Goal: Information Seeking & Learning: Find specific fact

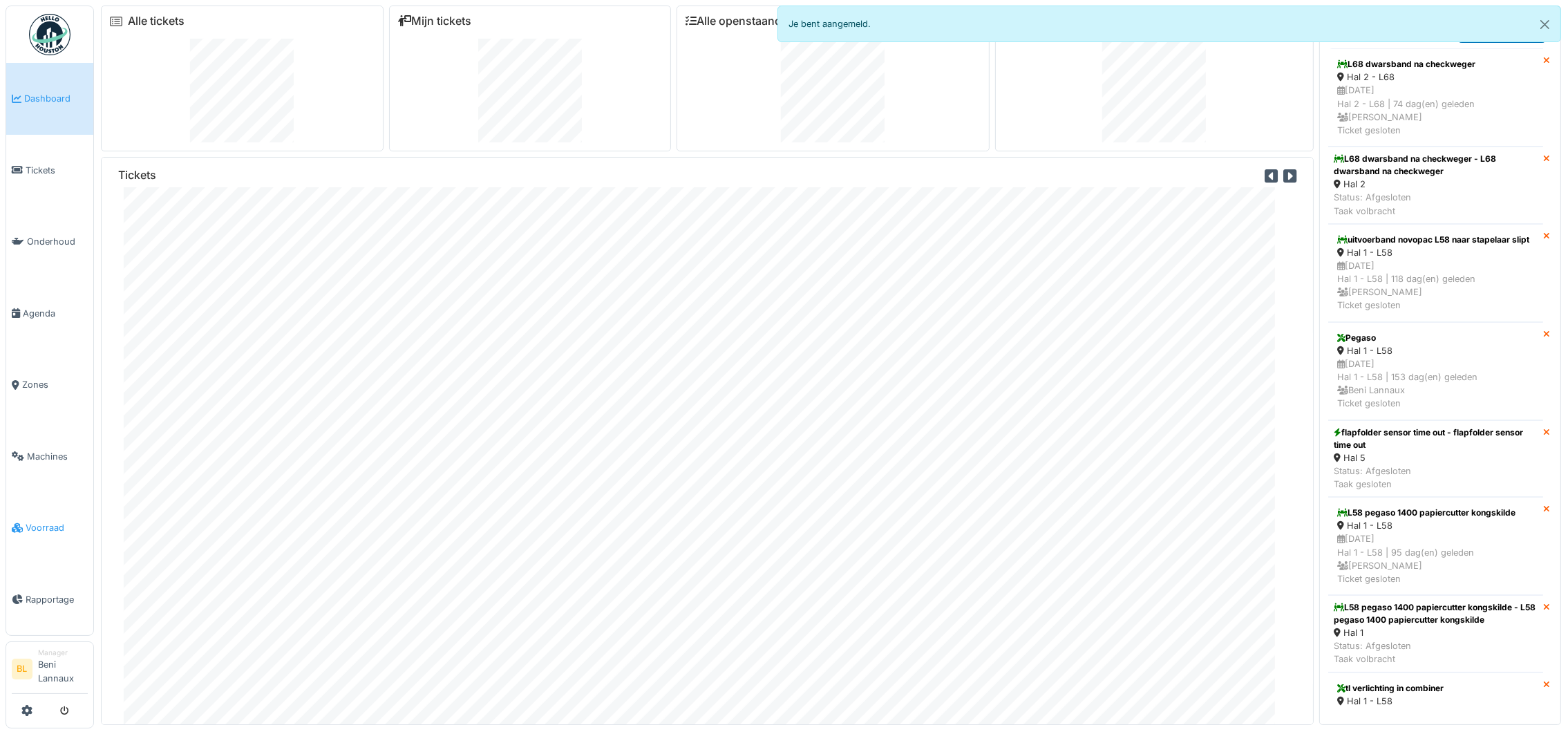
click at [38, 529] on span "Voorraad" at bounding box center [57, 527] width 63 height 13
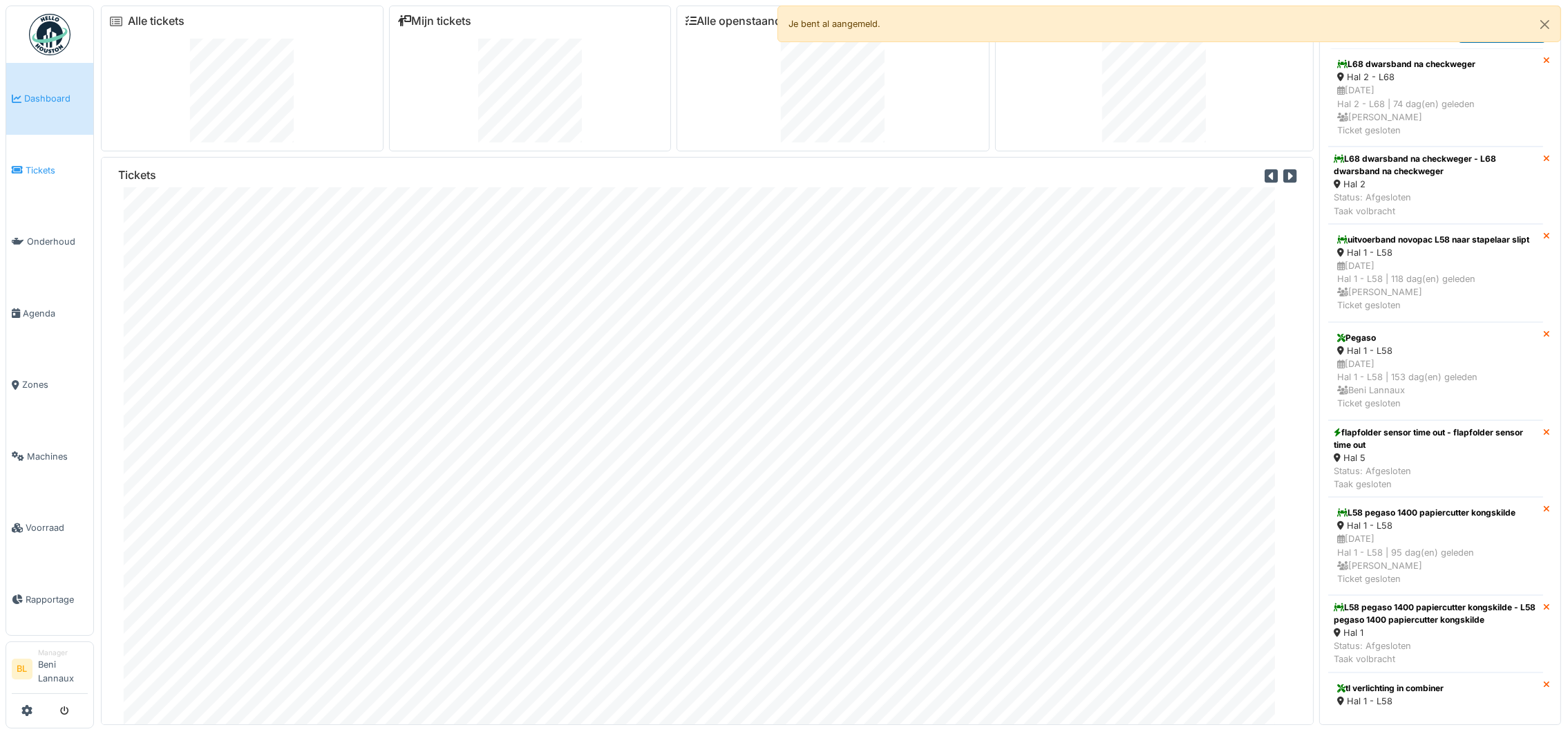
click at [51, 171] on span "Tickets" at bounding box center [57, 170] width 63 height 13
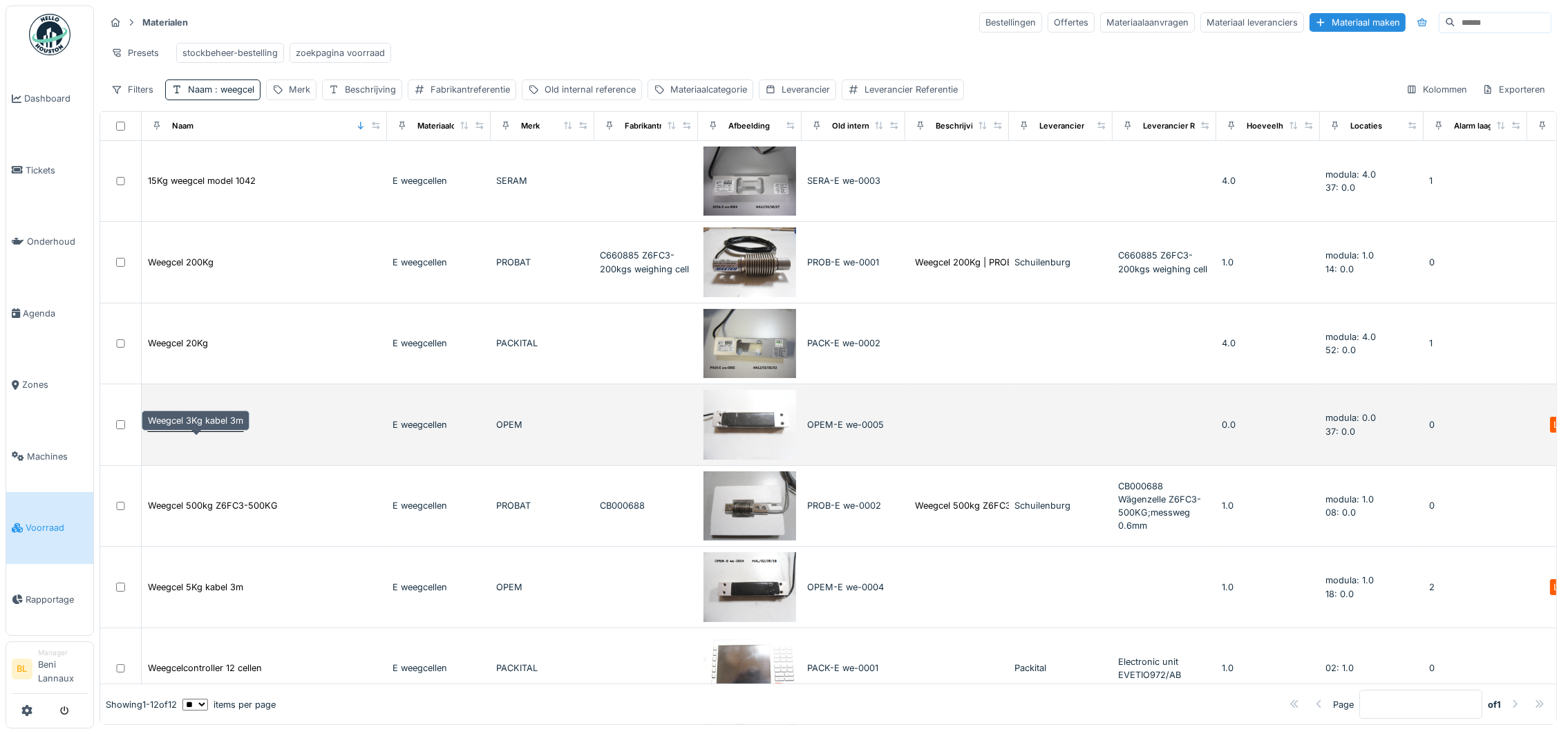
click at [196, 432] on div "Weegcel 3Kg kabel 3m" at bounding box center [196, 424] width 95 height 13
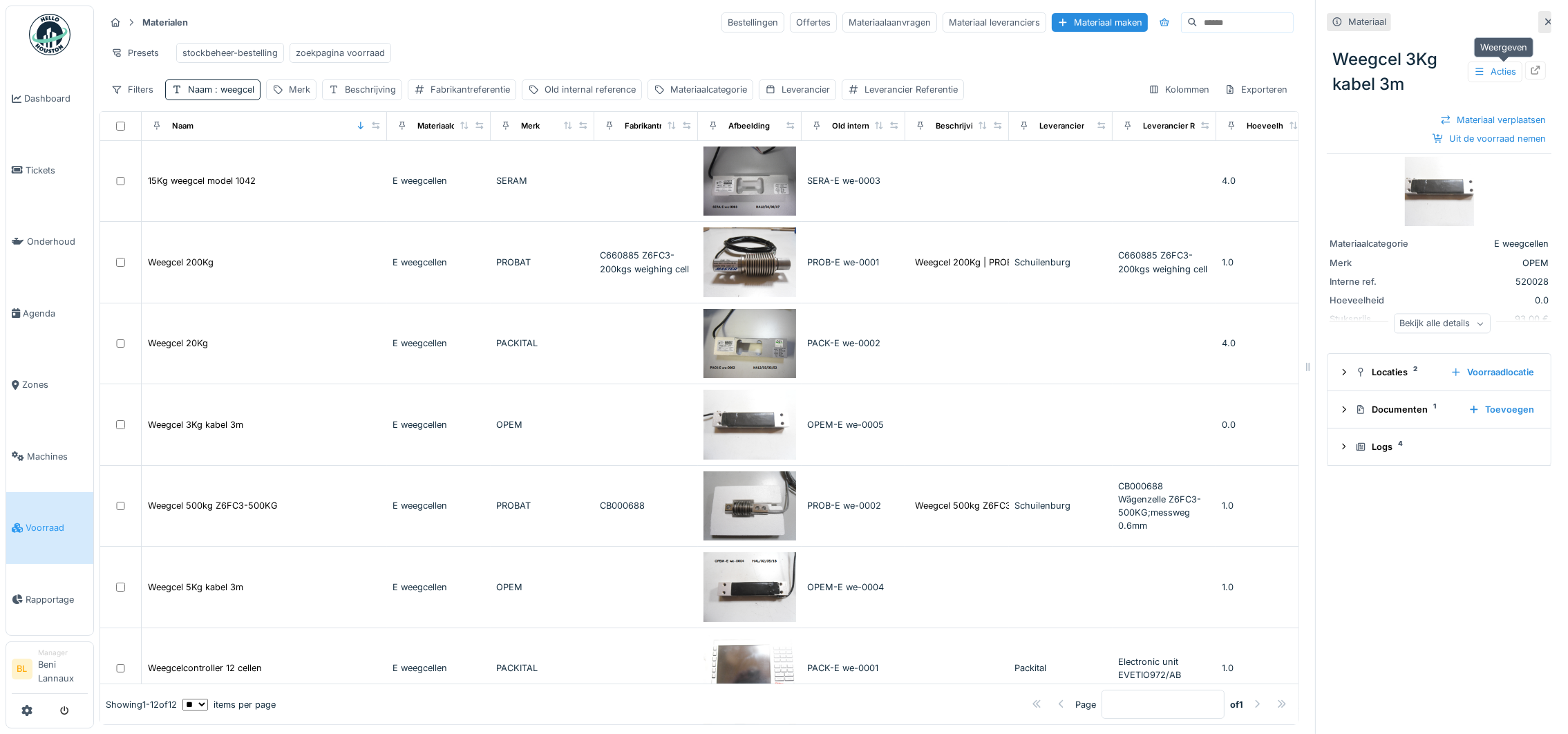
click at [1525, 68] on div at bounding box center [1535, 70] width 21 height 17
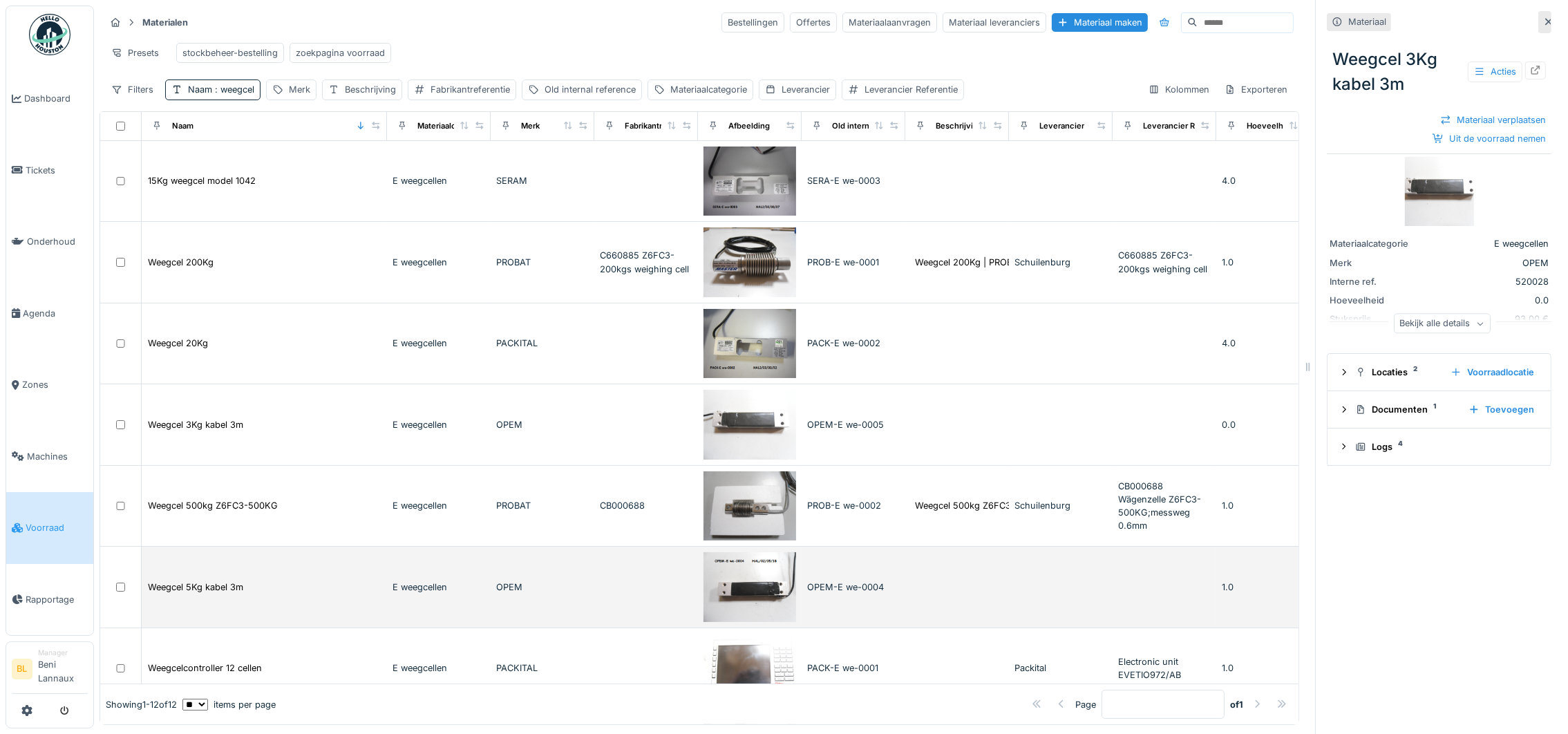
scroll to position [103, 0]
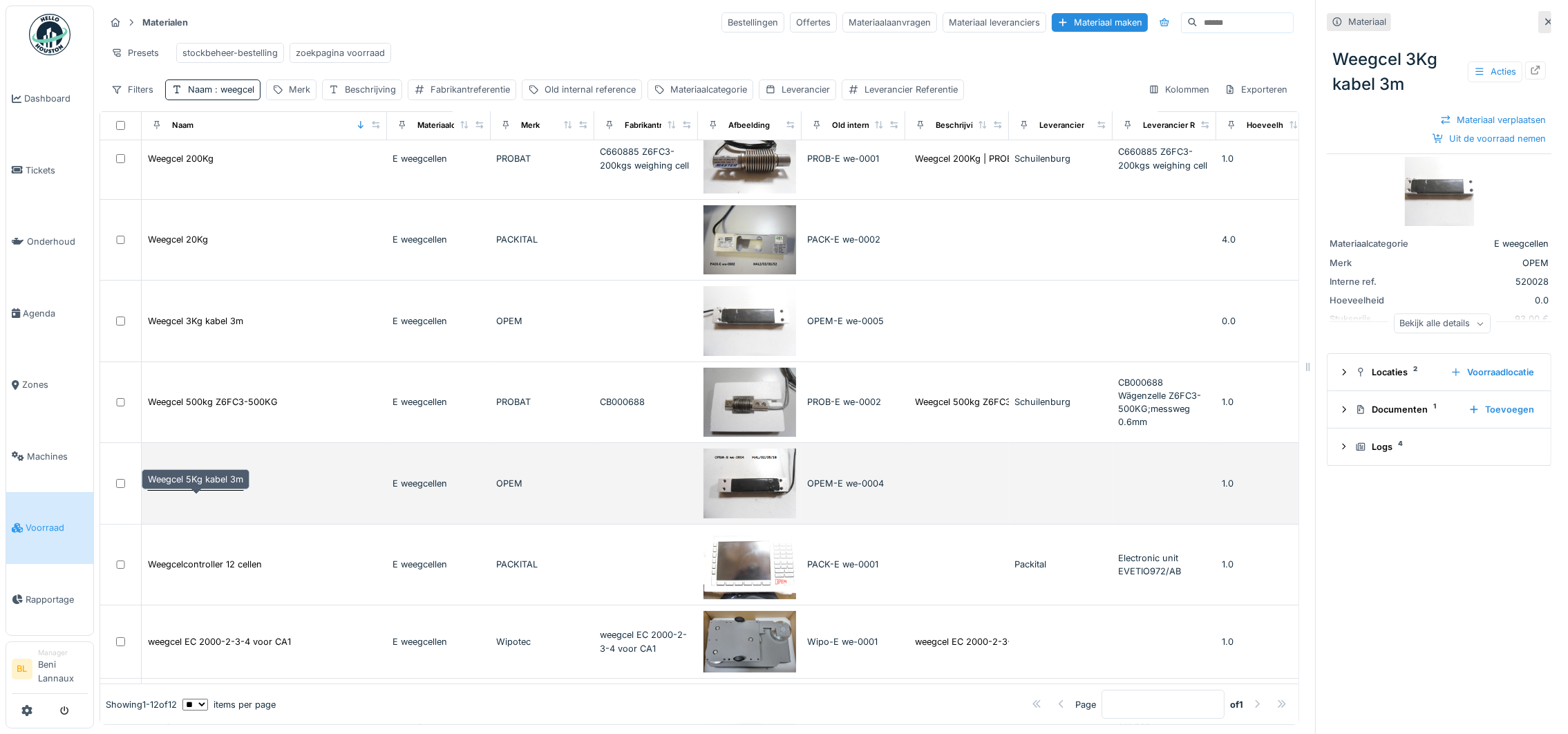
click at [196, 490] on div "Weegcel 5Kg kabel 3m" at bounding box center [196, 482] width 95 height 13
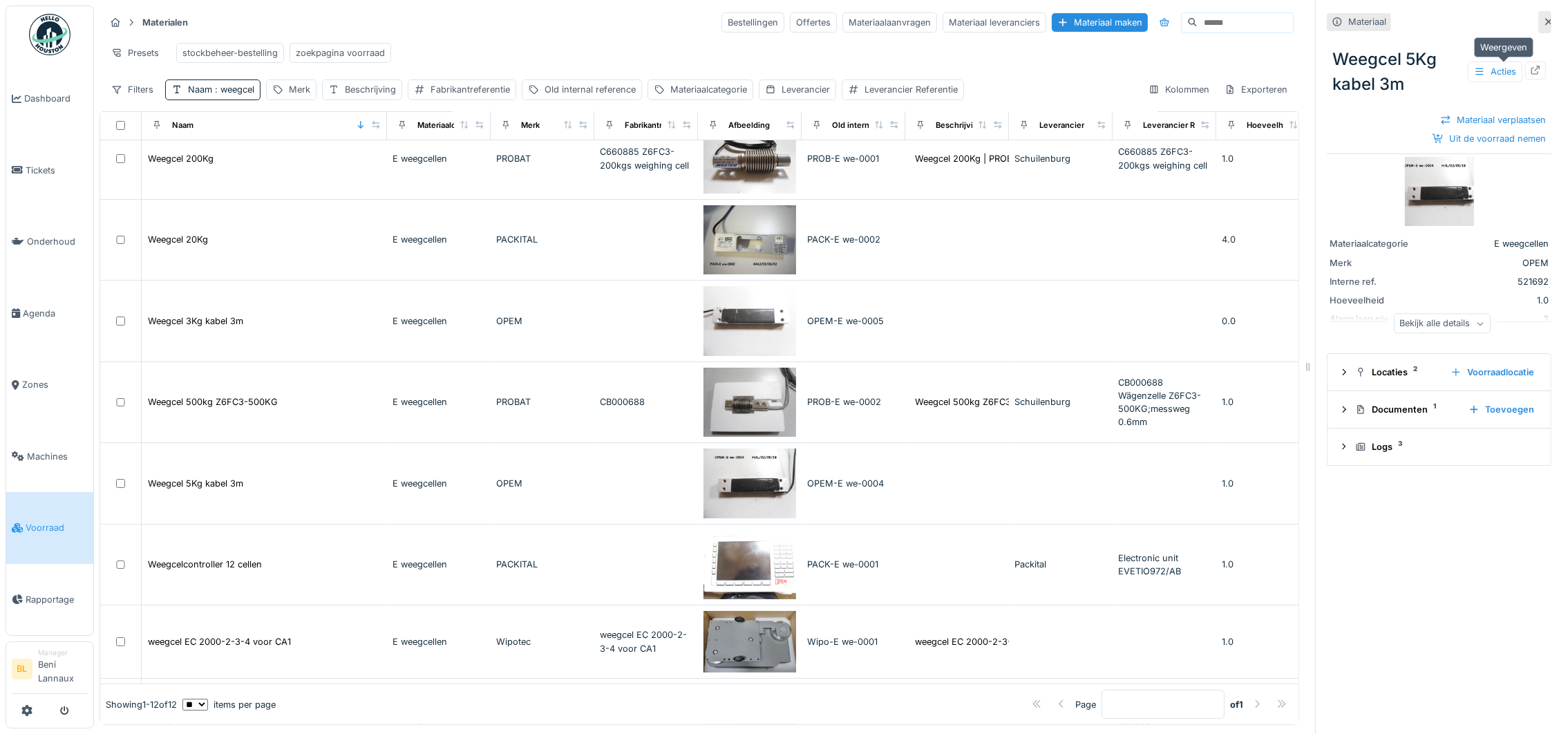
click at [1530, 72] on icon at bounding box center [1535, 70] width 11 height 9
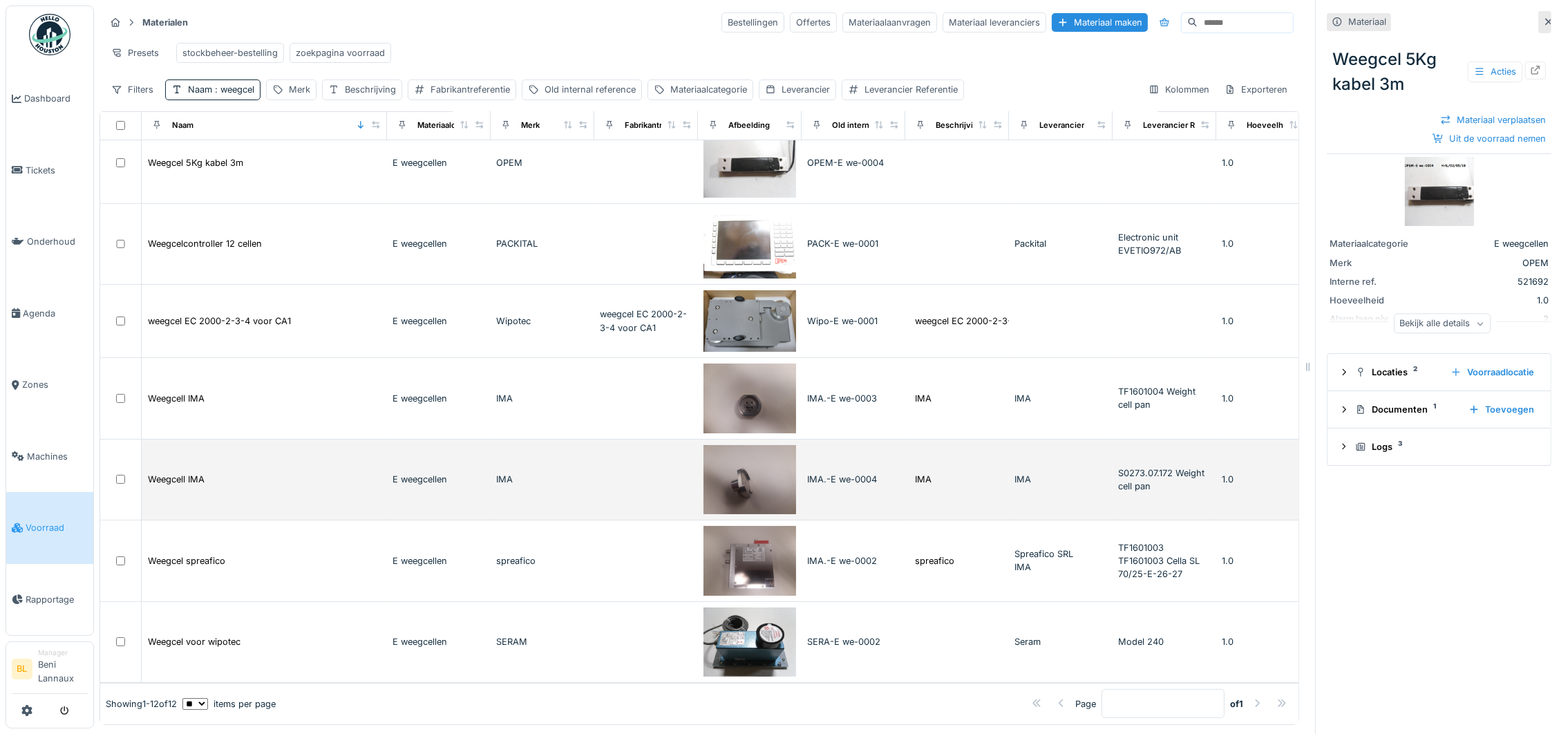
scroll to position [15, 0]
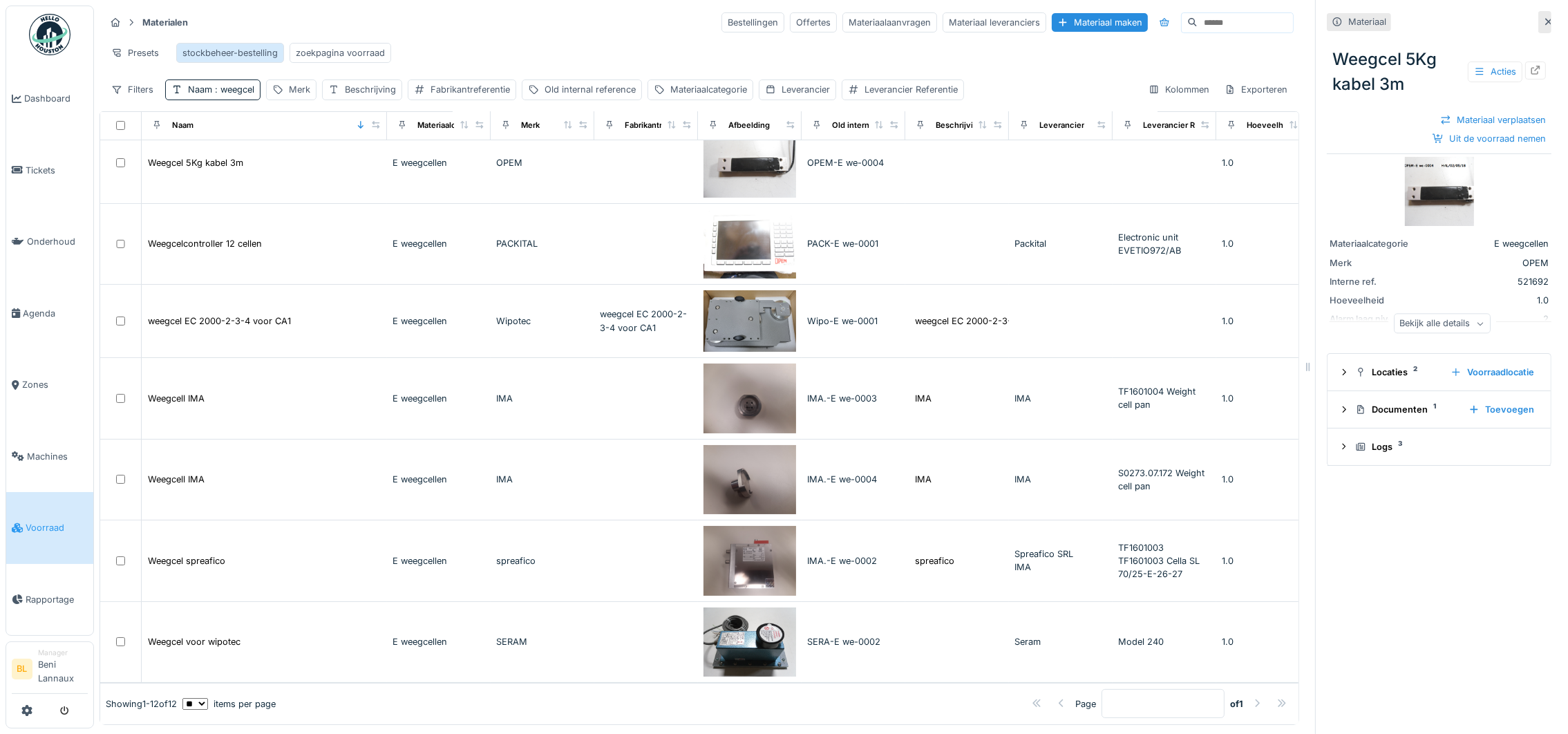
click at [255, 47] on div "stockbeheer-bestelling" at bounding box center [230, 53] width 95 height 13
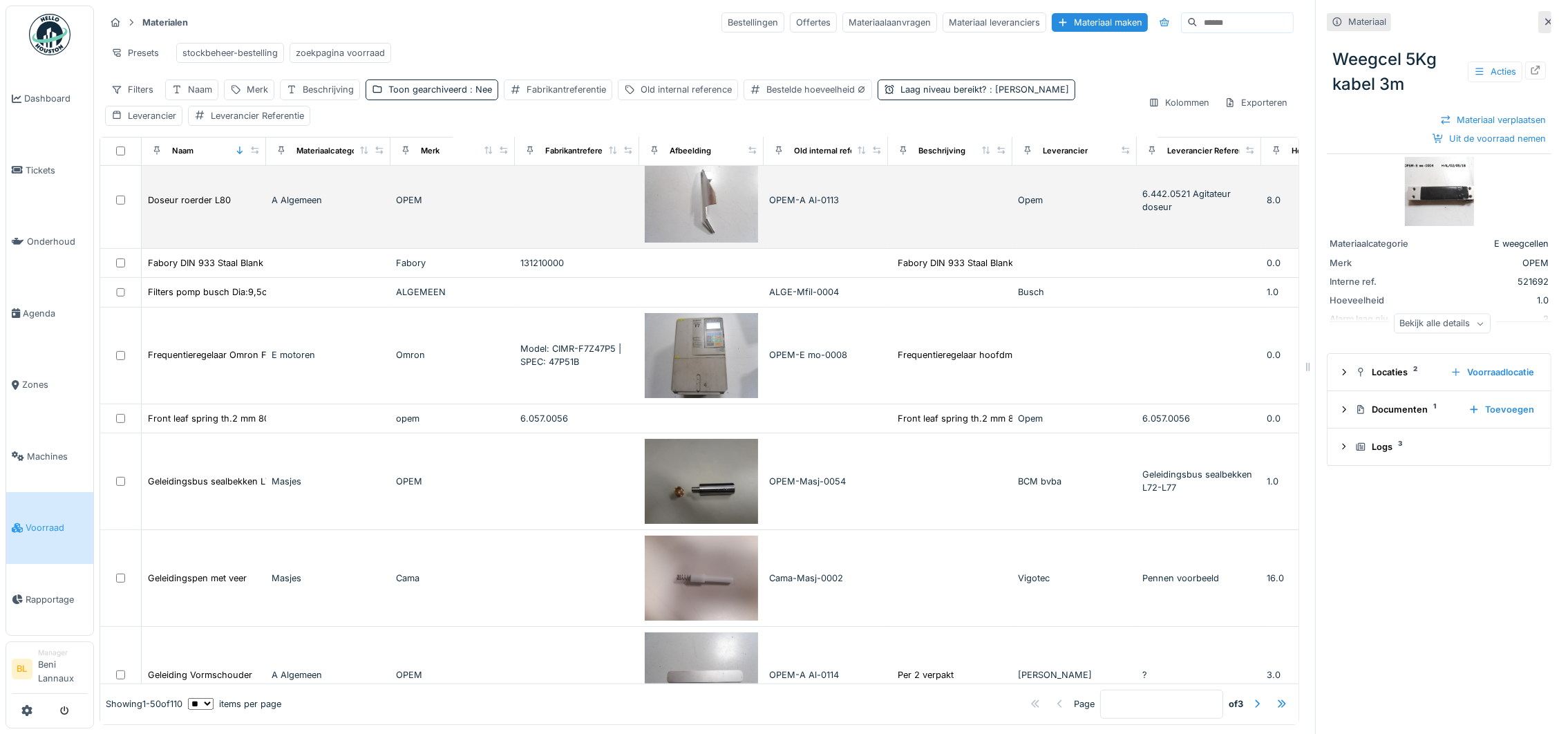
scroll to position [1140, 0]
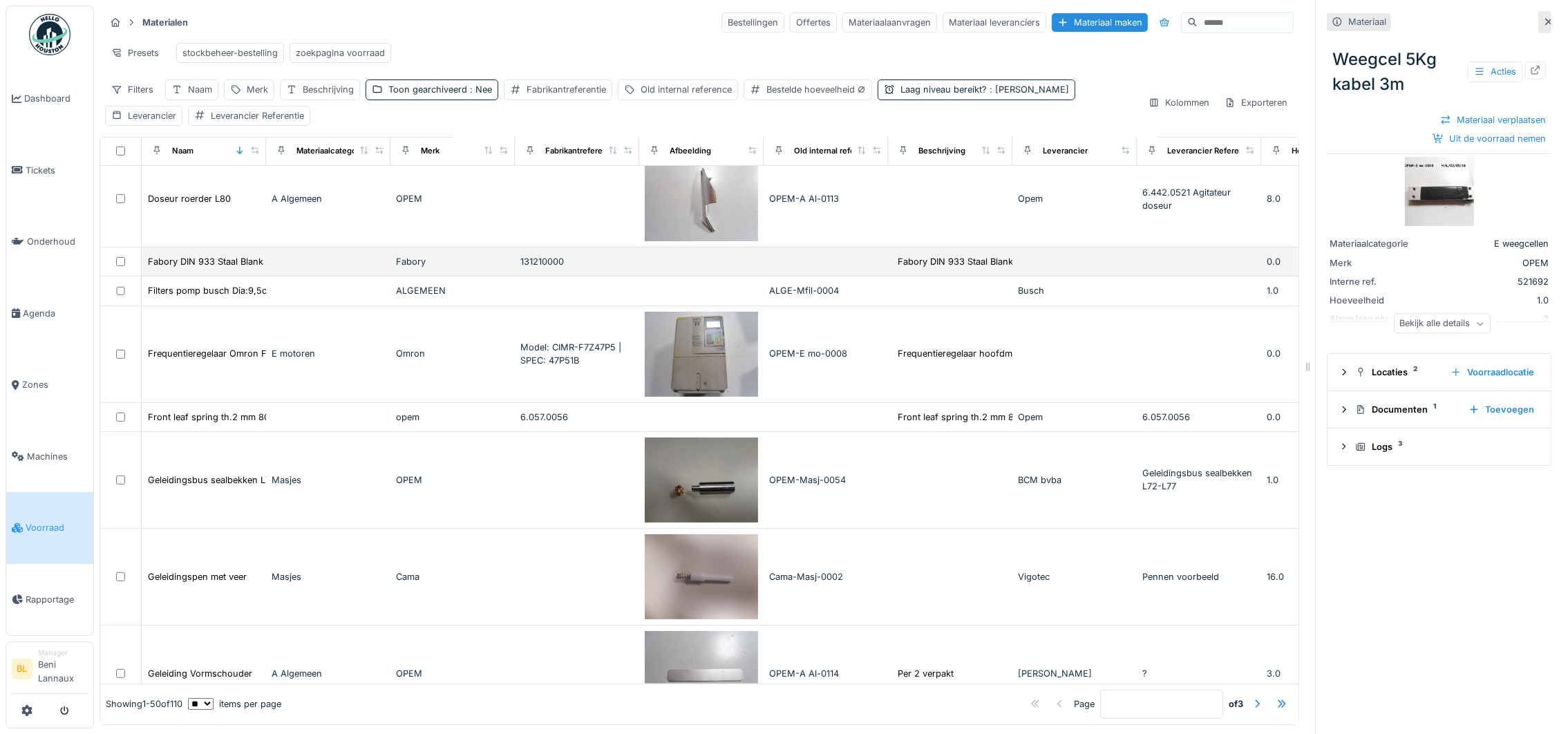
click at [295, 276] on td at bounding box center [328, 262] width 124 height 29
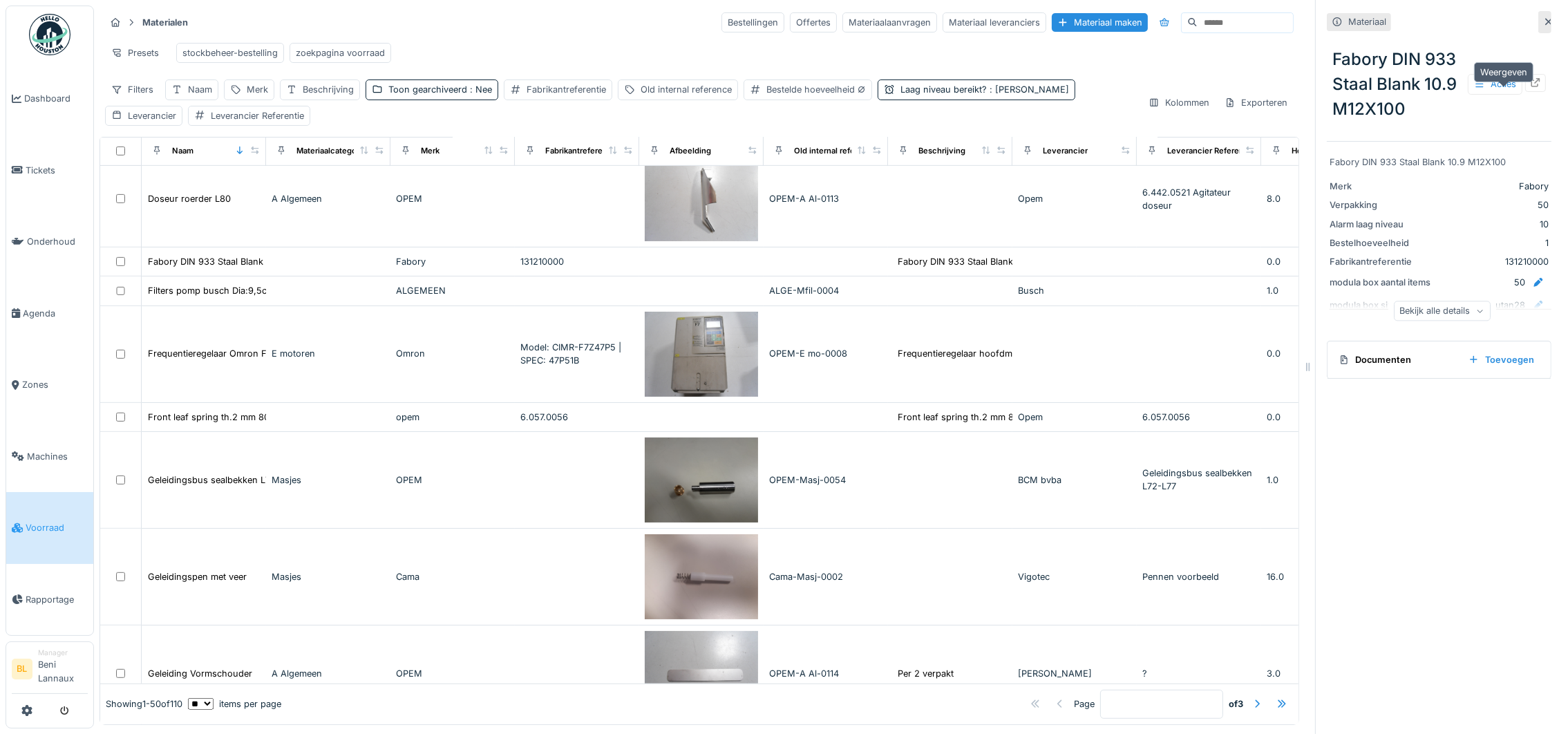
click at [1530, 88] on icon at bounding box center [1535, 83] width 11 height 9
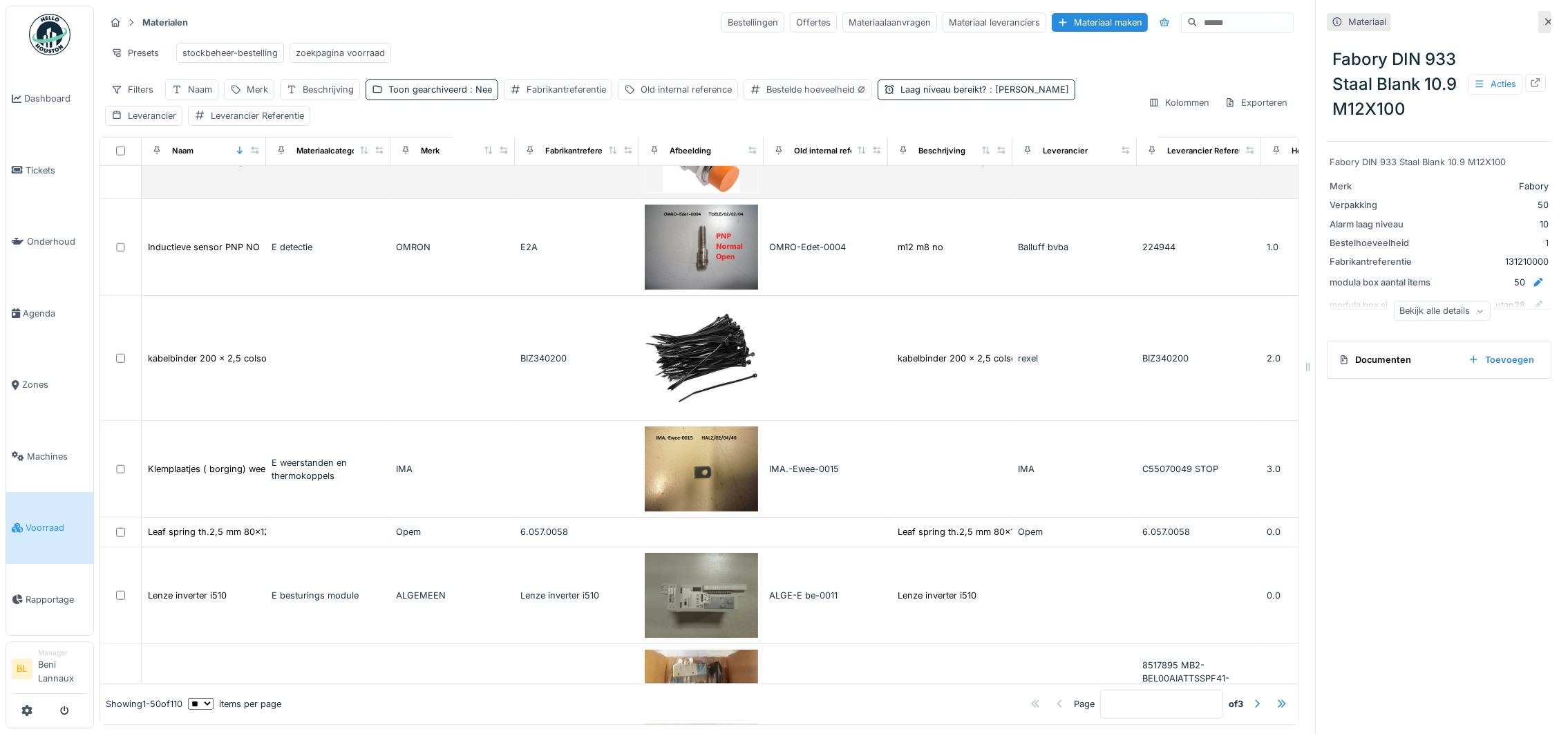
scroll to position [2281, 0]
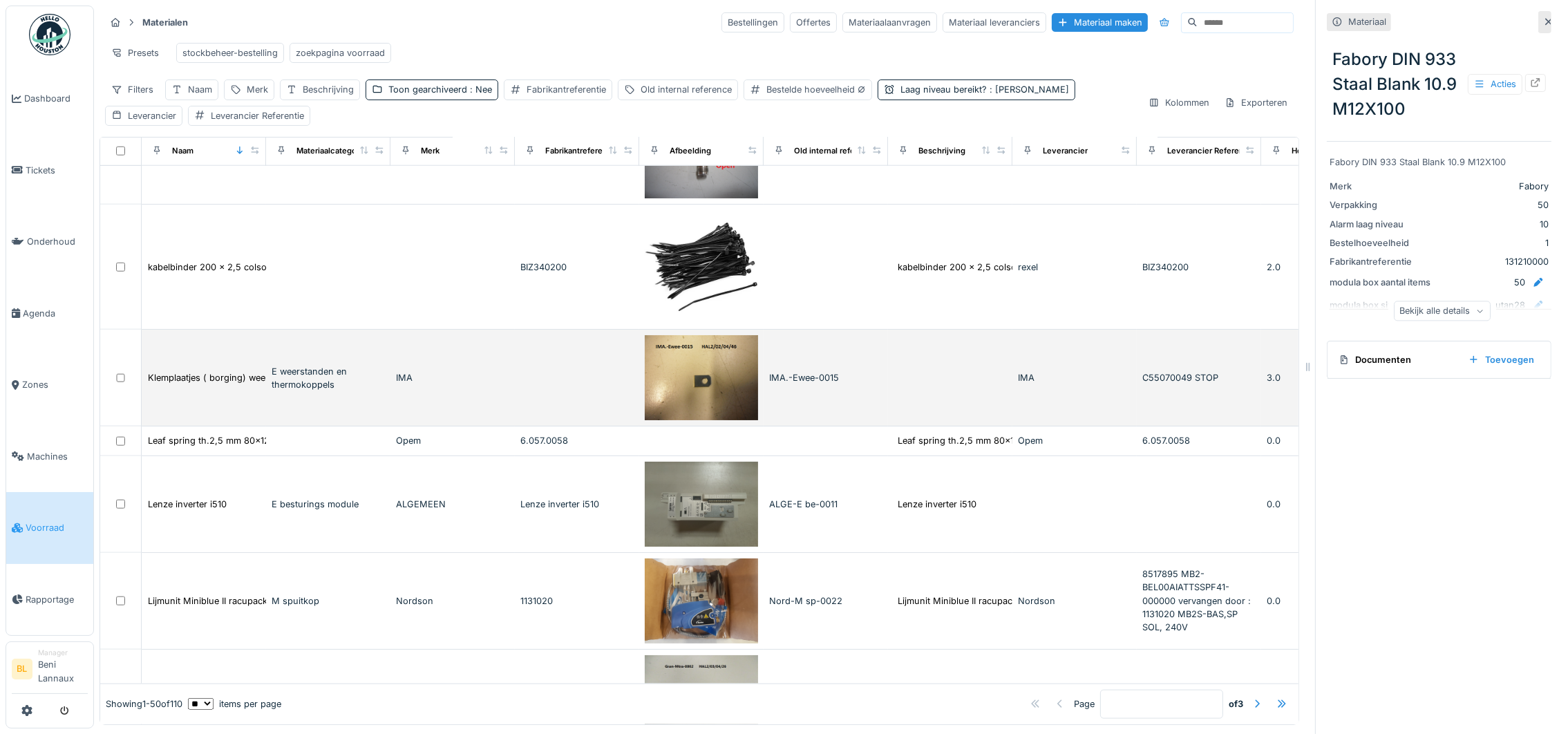
click at [463, 384] on div "IMA" at bounding box center [452, 377] width 113 height 13
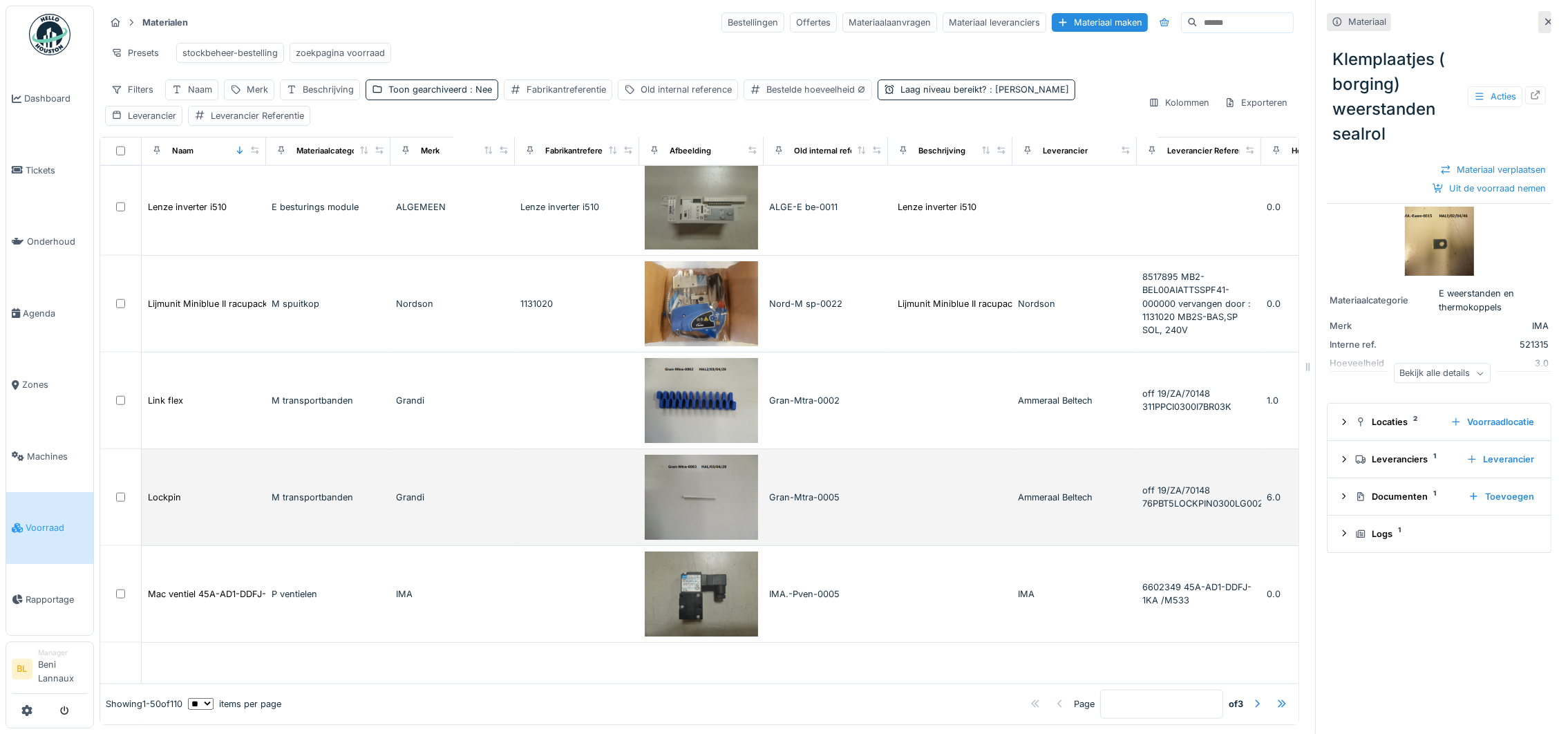
scroll to position [2591, 0]
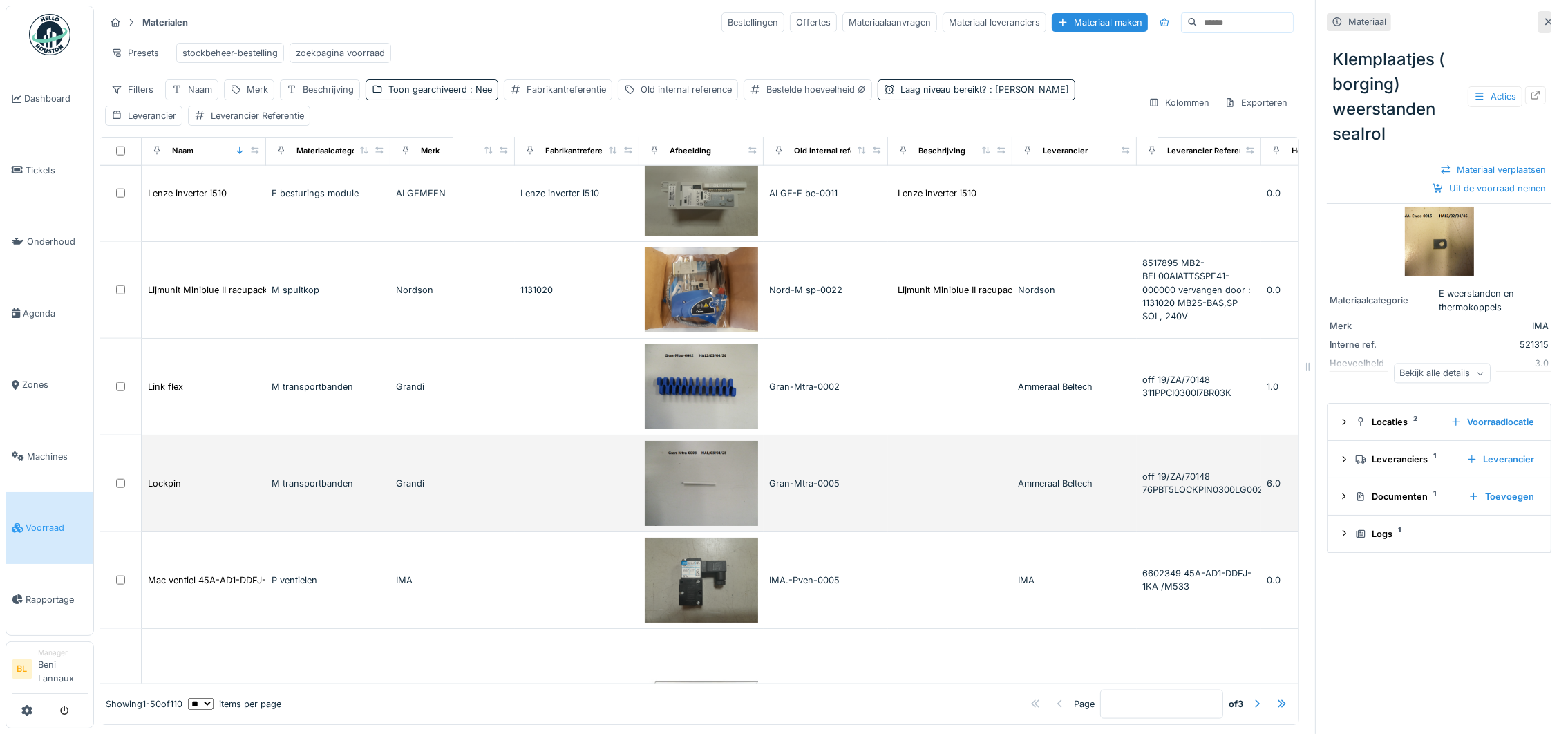
click at [461, 490] on div "Grandi" at bounding box center [452, 482] width 113 height 13
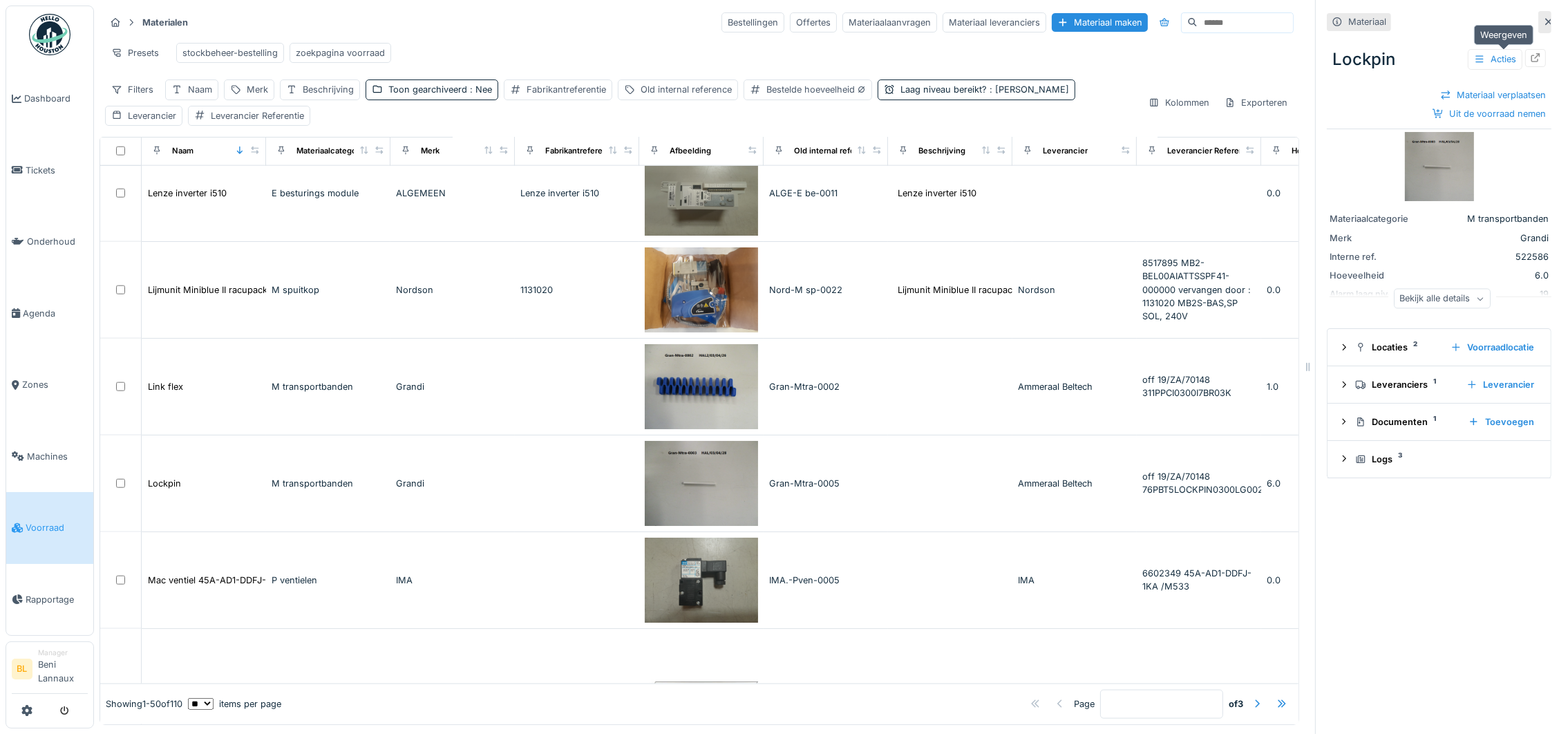
click at [1530, 59] on icon at bounding box center [1535, 58] width 11 height 9
click at [239, 55] on div "stockbeheer-bestelling" at bounding box center [230, 53] width 95 height 13
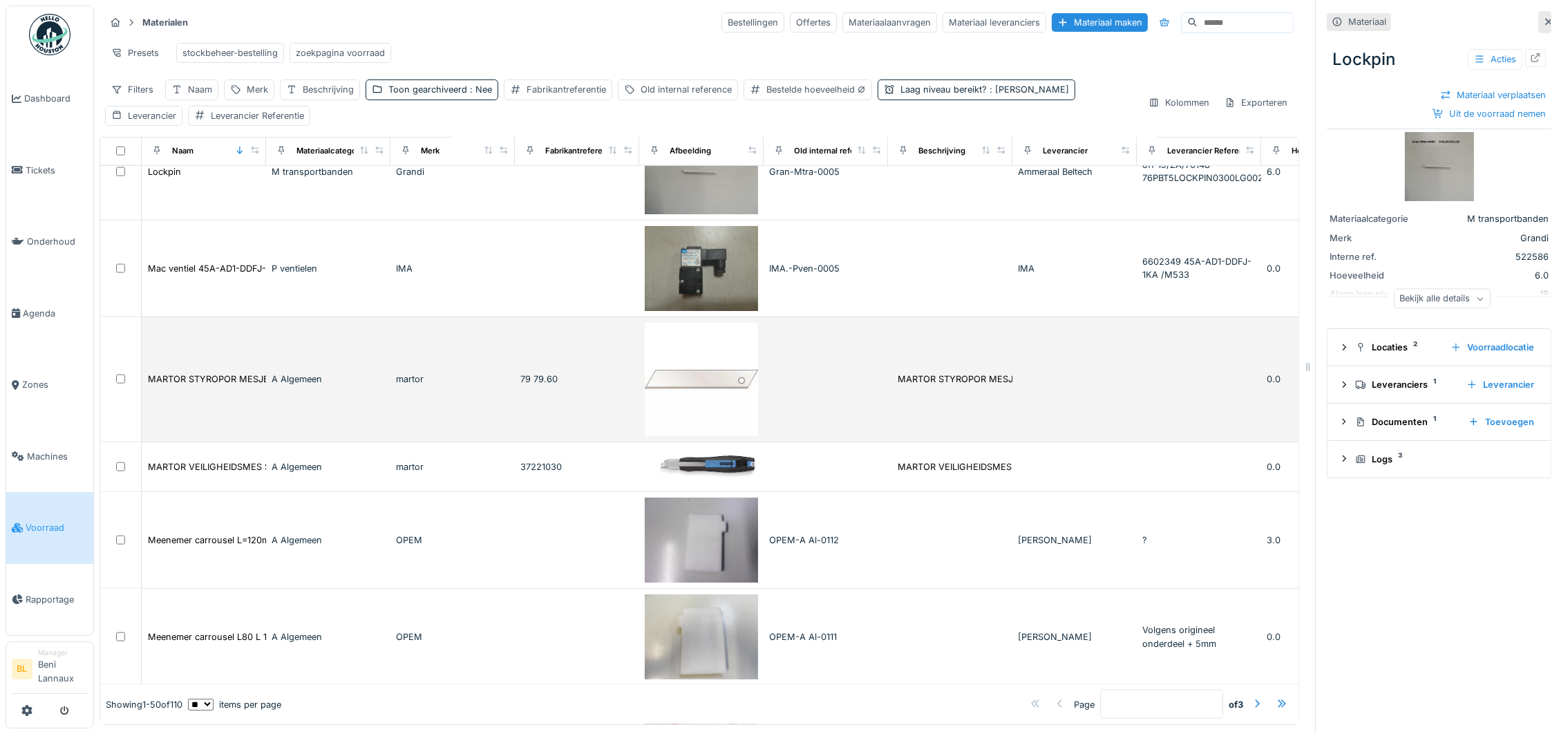
scroll to position [3007, 0]
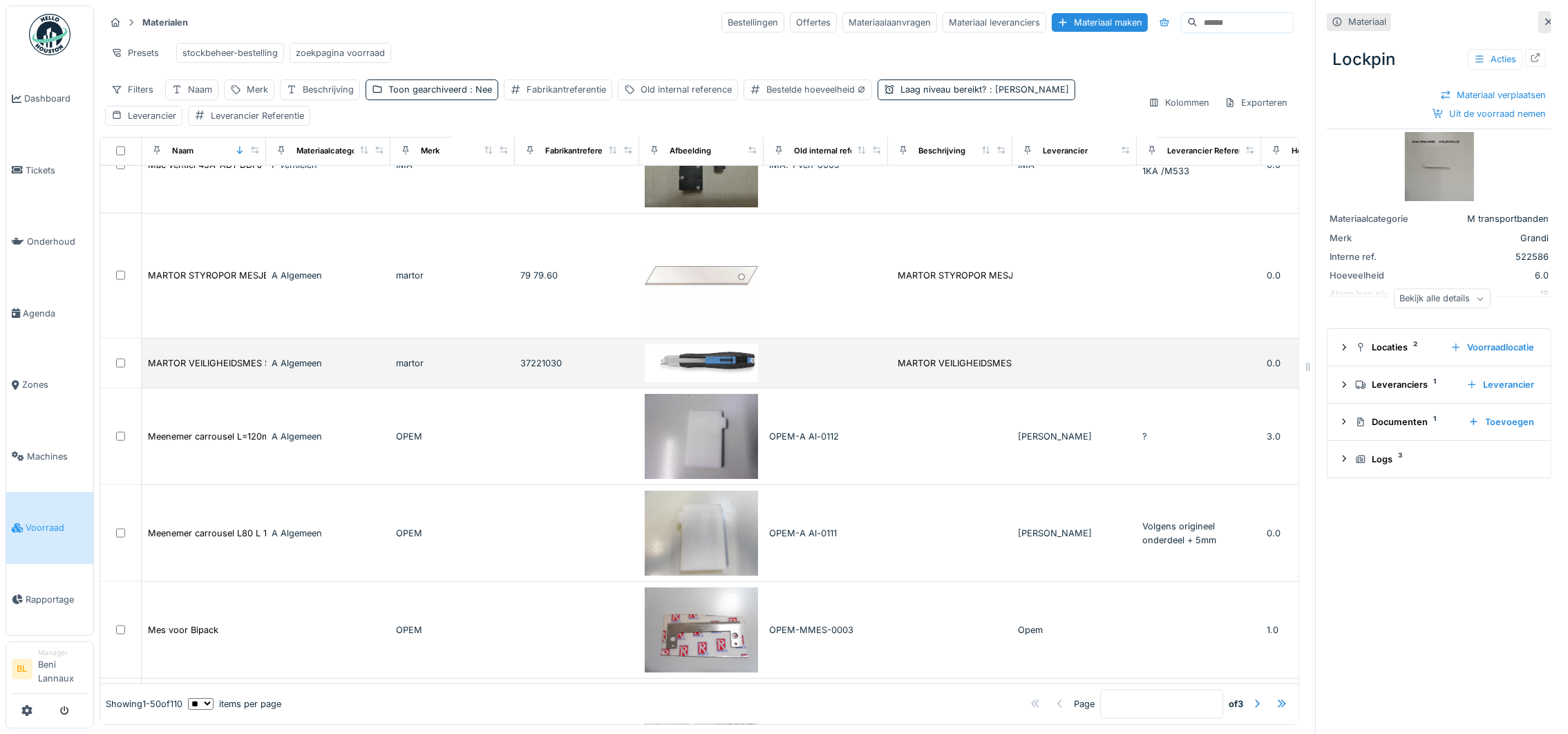
click at [342, 370] on div "A Algemeen" at bounding box center [328, 363] width 113 height 13
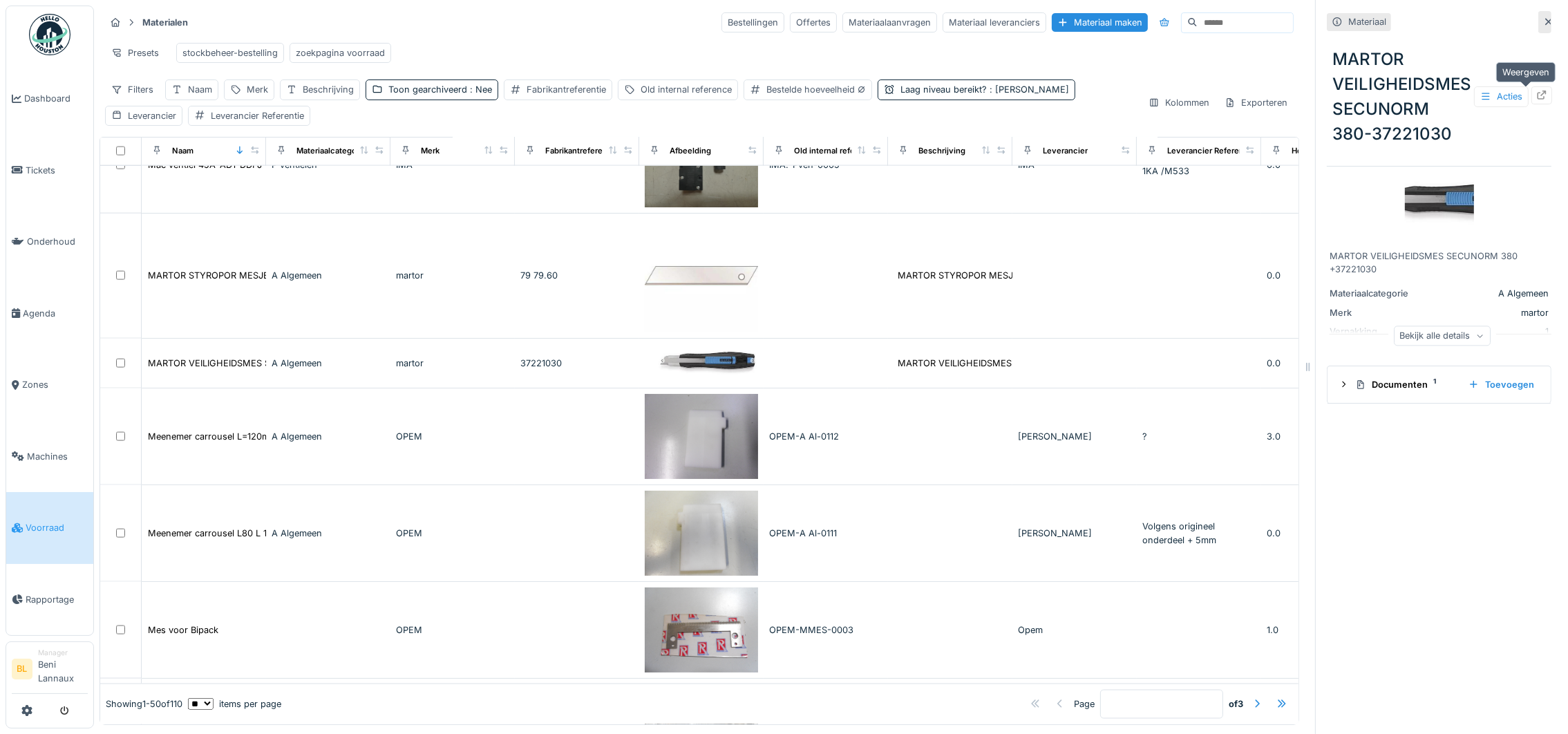
click at [1536, 94] on icon at bounding box center [1541, 94] width 11 height 9
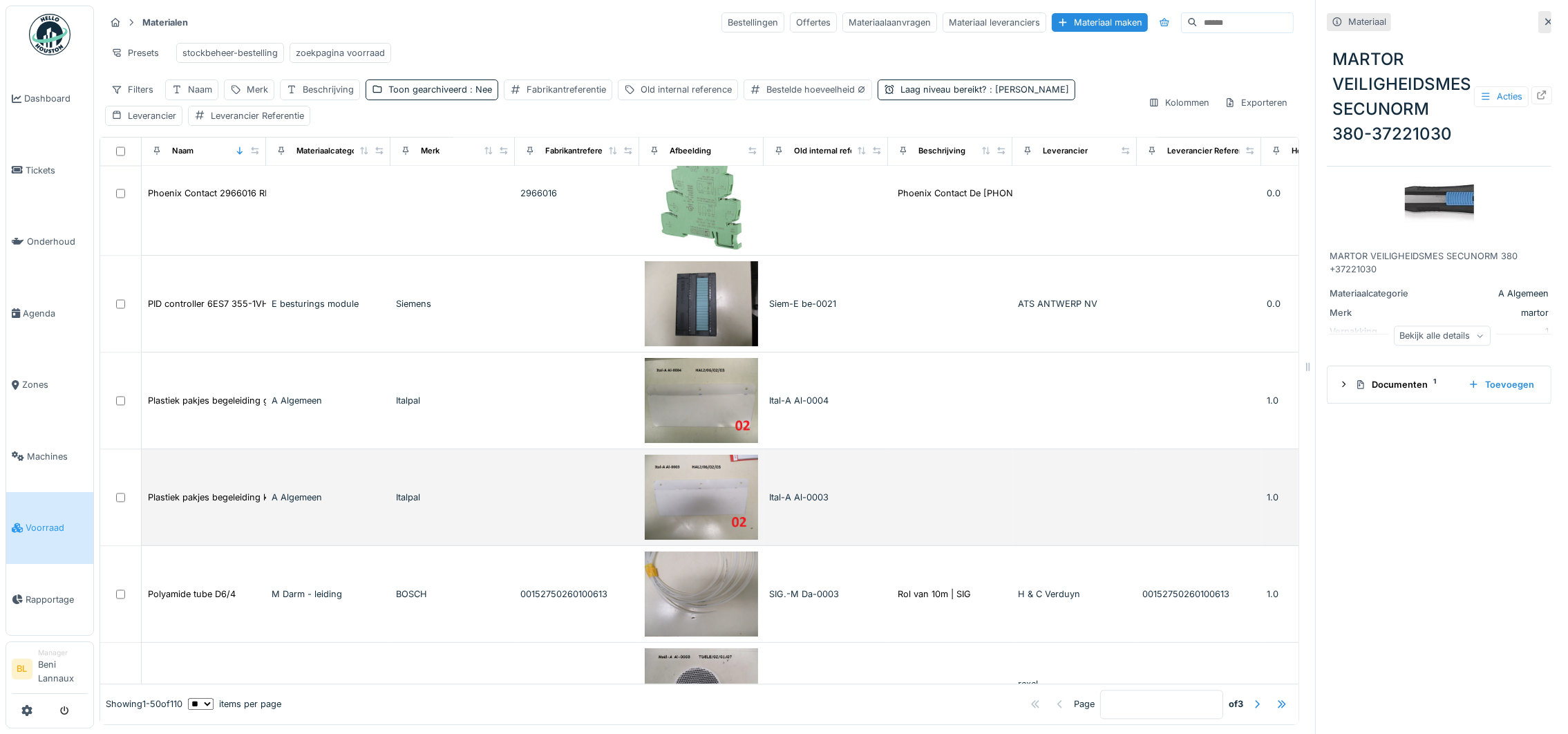
scroll to position [4208, 0]
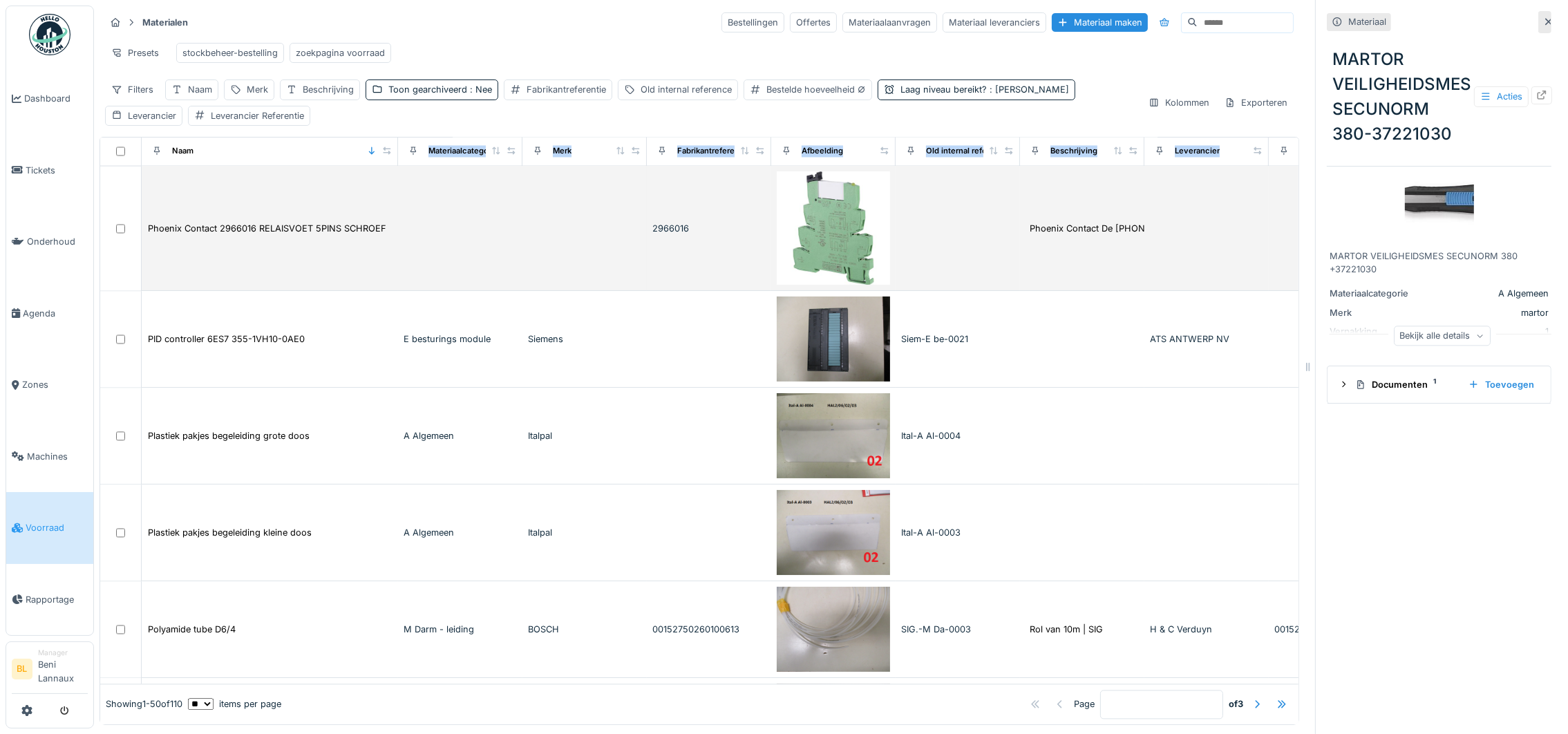
drag, startPoint x: 255, startPoint y: 154, endPoint x: 387, endPoint y: 180, distance: 134.5
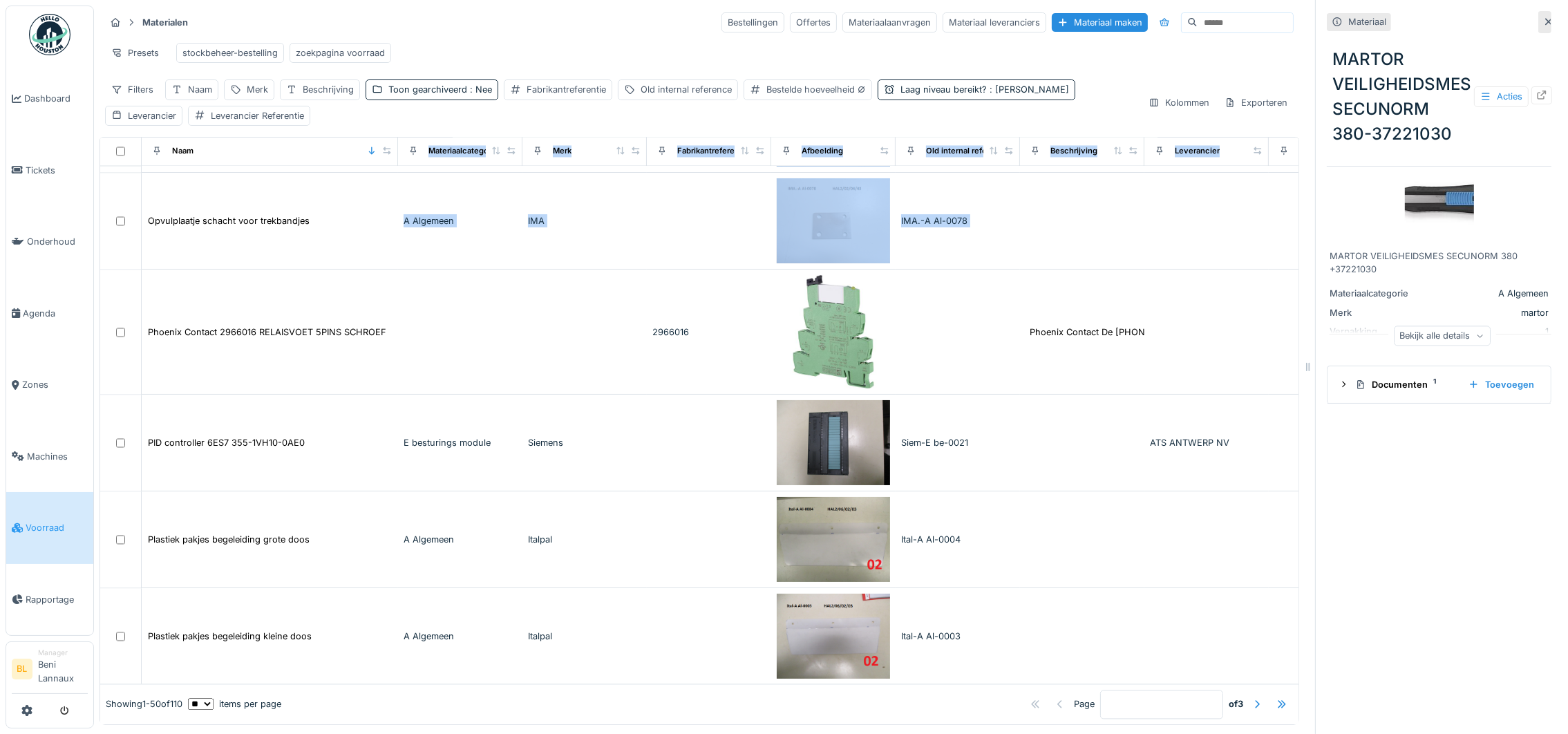
scroll to position [4518, 0]
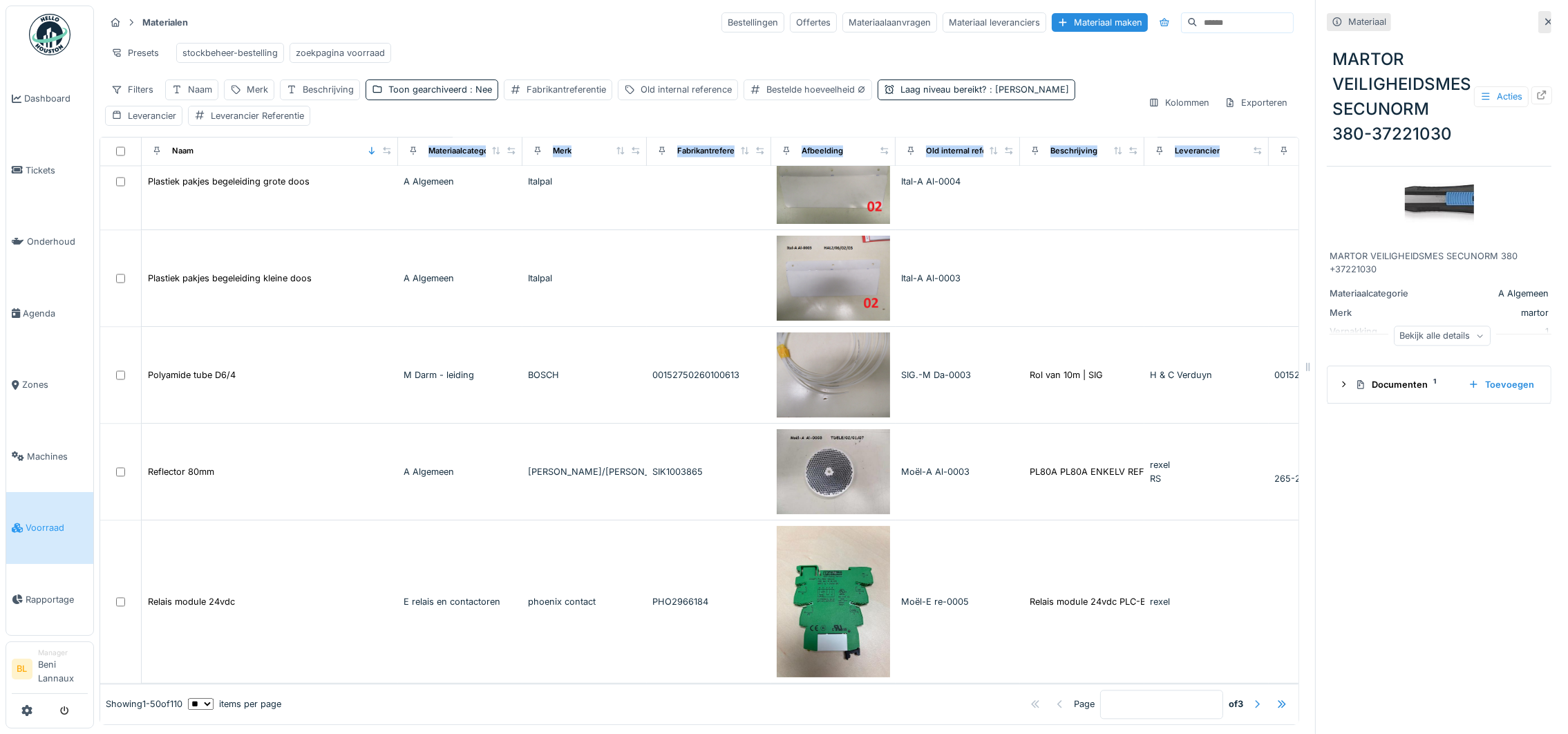
click at [1251, 697] on div at bounding box center [1256, 703] width 11 height 13
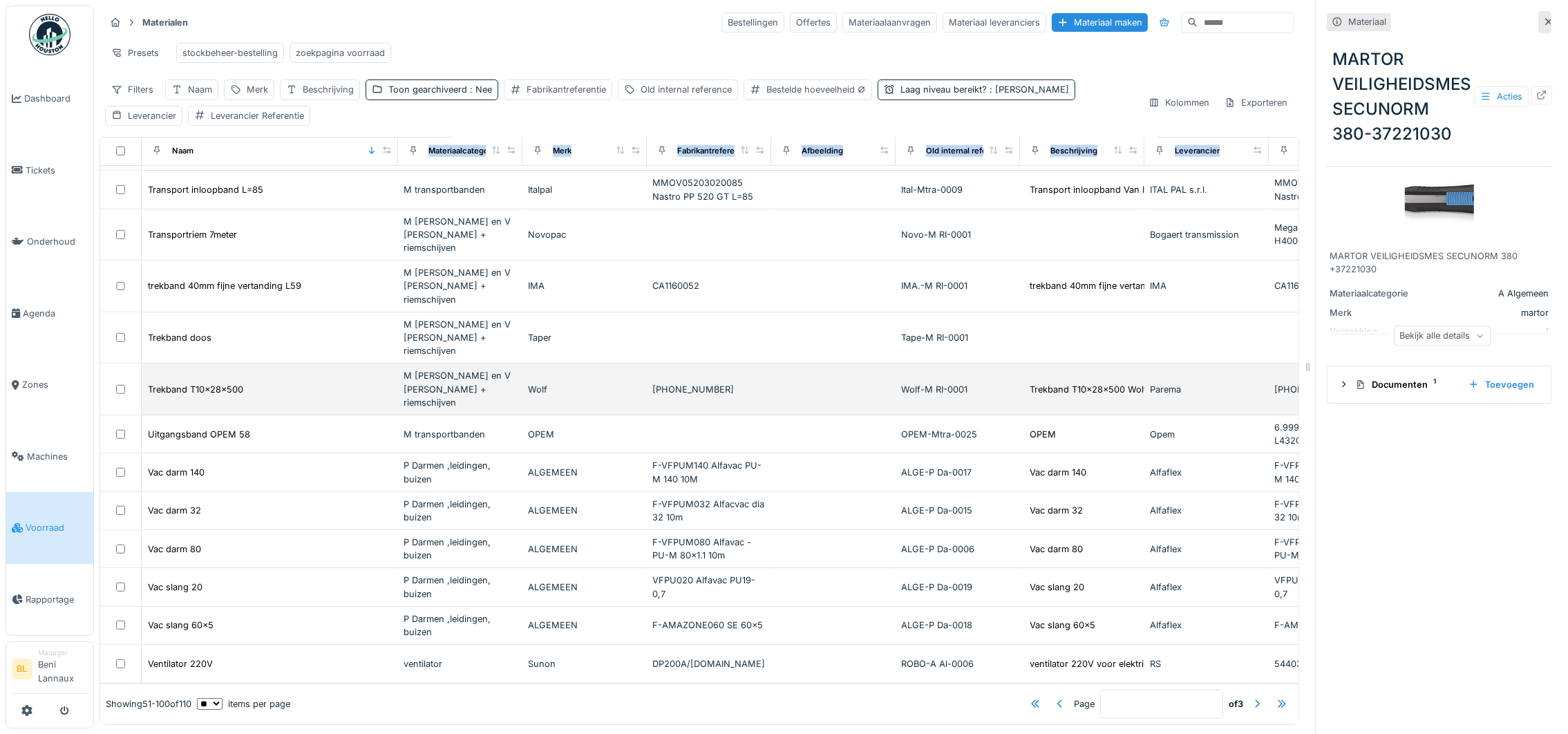
scroll to position [4137, 0]
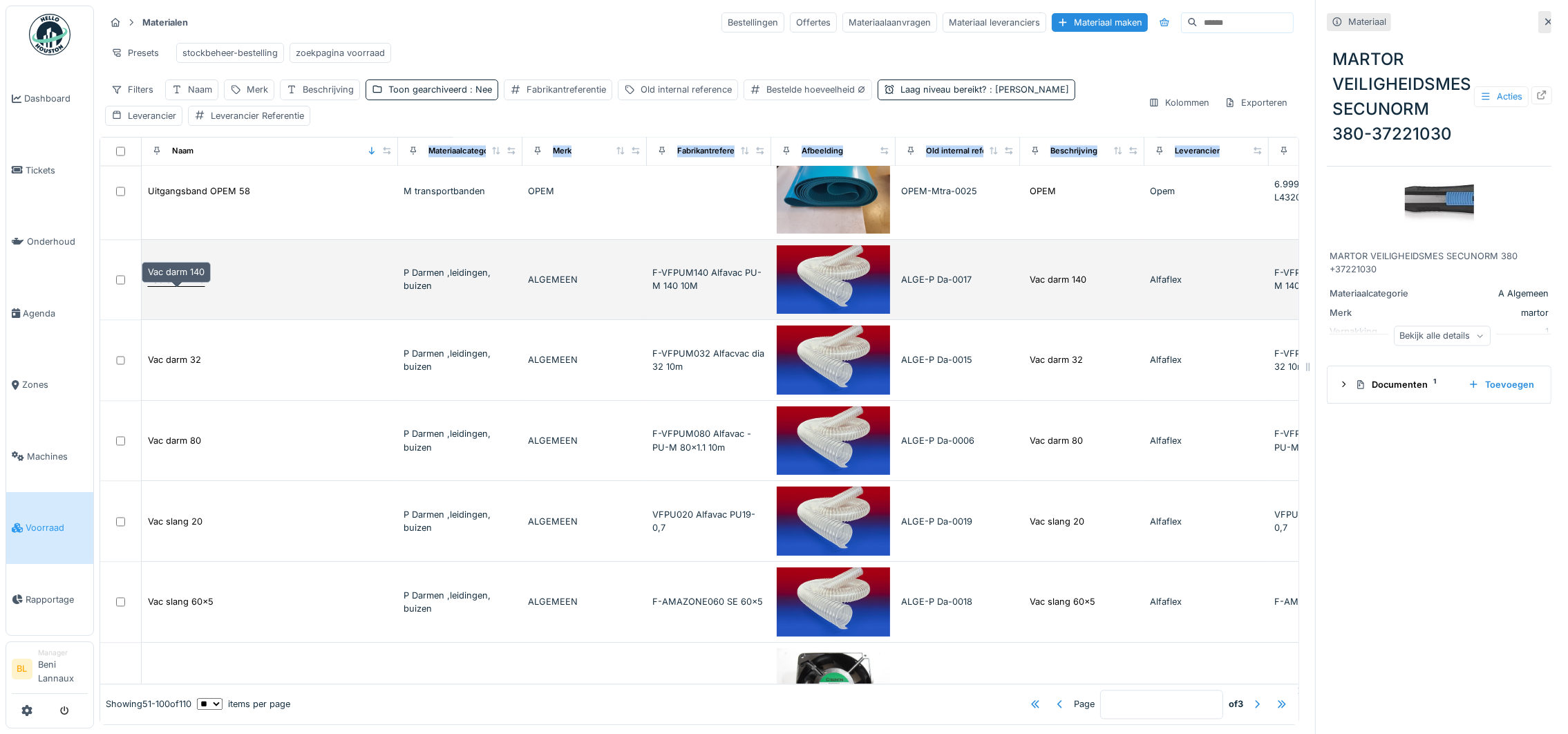
click at [160, 277] on div "Vac darm 140" at bounding box center [176, 278] width 57 height 13
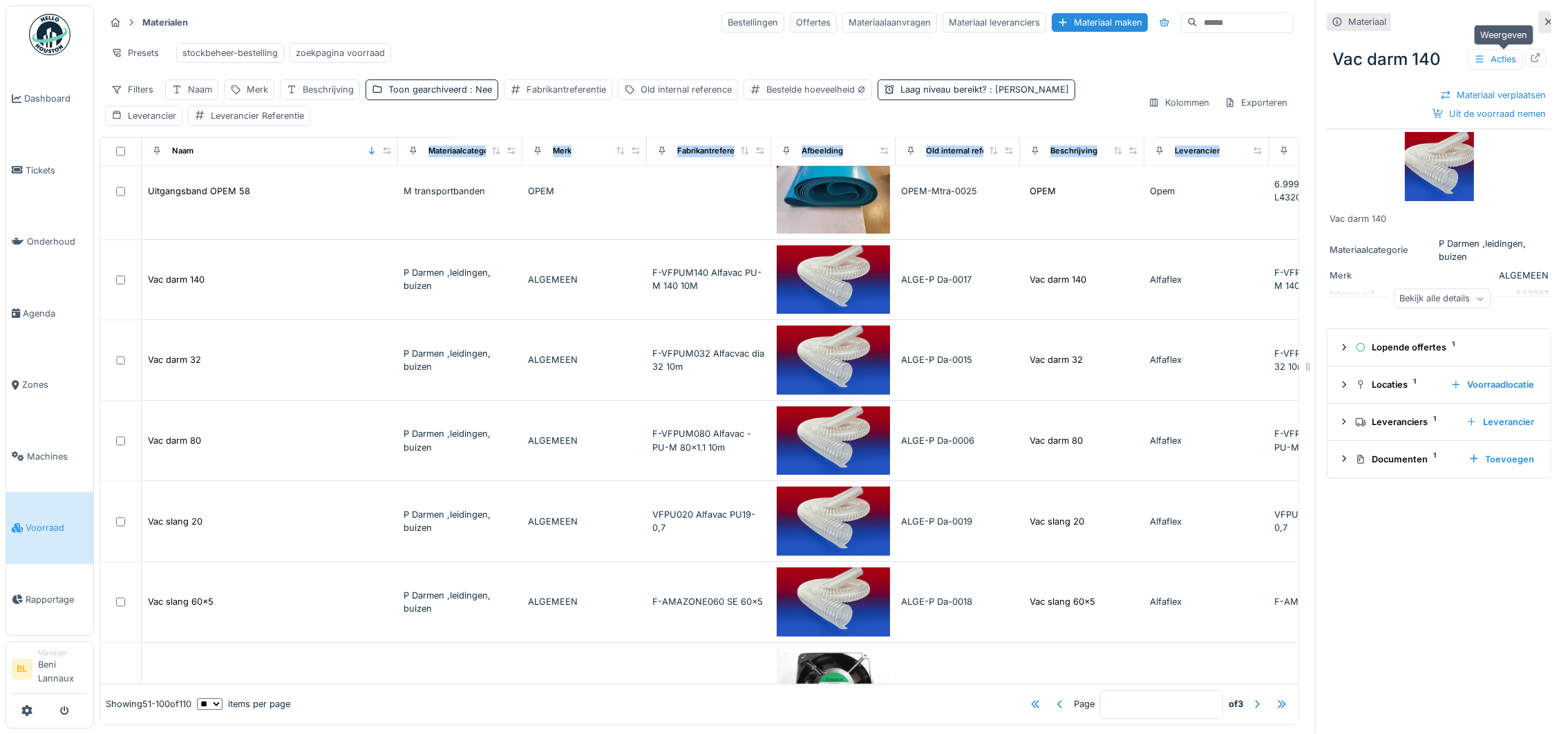
click at [1530, 54] on icon at bounding box center [1535, 58] width 11 height 9
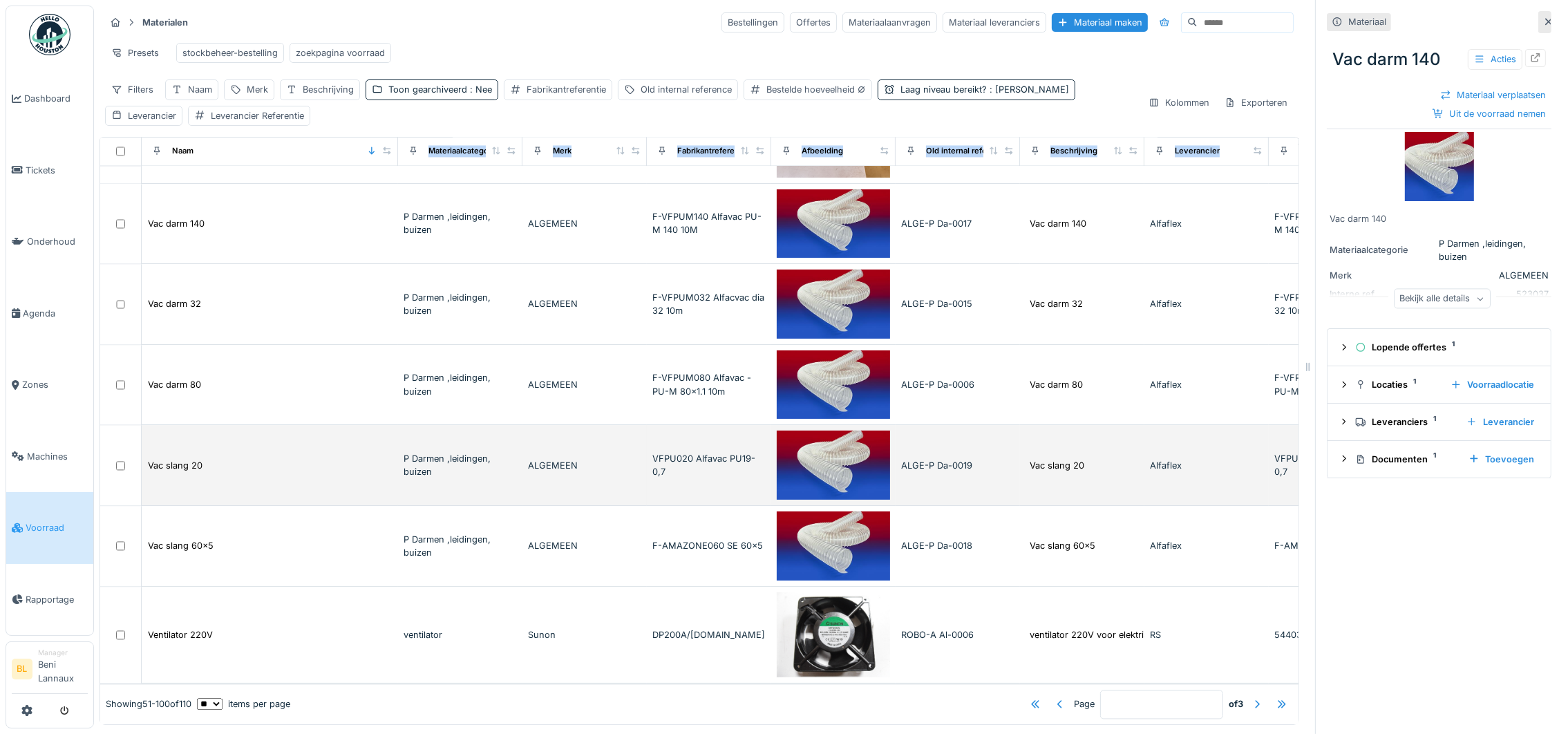
scroll to position [4241, 0]
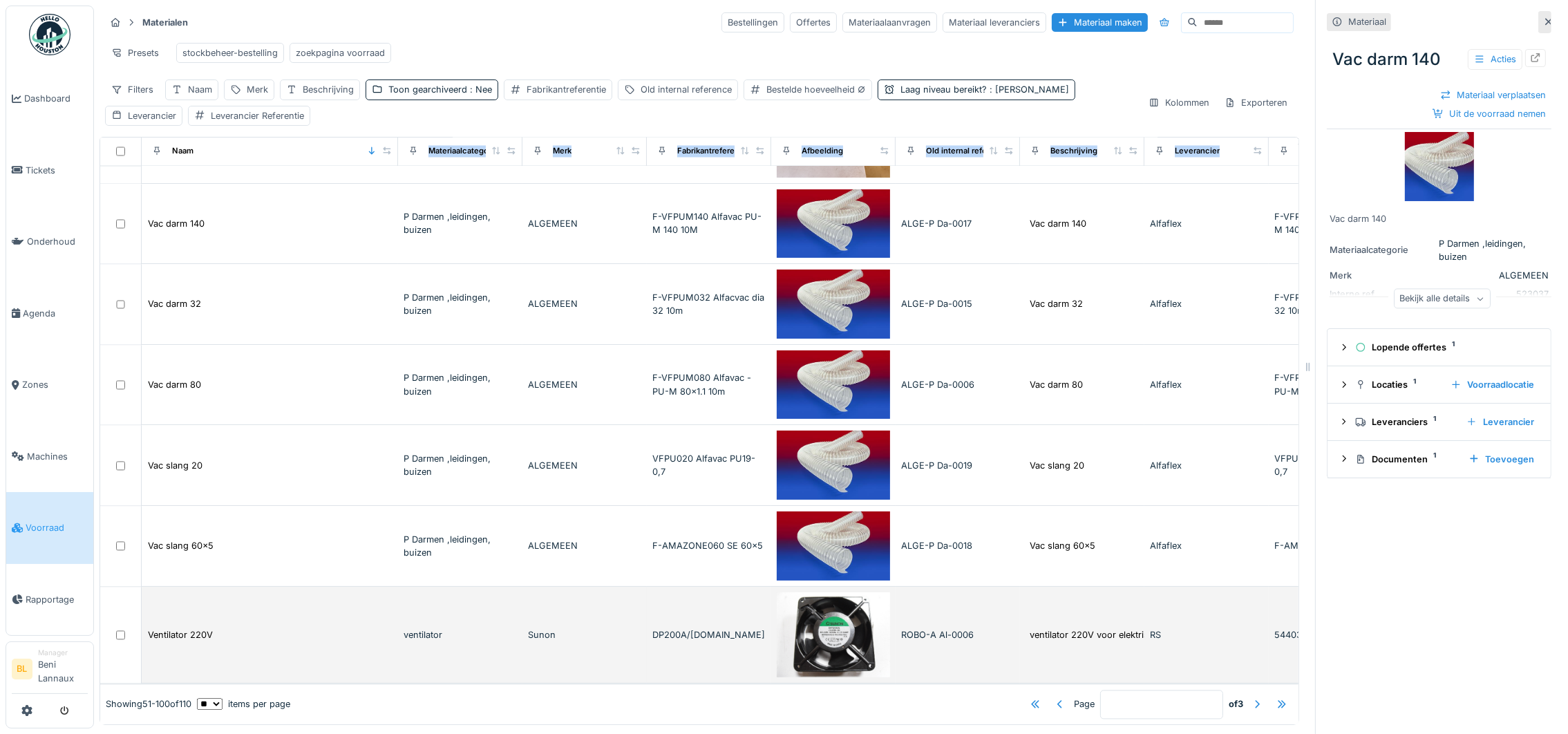
click at [805, 593] on img at bounding box center [833, 635] width 113 height 85
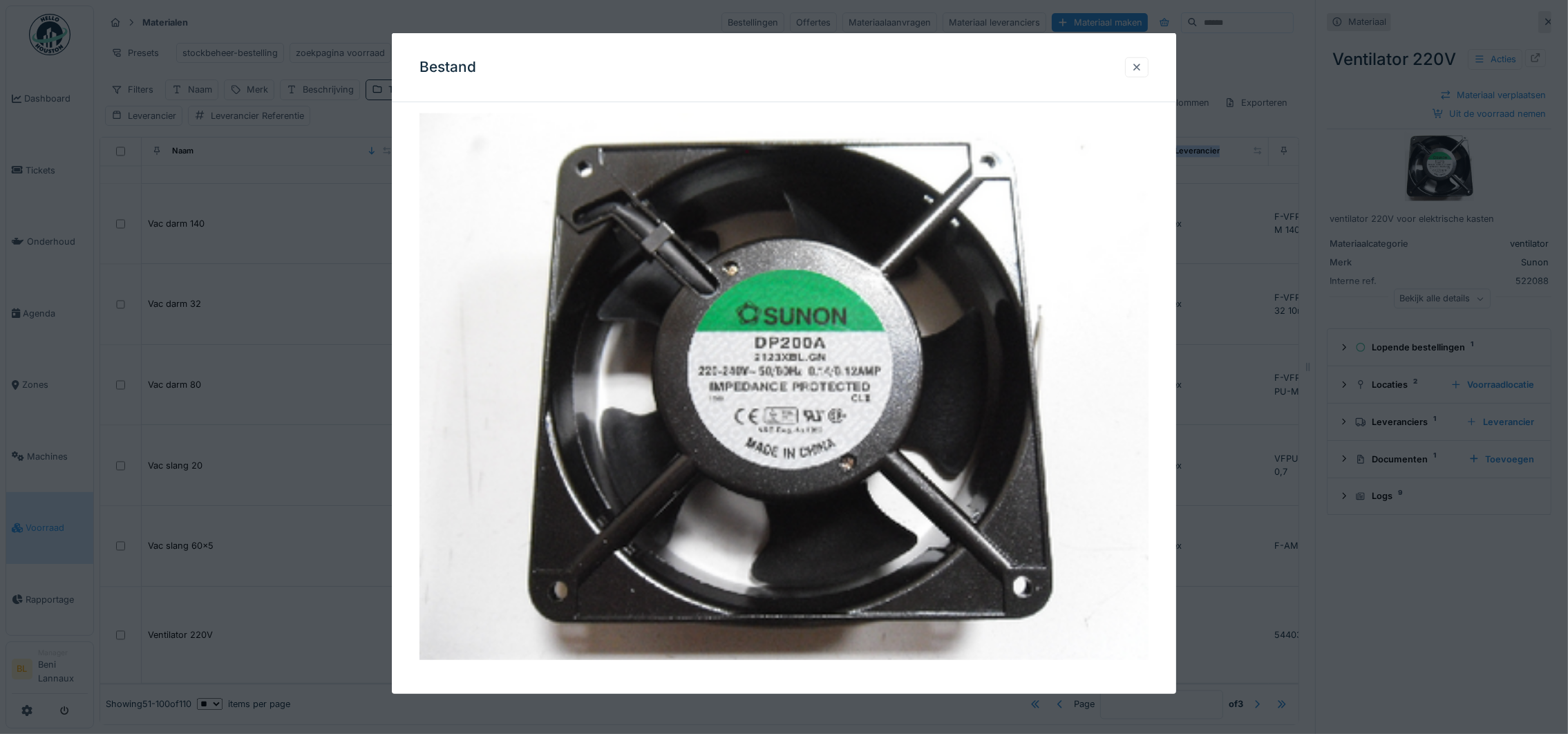
click at [1142, 65] on div at bounding box center [1136, 67] width 11 height 13
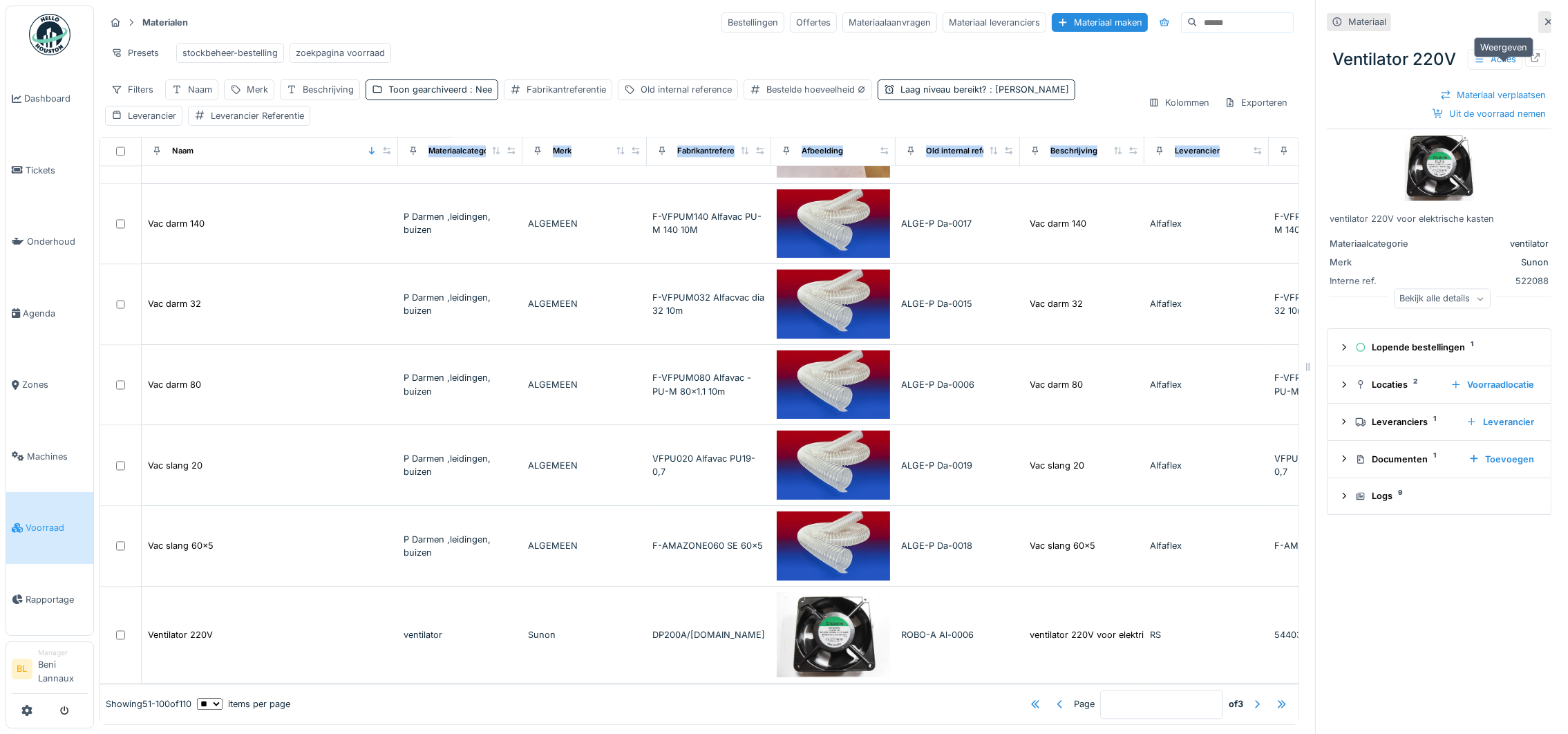
click at [1530, 57] on icon at bounding box center [1535, 58] width 11 height 9
click at [1246, 694] on div at bounding box center [1257, 703] width 22 height 19
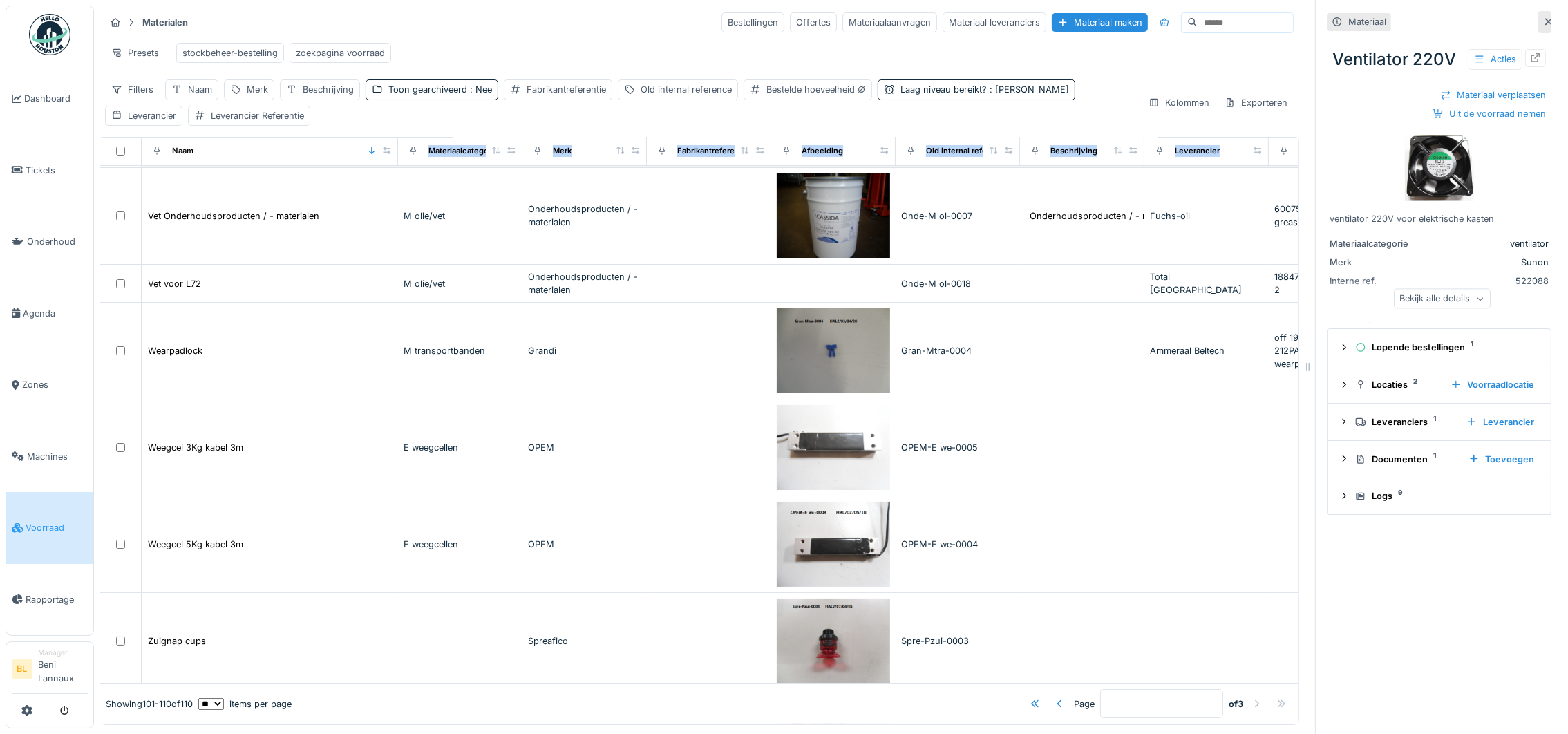
scroll to position [207, 0]
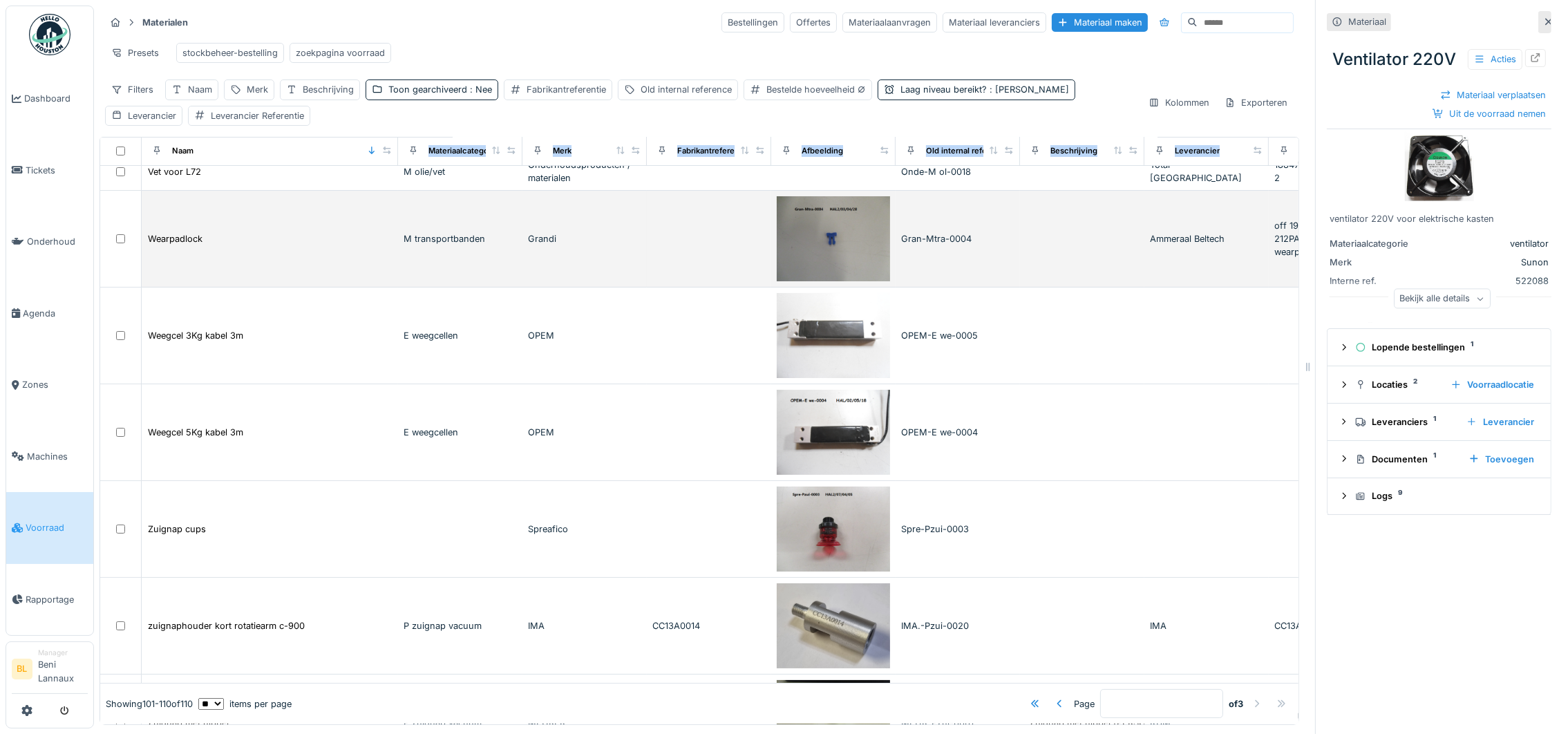
click at [832, 265] on img at bounding box center [833, 238] width 113 height 85
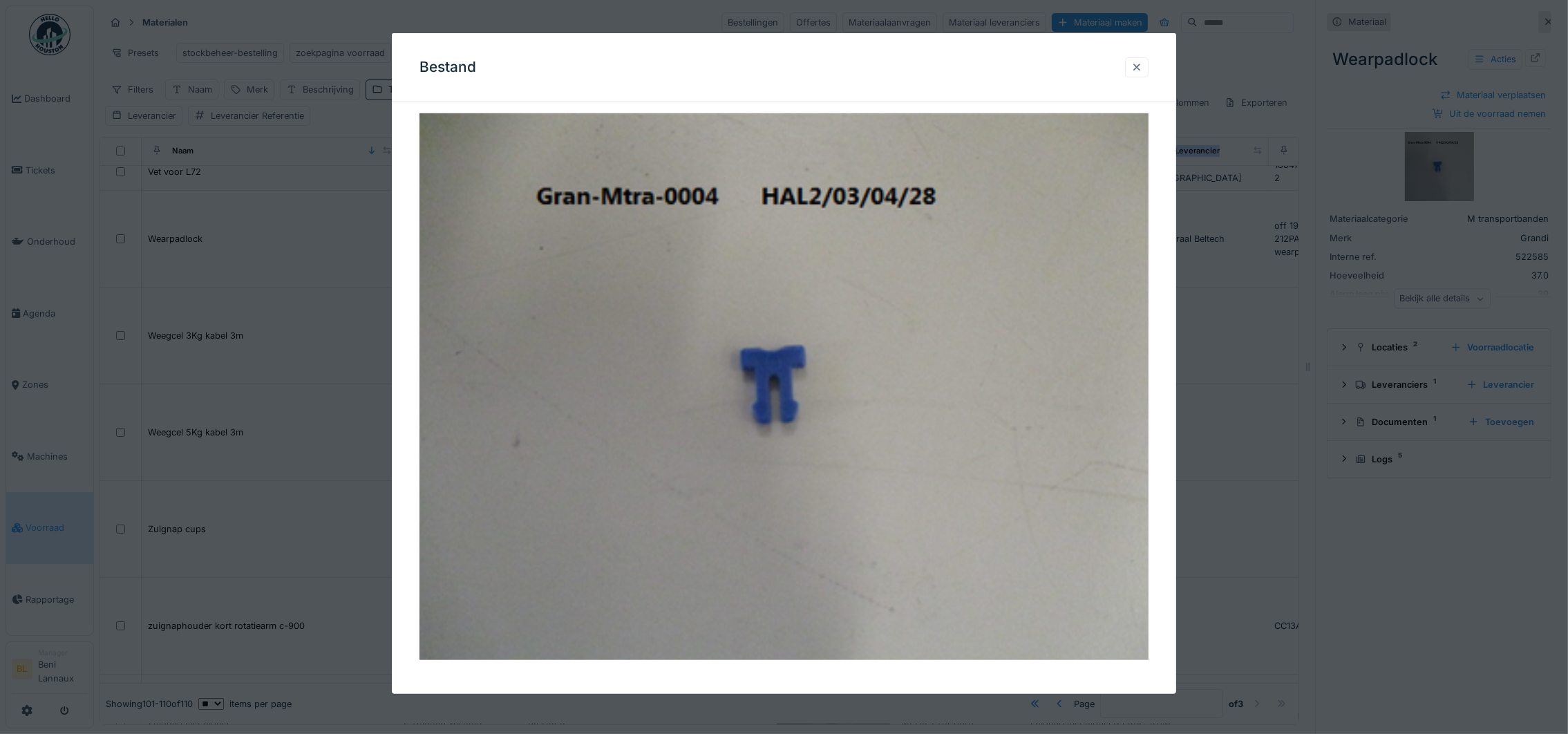
click at [1142, 65] on div at bounding box center [1136, 67] width 11 height 13
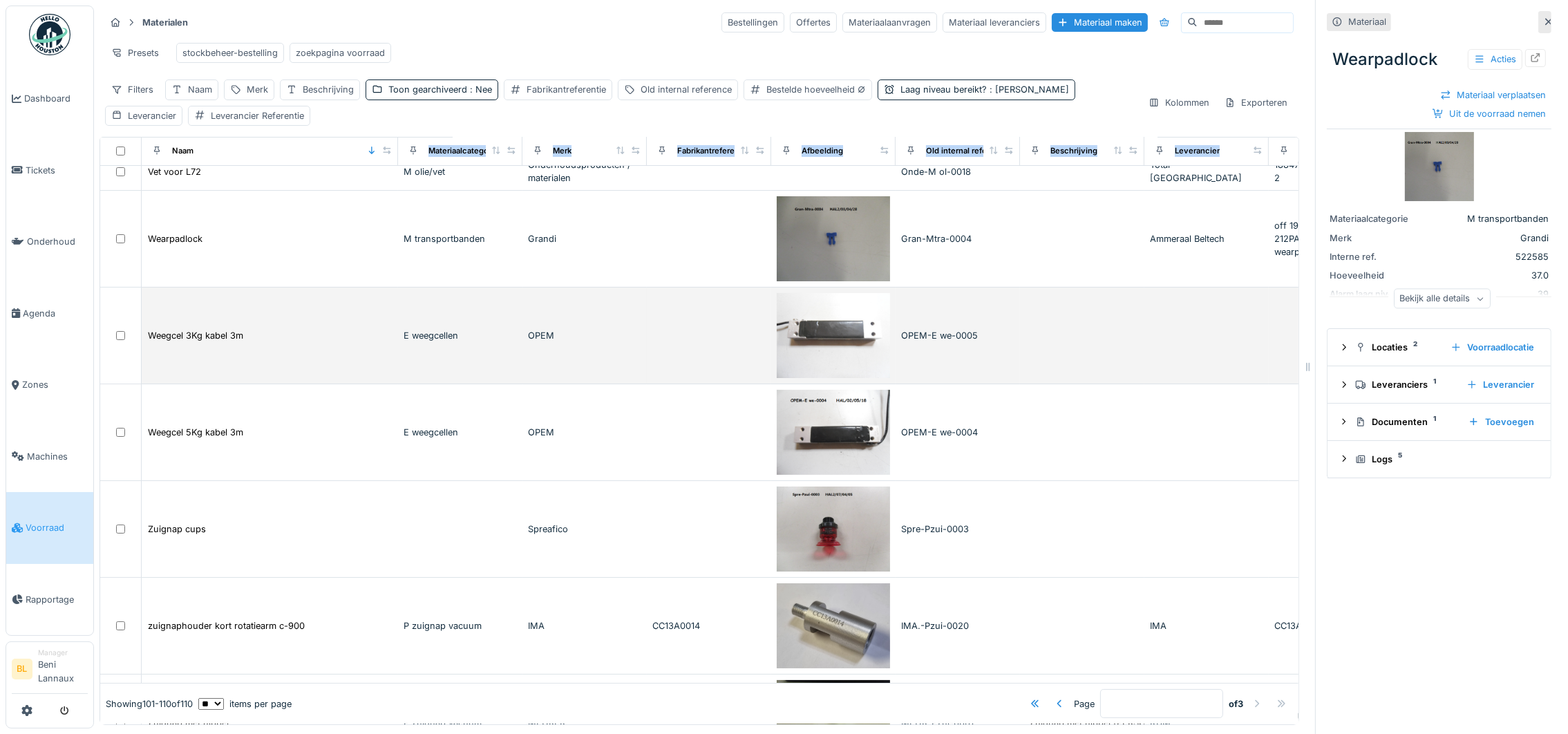
scroll to position [103, 0]
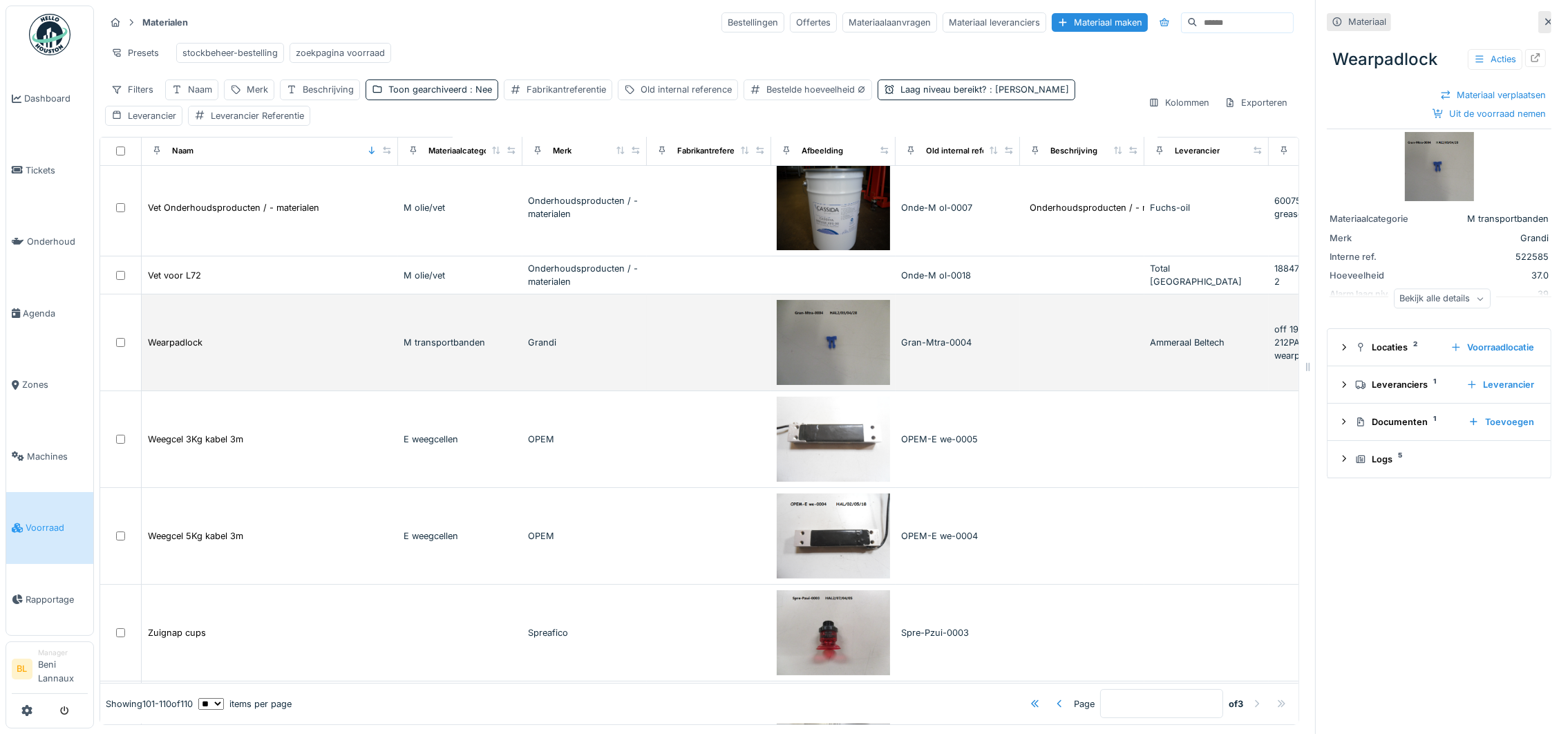
click at [1079, 367] on td at bounding box center [1082, 342] width 124 height 96
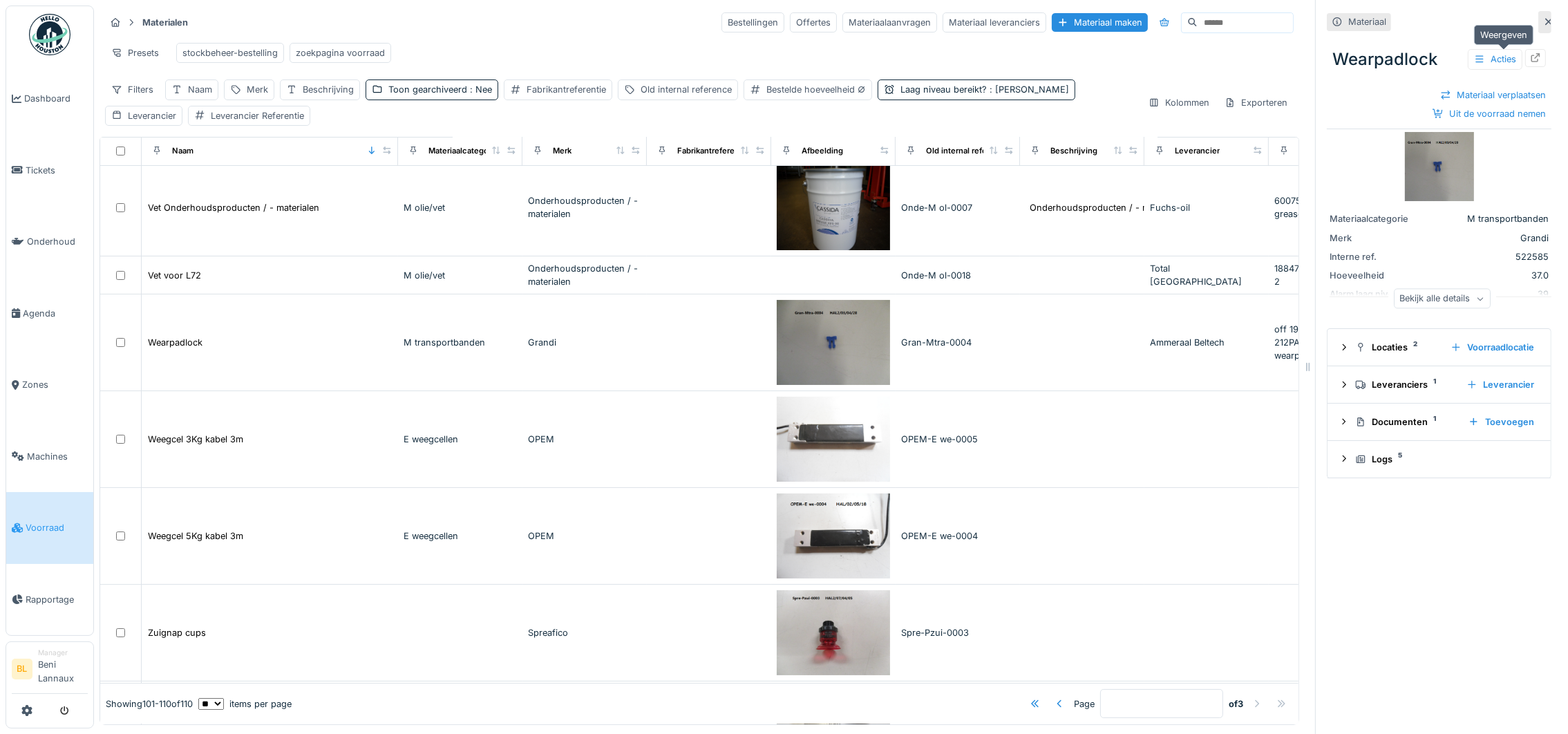
click at [1530, 57] on icon at bounding box center [1535, 58] width 11 height 9
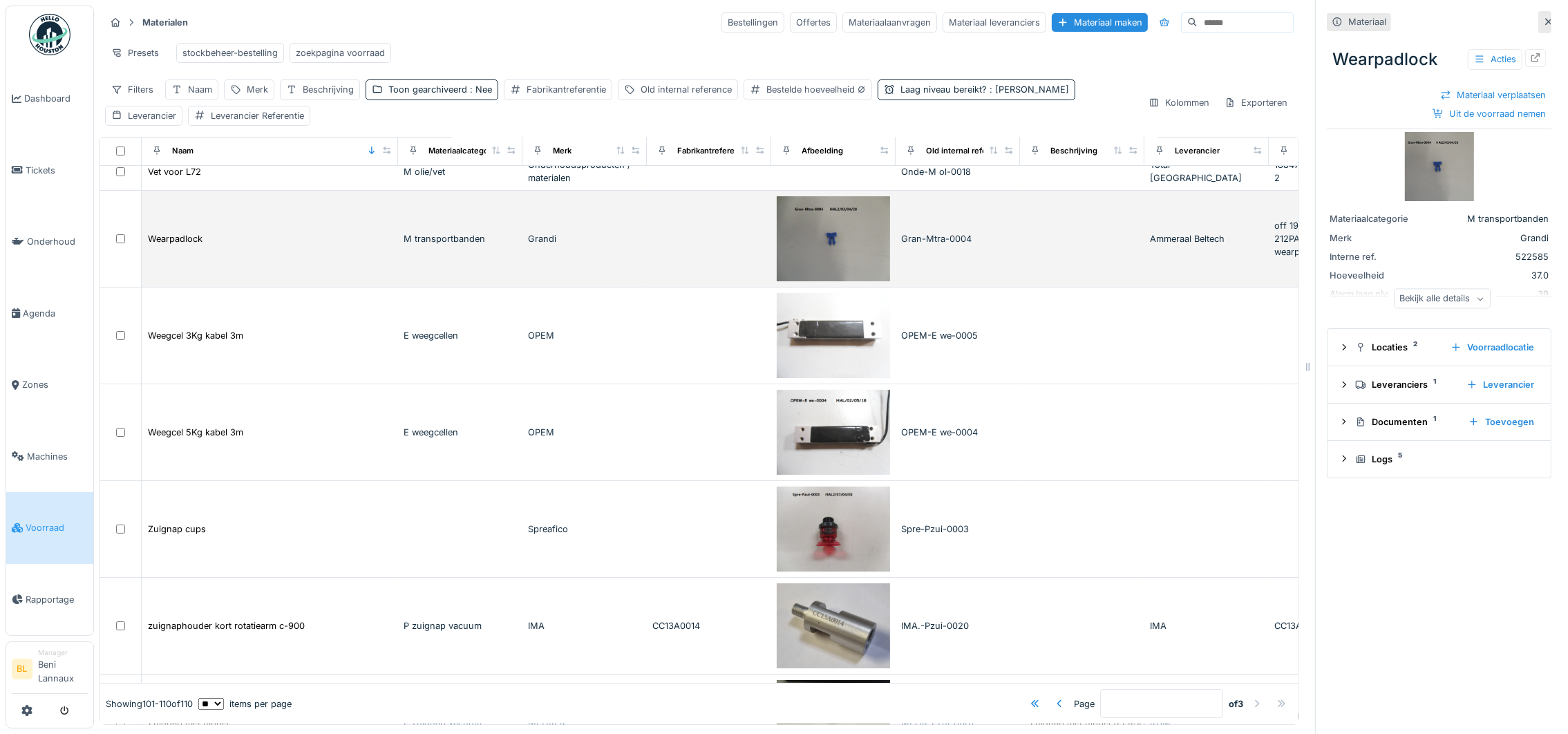
scroll to position [310, 0]
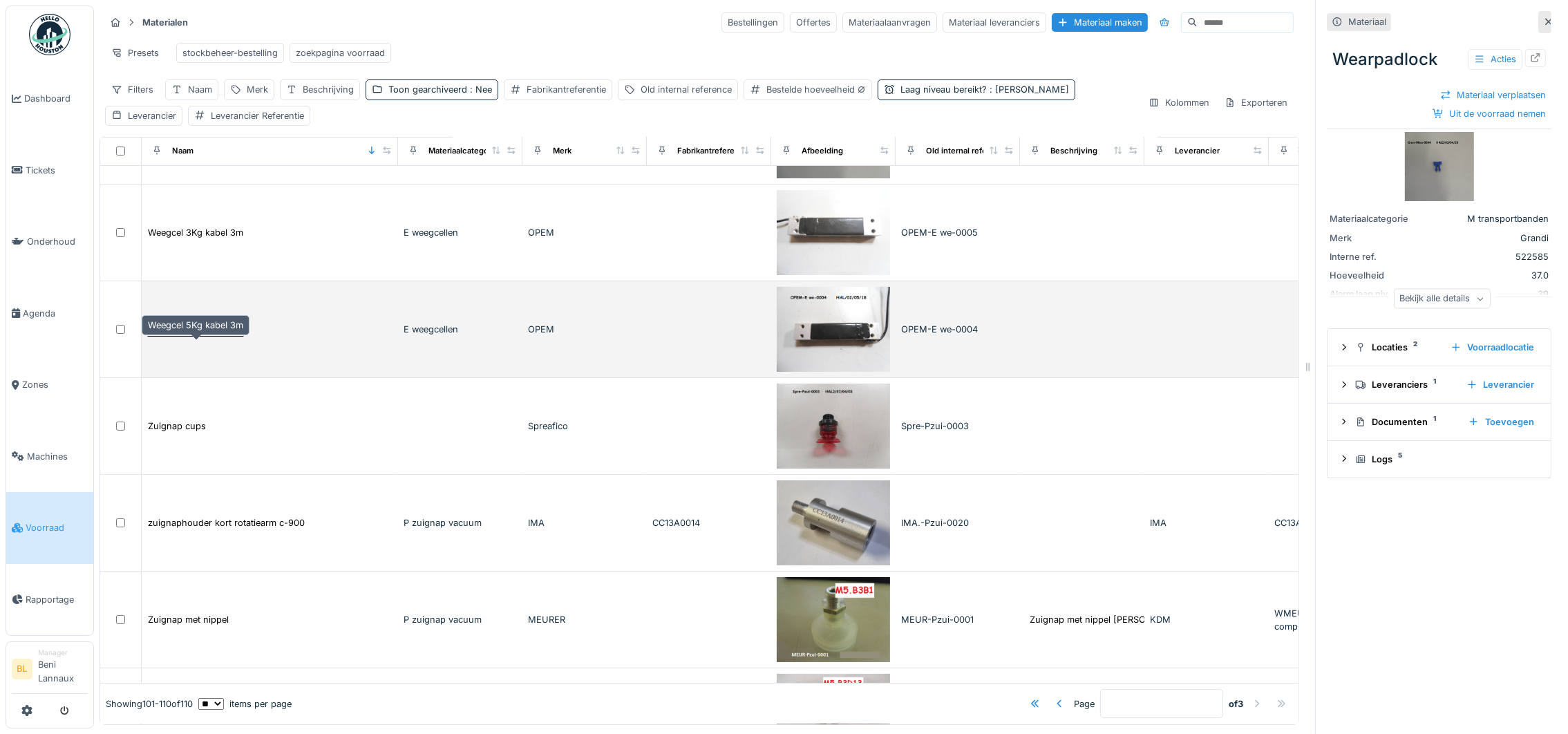
click at [210, 336] on div "Weegcel 5Kg kabel 3m" at bounding box center [196, 329] width 95 height 13
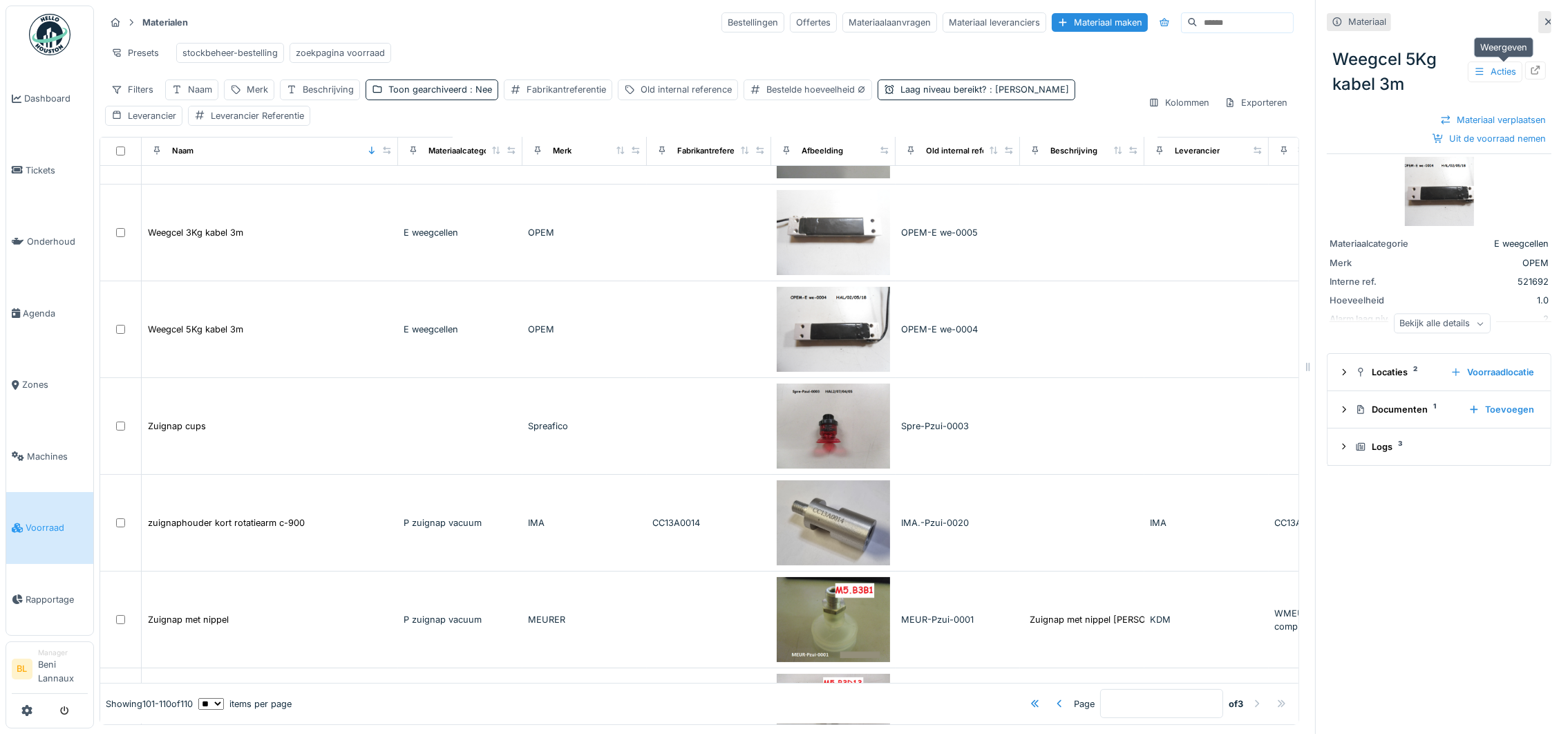
click at [1530, 66] on icon at bounding box center [1535, 70] width 11 height 9
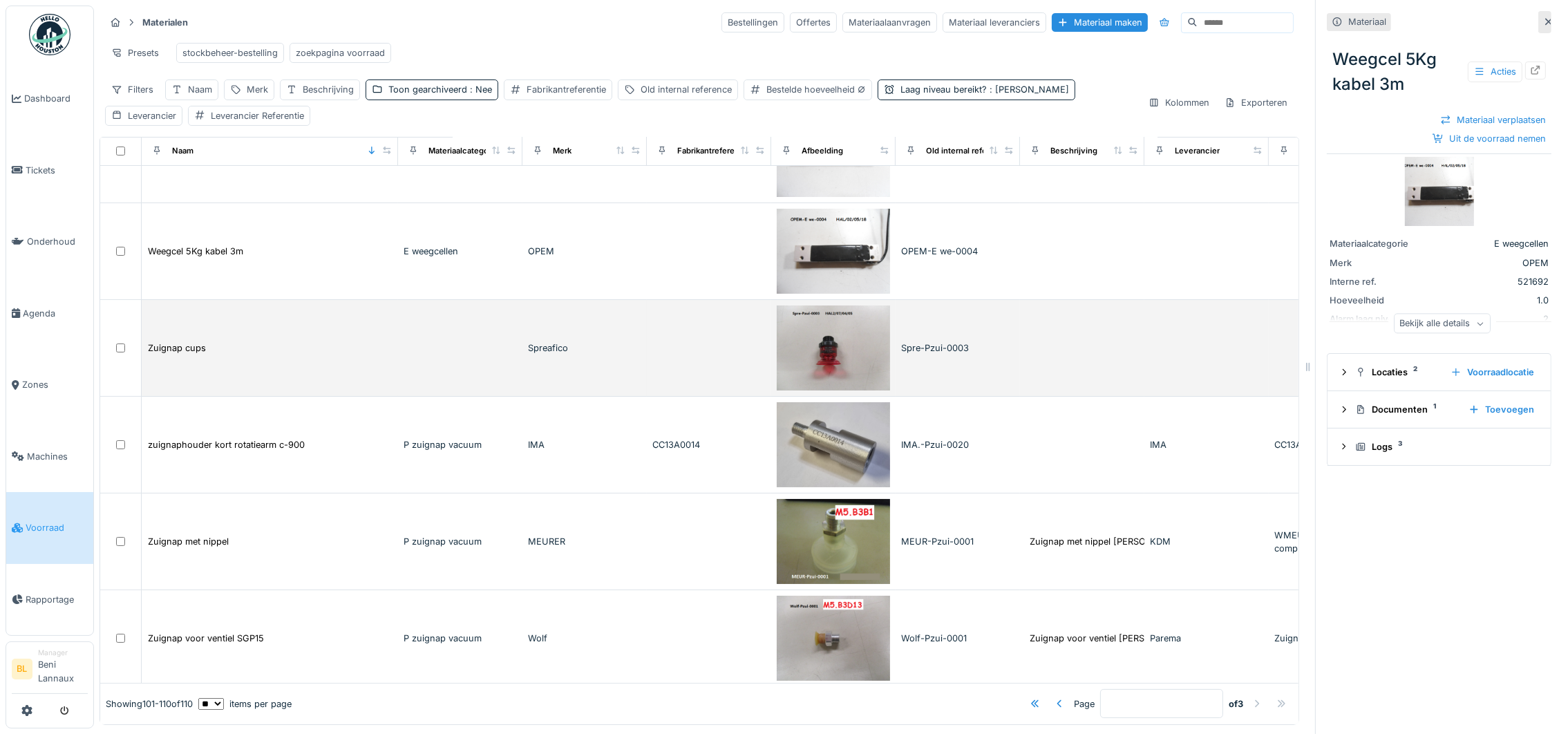
scroll to position [443, 0]
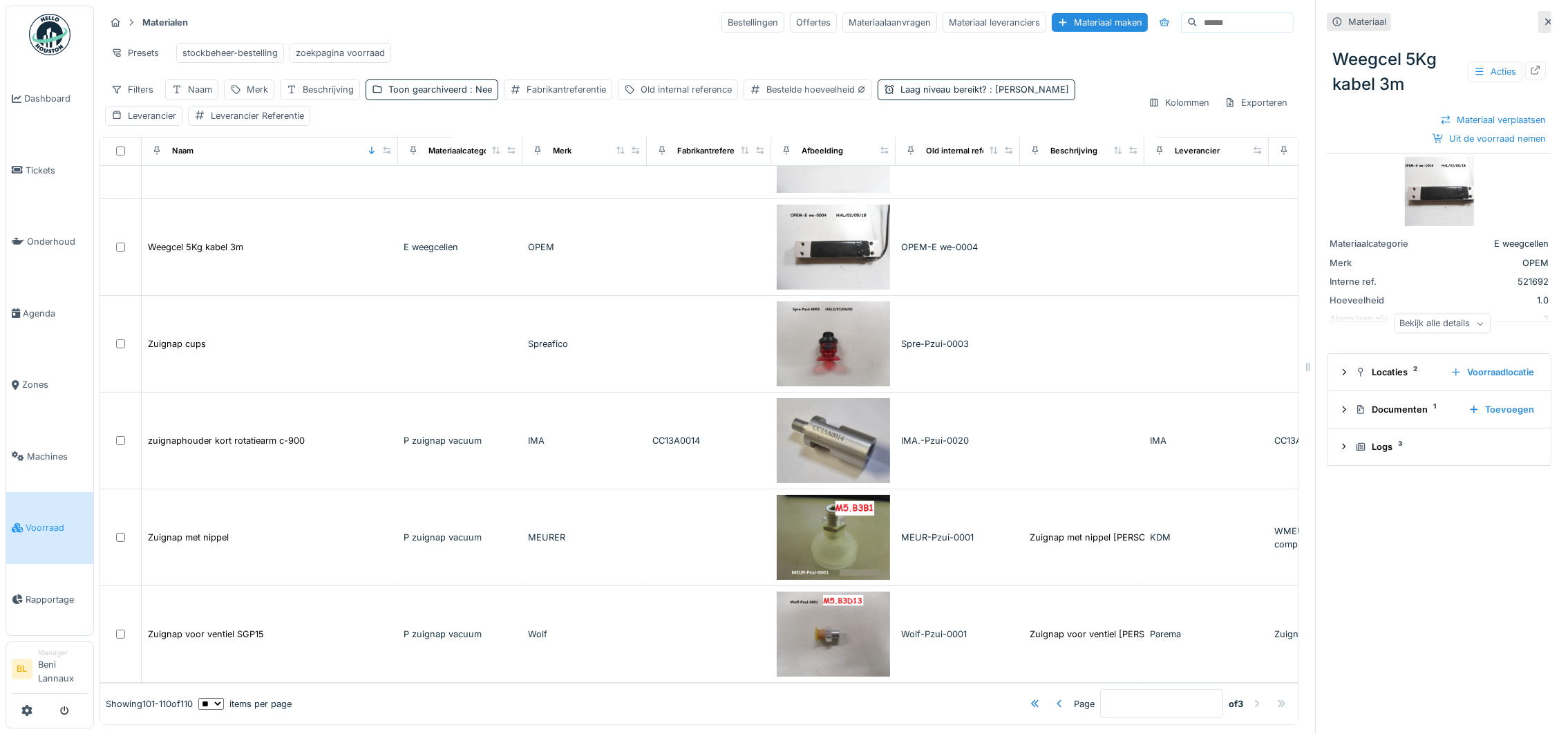
click at [1251, 697] on div at bounding box center [1256, 703] width 11 height 13
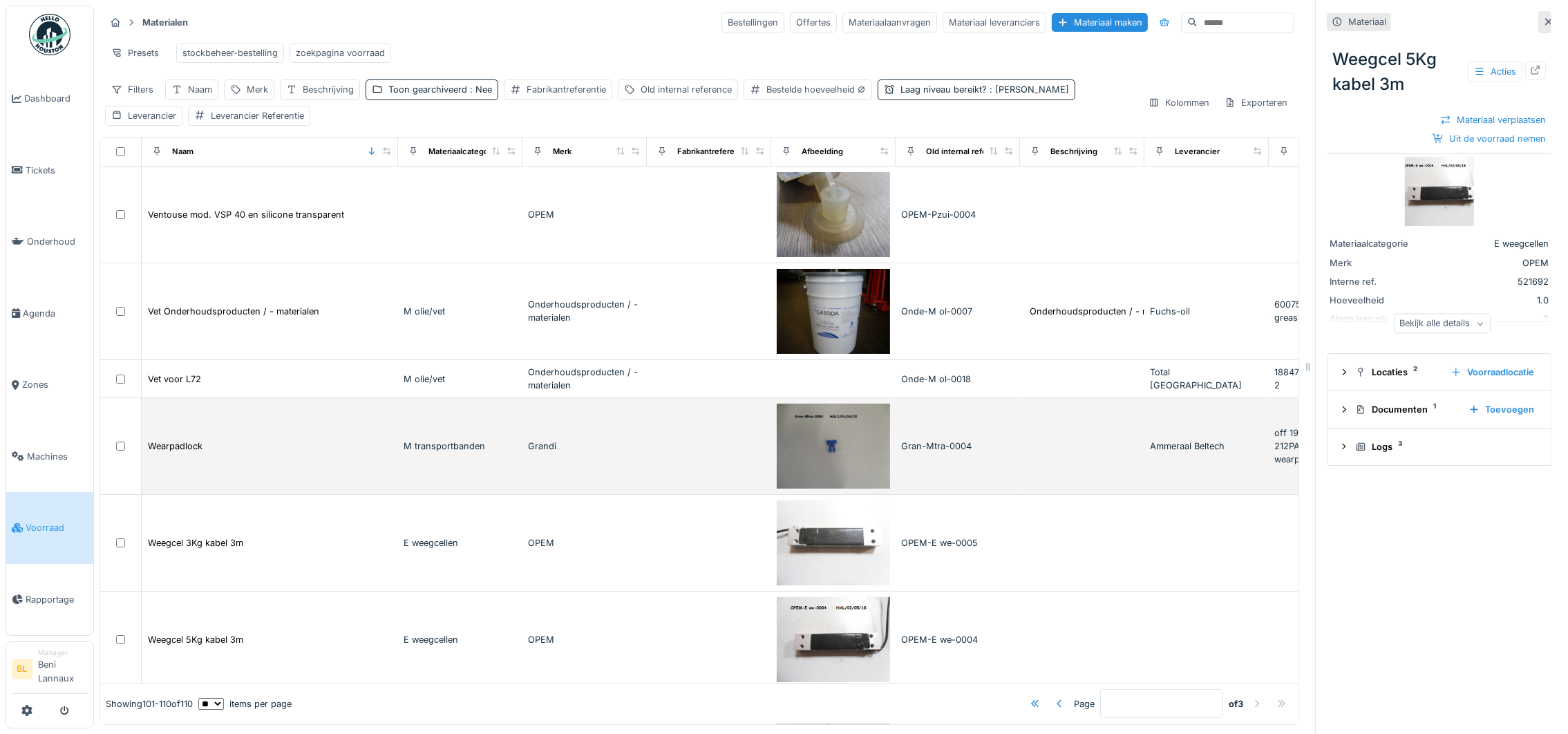
scroll to position [0, 0]
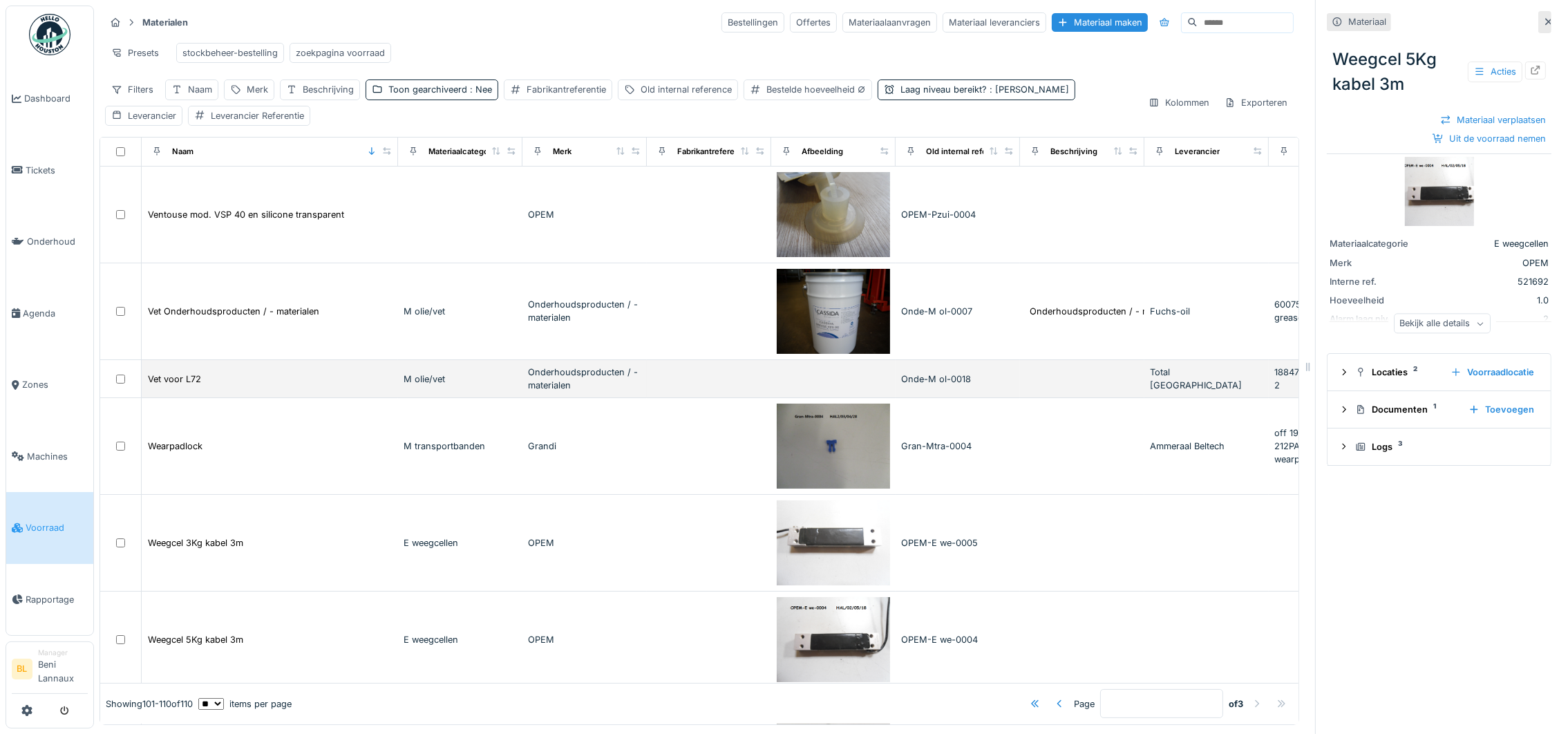
click at [266, 386] on div "Vet voor L72" at bounding box center [269, 379] width 246 height 15
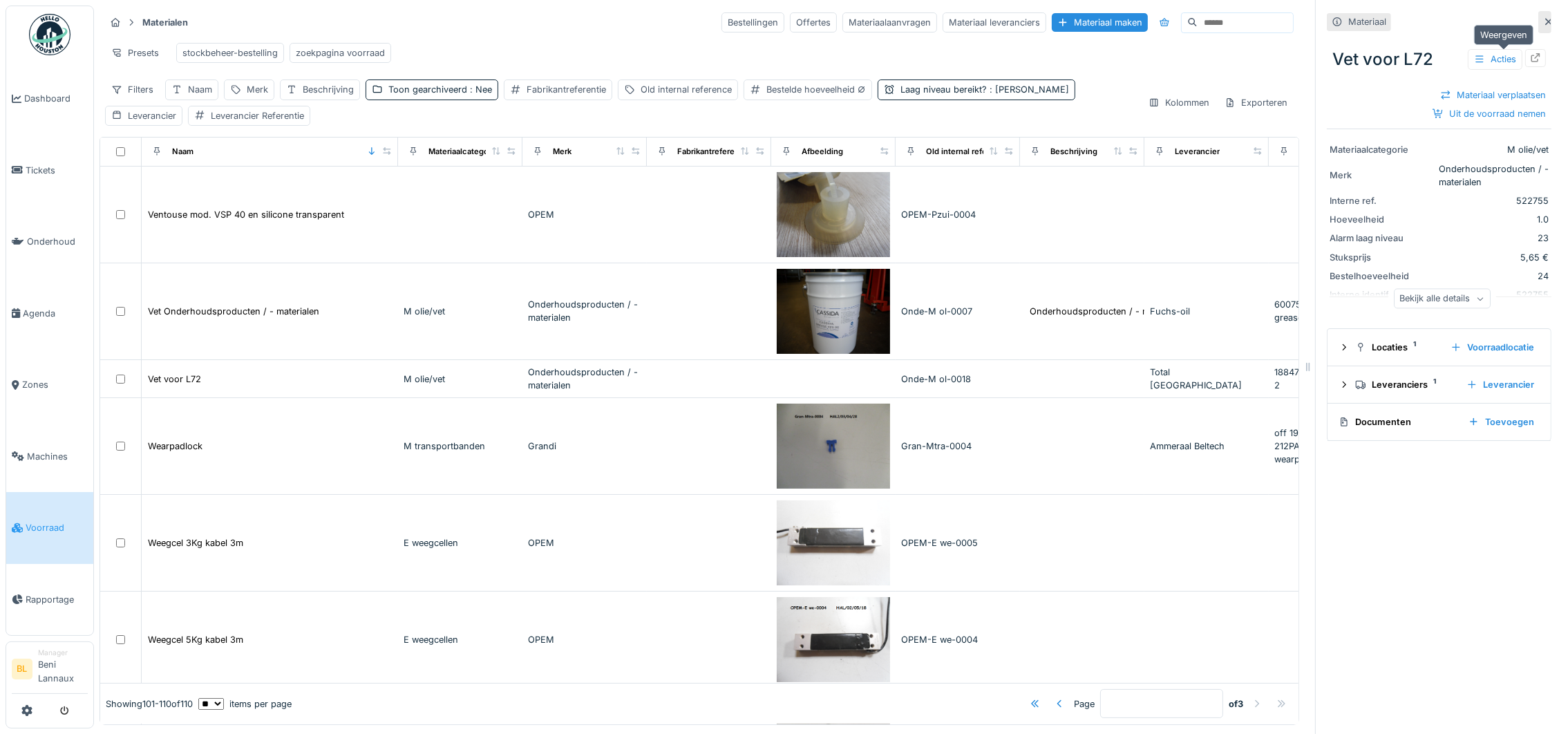
click at [1530, 56] on icon at bounding box center [1535, 58] width 11 height 9
click at [1054, 697] on div at bounding box center [1059, 703] width 11 height 13
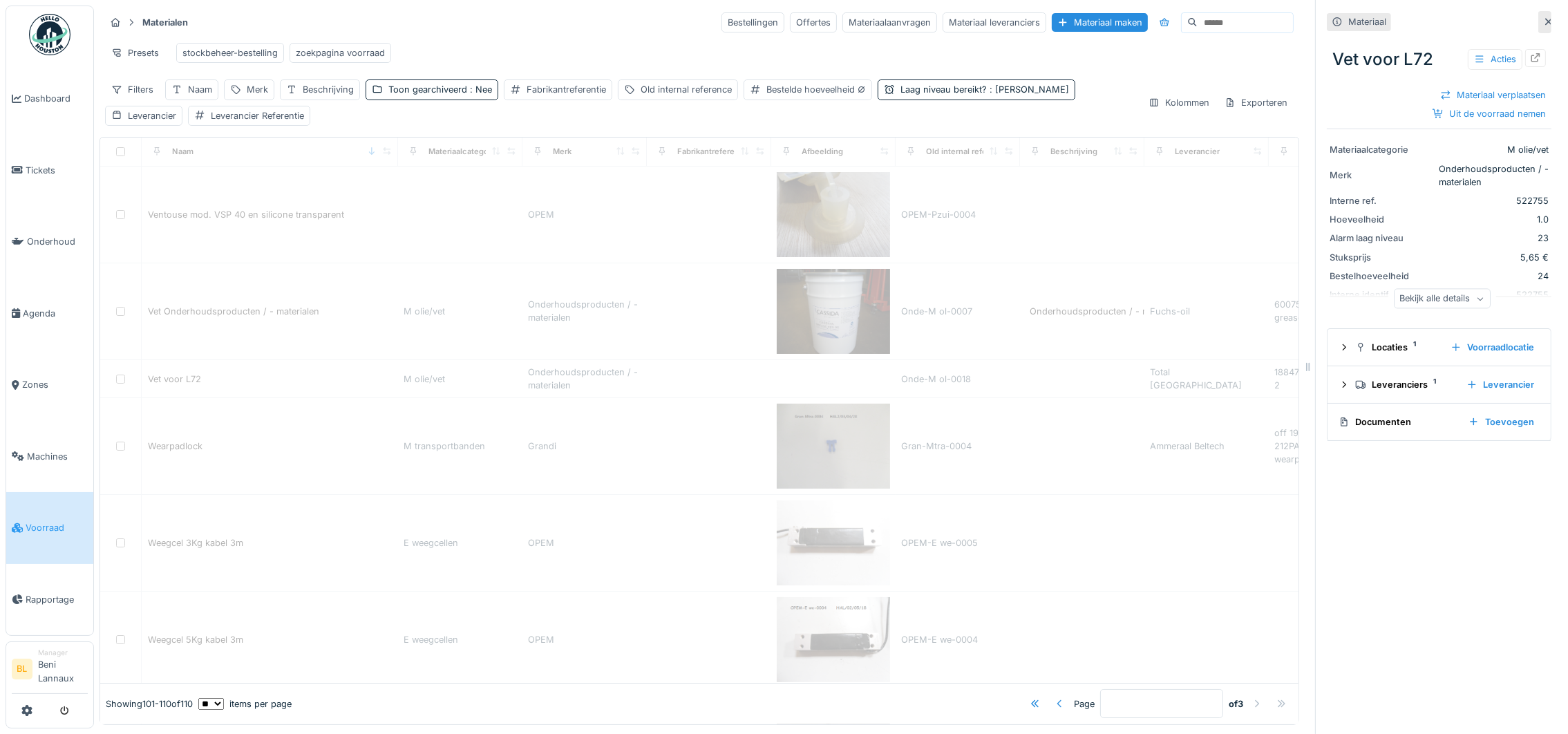
click at [1054, 697] on div at bounding box center [1059, 703] width 11 height 13
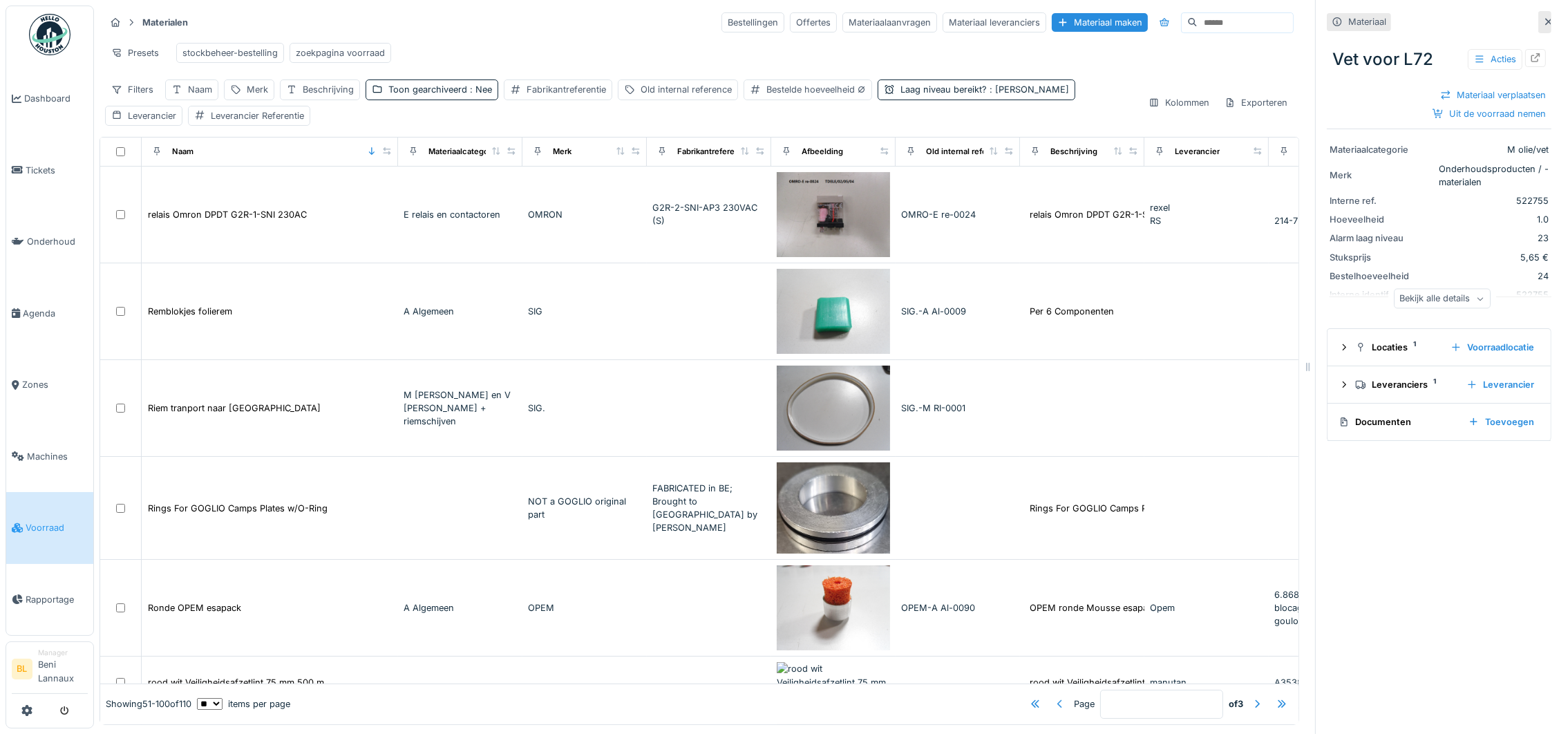
click at [1054, 697] on div at bounding box center [1059, 703] width 11 height 13
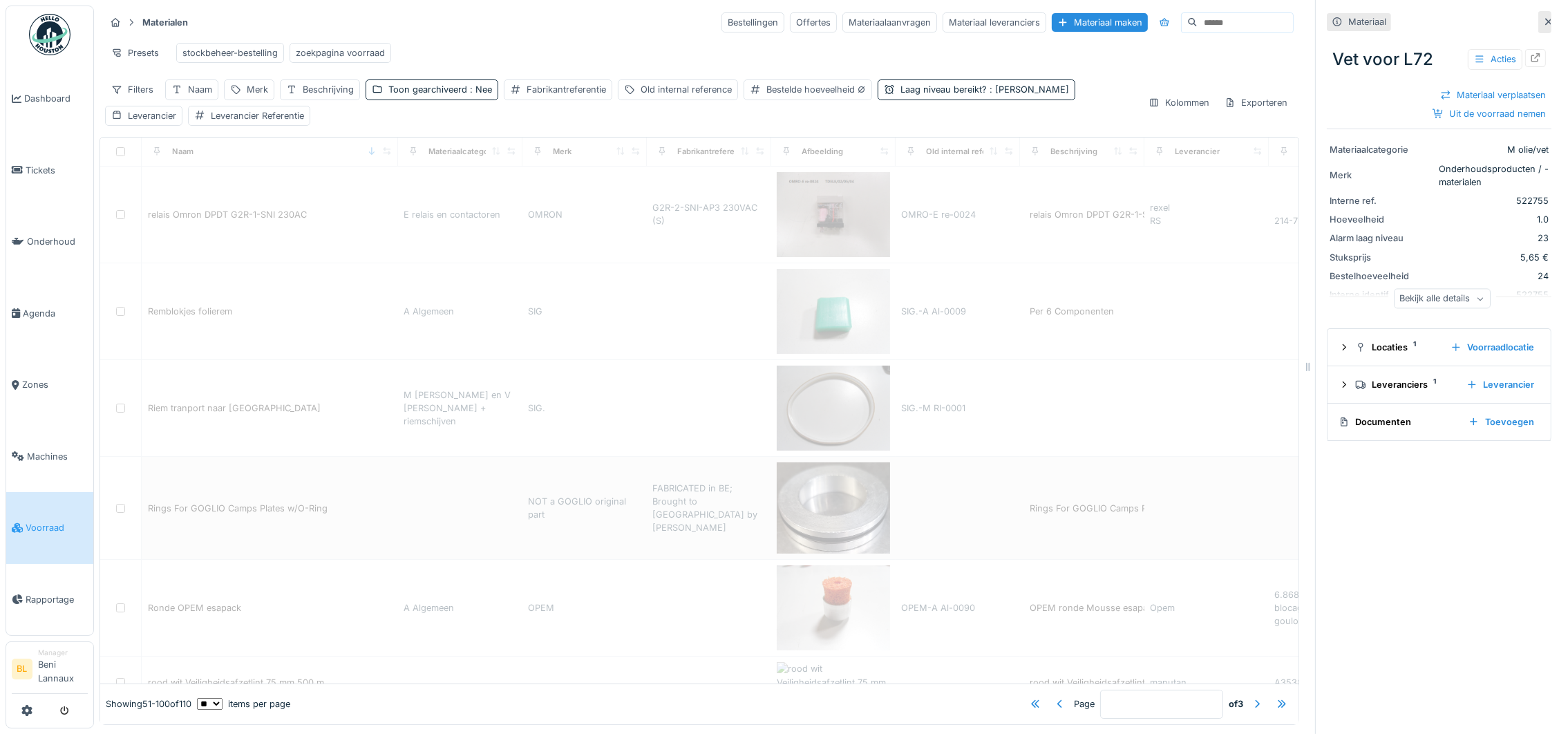
type input "*"
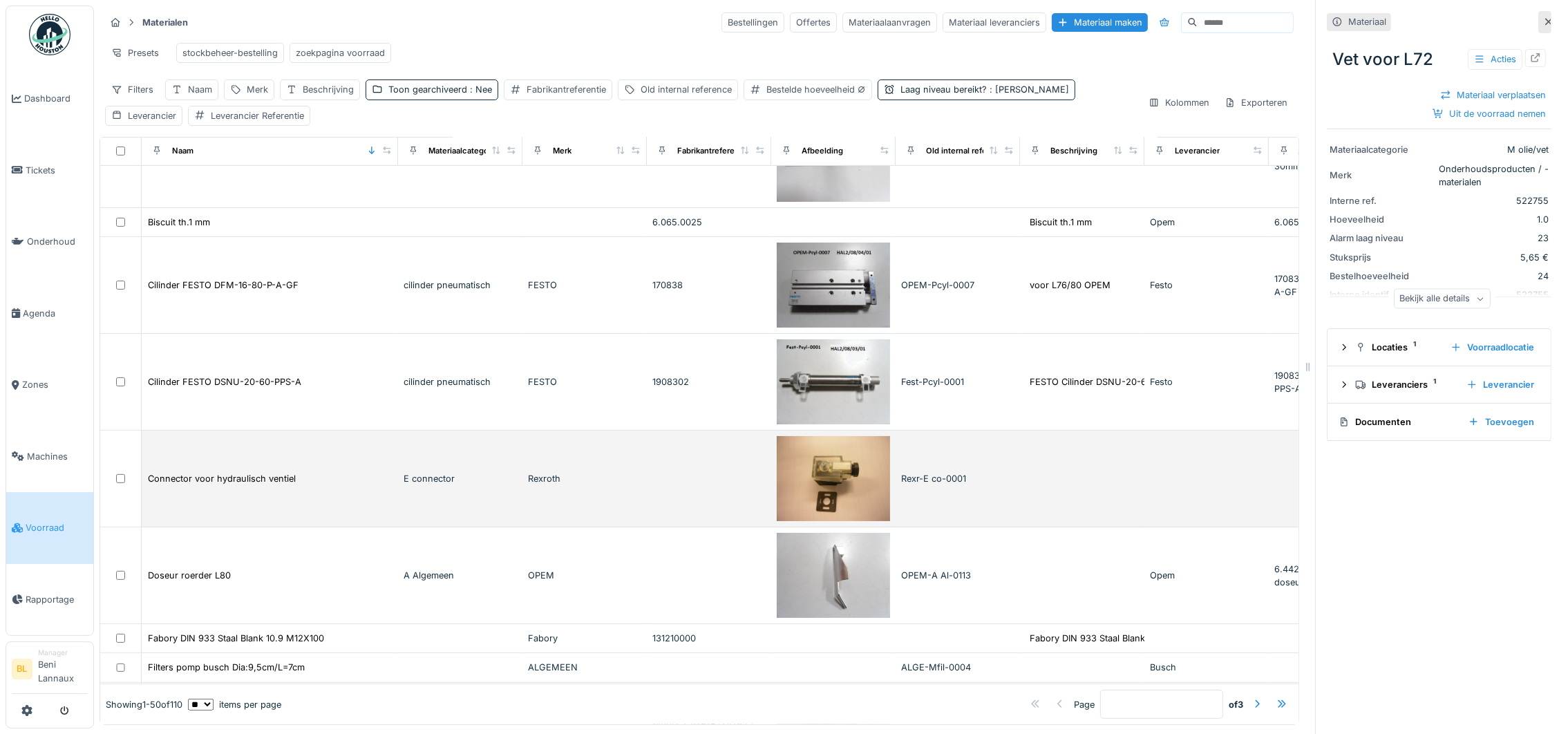
scroll to position [932, 0]
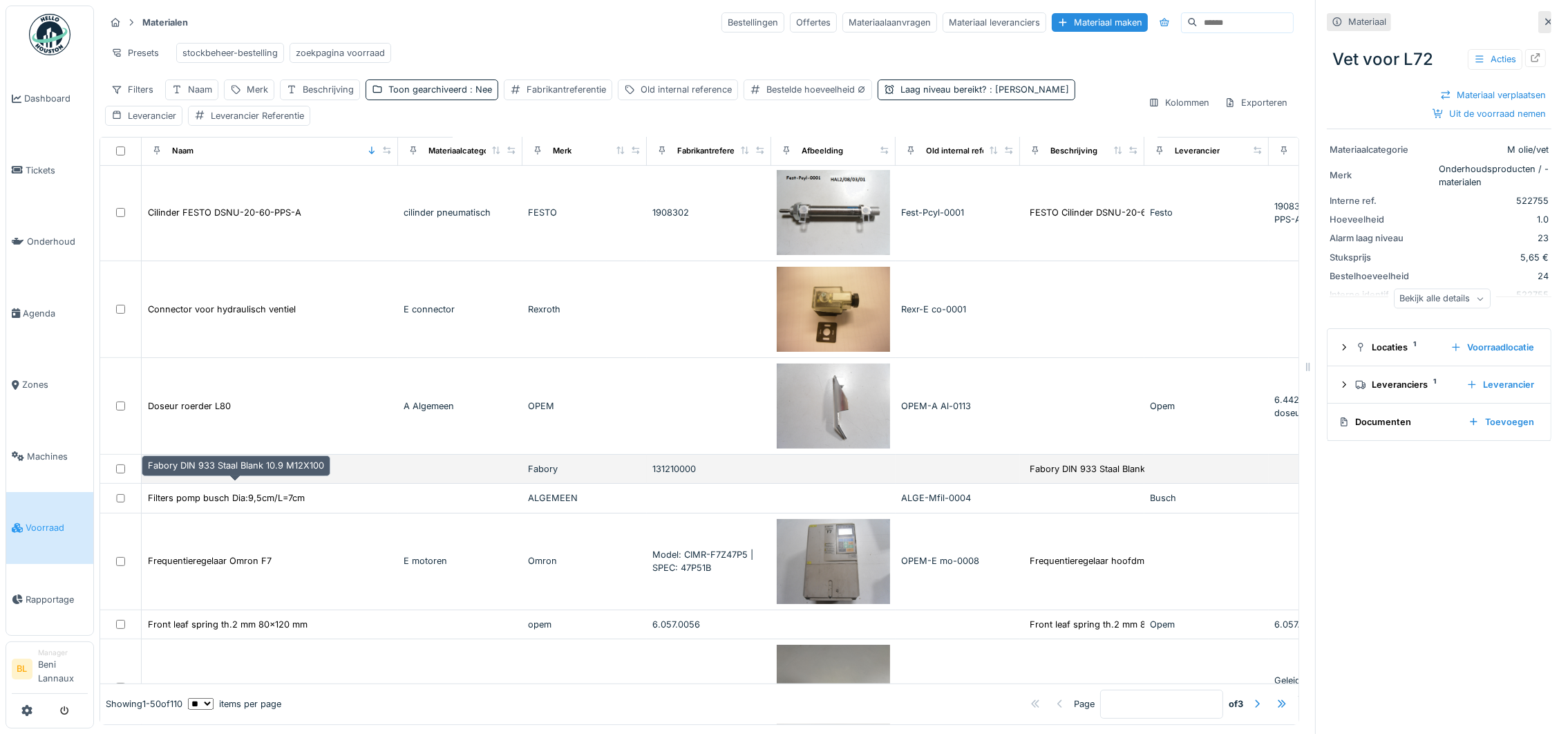
click at [192, 475] on div "Fabory DIN 933 Staal Blank 10.9 M12X100" at bounding box center [236, 468] width 176 height 13
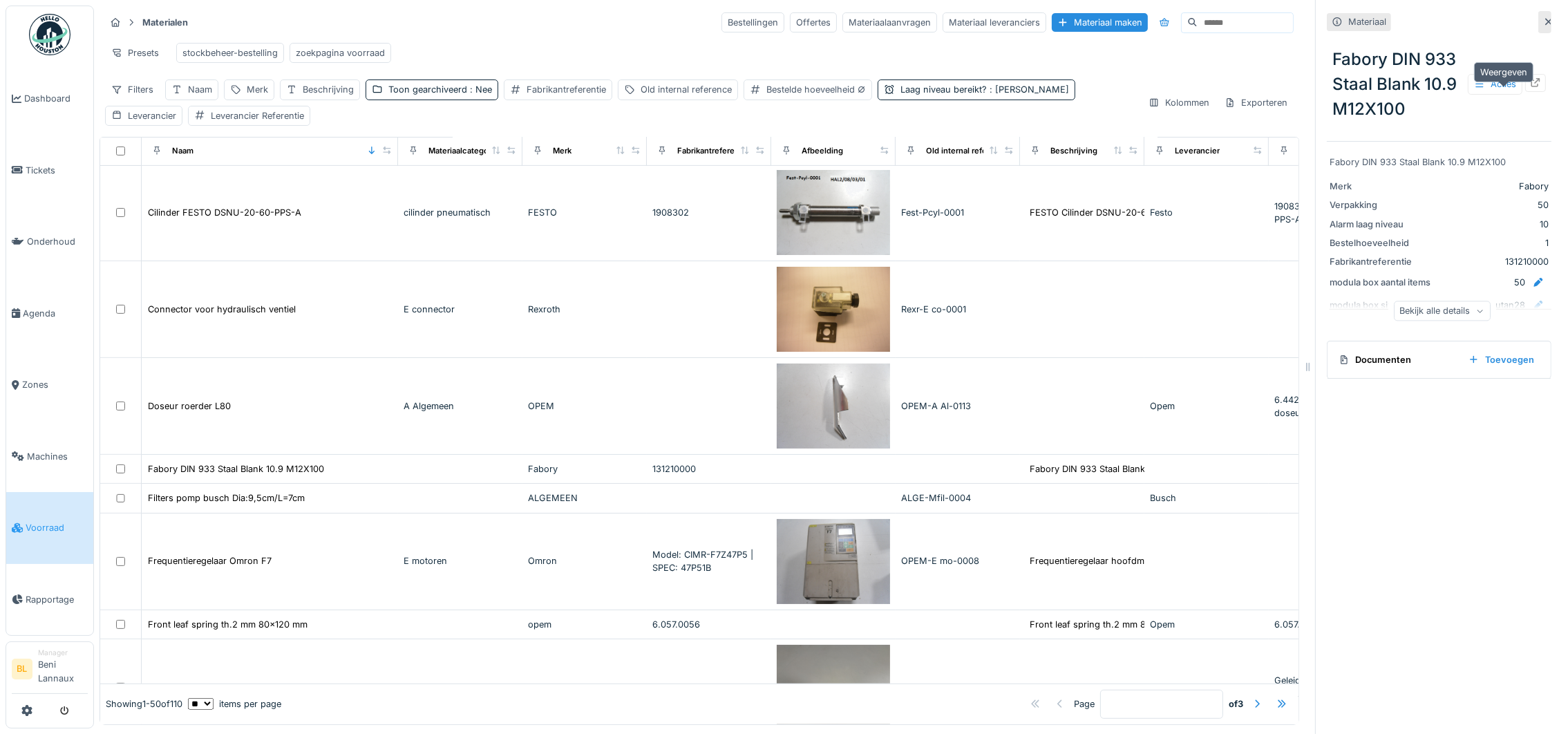
click at [1530, 88] on icon at bounding box center [1535, 83] width 11 height 9
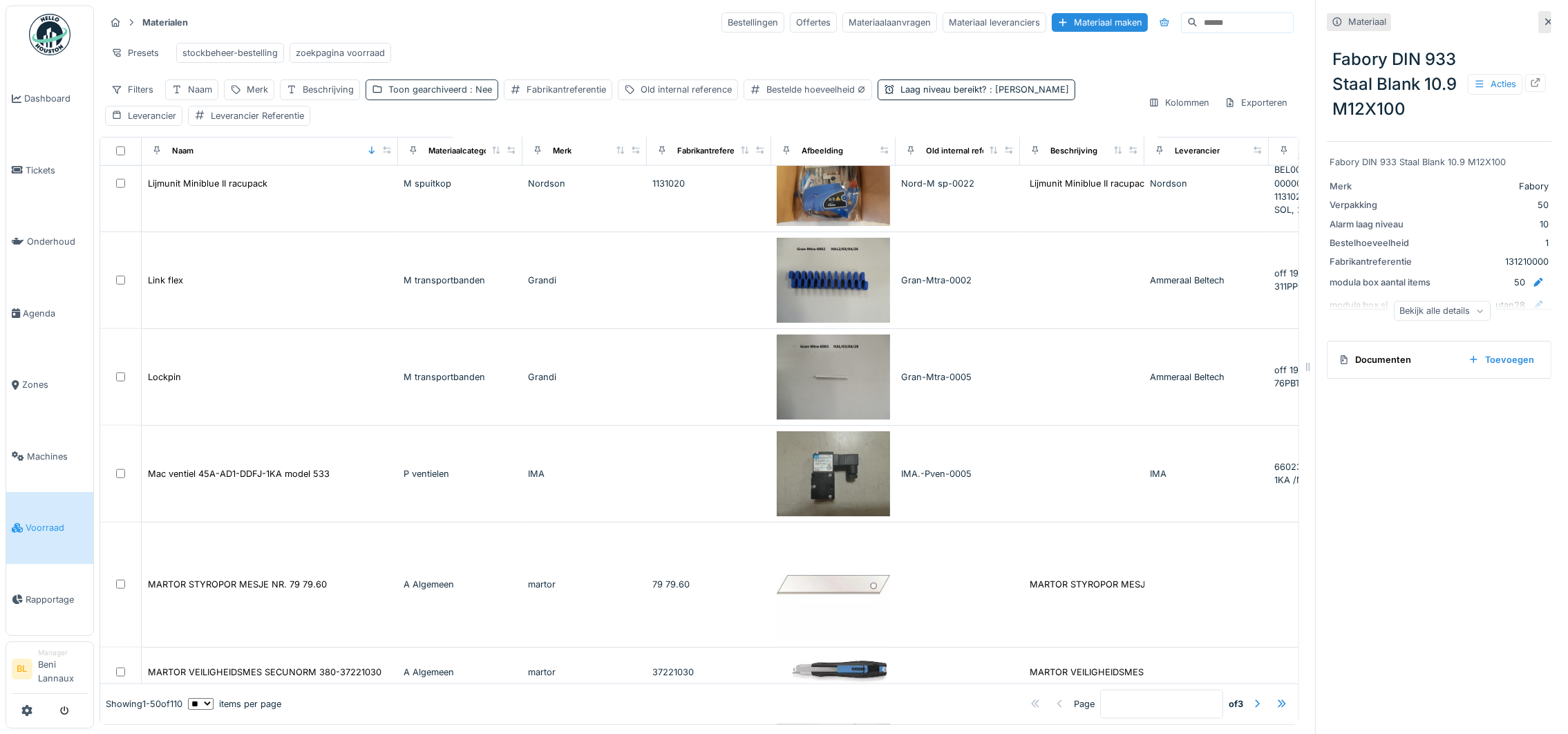
scroll to position [2694, 0]
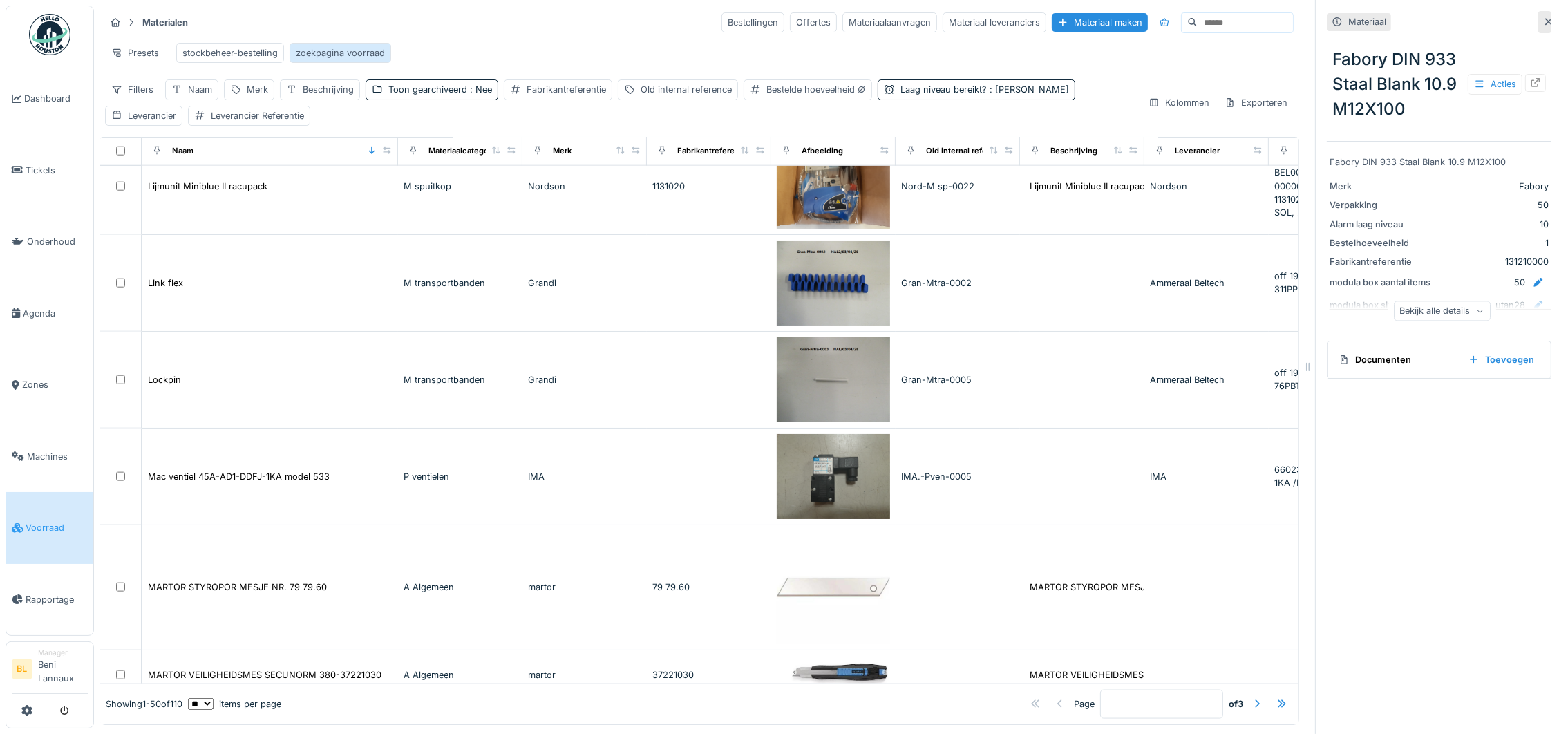
click at [341, 52] on div "zoekpagina voorraad" at bounding box center [340, 53] width 89 height 13
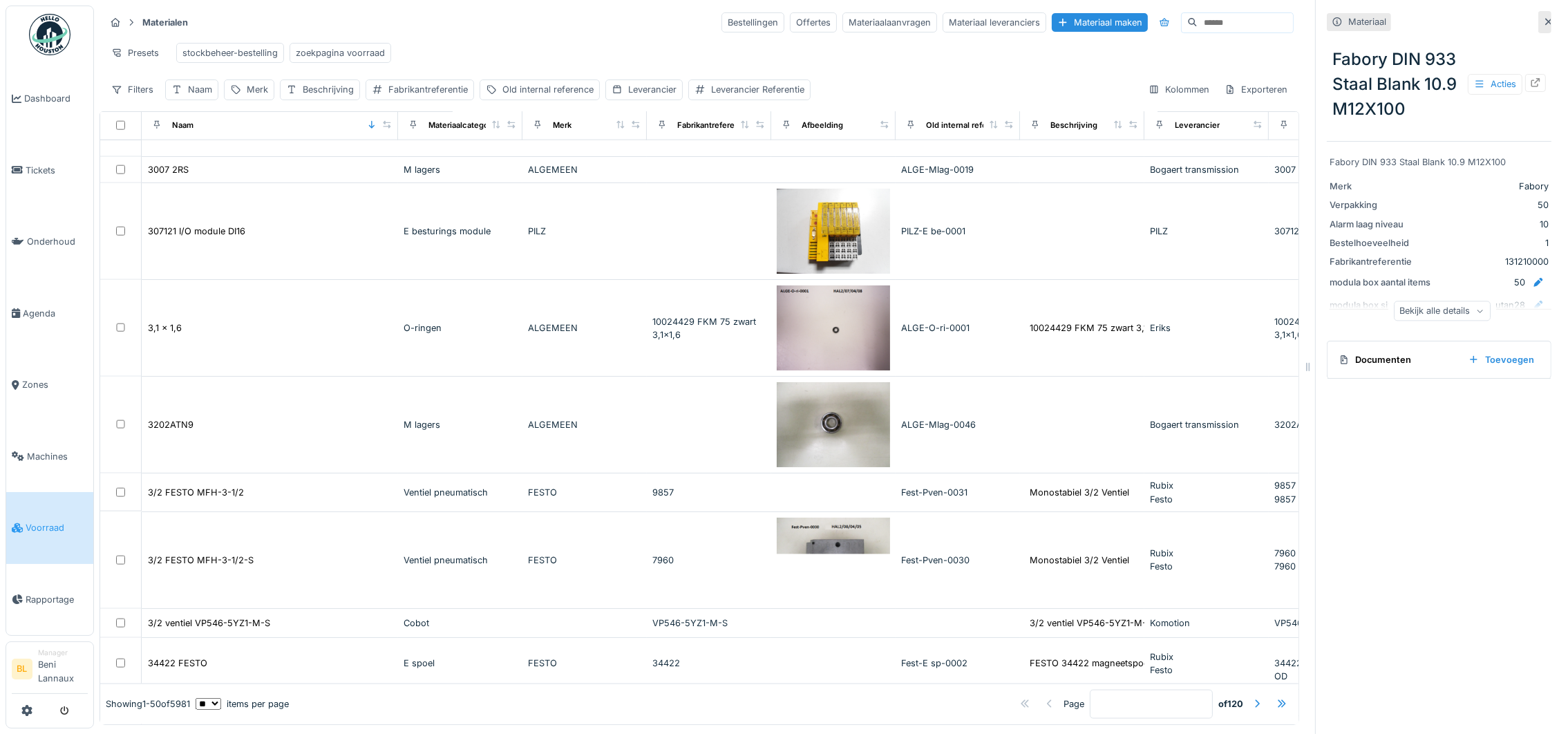
scroll to position [2873, 0]
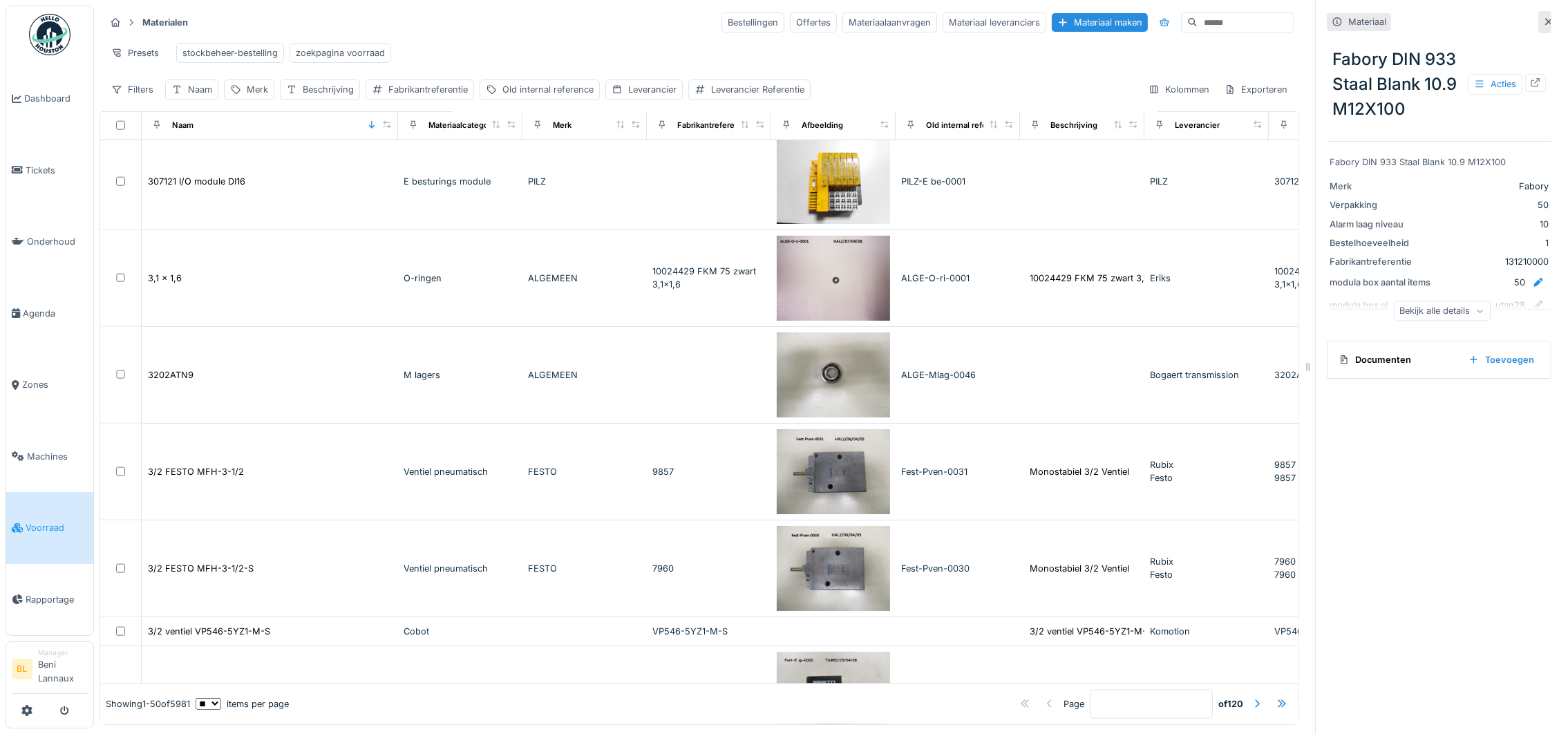
click at [651, 105] on div "Materialen Bestellingen Offertes Materiaalaanvragen Materiaal leveranciers Mate…" at bounding box center [699, 56] width 1199 height 100
click at [643, 96] on div "Leverancier" at bounding box center [652, 89] width 49 height 13
click at [666, 173] on div "Leverancier" at bounding box center [655, 171] width 74 height 15
type input "*****"
click at [639, 280] on span "Rubix" at bounding box center [634, 277] width 26 height 15
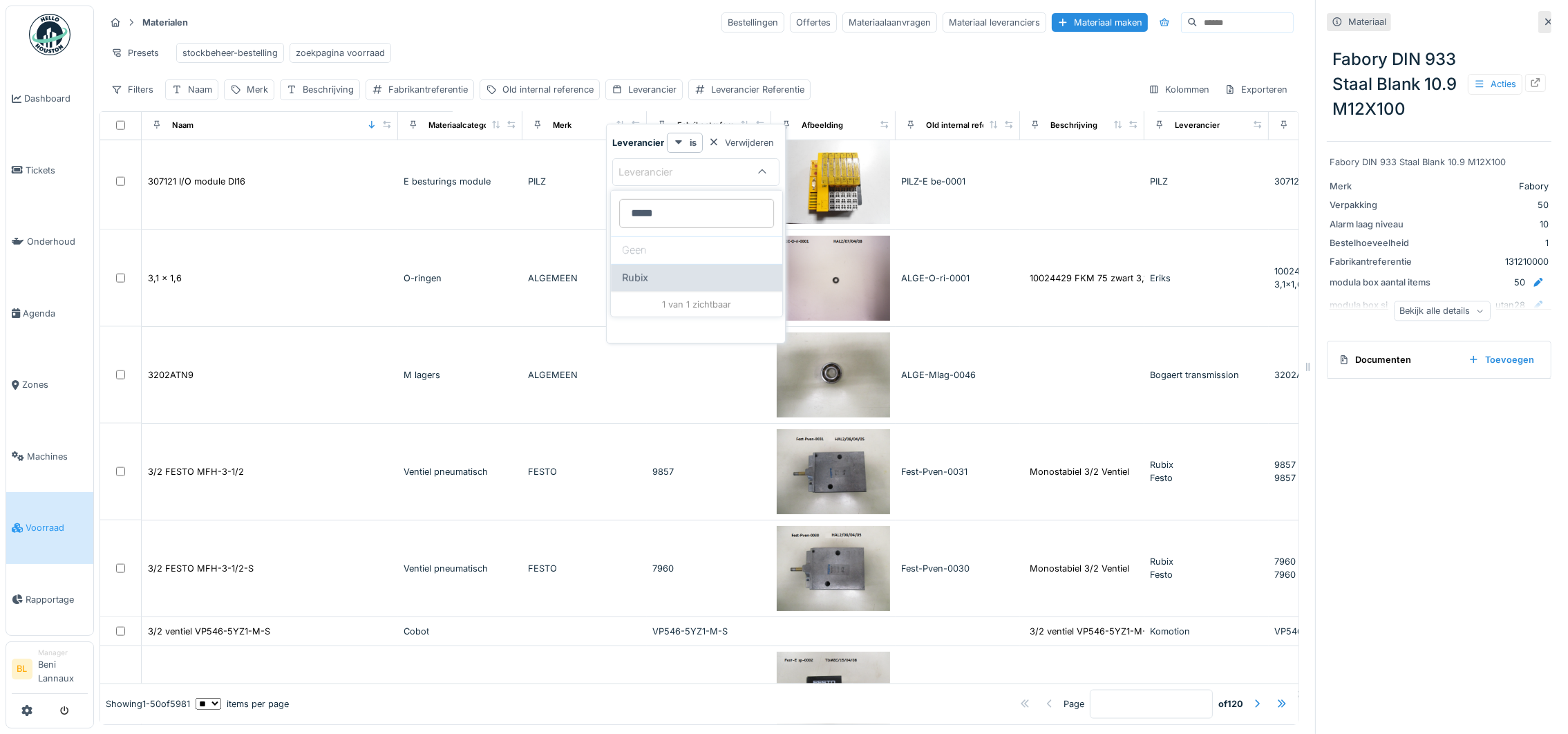
type input "****"
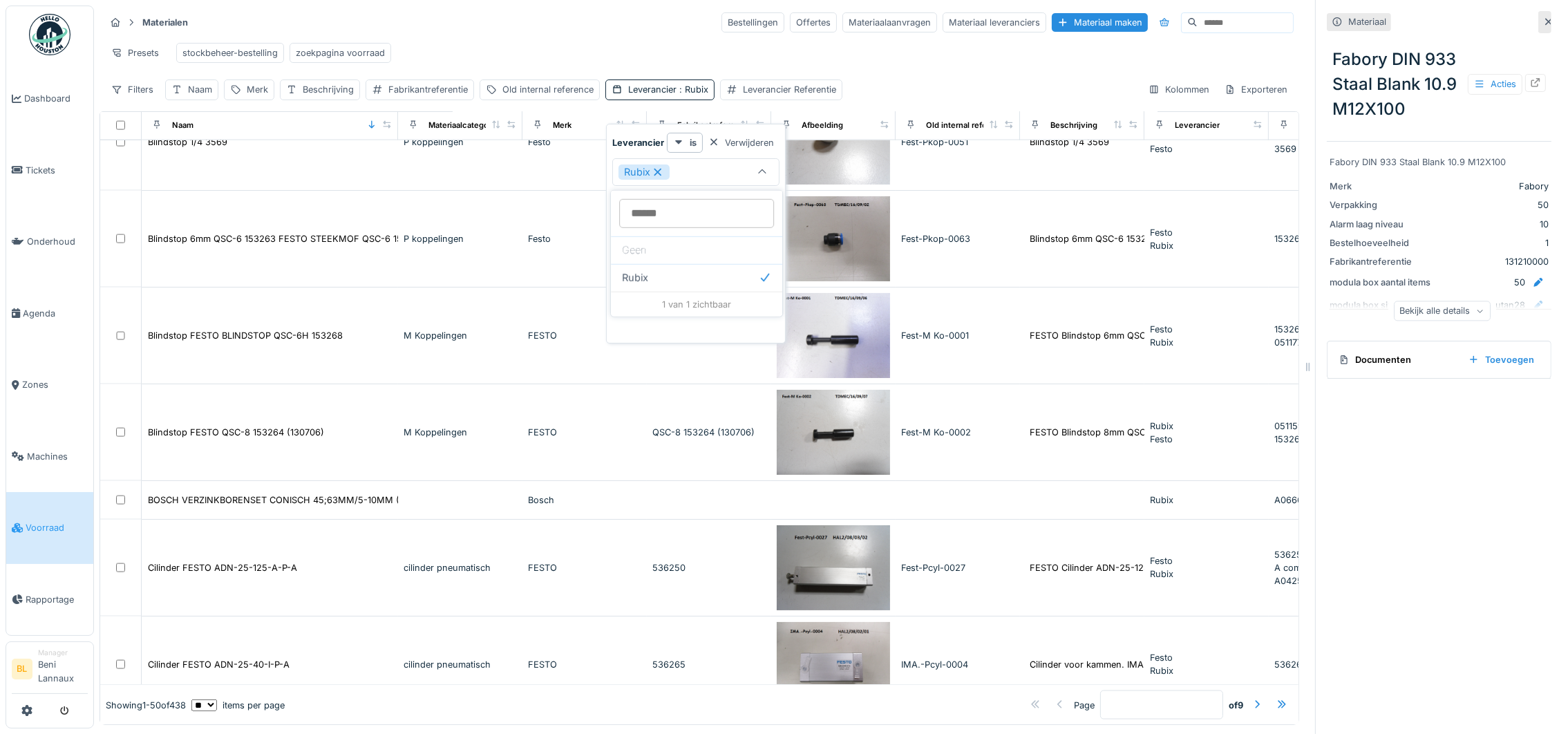
scroll to position [0, 0]
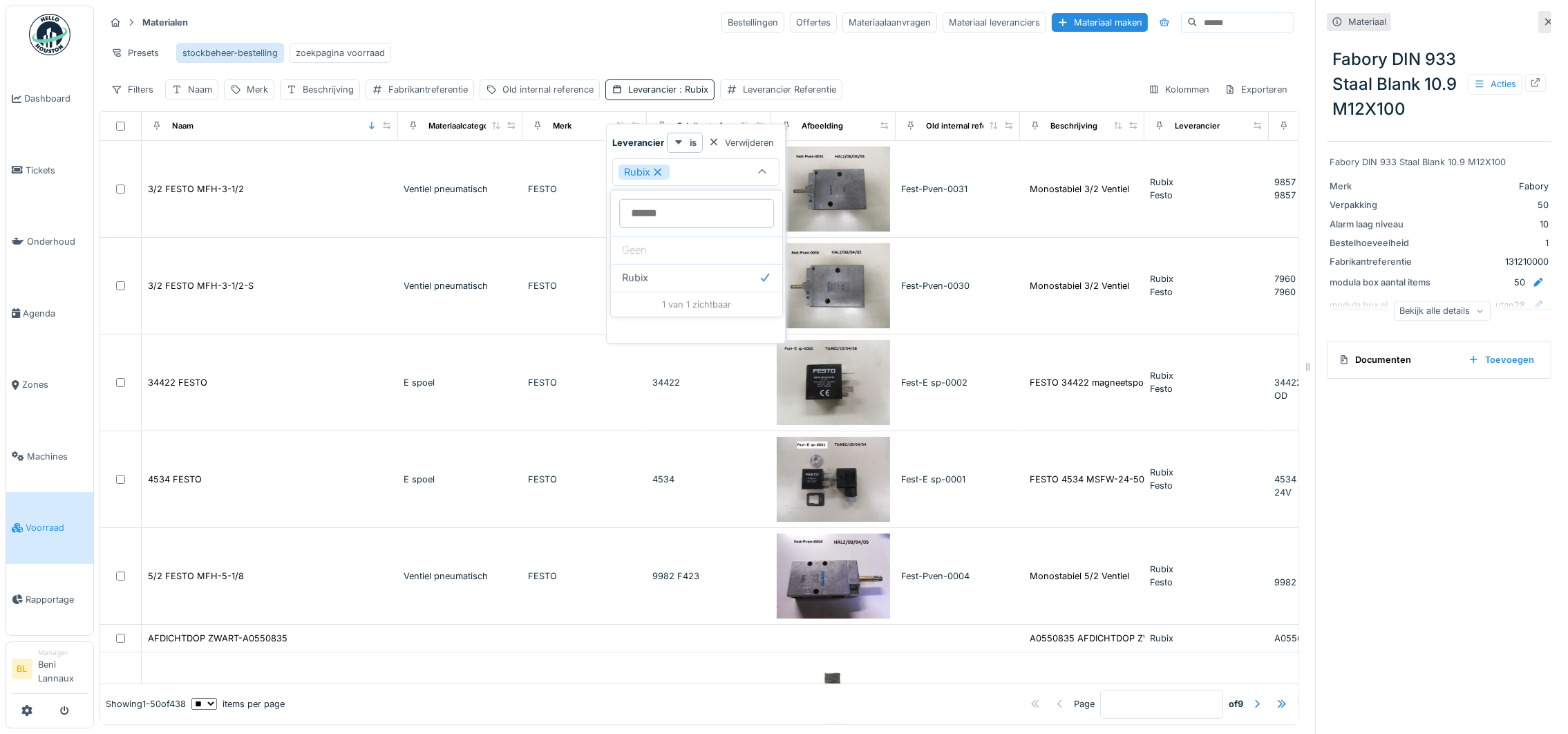
click at [223, 53] on div "stockbeheer-bestelling" at bounding box center [230, 53] width 95 height 13
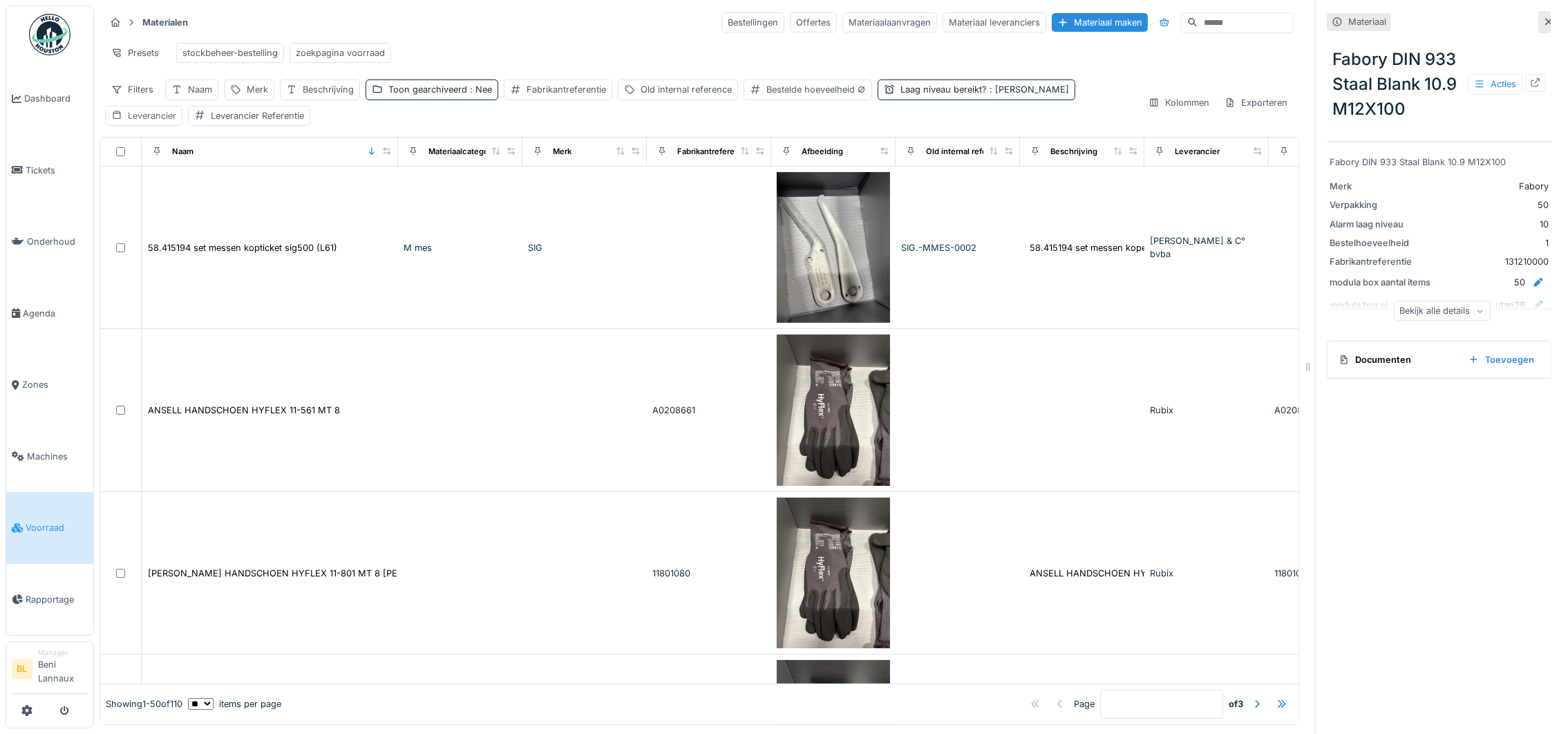
click at [176, 109] on div "Leverancier" at bounding box center [152, 115] width 49 height 13
click at [1068, 173] on div "Leverancier" at bounding box center [1066, 171] width 74 height 15
type input "*****"
click at [1047, 276] on span "Rubix" at bounding box center [1046, 277] width 26 height 15
type input "****"
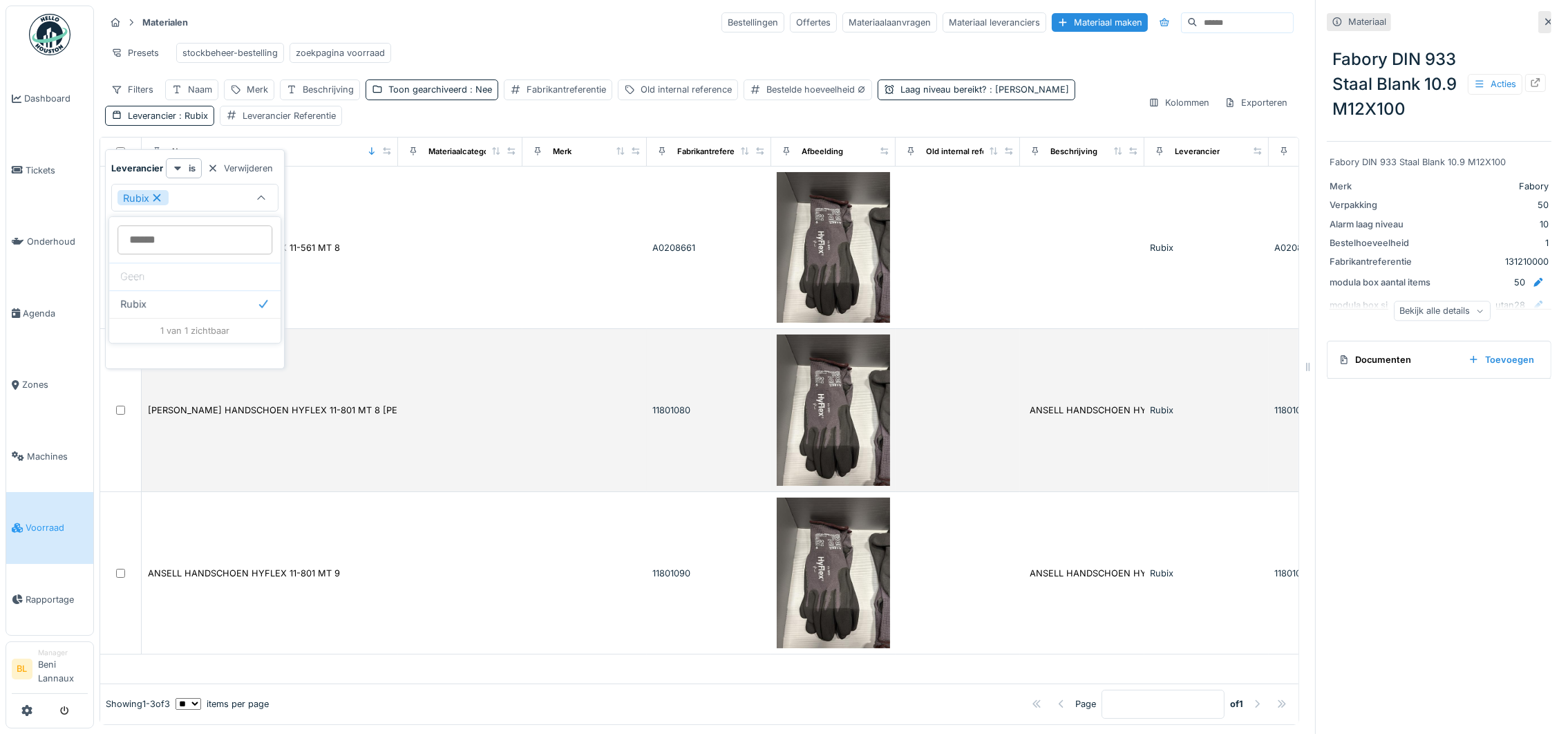
scroll to position [15, 0]
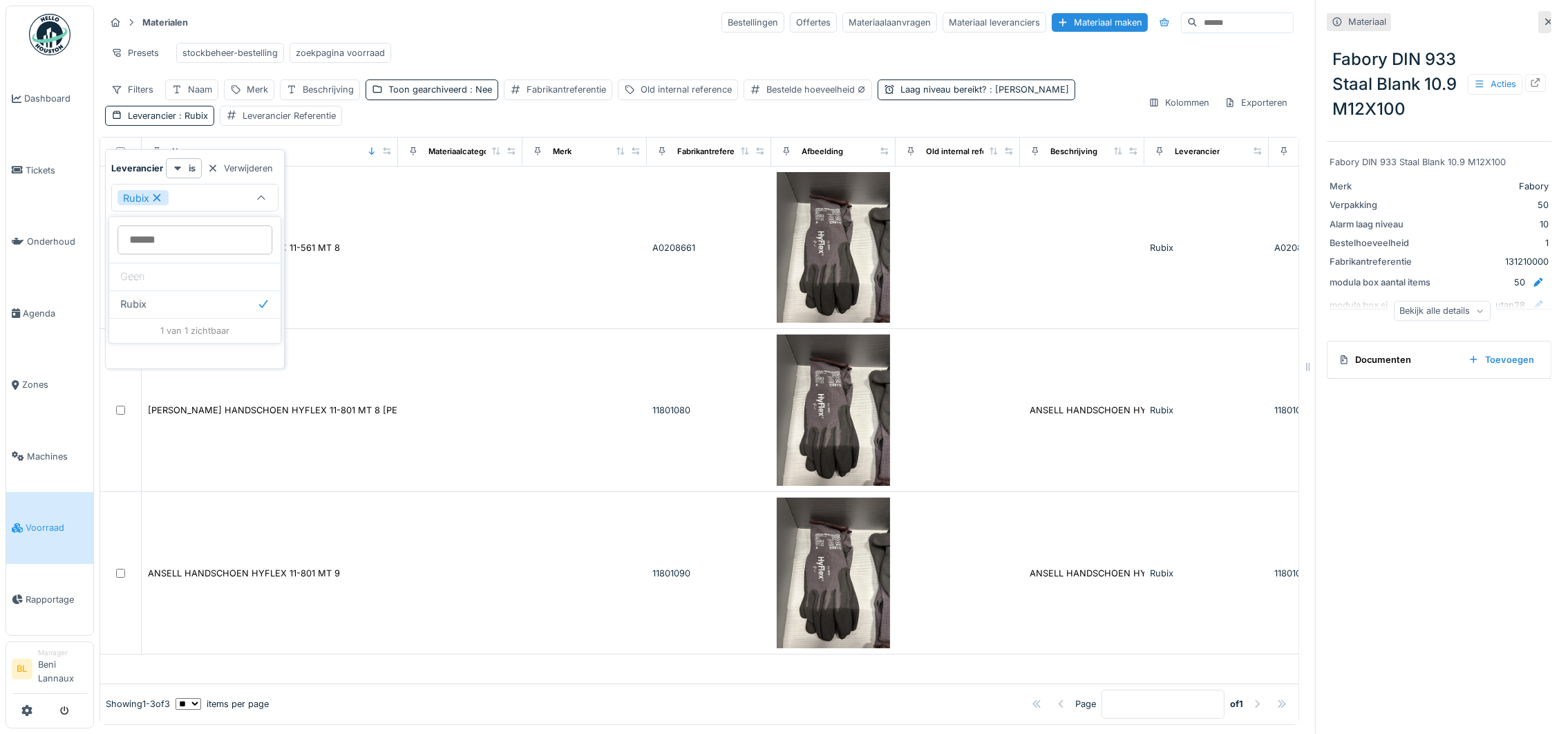
click at [541, 14] on div "Materialen Bestellingen Offertes Materiaalaanvragen Materiaal leveranciers Mate…" at bounding box center [699, 22] width 1188 height 23
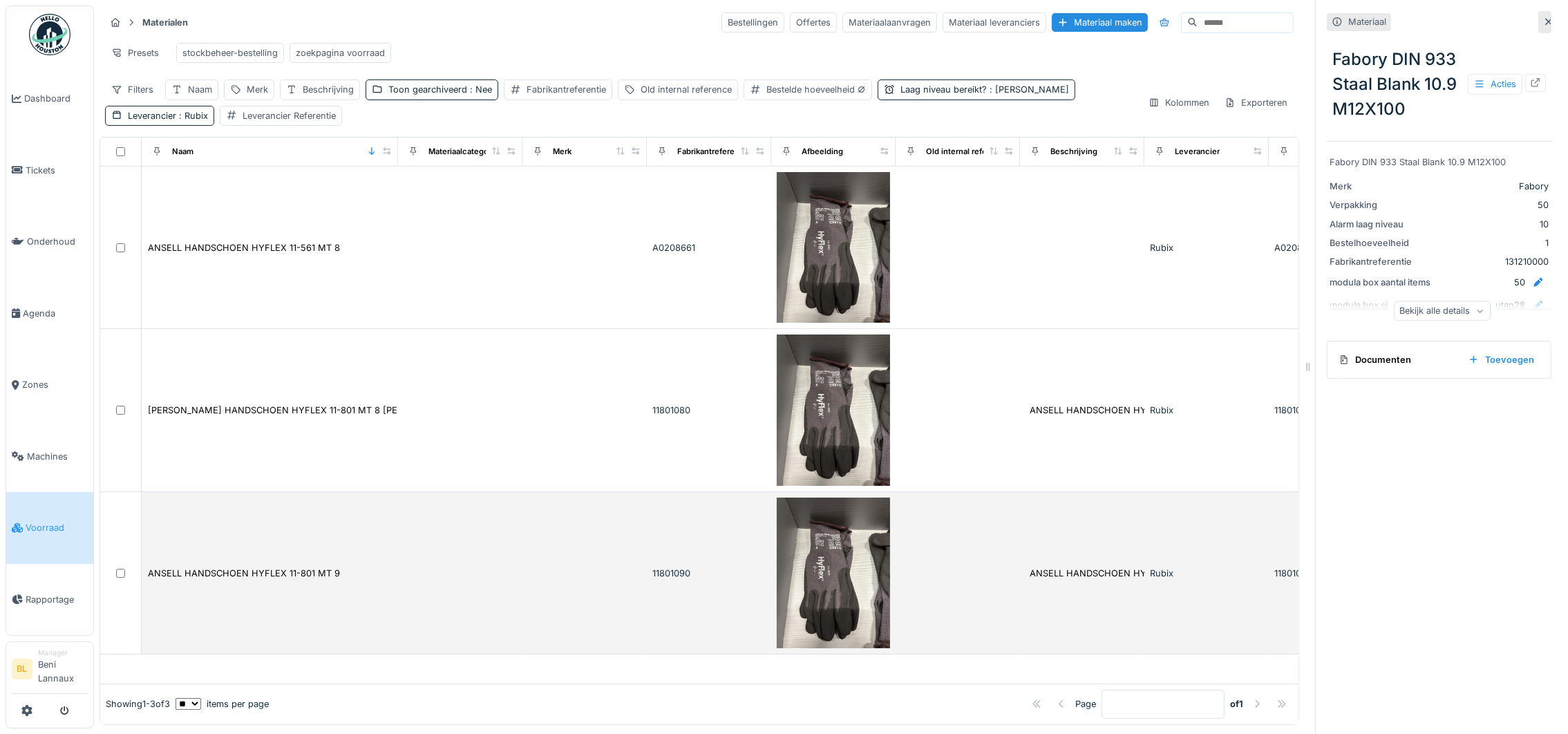
scroll to position [0, 0]
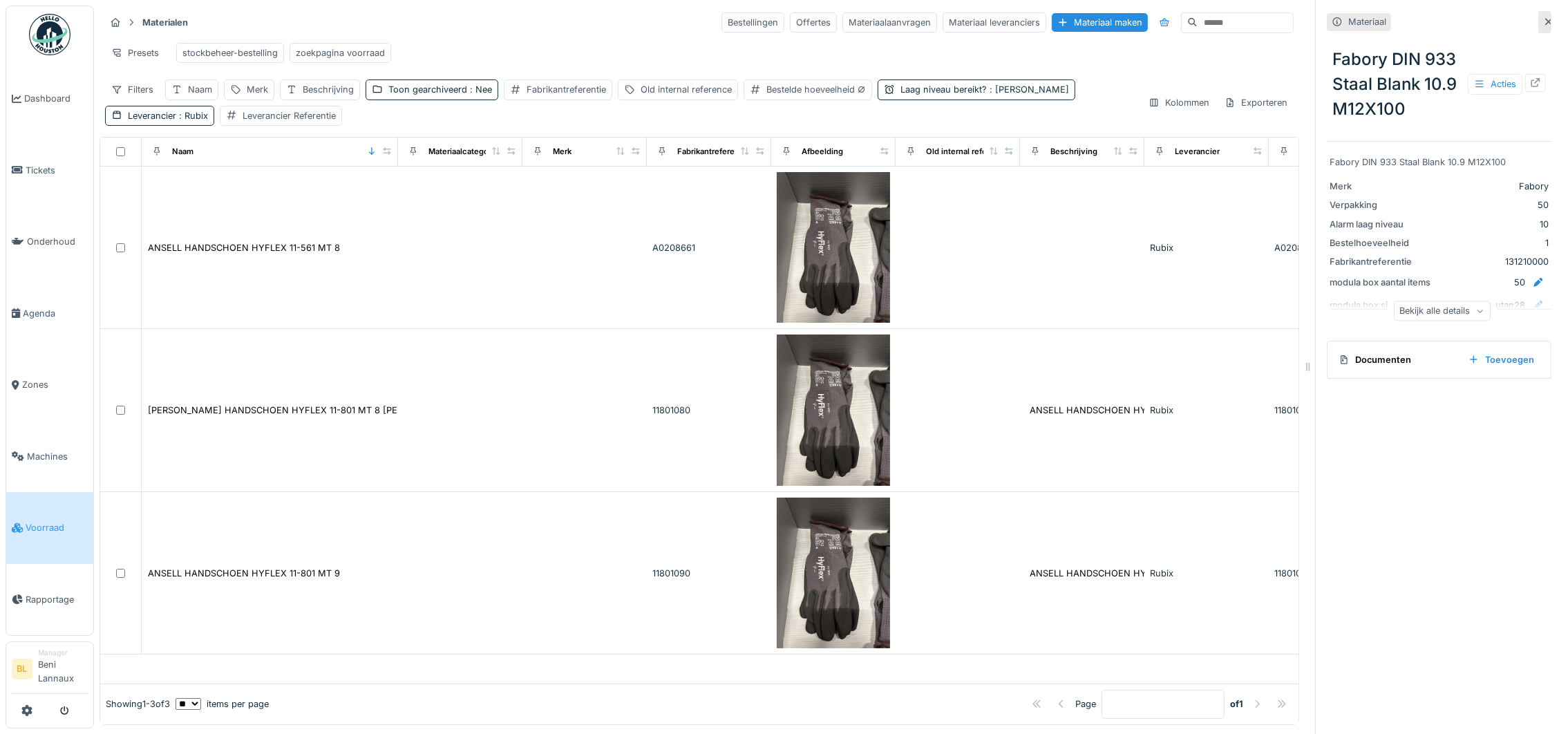
click at [1251, 697] on div at bounding box center [1256, 703] width 11 height 13
click at [187, 121] on span ": Rubix" at bounding box center [192, 115] width 32 height 10
click at [151, 191] on div "Rubix" at bounding box center [142, 197] width 51 height 15
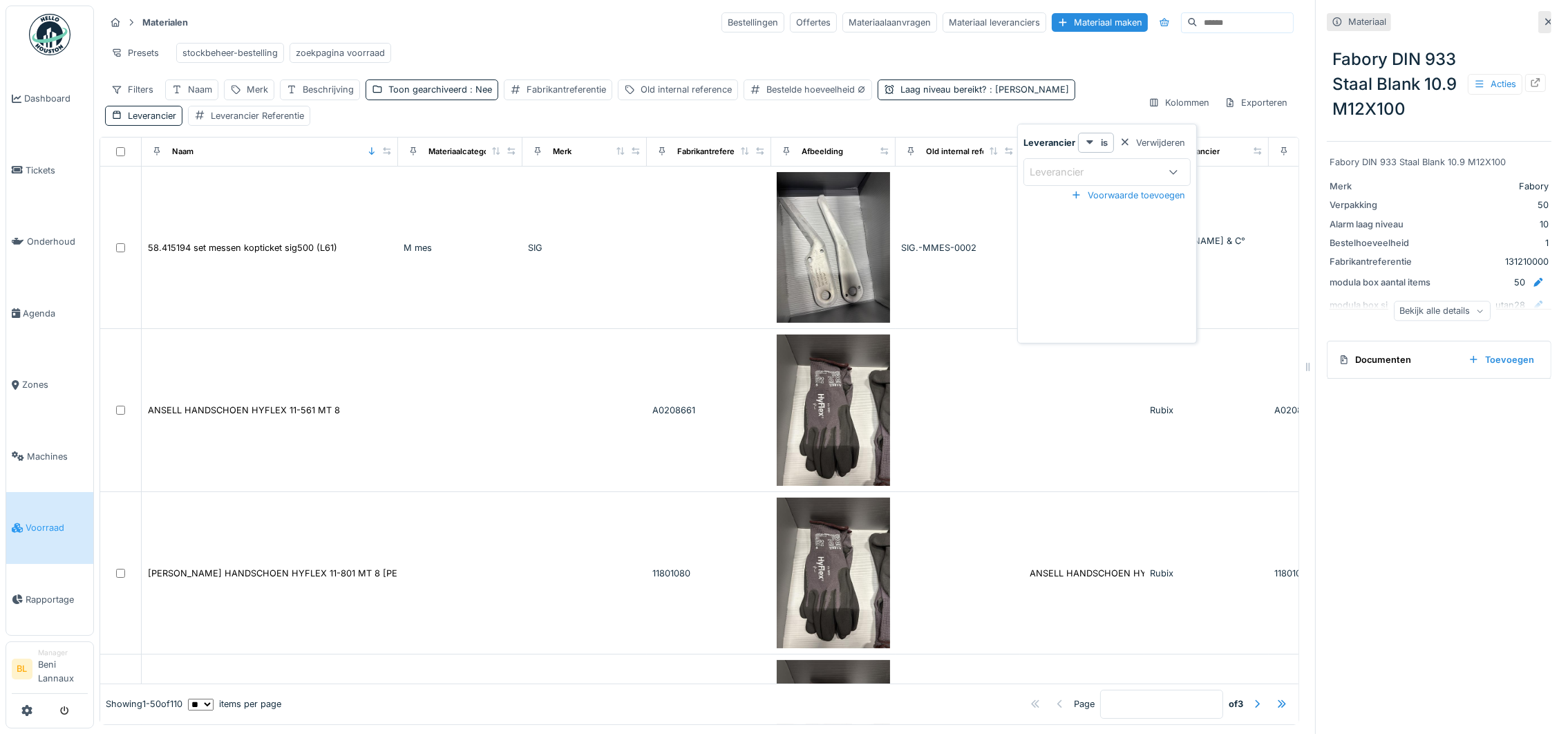
click at [711, 62] on div "Presets stockbeheer-bestelling zoekpagina voorraad" at bounding box center [699, 53] width 1188 height 31
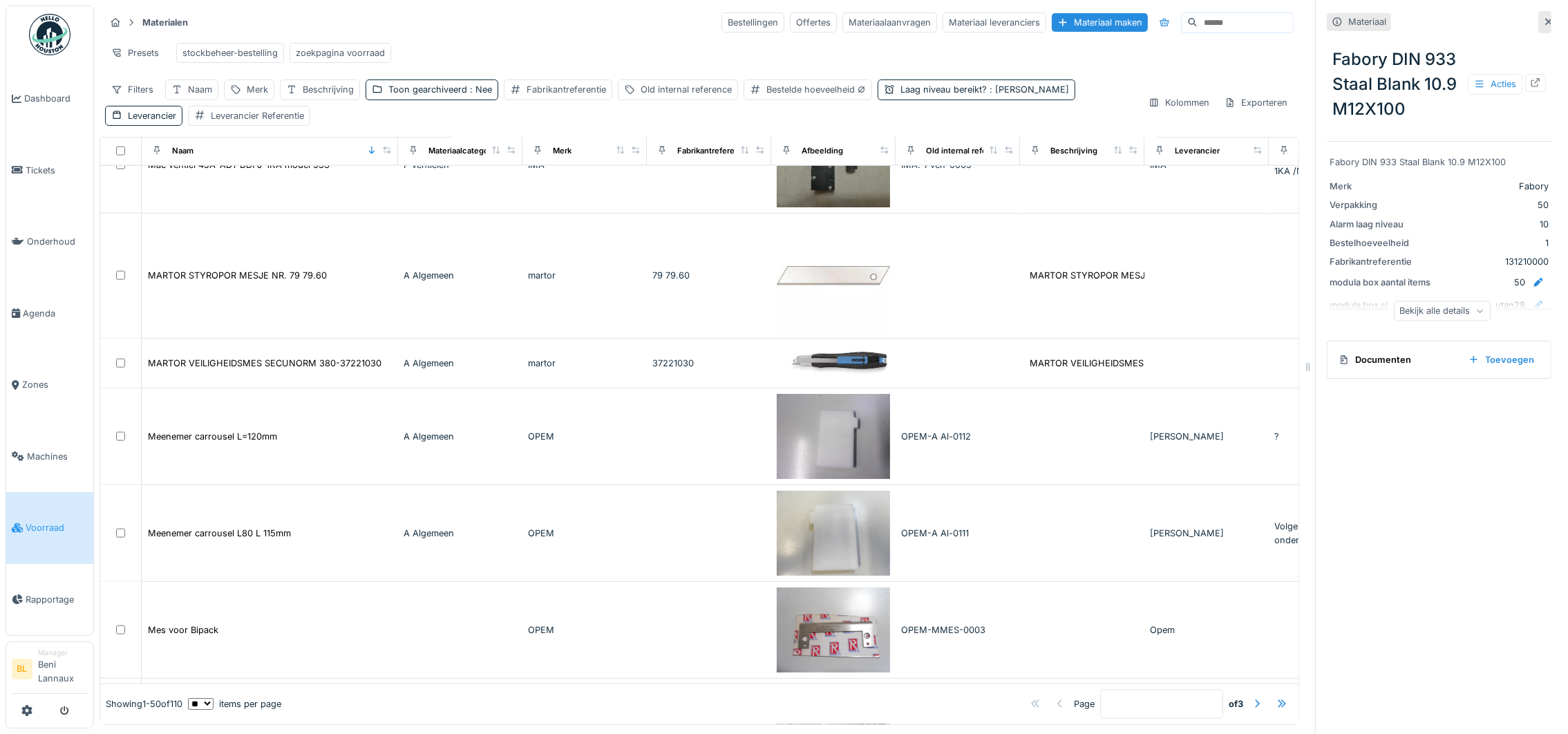
scroll to position [2903, 0]
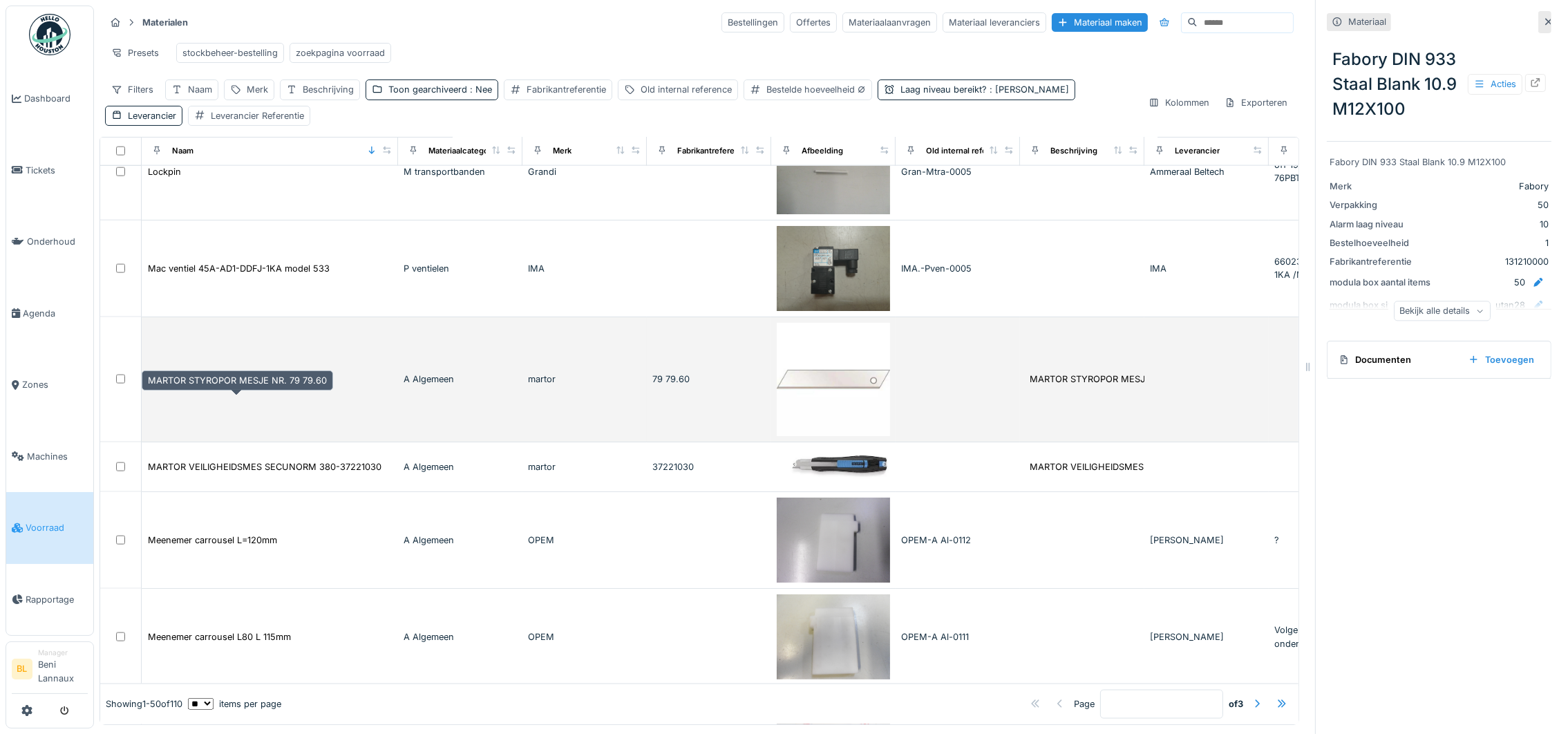
click at [198, 386] on div "MARTOR STYROPOR MESJE NR. 79 79.60" at bounding box center [238, 379] width 179 height 13
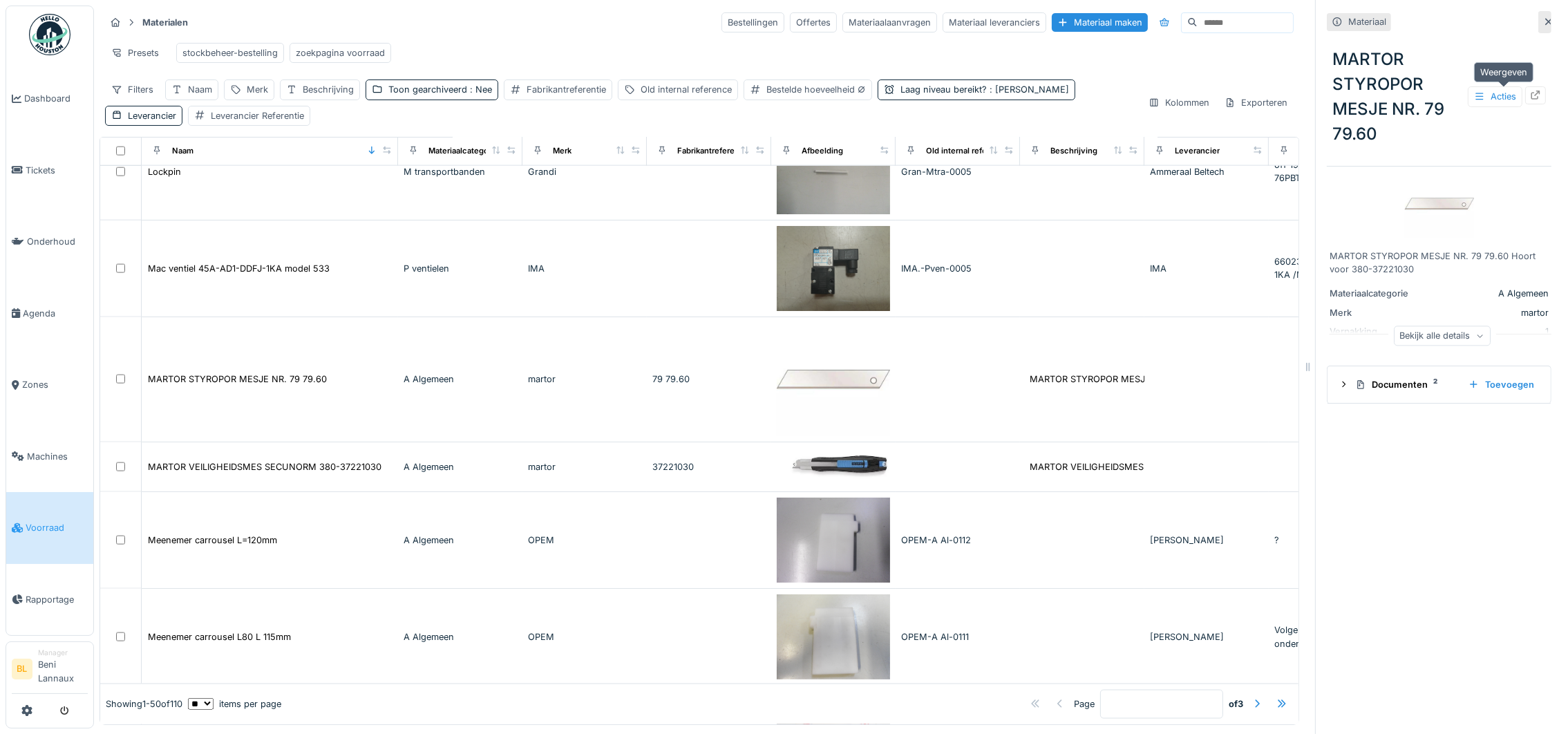
click at [1530, 94] on icon at bounding box center [1535, 94] width 11 height 9
click at [250, 96] on div "Merk" at bounding box center [258, 89] width 22 height 13
click at [279, 169] on input "Merk" at bounding box center [299, 172] width 137 height 29
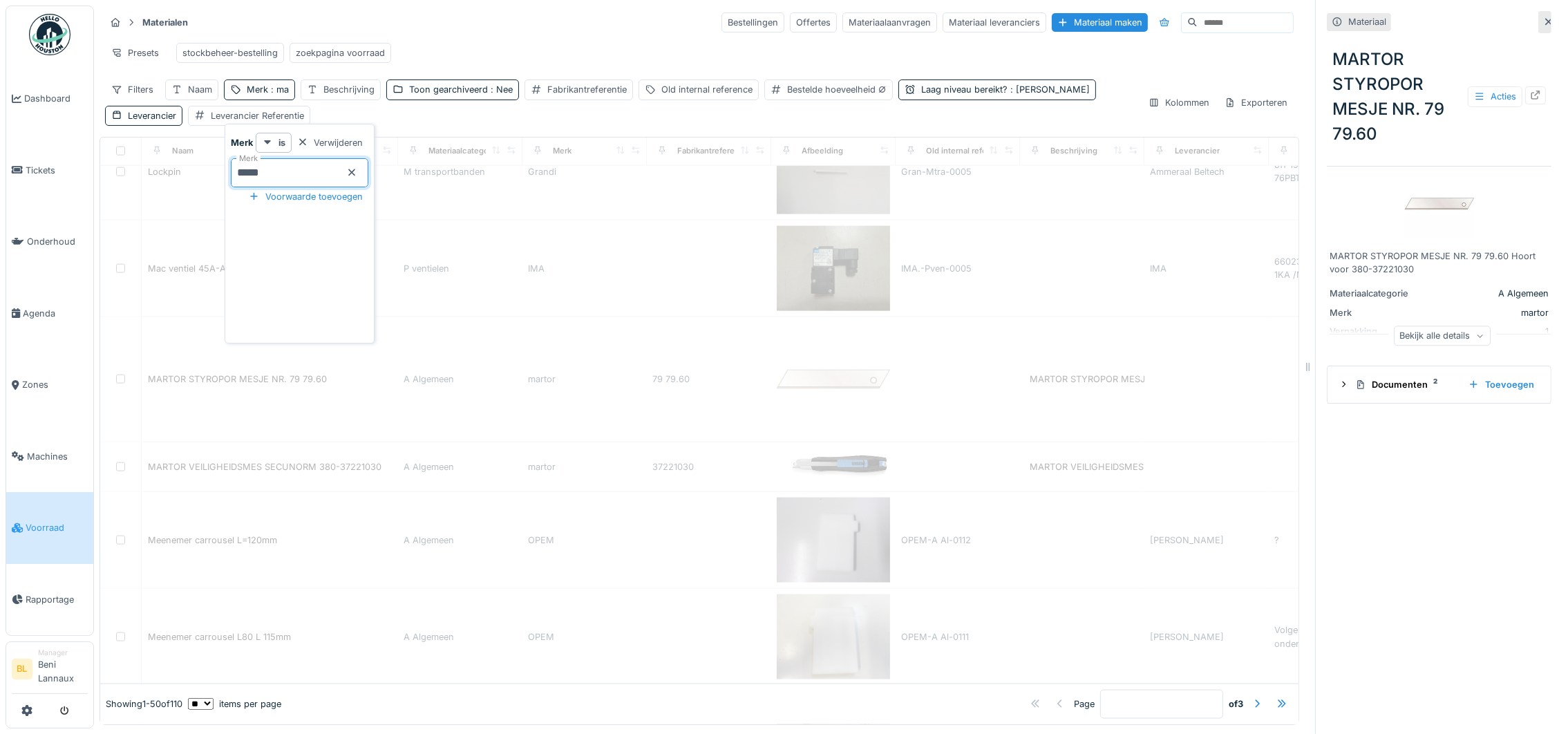
scroll to position [134, 0]
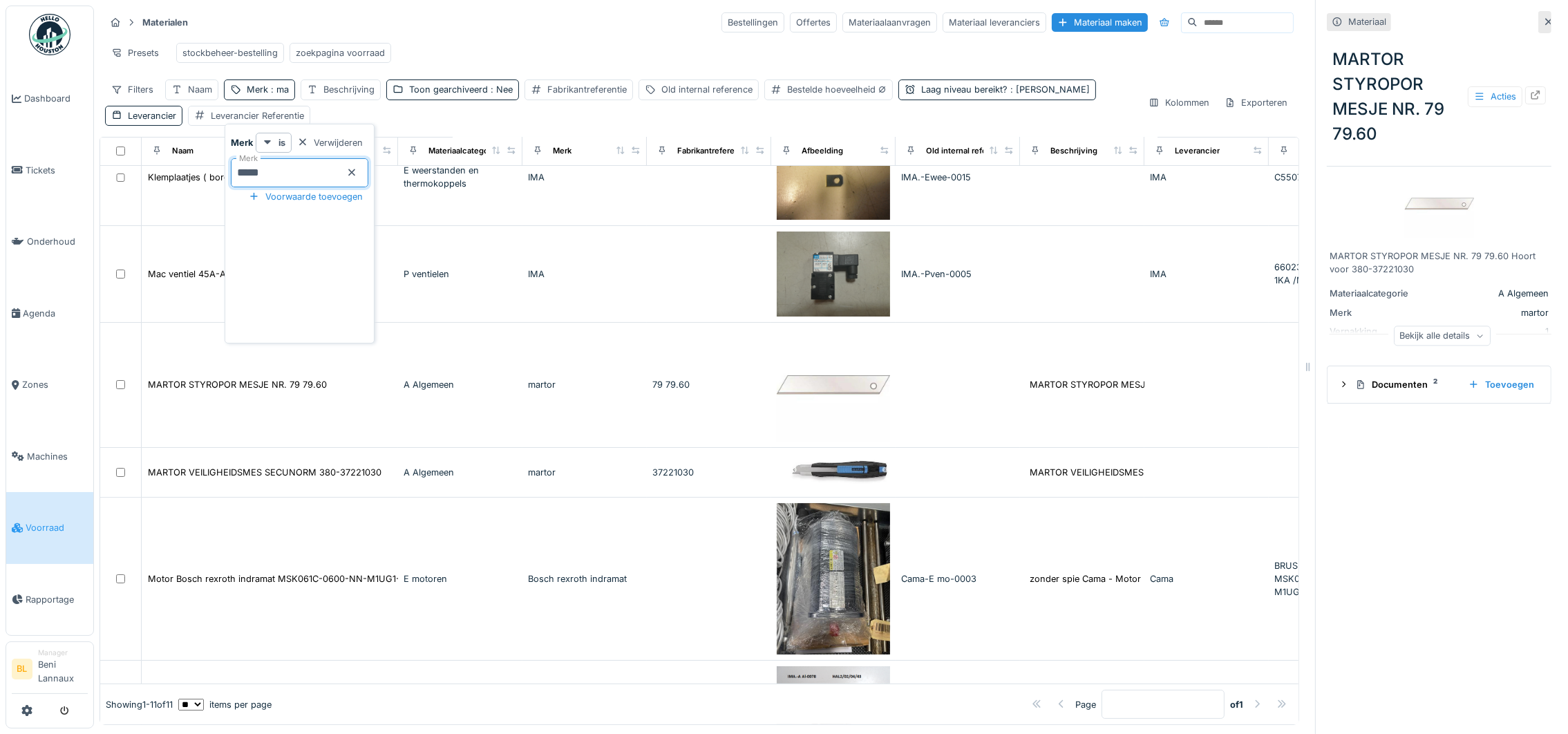
type input "******"
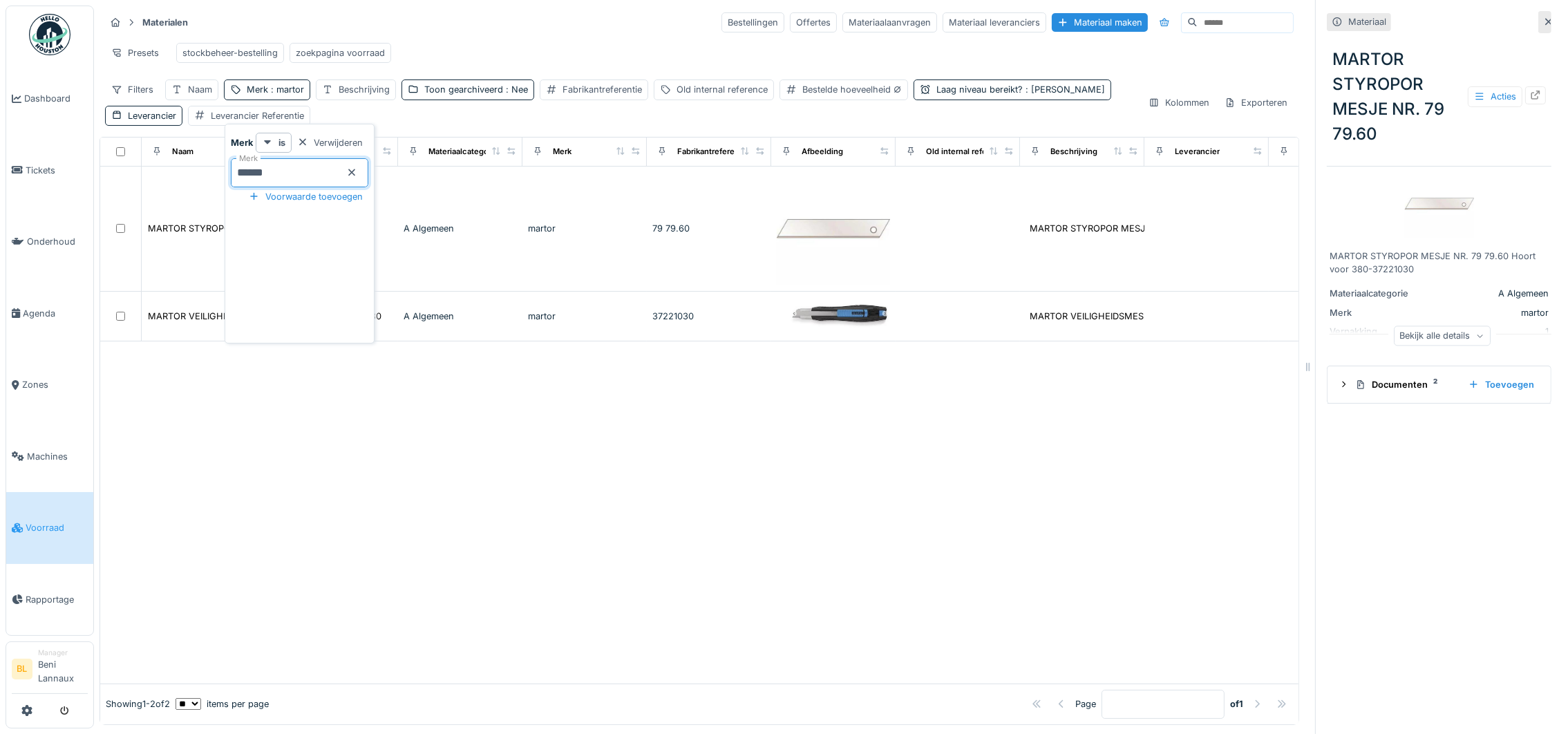
scroll to position [0, 0]
click at [698, 402] on div at bounding box center [699, 511] width 1198 height 341
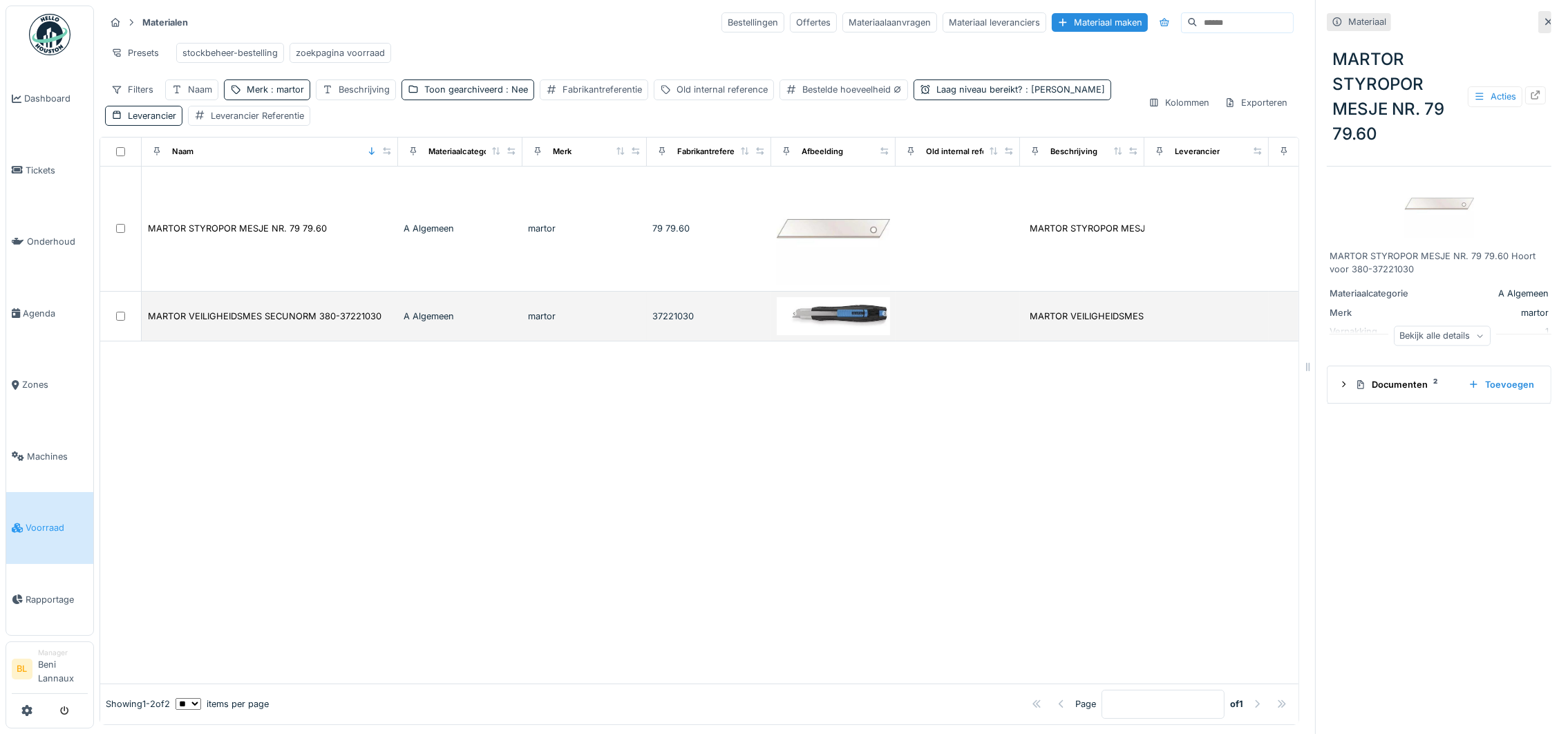
click at [1087, 341] on td "MARTOR VEILIGHEIDSMES SECUNORM 380 +37221030" at bounding box center [1082, 316] width 124 height 50
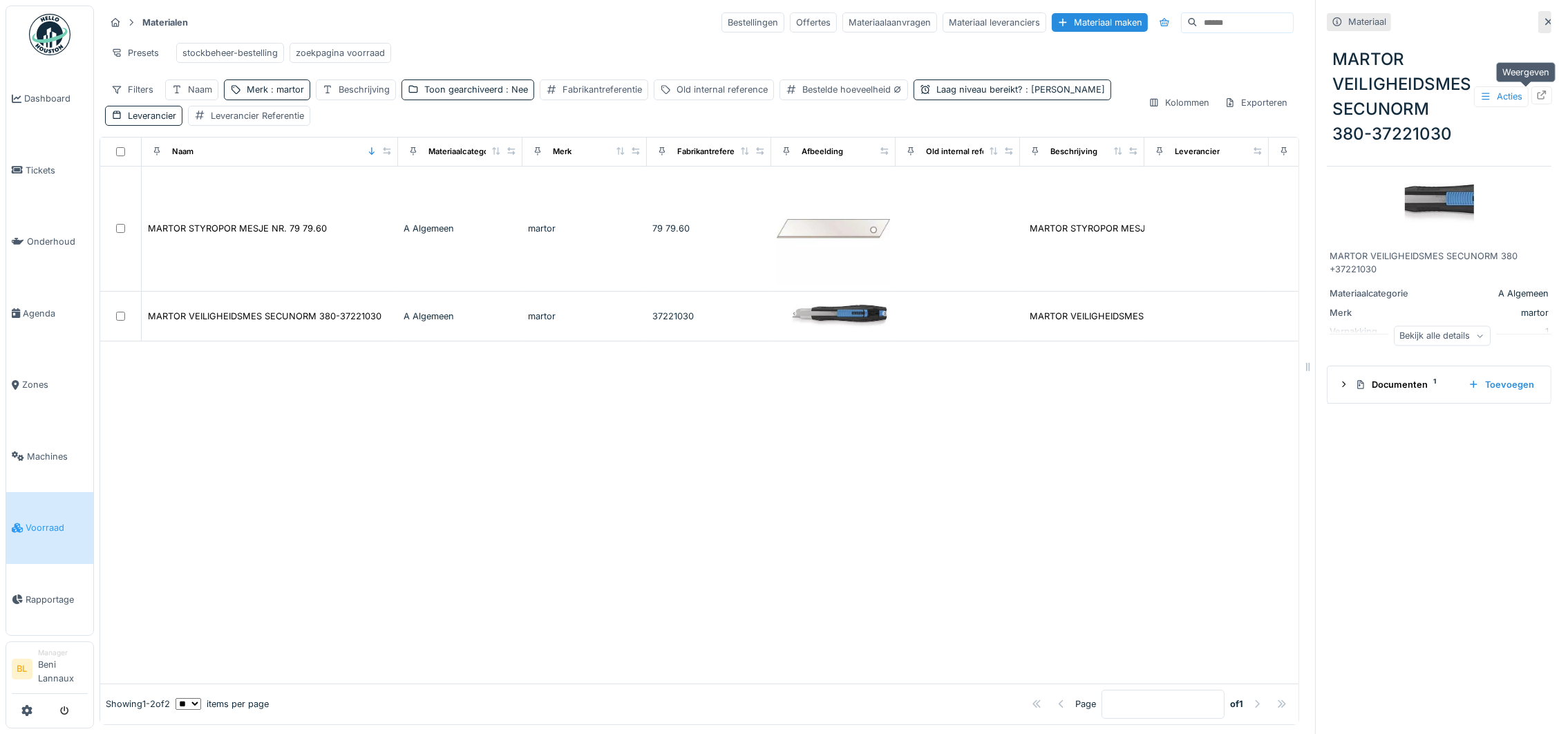
click at [1536, 92] on icon at bounding box center [1541, 94] width 11 height 9
click at [348, 55] on div "zoekpagina voorraad" at bounding box center [340, 53] width 89 height 13
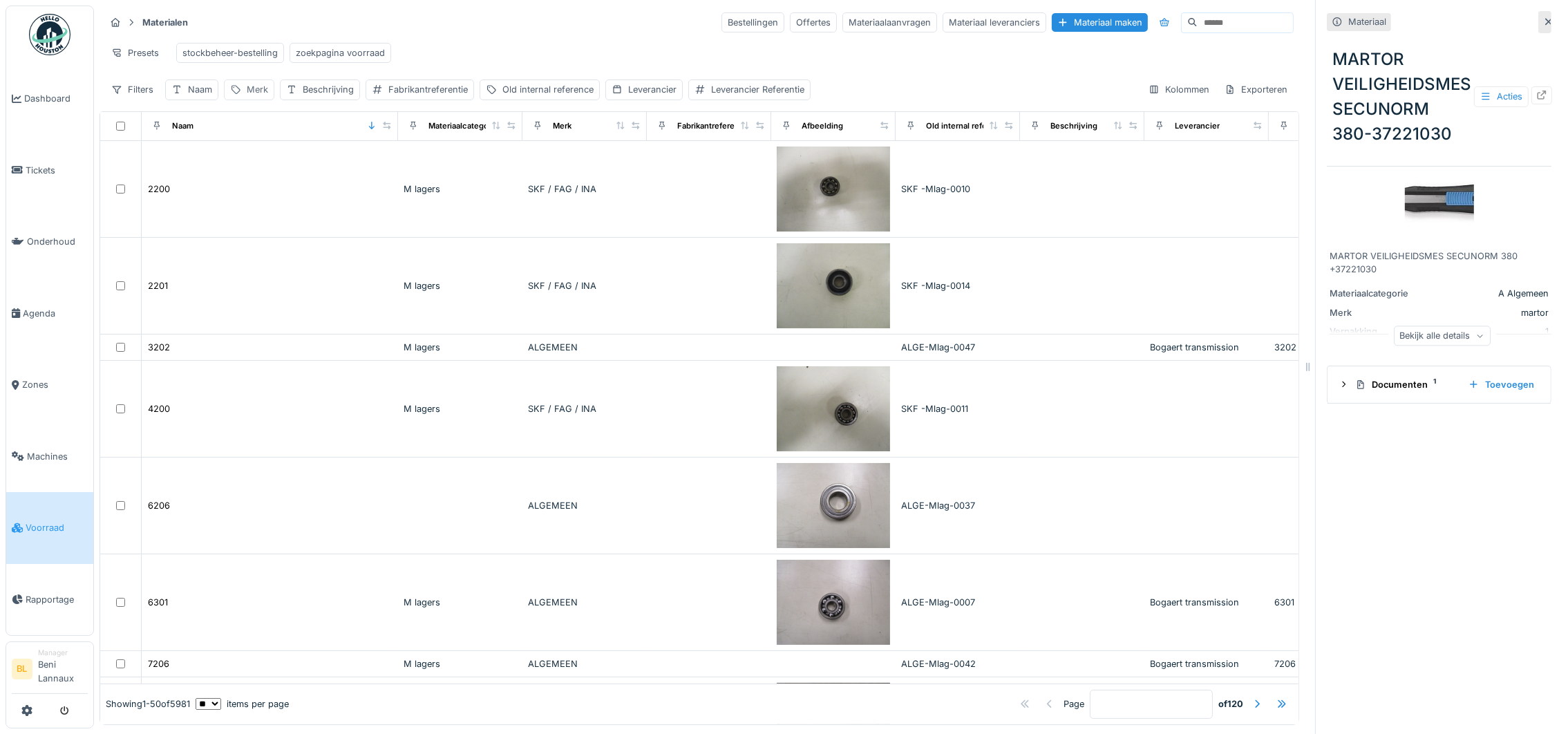
click at [254, 96] on div "Merk" at bounding box center [258, 89] width 22 height 13
click at [270, 169] on input "Merk" at bounding box center [299, 172] width 137 height 29
type input "******"
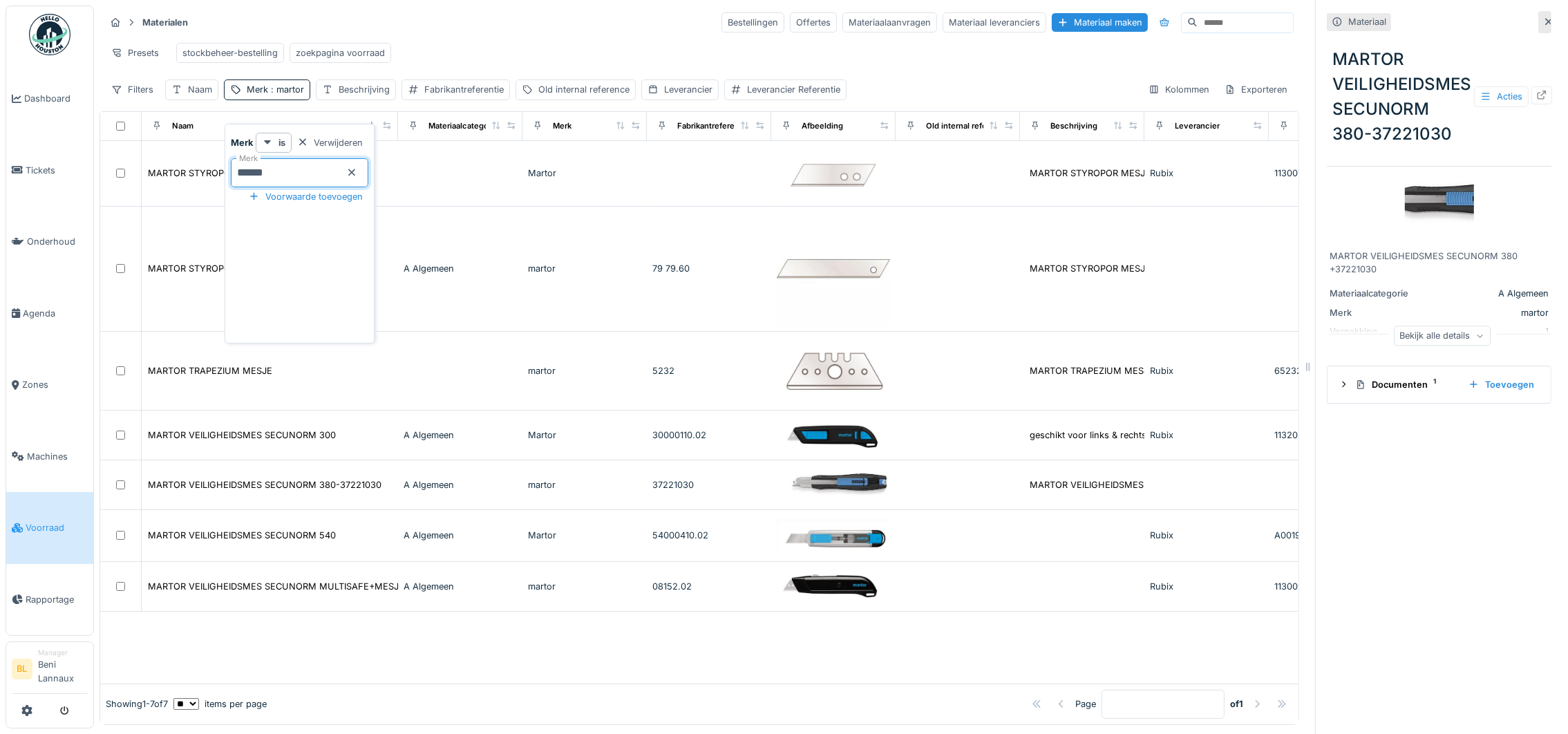
click at [517, 40] on div "Presets stockbeheer-bestelling zoekpagina voorraad" at bounding box center [699, 53] width 1188 height 31
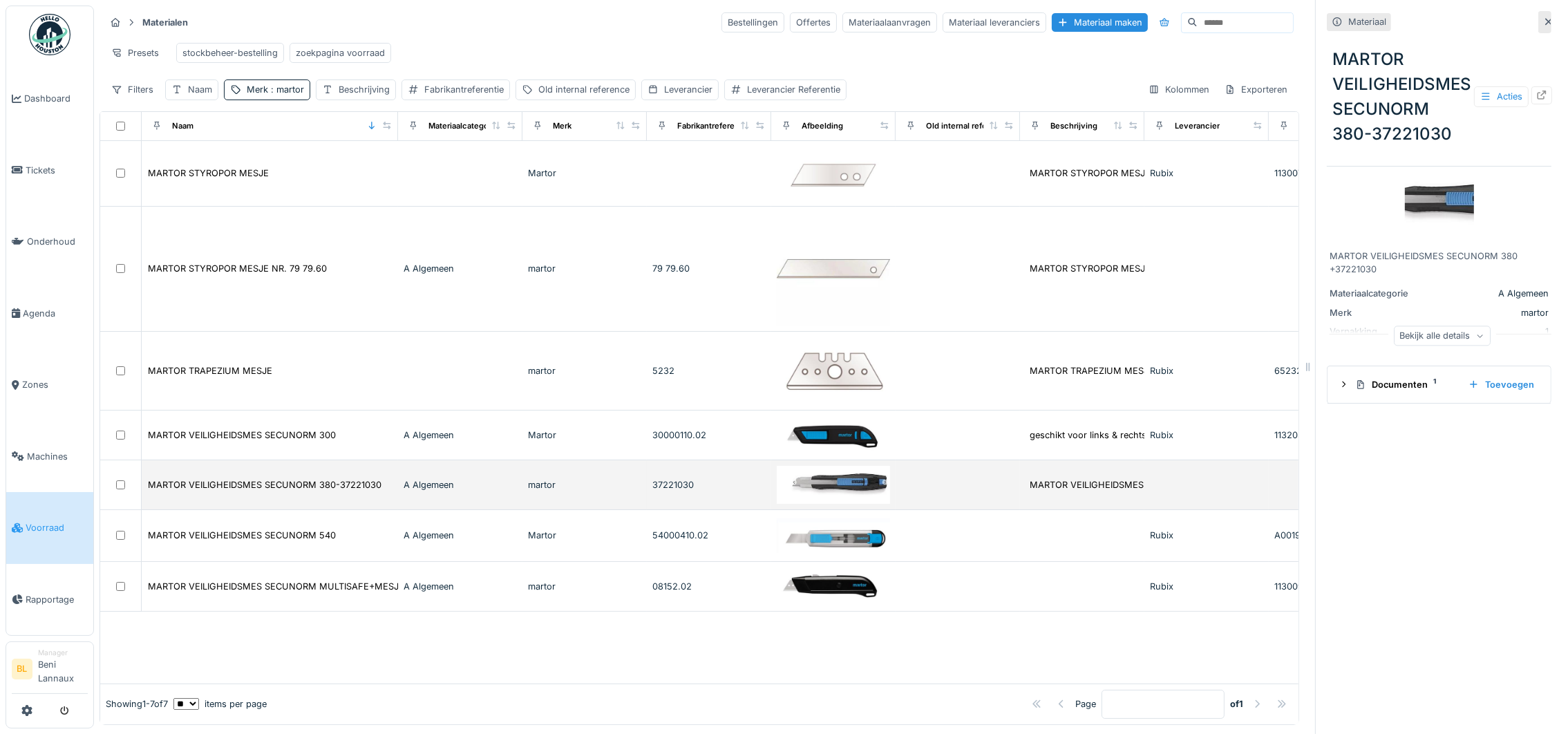
click at [828, 492] on img at bounding box center [833, 484] width 113 height 38
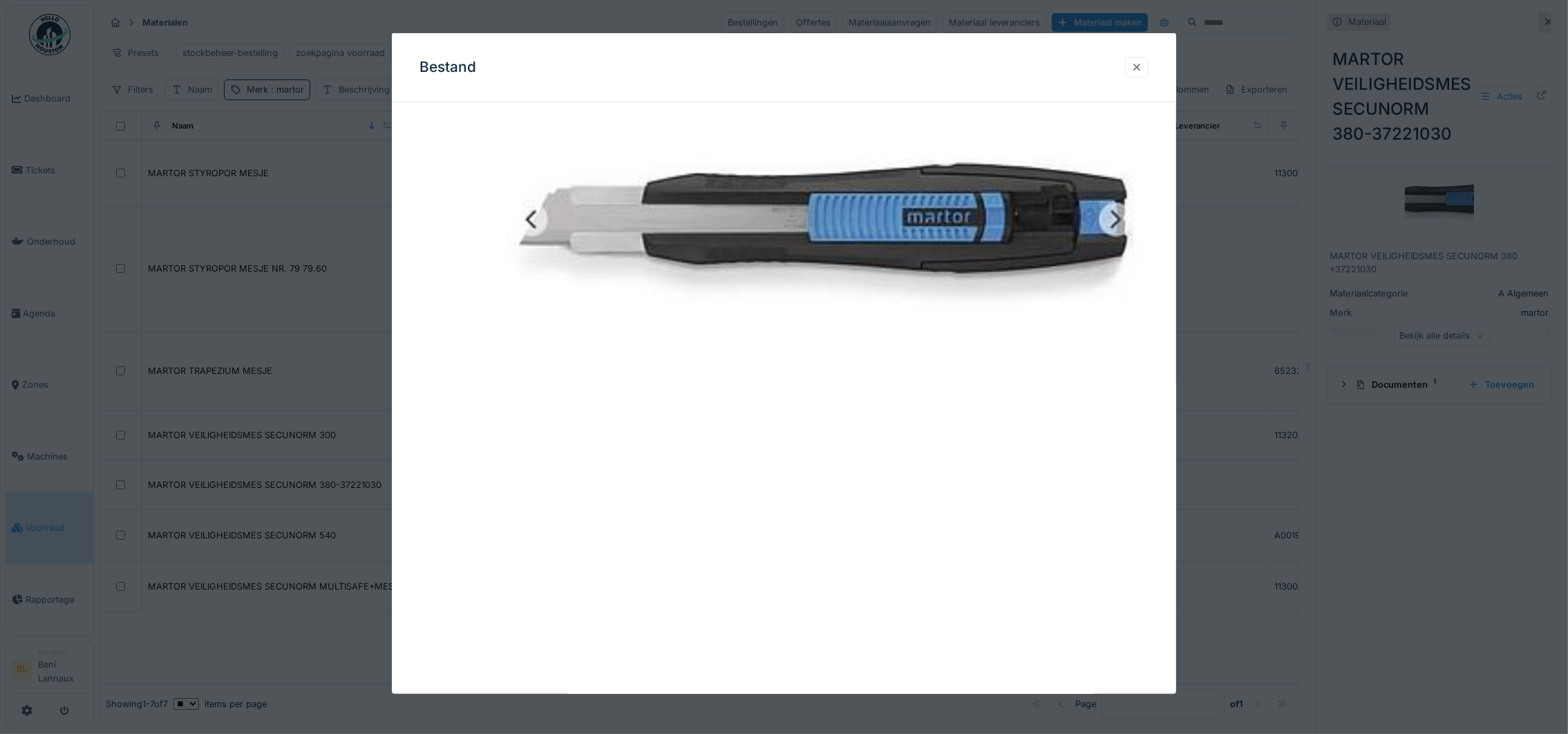
click at [1138, 65] on div at bounding box center [1136, 67] width 11 height 13
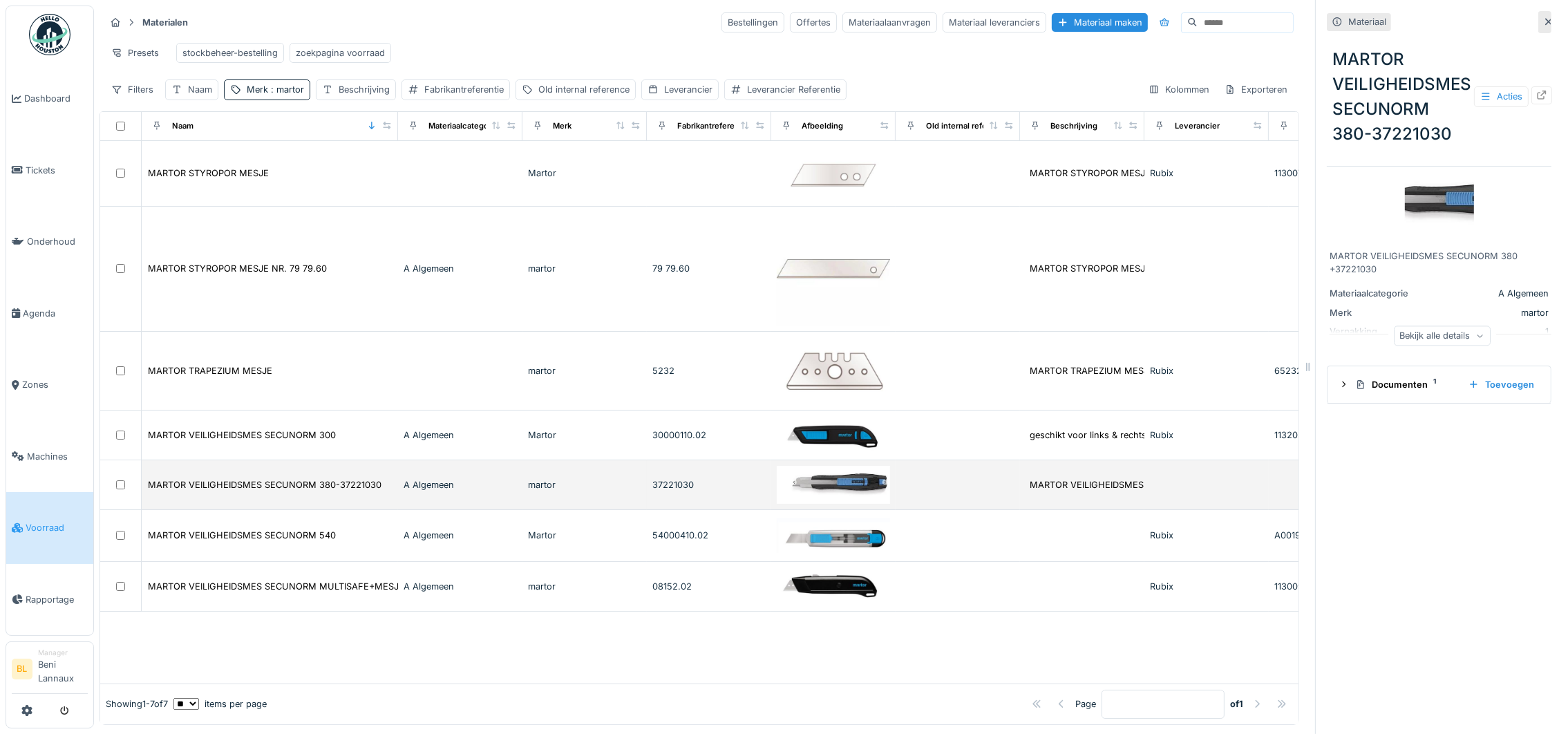
scroll to position [15, 0]
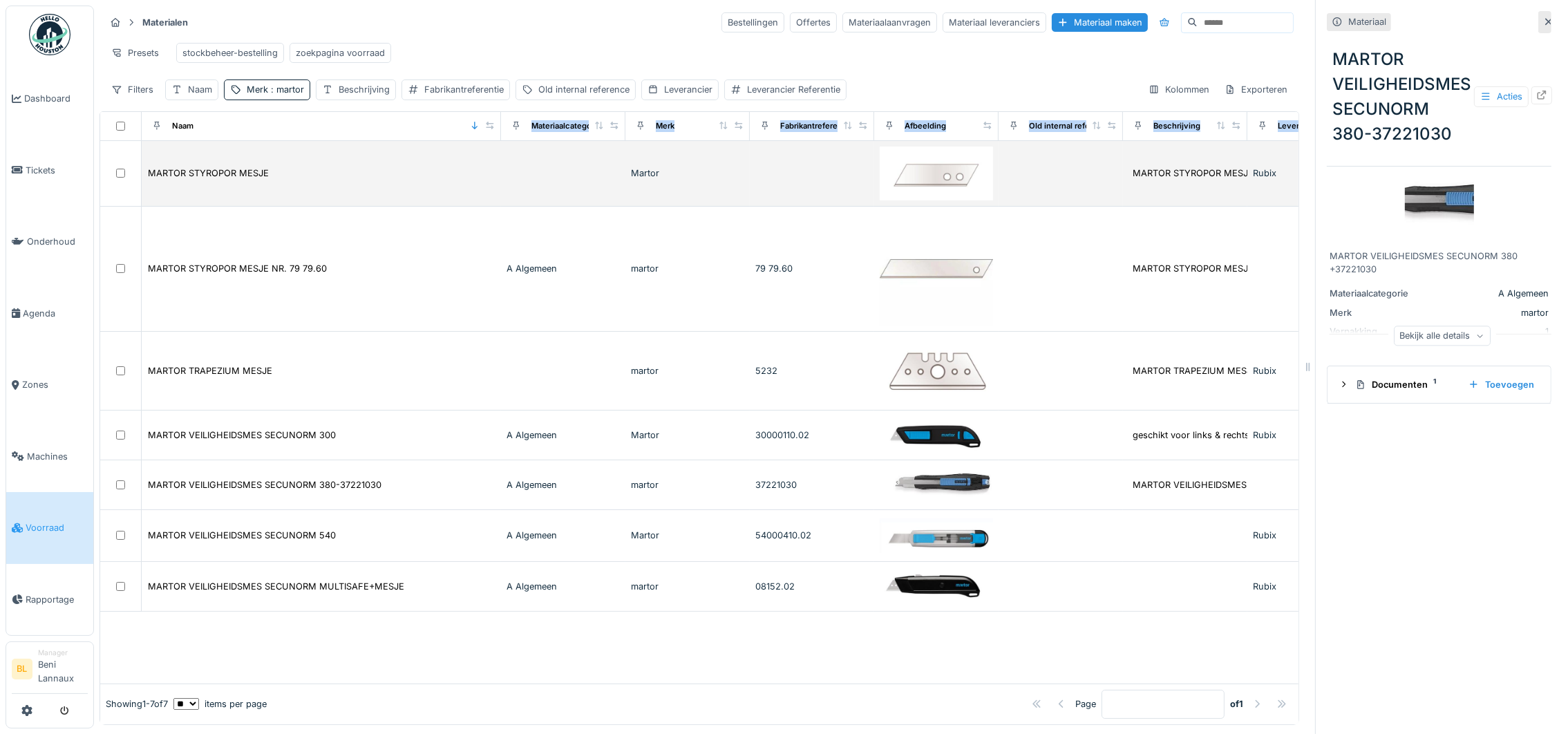
drag, startPoint x: 384, startPoint y: 129, endPoint x: 486, endPoint y: 150, distance: 104.1
click at [486, 150] on table "Naam Materiaalcategorie Merk Fabrikantreferentie Afbeelding Old internal refere…" at bounding box center [1233, 362] width 2266 height 500
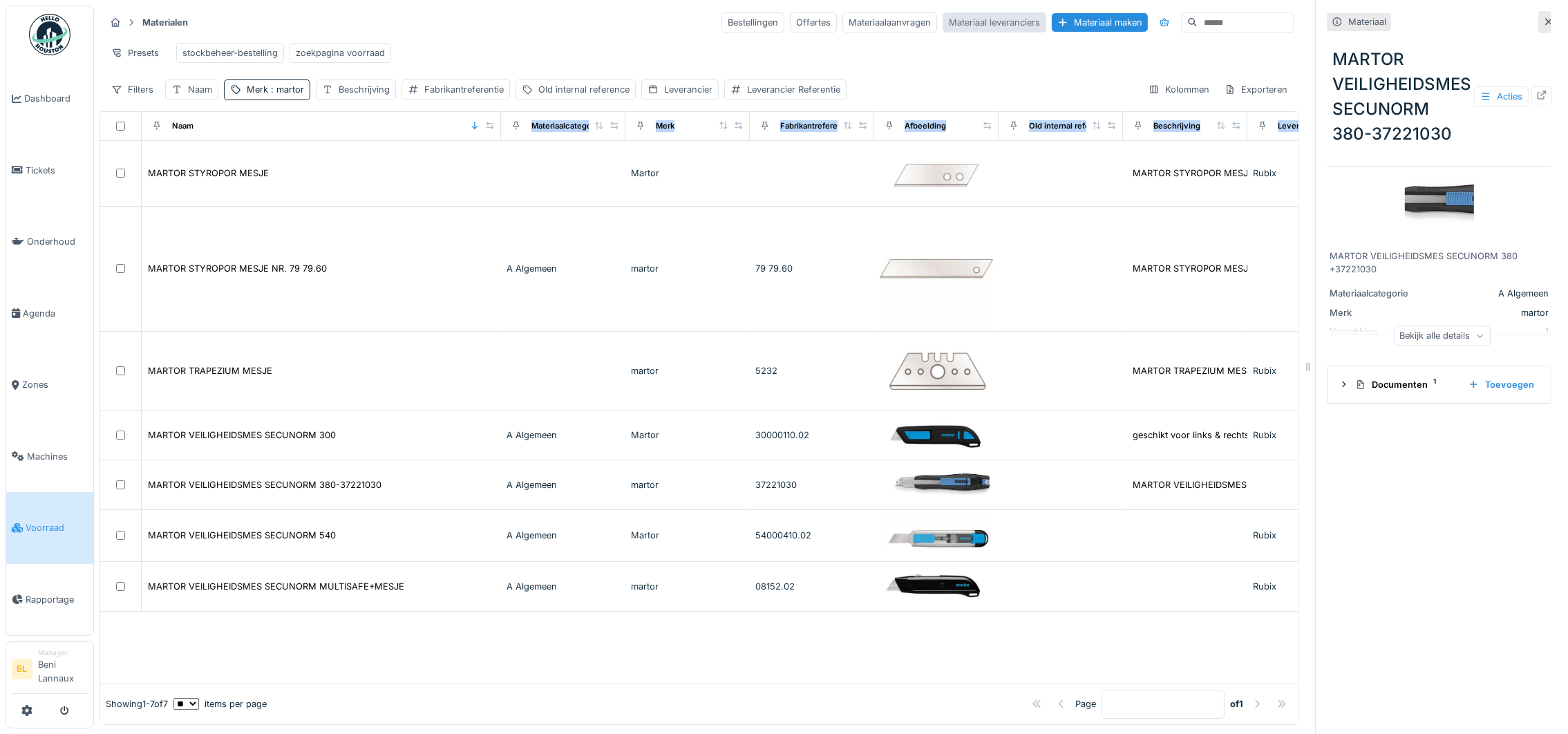
click at [943, 13] on div "Materiaal leveranciers" at bounding box center [994, 23] width 103 height 20
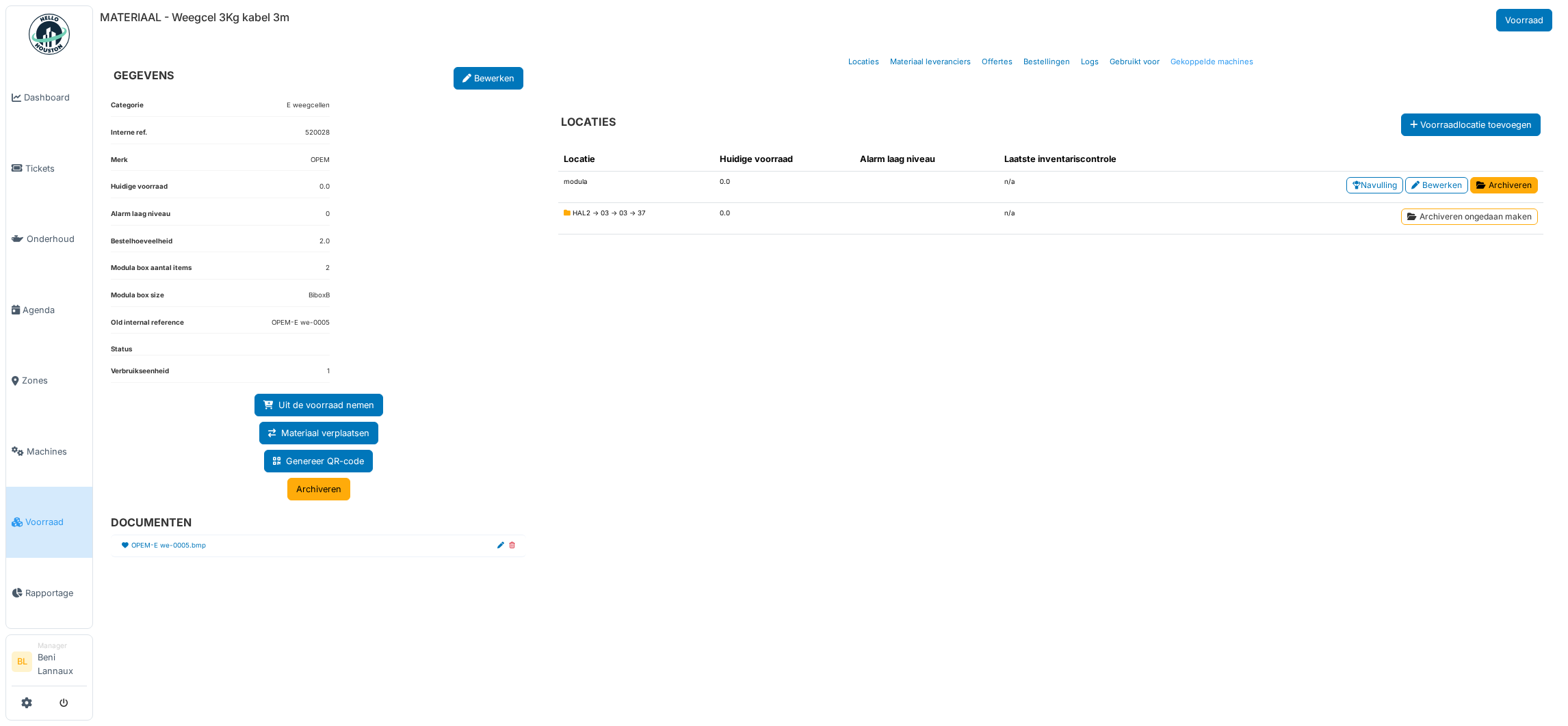
click at [1217, 59] on link "Gekoppelde machines" at bounding box center [1211, 62] width 94 height 32
select select "***"
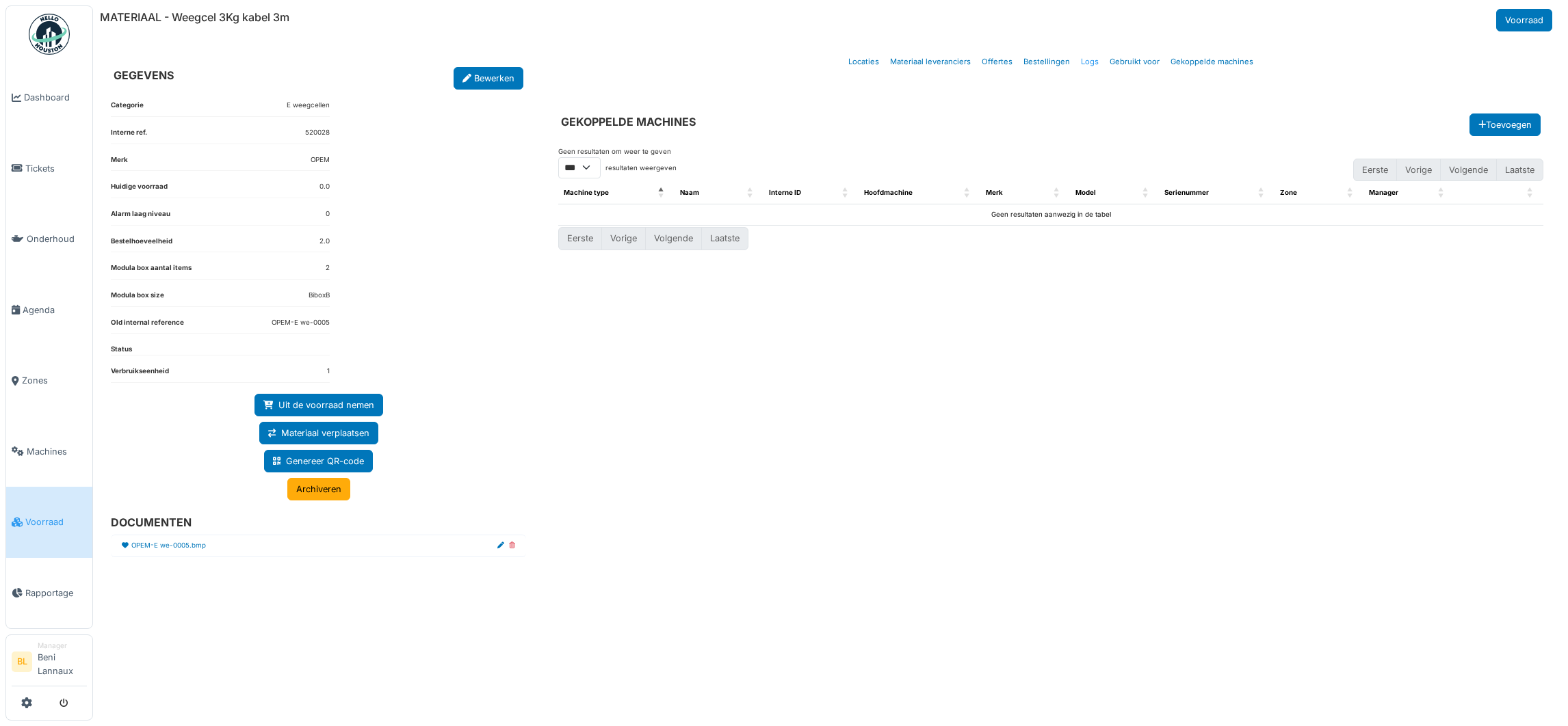
click at [1084, 62] on link "Logs" at bounding box center [1089, 62] width 29 height 32
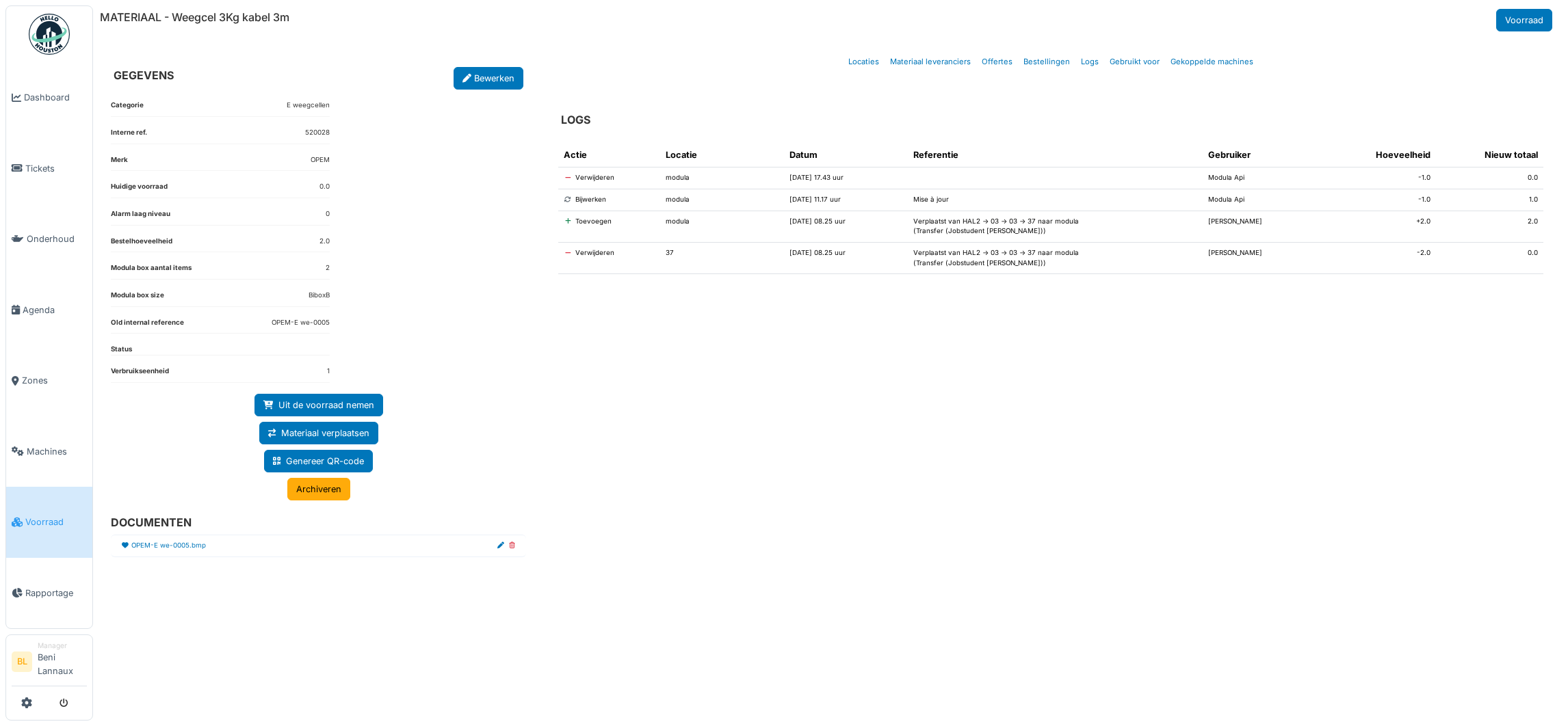
select select "***"
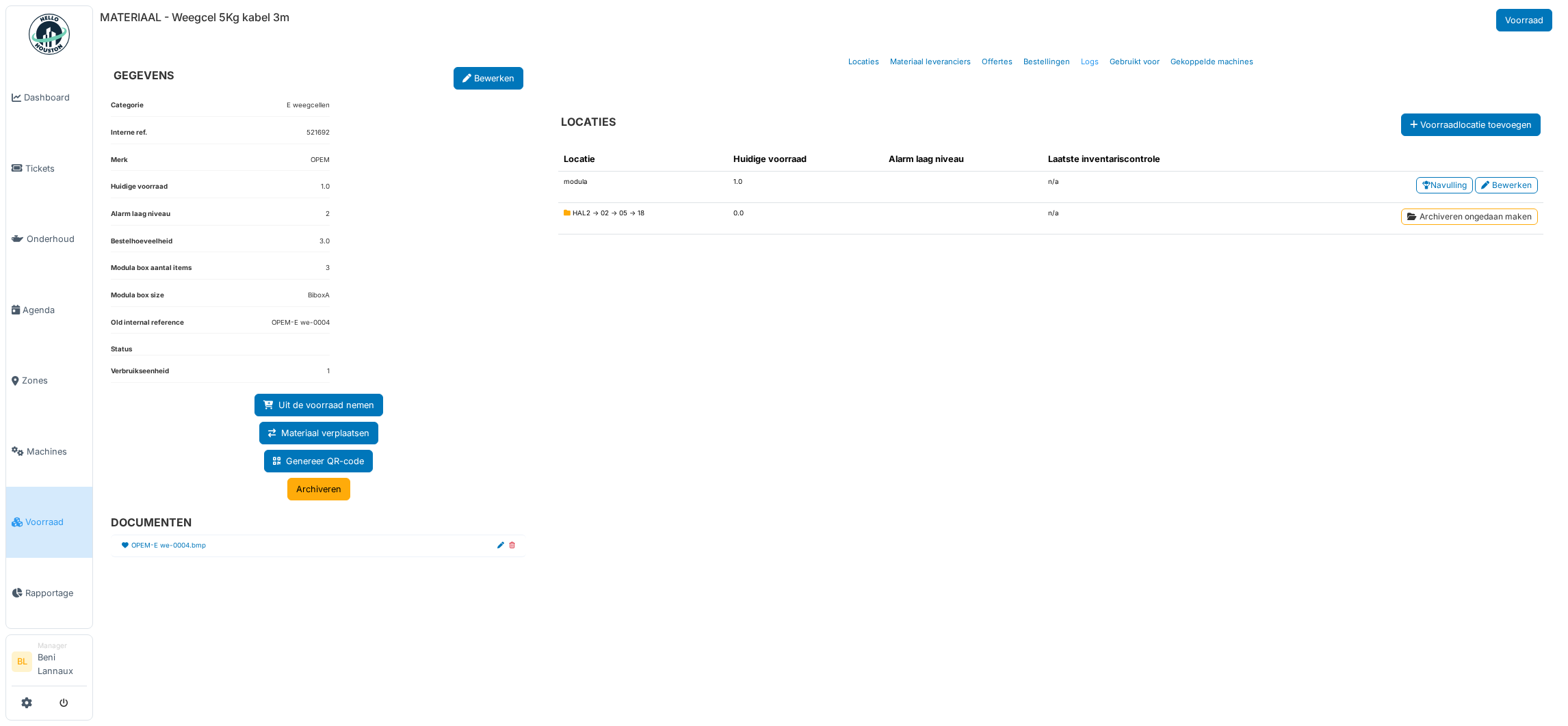
click at [1083, 64] on link "Logs" at bounding box center [1089, 62] width 29 height 32
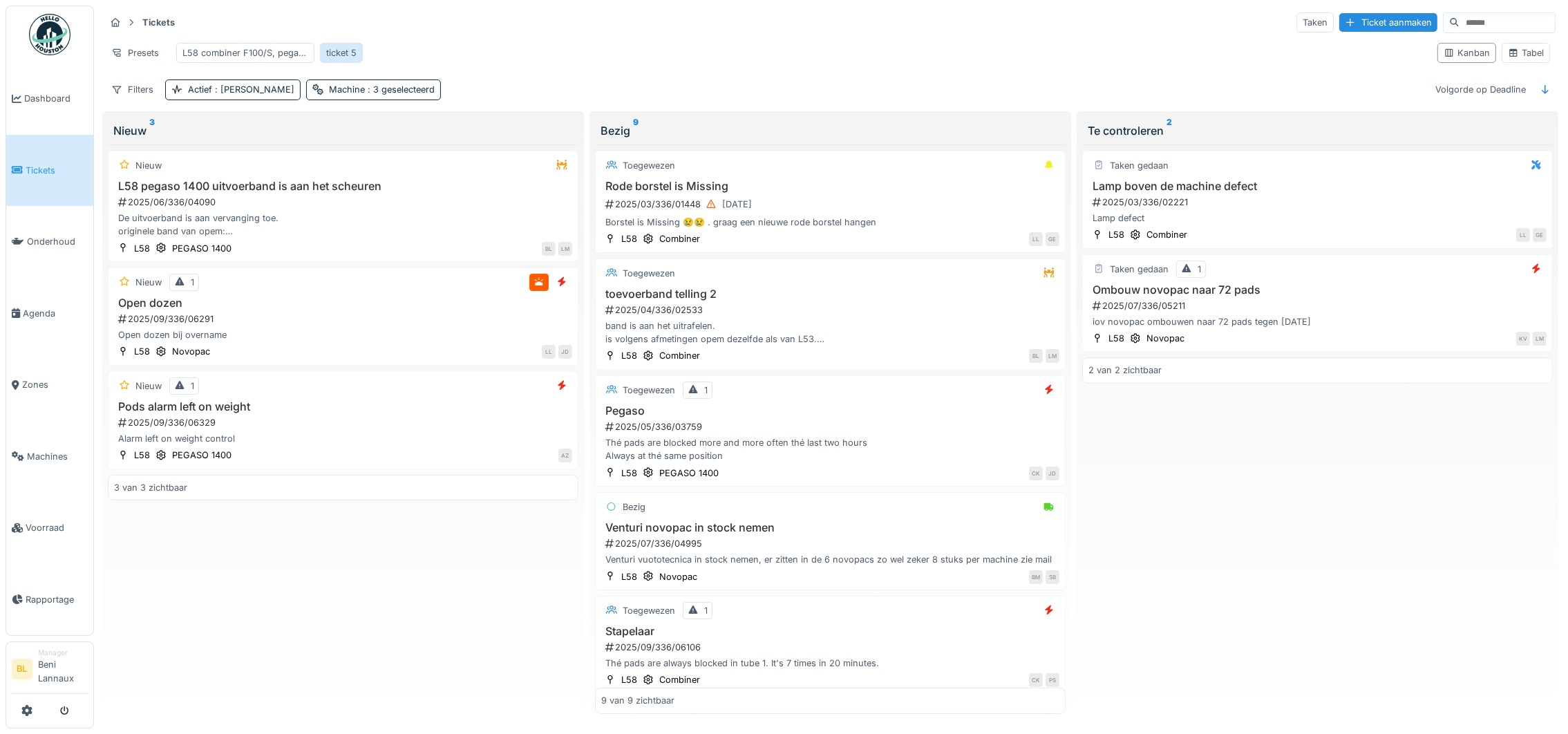
click at [346, 56] on div "ticket 5" at bounding box center [341, 53] width 31 height 13
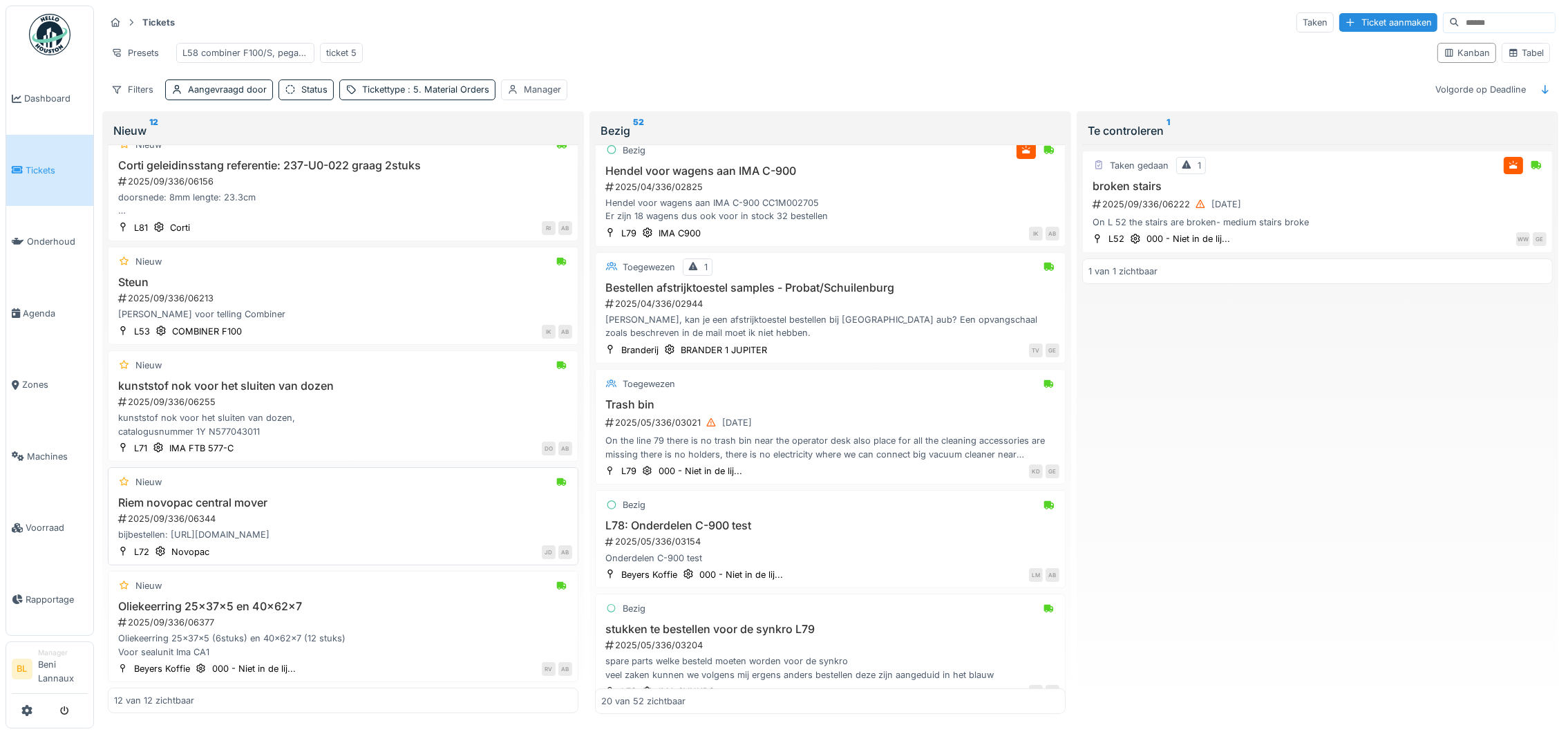
scroll to position [13, 0]
click at [280, 600] on h3 "Oliekeerring 25x37x5 en 40x62x7" at bounding box center [343, 606] width 458 height 13
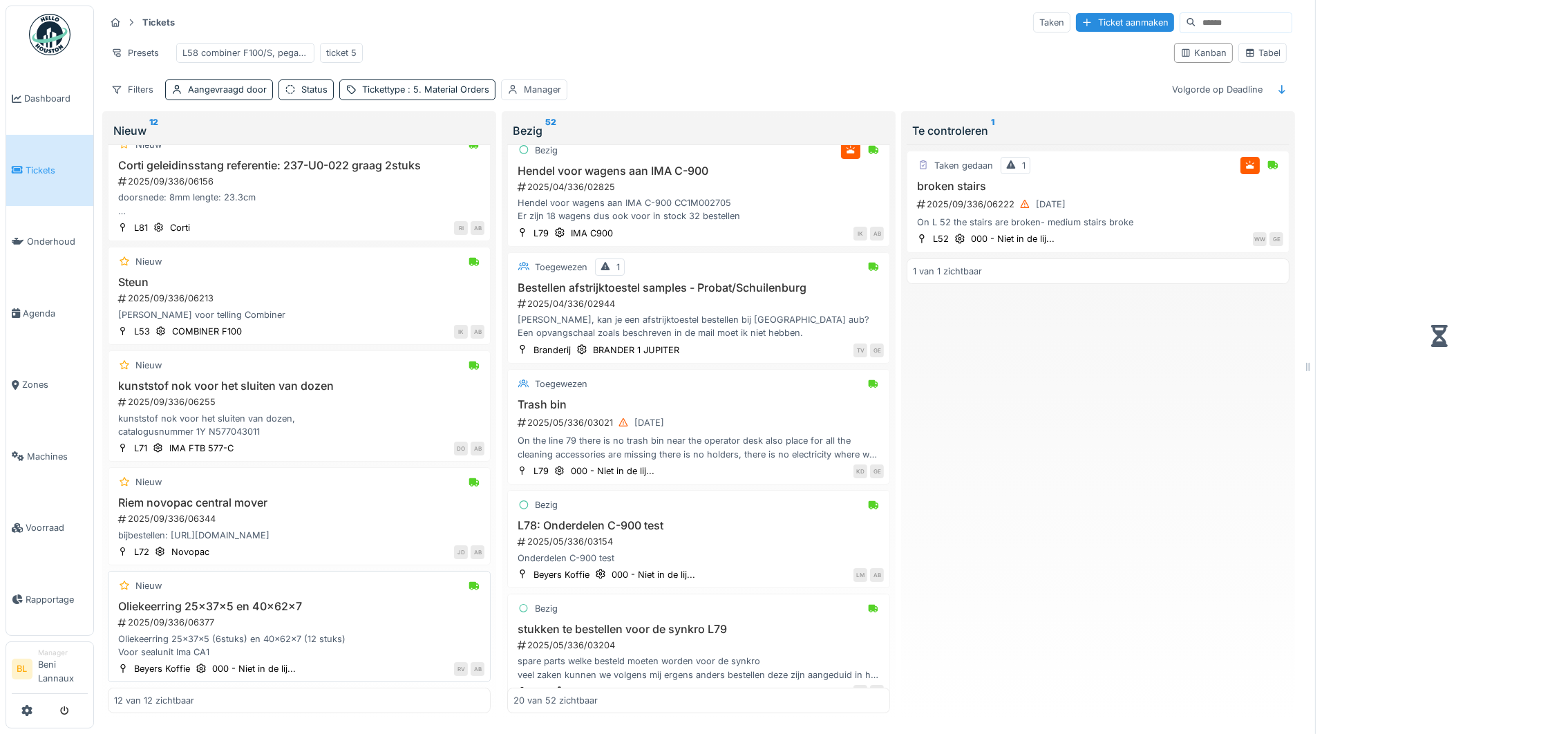
scroll to position [826, 0]
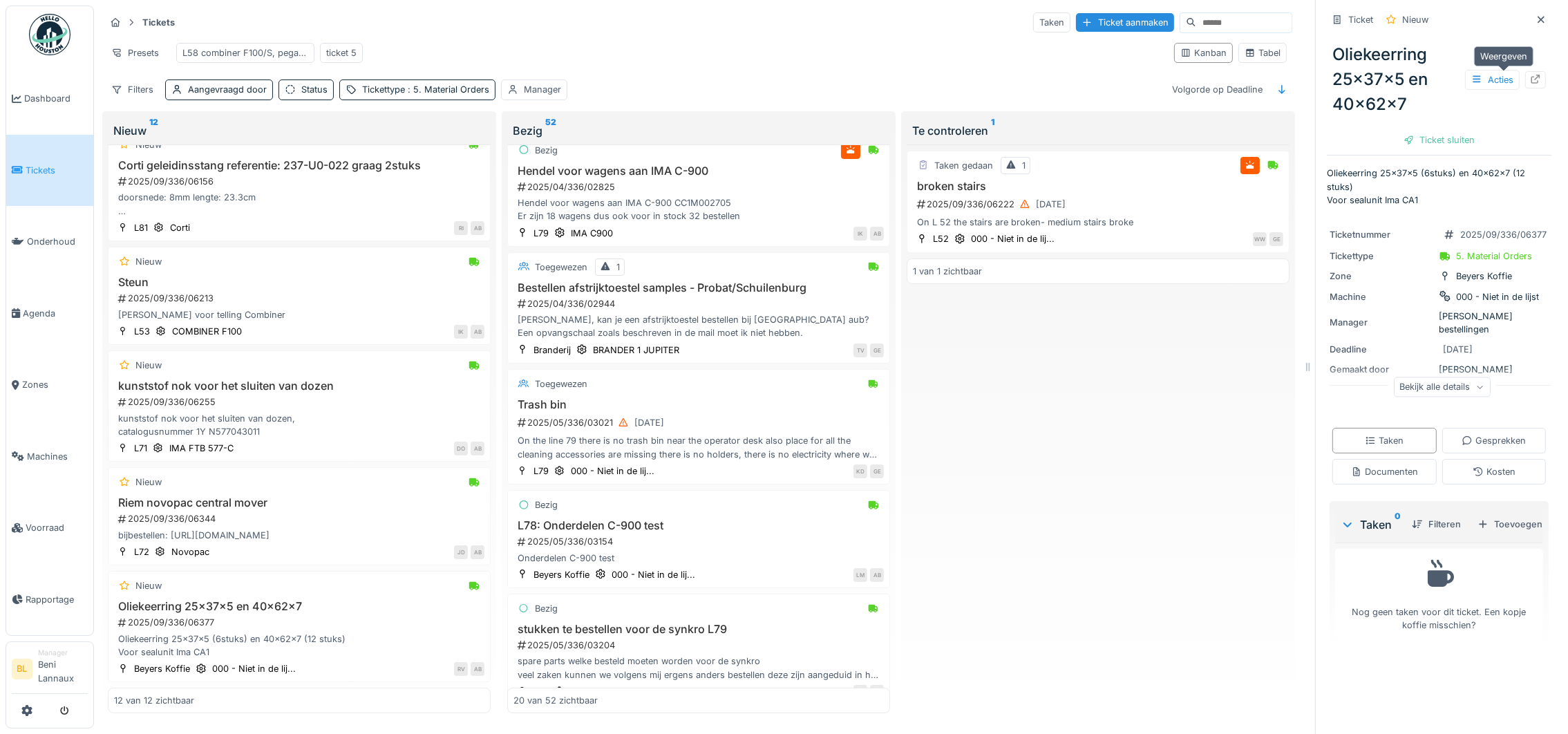
click at [1531, 75] on icon at bounding box center [1535, 79] width 9 height 9
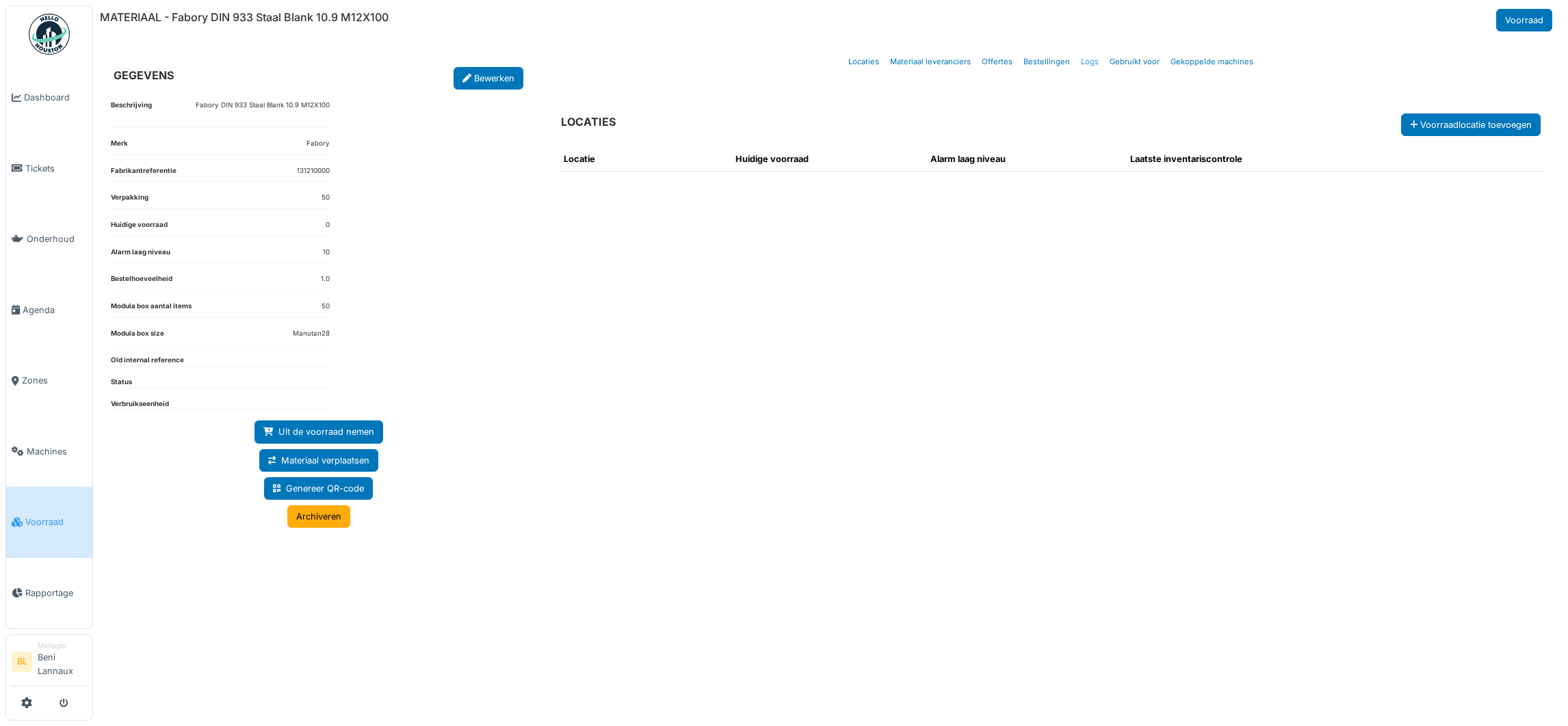
click at [1085, 61] on link "Logs" at bounding box center [1089, 62] width 29 height 32
click at [1041, 59] on link "Bestellingen" at bounding box center [1046, 62] width 57 height 32
select select "***"
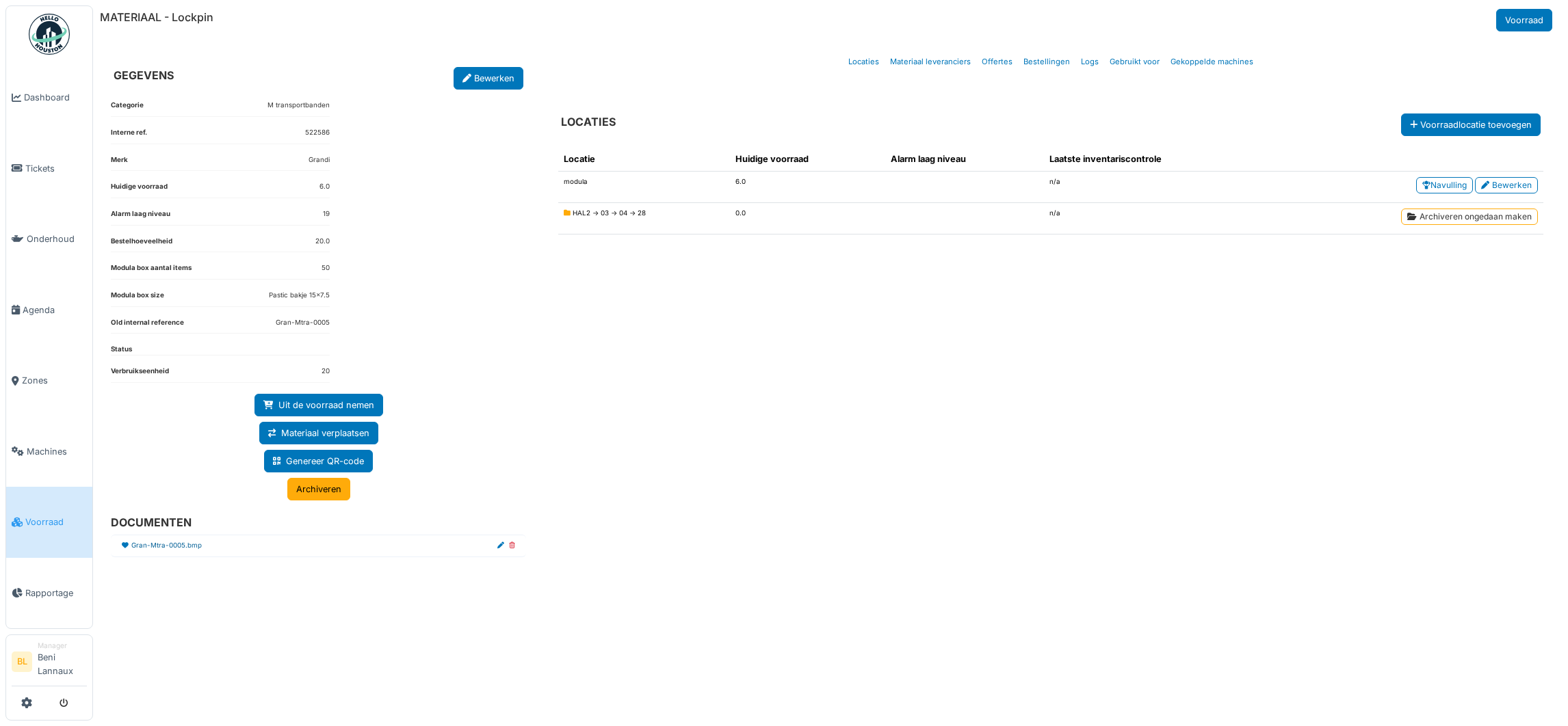
click at [171, 551] on link "Gran-Mtra-0005.bmp" at bounding box center [166, 546] width 71 height 10
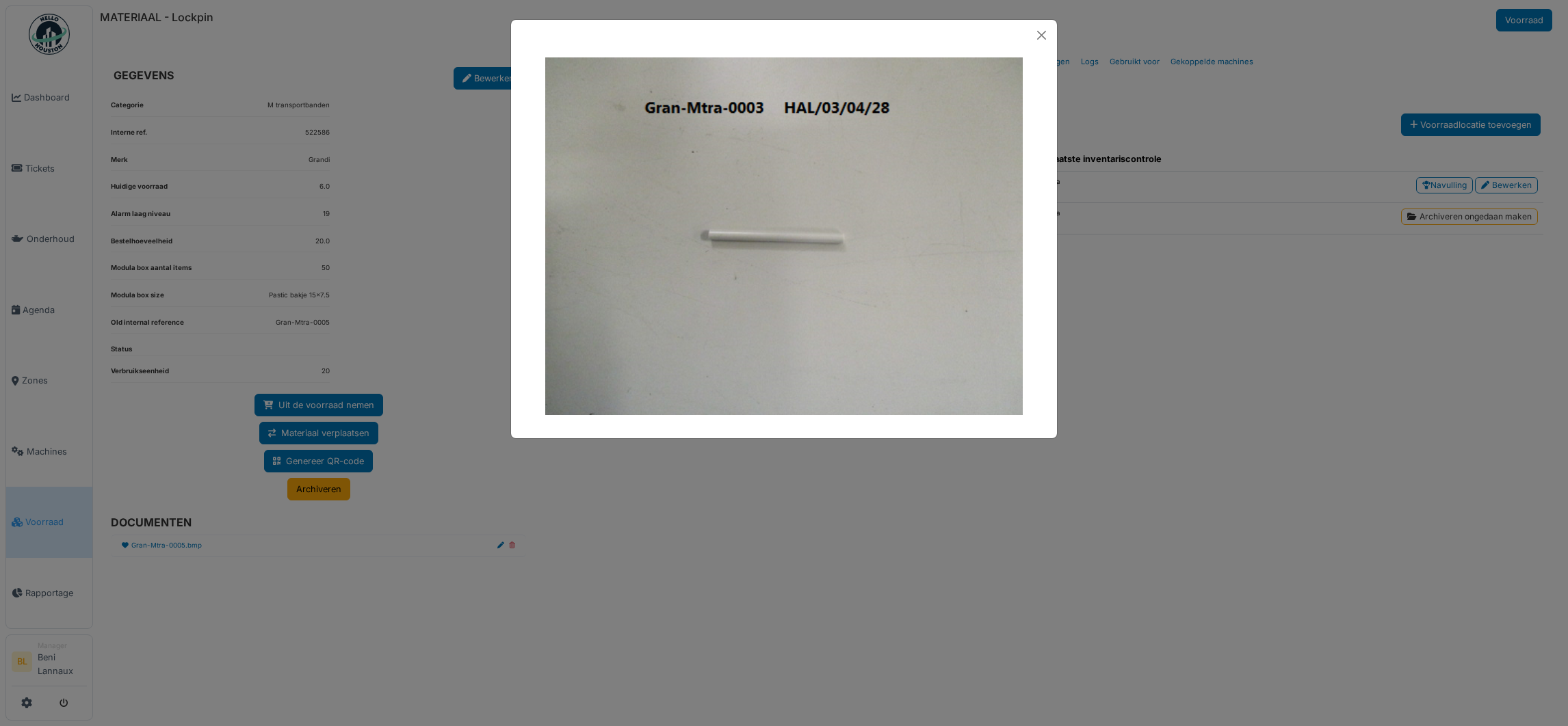
click at [806, 227] on img at bounding box center [784, 236] width 477 height 358
click at [1041, 35] on button "Close" at bounding box center [1041, 35] width 20 height 20
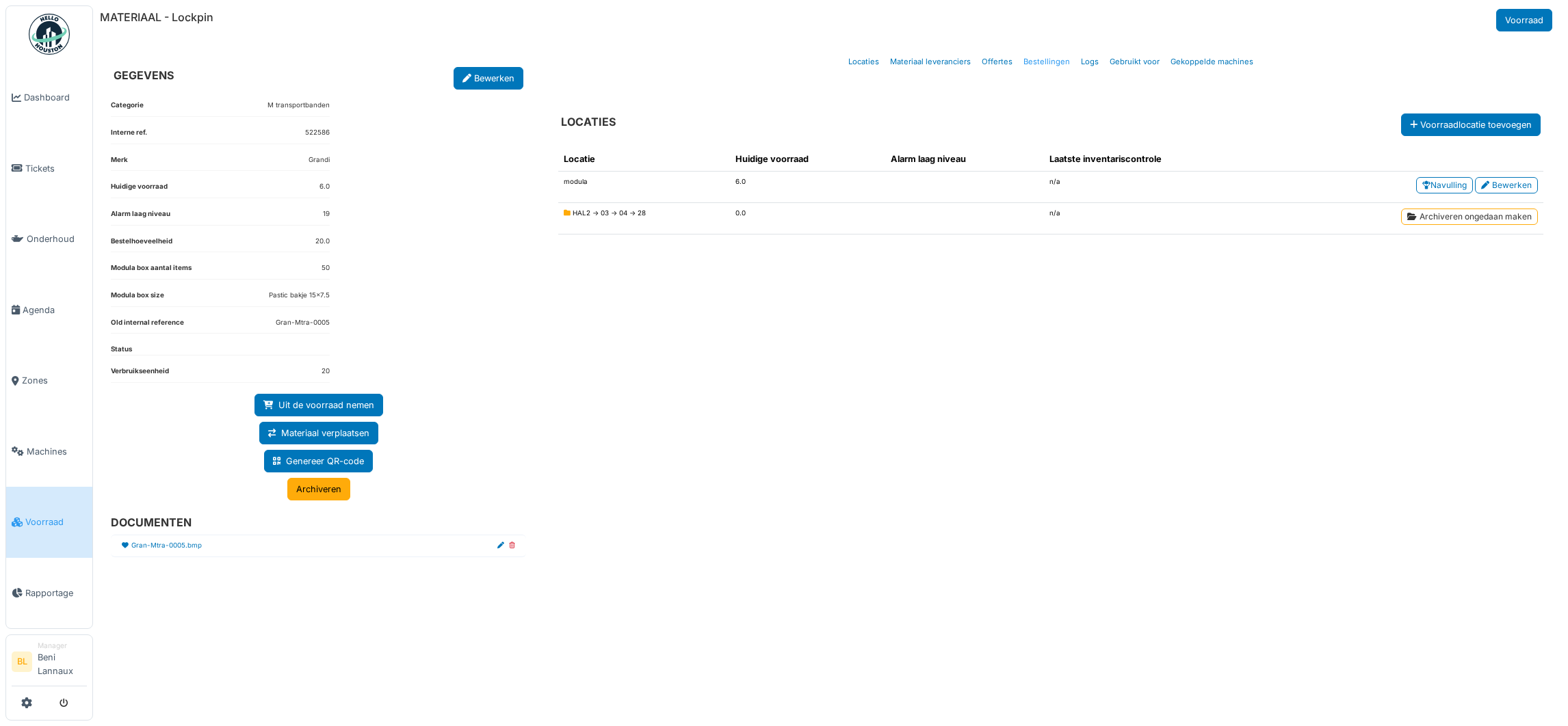
click at [1054, 59] on link "Bestellingen" at bounding box center [1046, 62] width 57 height 32
select select "***"
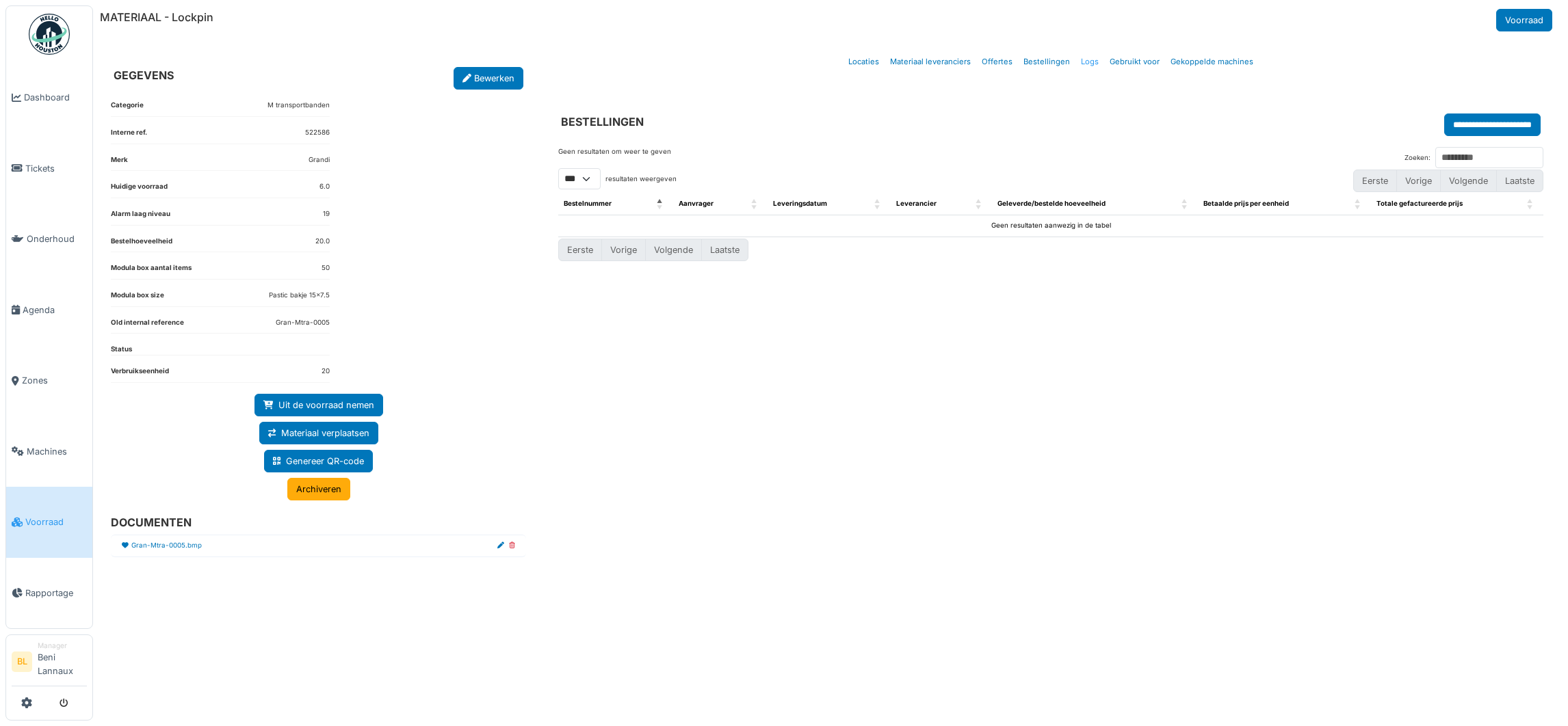
click at [1098, 61] on link "Logs" at bounding box center [1089, 62] width 29 height 32
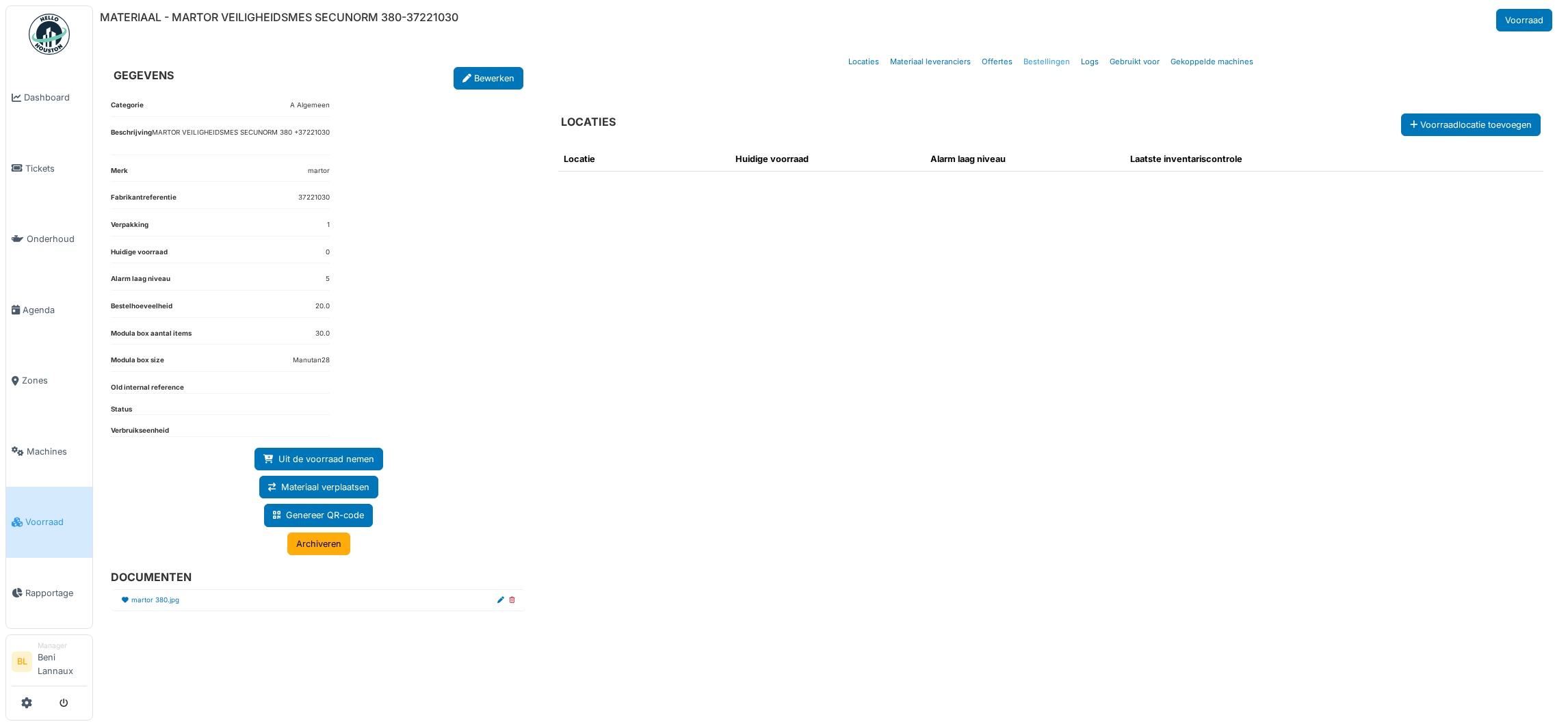
click at [1052, 62] on link "Bestellingen" at bounding box center [1046, 62] width 57 height 32
select select "***"
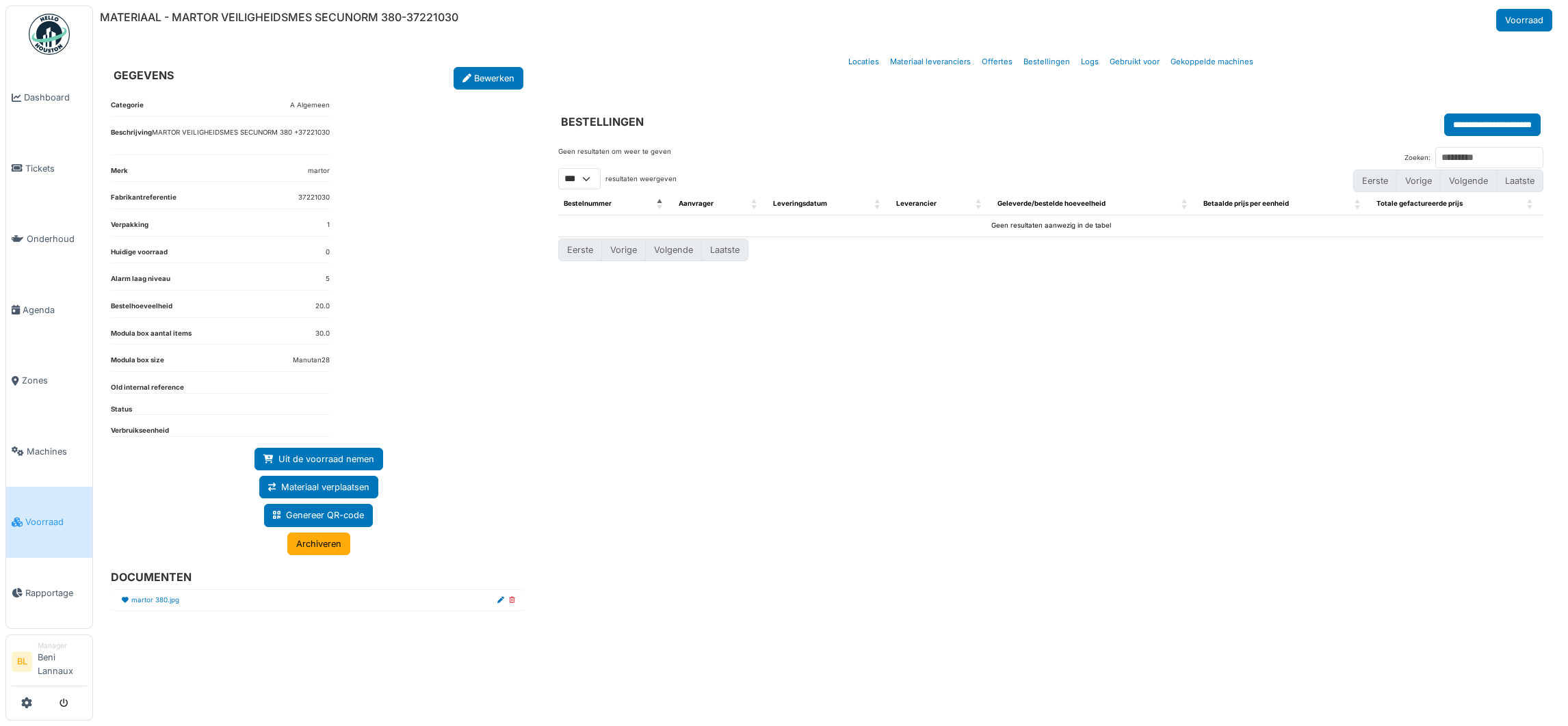
click at [908, 429] on div "Geen resultaten om weer te geven Zoeken: ** ** *** *** resultaten weergeven Eer…" at bounding box center [1050, 414] width 1007 height 558
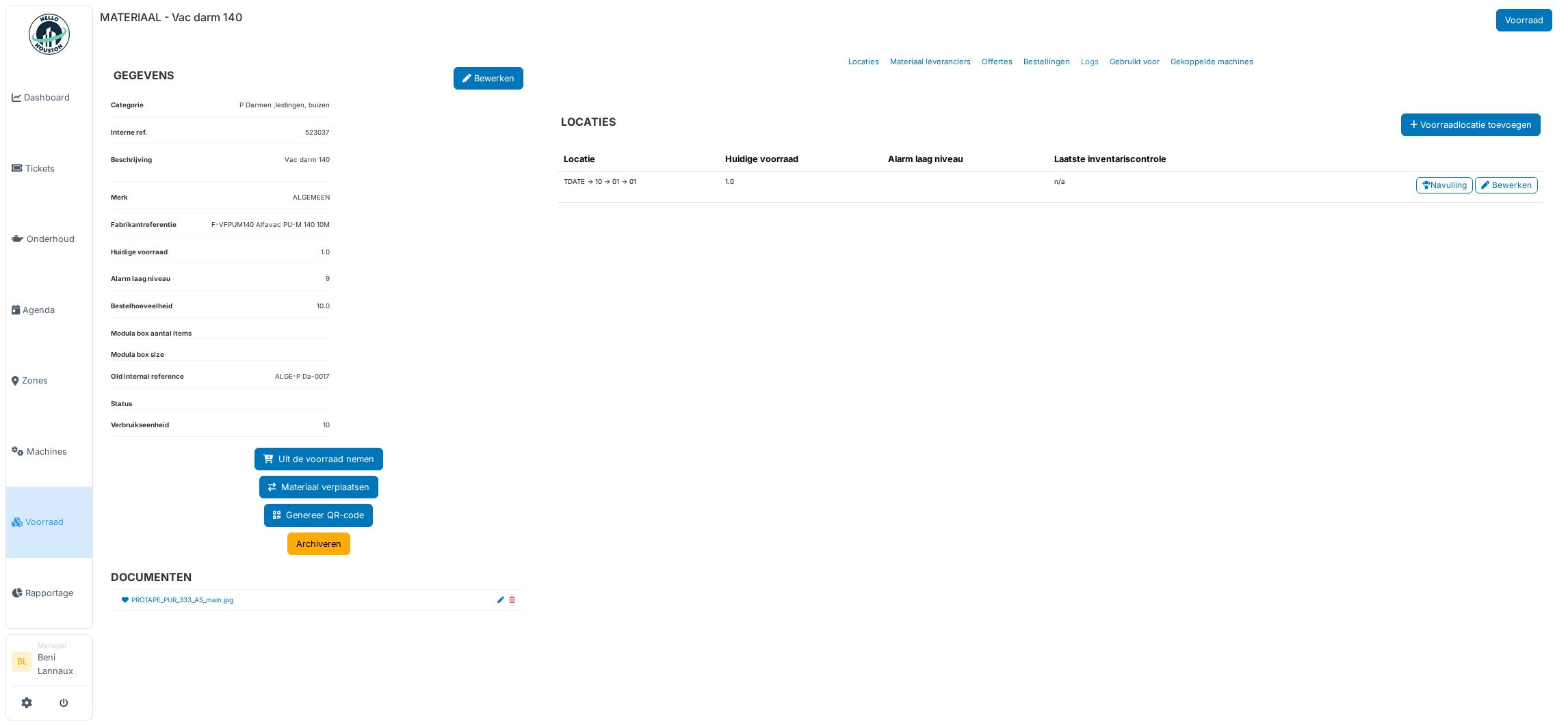
click at [1090, 62] on link "Logs" at bounding box center [1089, 62] width 29 height 32
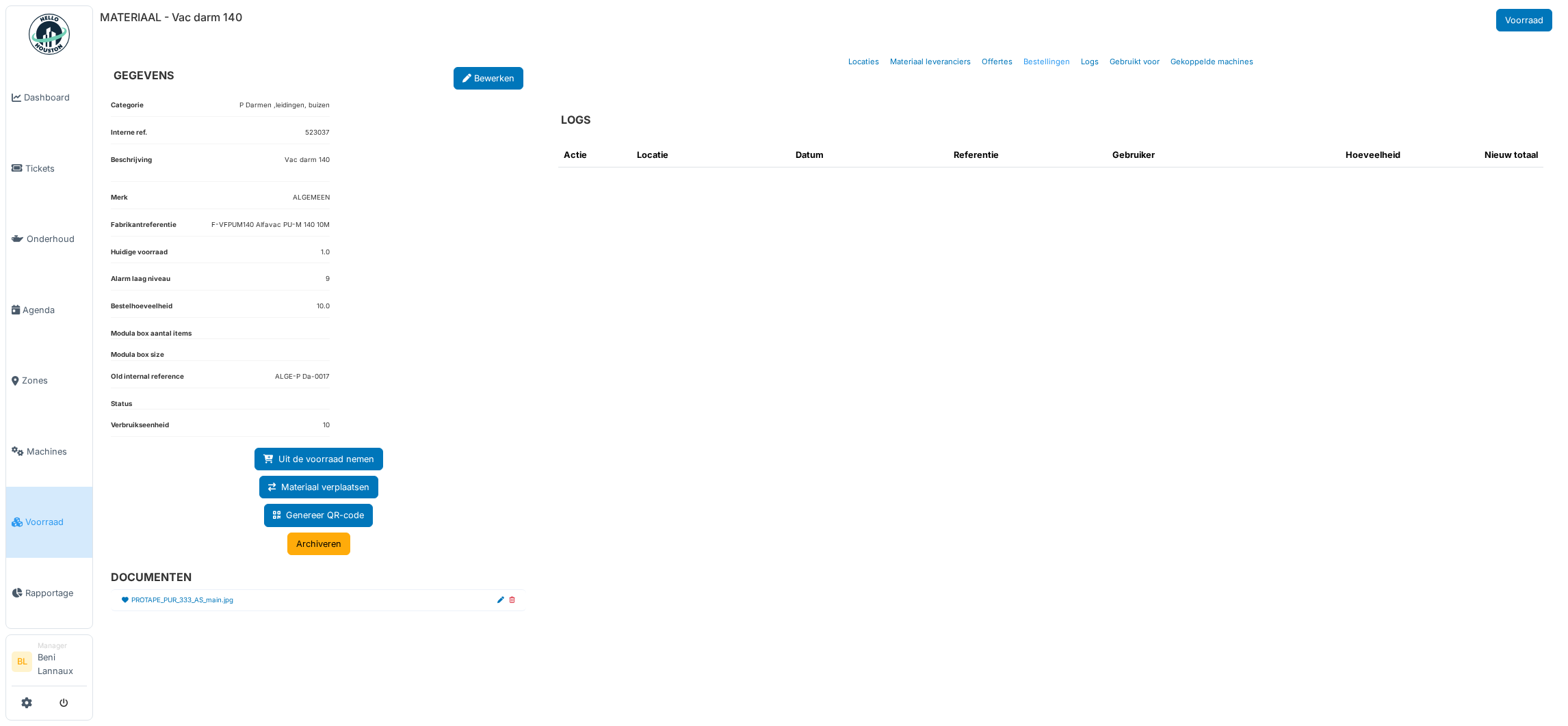
click at [1036, 61] on link "Bestellingen" at bounding box center [1046, 62] width 57 height 32
select select "***"
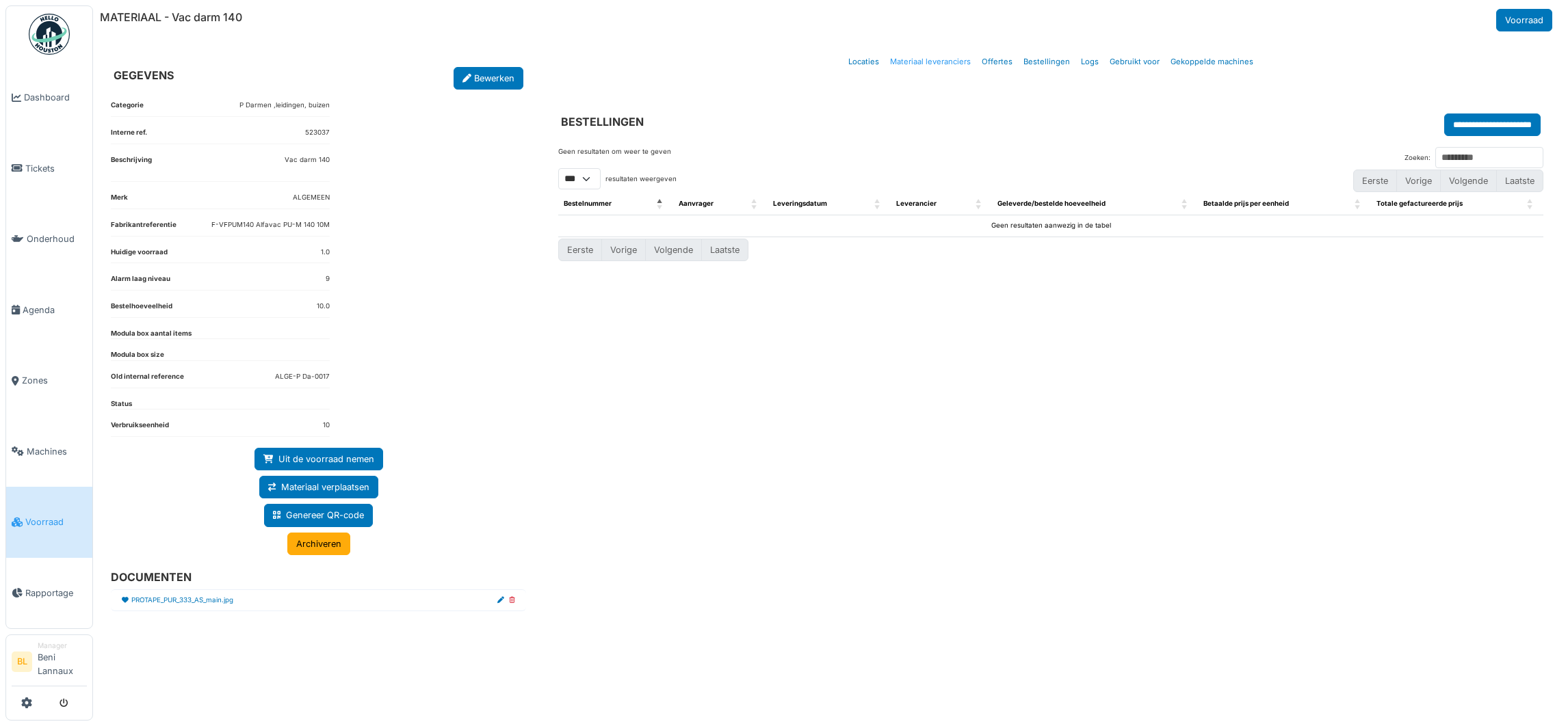
click at [912, 56] on link "Materiaal leveranciers" at bounding box center [930, 62] width 92 height 32
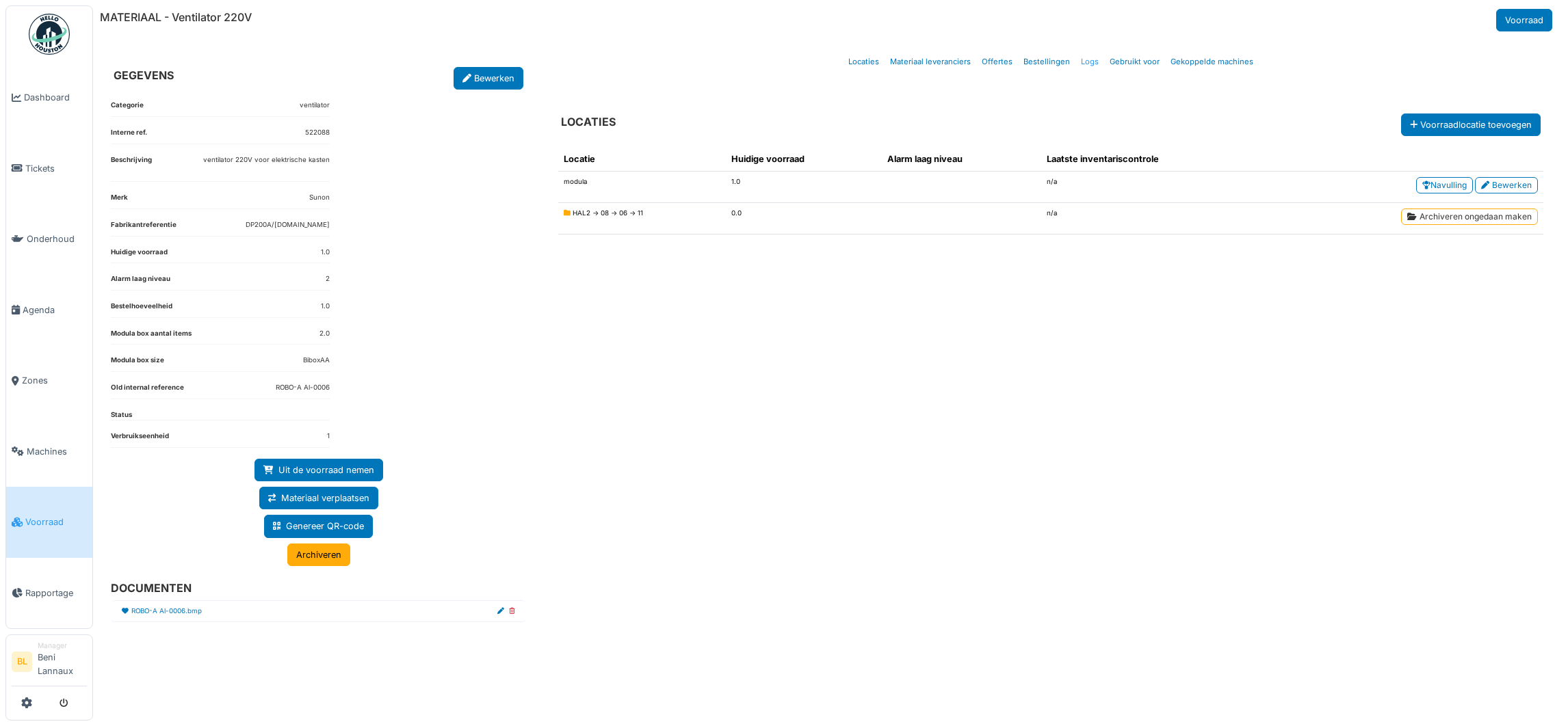
click at [1086, 60] on link "Logs" at bounding box center [1089, 62] width 29 height 32
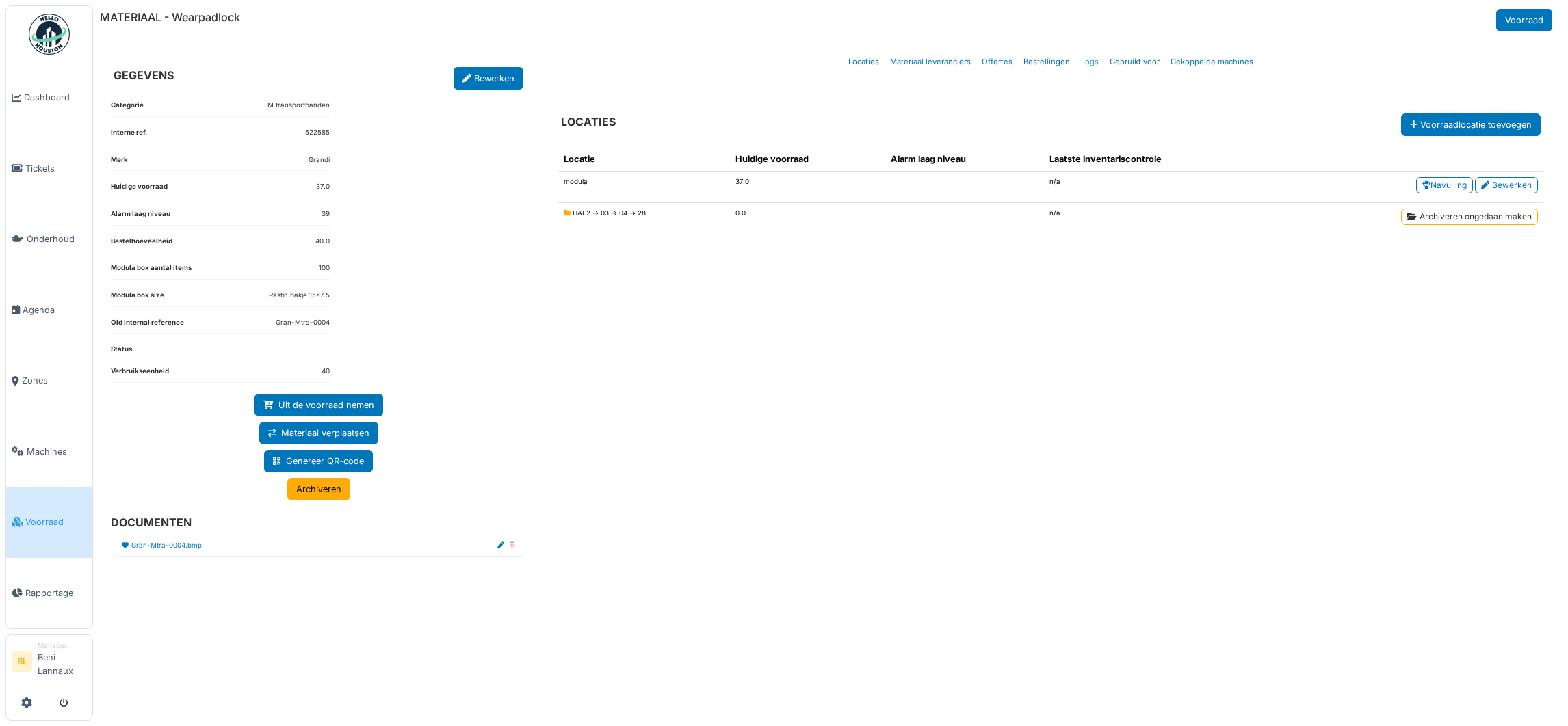
click at [1085, 61] on link "Logs" at bounding box center [1089, 62] width 29 height 32
click at [1091, 62] on link "Logs" at bounding box center [1089, 62] width 29 height 32
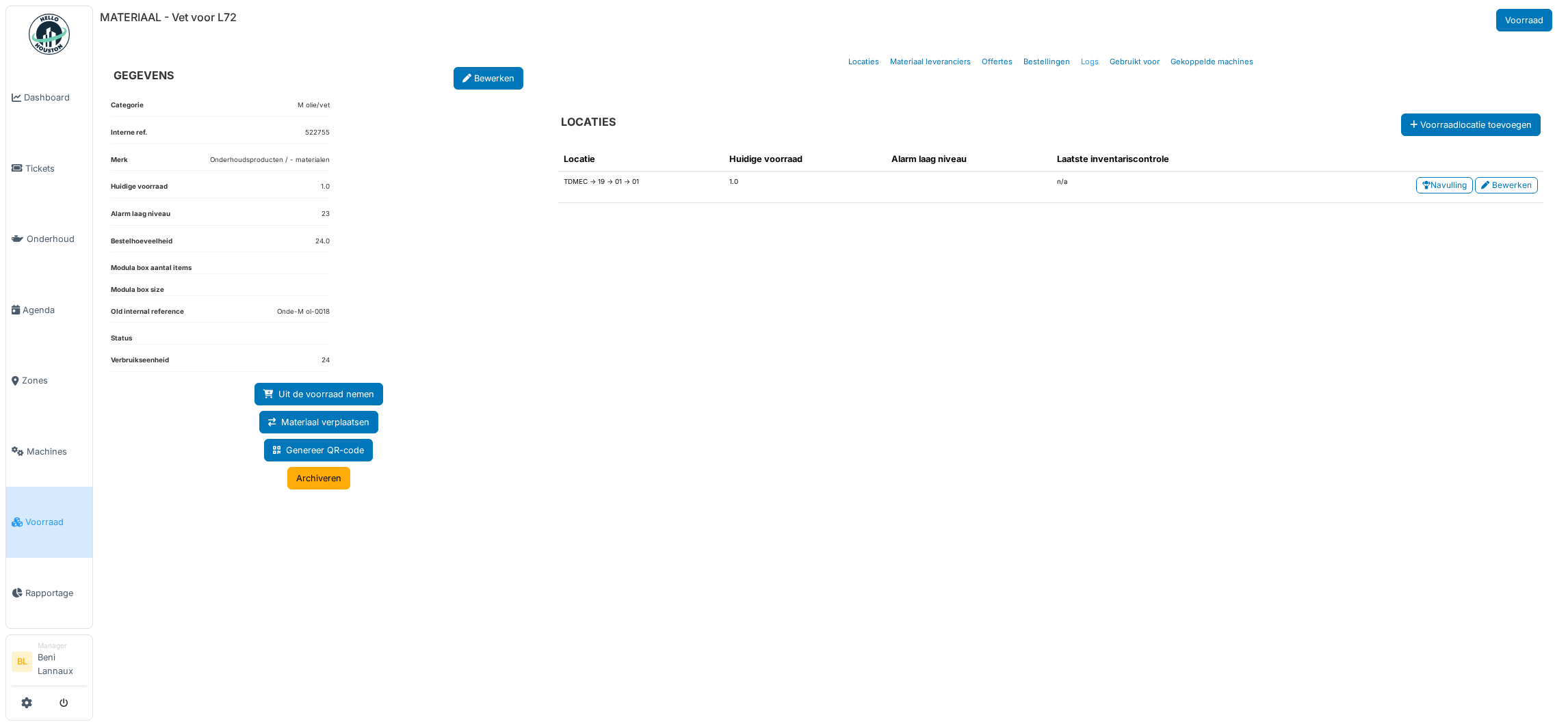
click at [1089, 62] on link "Logs" at bounding box center [1089, 62] width 29 height 32
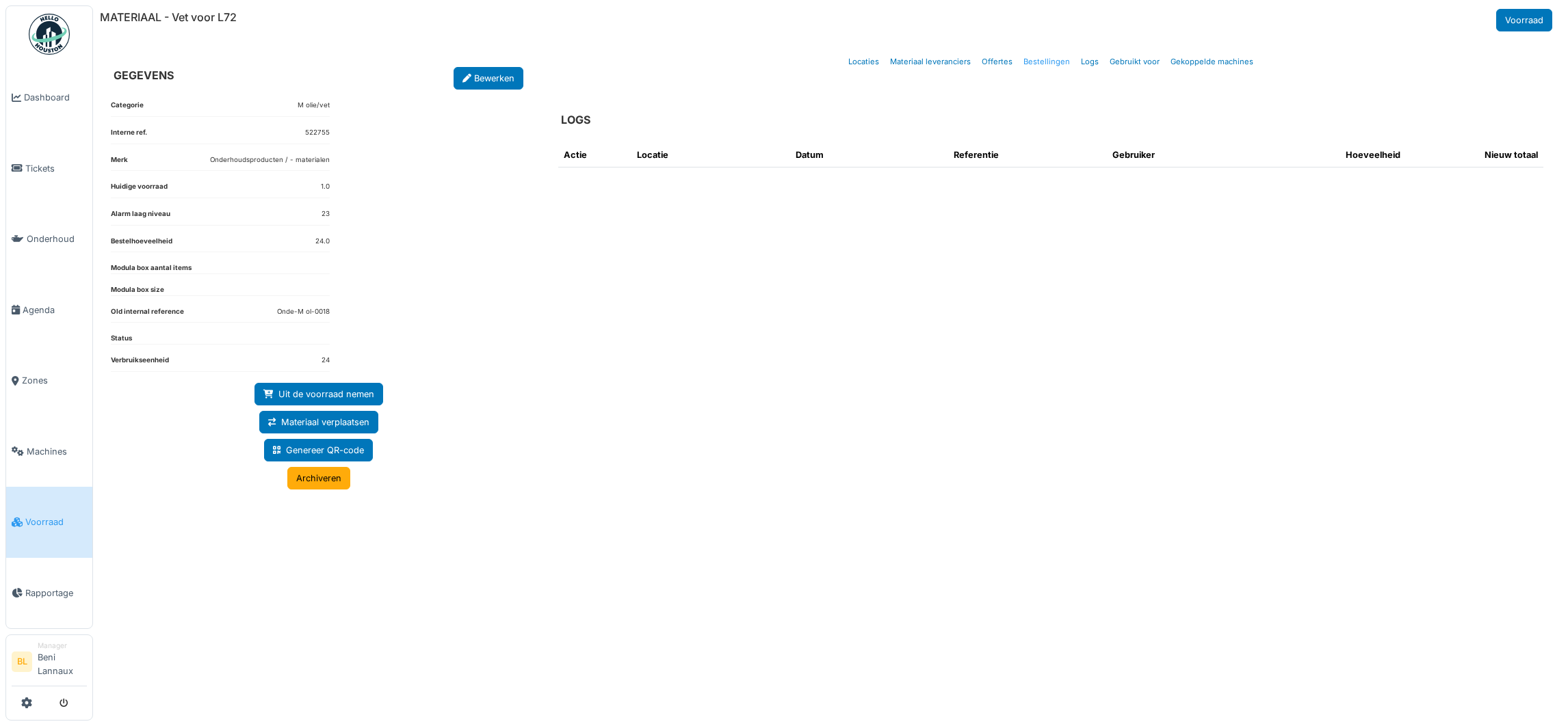
click at [1044, 59] on link "Bestellingen" at bounding box center [1046, 62] width 57 height 32
select select "***"
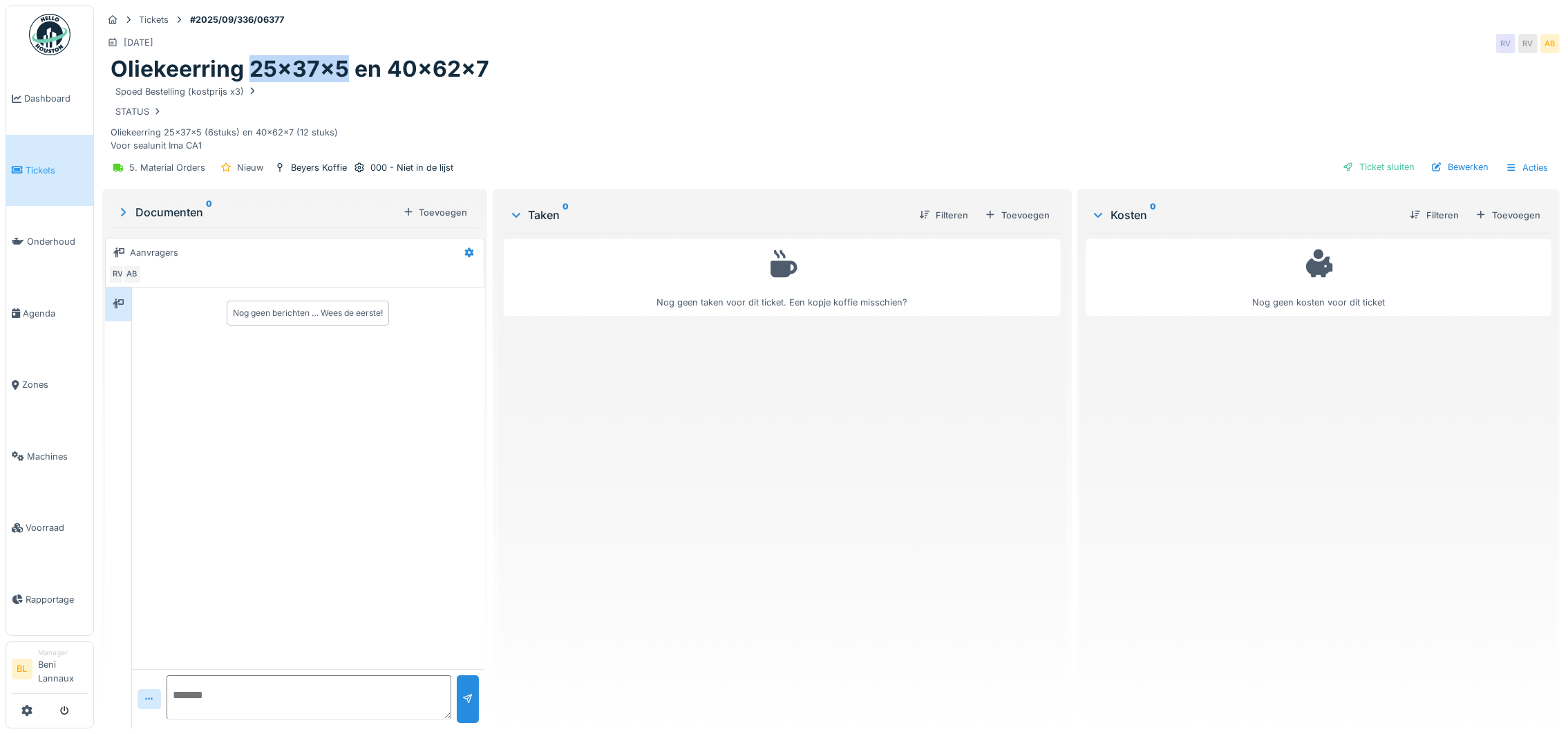
drag, startPoint x: 252, startPoint y: 69, endPoint x: 346, endPoint y: 80, distance: 94.6
click at [346, 80] on h1 "Oliekeerring 25x37x5 en 40x62x7" at bounding box center [299, 69] width 379 height 26
copy h1 "25x37x5"
click at [698, 59] on div "Oliekeerring 25x37x5 en 40x62x7" at bounding box center [830, 69] width 1441 height 26
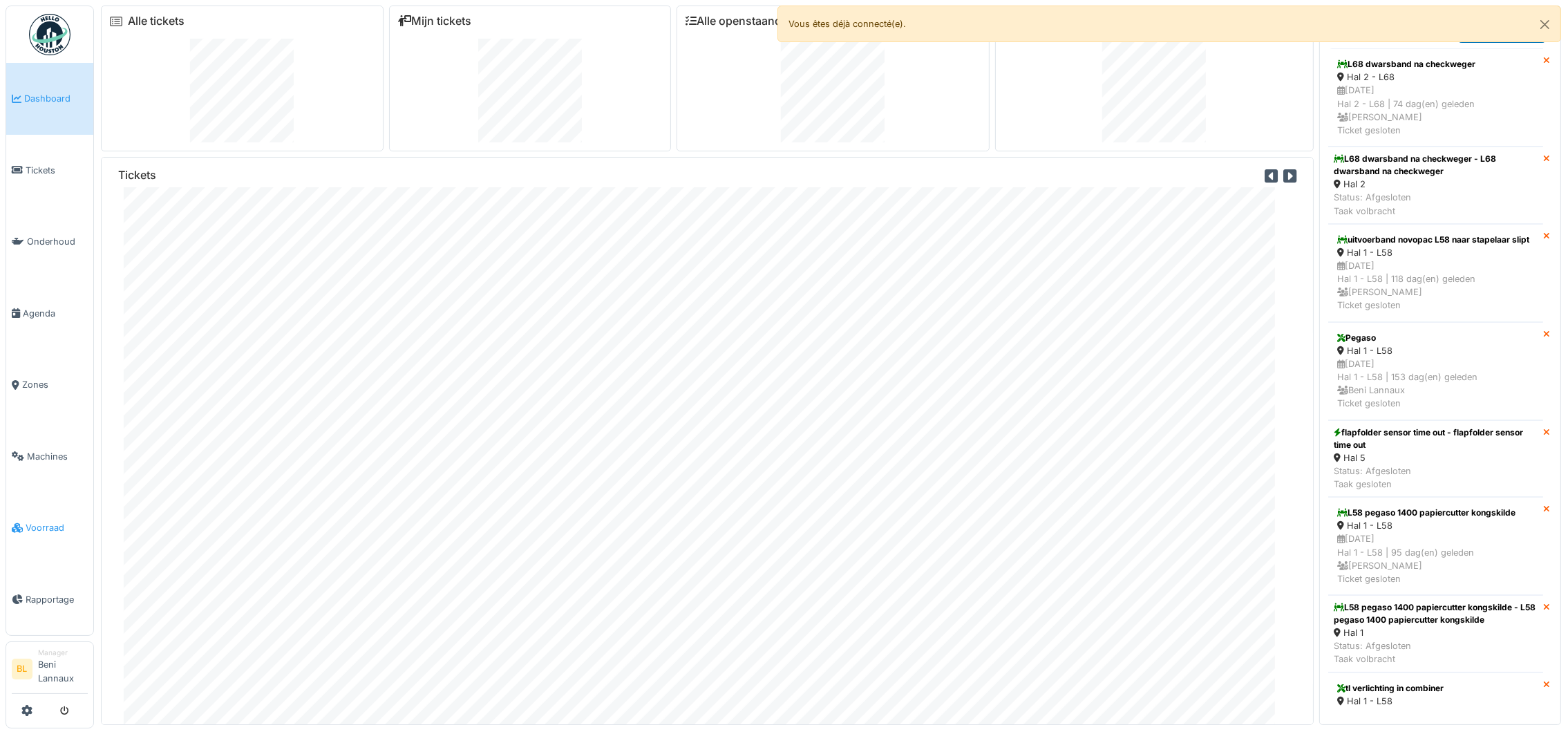
click at [59, 529] on span "Voorraad" at bounding box center [57, 527] width 63 height 13
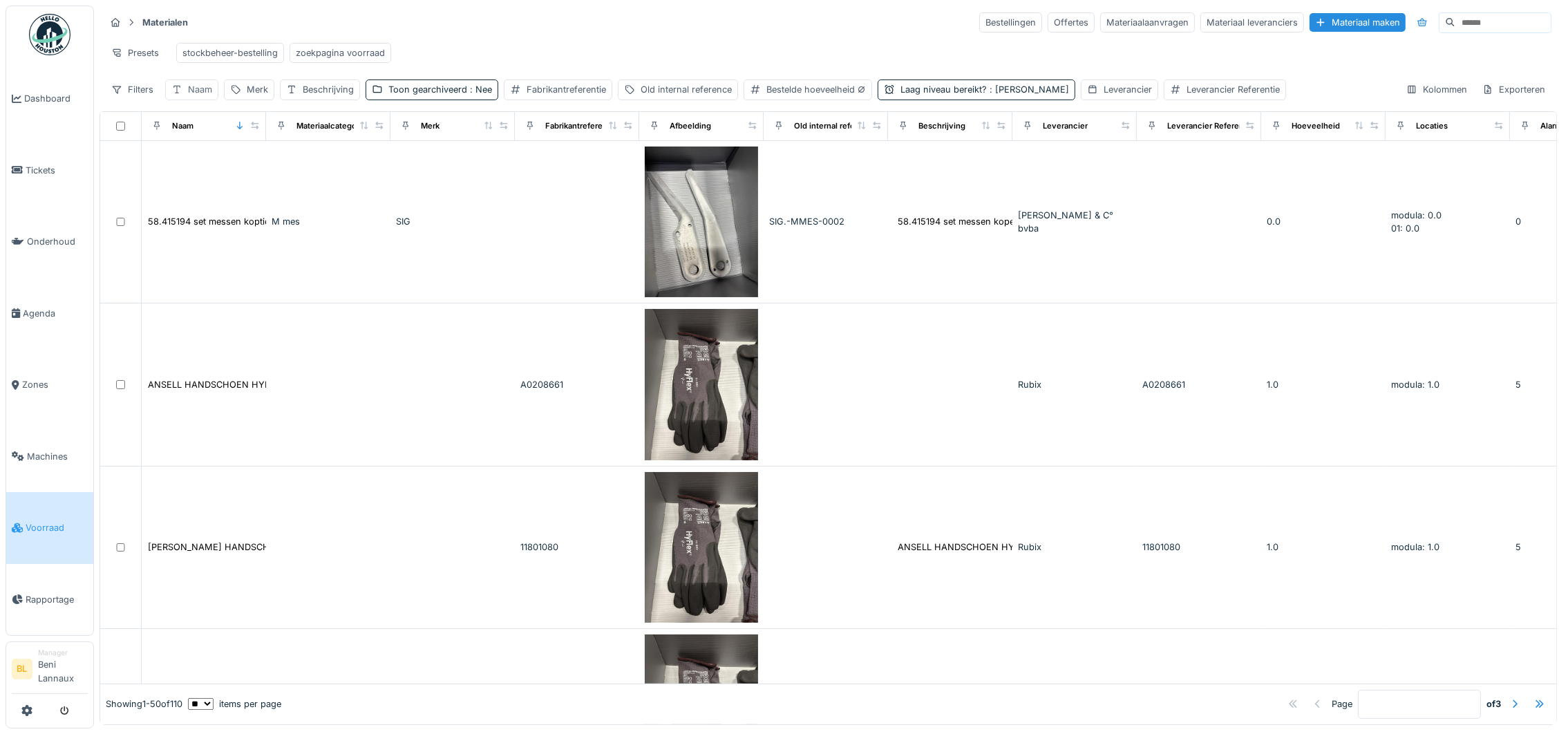
click at [203, 96] on div "Naam" at bounding box center [200, 89] width 24 height 13
click at [251, 176] on input "Naam" at bounding box center [241, 172] width 140 height 29
paste input "*******"
type input "*******"
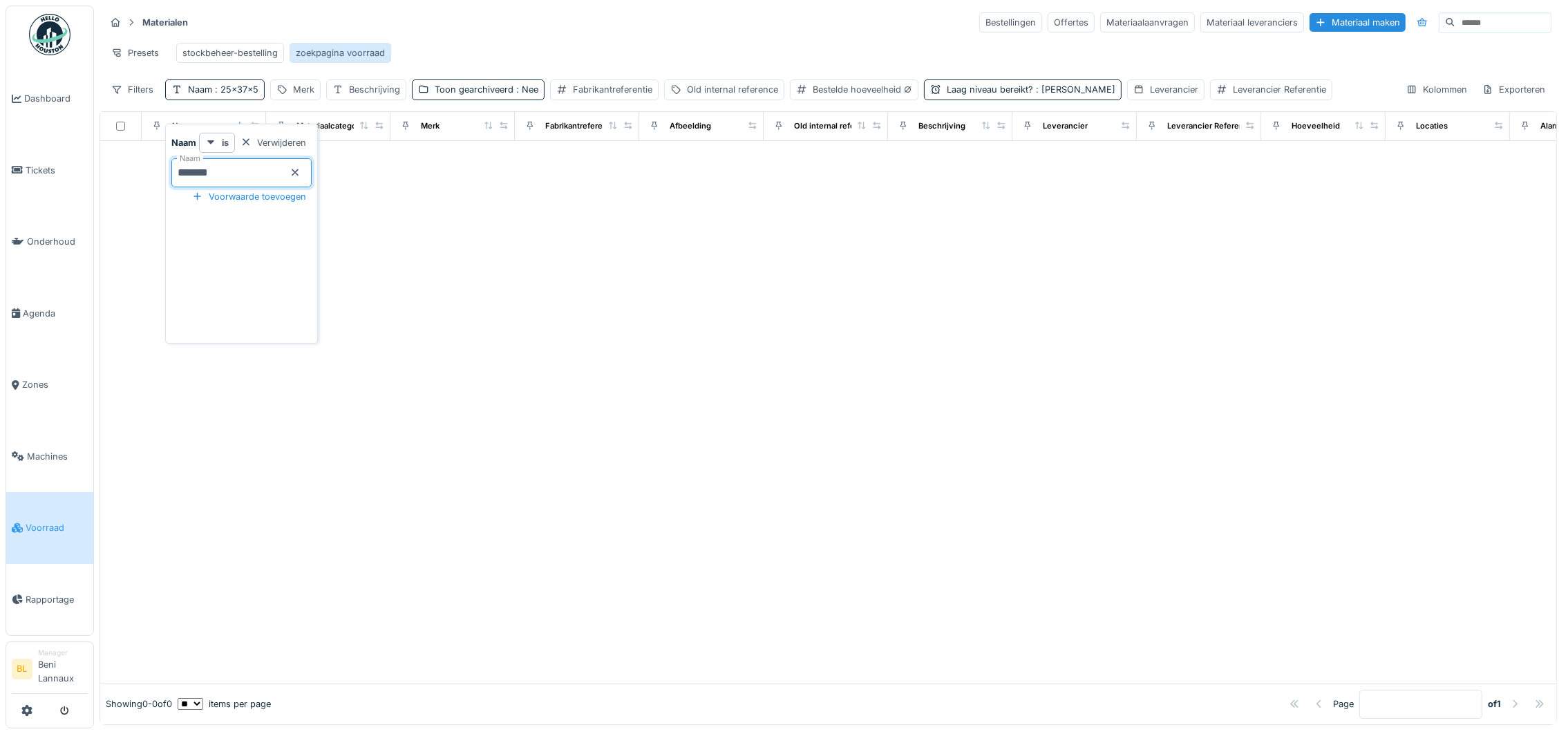
click at [350, 49] on div "zoekpagina voorraad" at bounding box center [340, 53] width 89 height 13
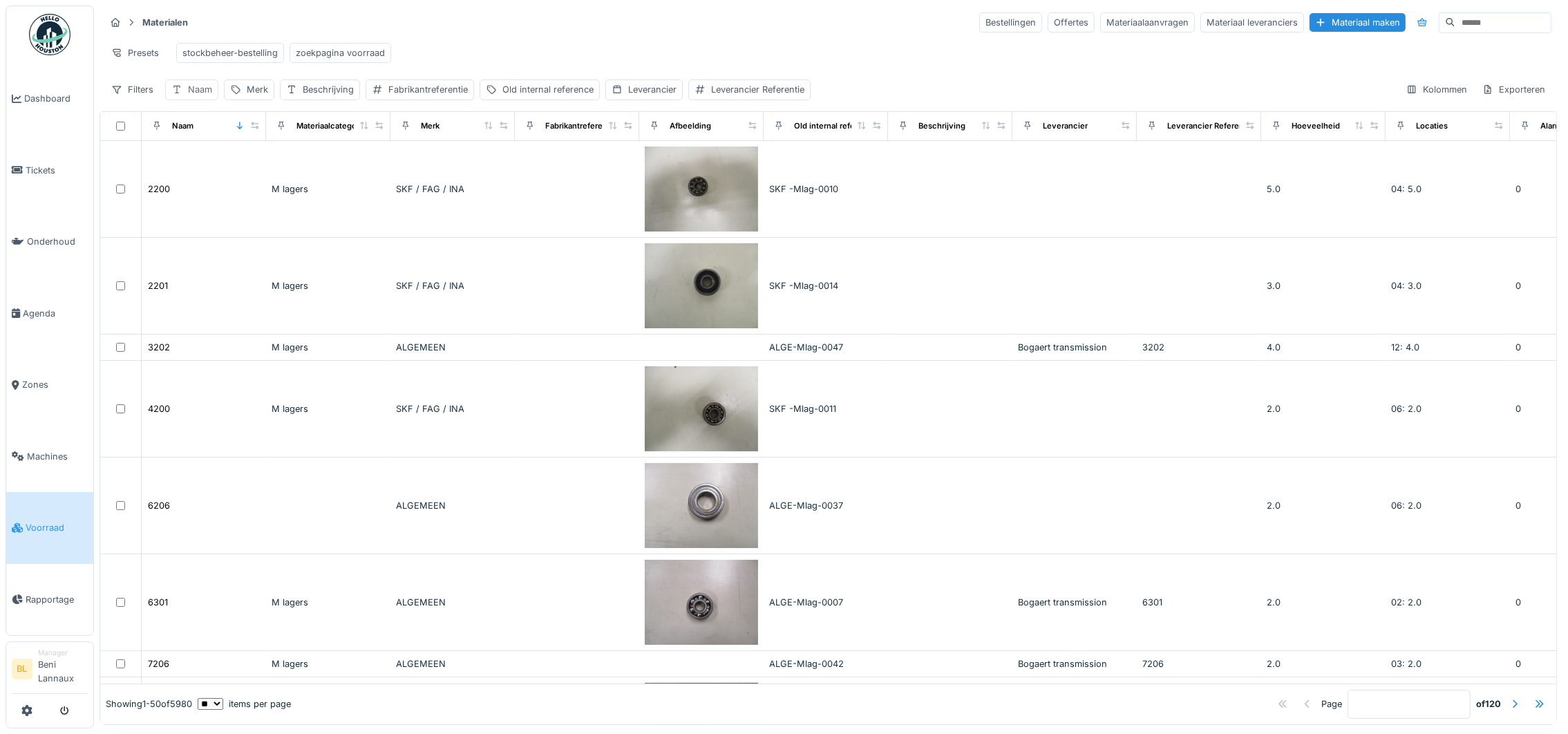
click at [203, 96] on div "Naam" at bounding box center [200, 89] width 24 height 13
click at [221, 178] on input "Naam" at bounding box center [241, 172] width 140 height 29
paste input "*******"
type input "*******"
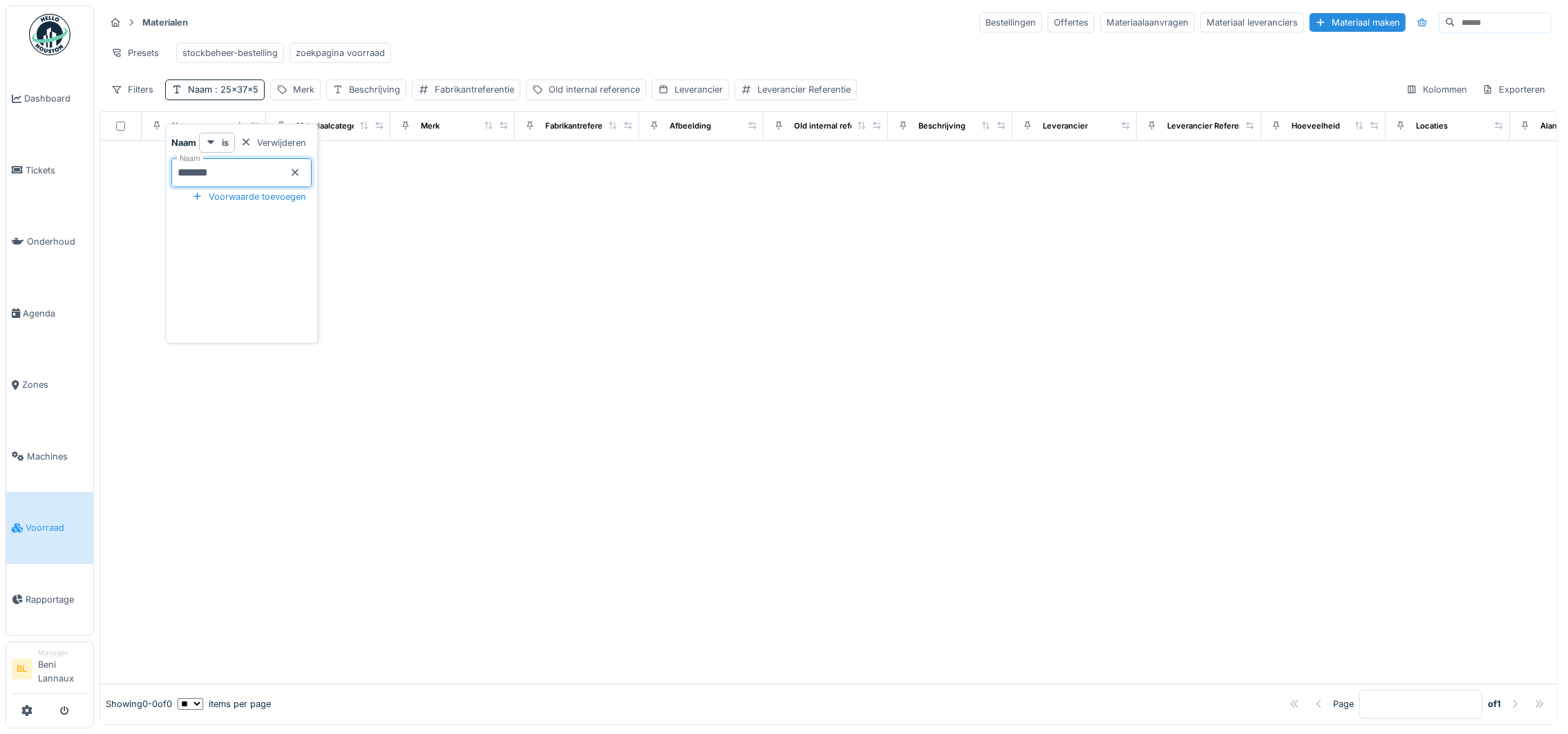
click at [584, 281] on div at bounding box center [828, 413] width 1456 height 543
click at [206, 96] on div "Naam : 25x37x5" at bounding box center [223, 89] width 71 height 13
drag, startPoint x: 137, startPoint y: 185, endPoint x: 44, endPoint y: 185, distance: 93.0
click at [44, 185] on body "Dashboard Tickets Onderhoud Agenda Zones Machines Voorraad Rapportage BL Manage…" at bounding box center [784, 367] width 1568 height 734
type input "********"
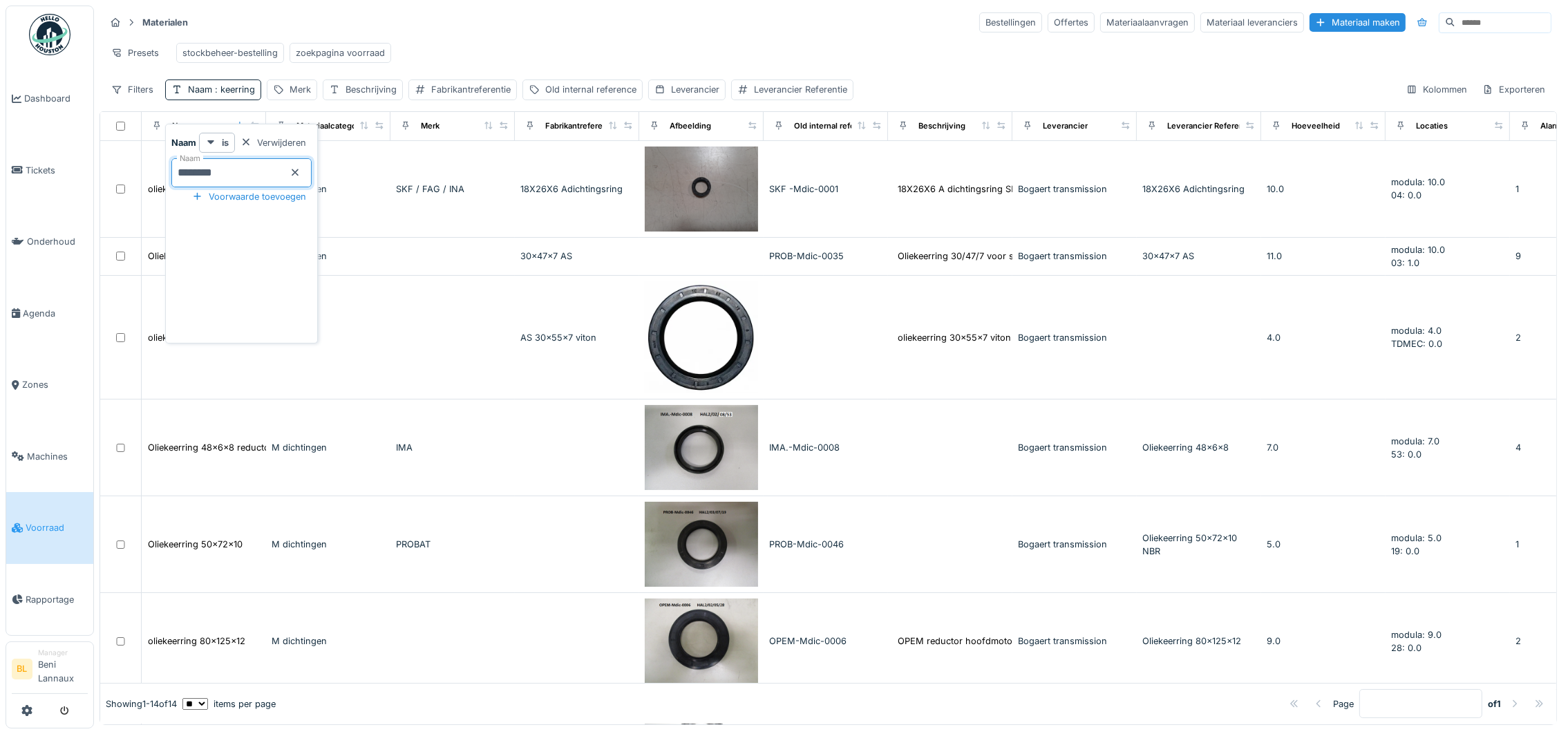
click at [751, 11] on div "Materialen Bestellingen Offertes Materiaalaanvragen Materiaal leveranciers Mate…" at bounding box center [828, 22] width 1446 height 23
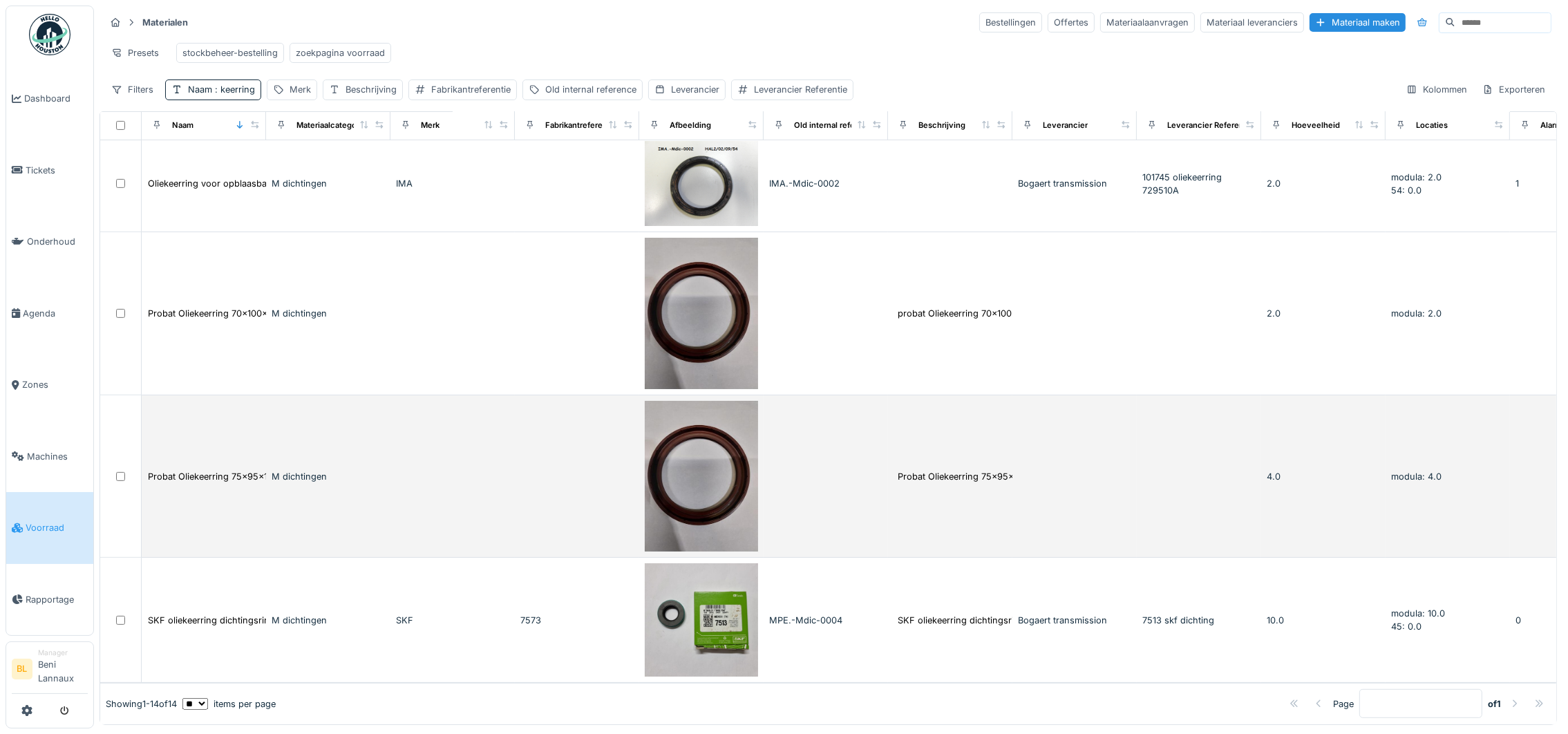
scroll to position [13, 0]
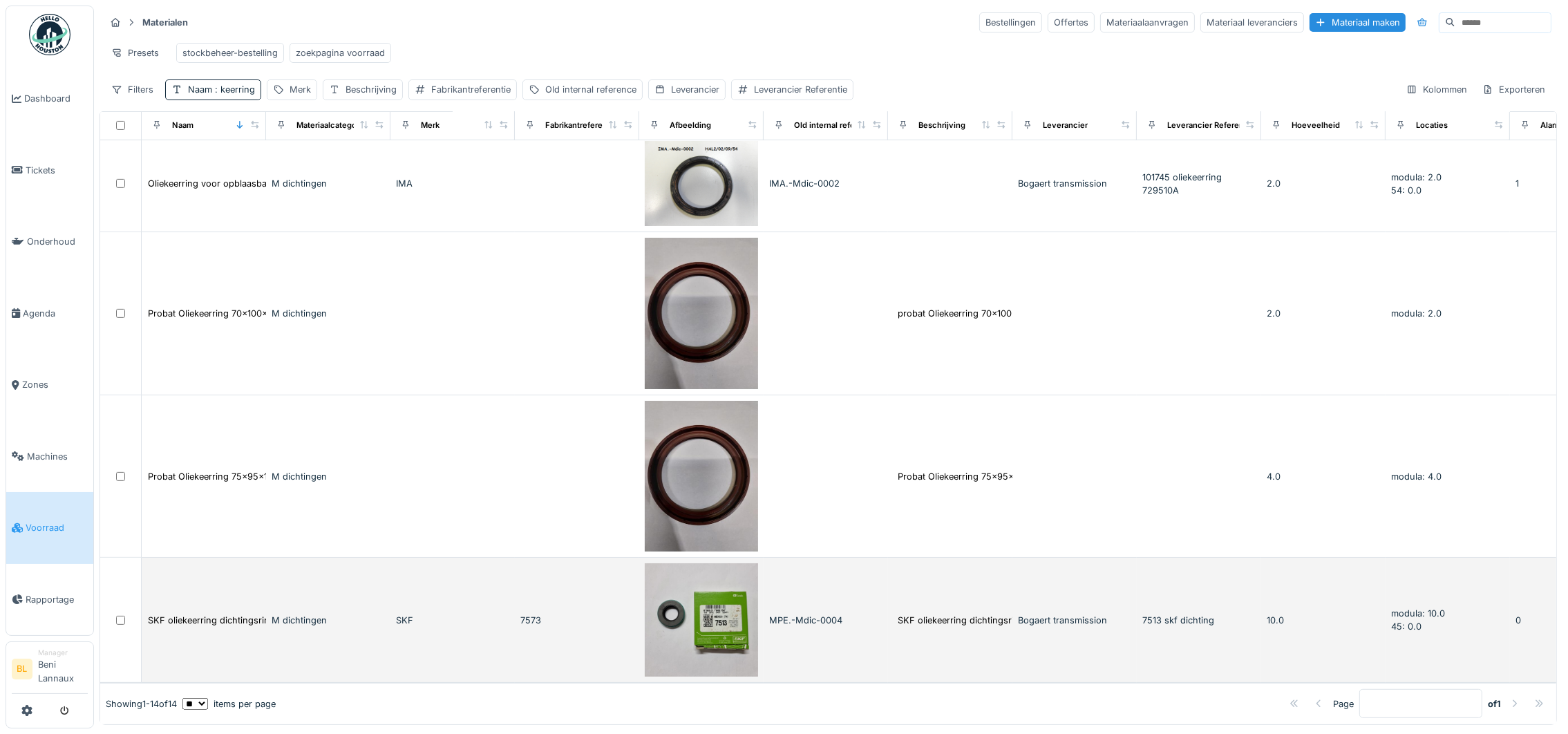
click at [720, 584] on img at bounding box center [701, 620] width 113 height 113
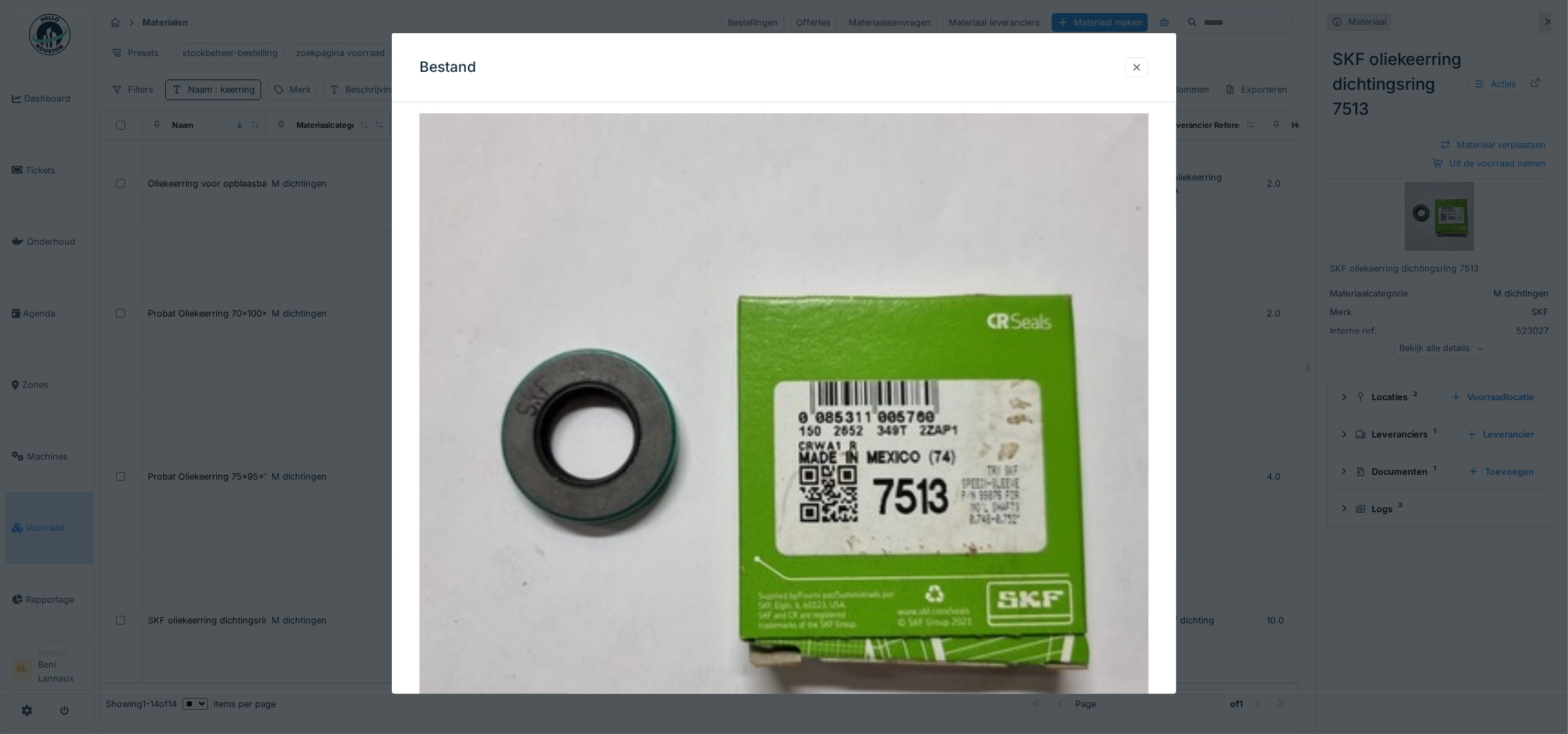
click at [1148, 60] on div at bounding box center [1136, 68] width 24 height 20
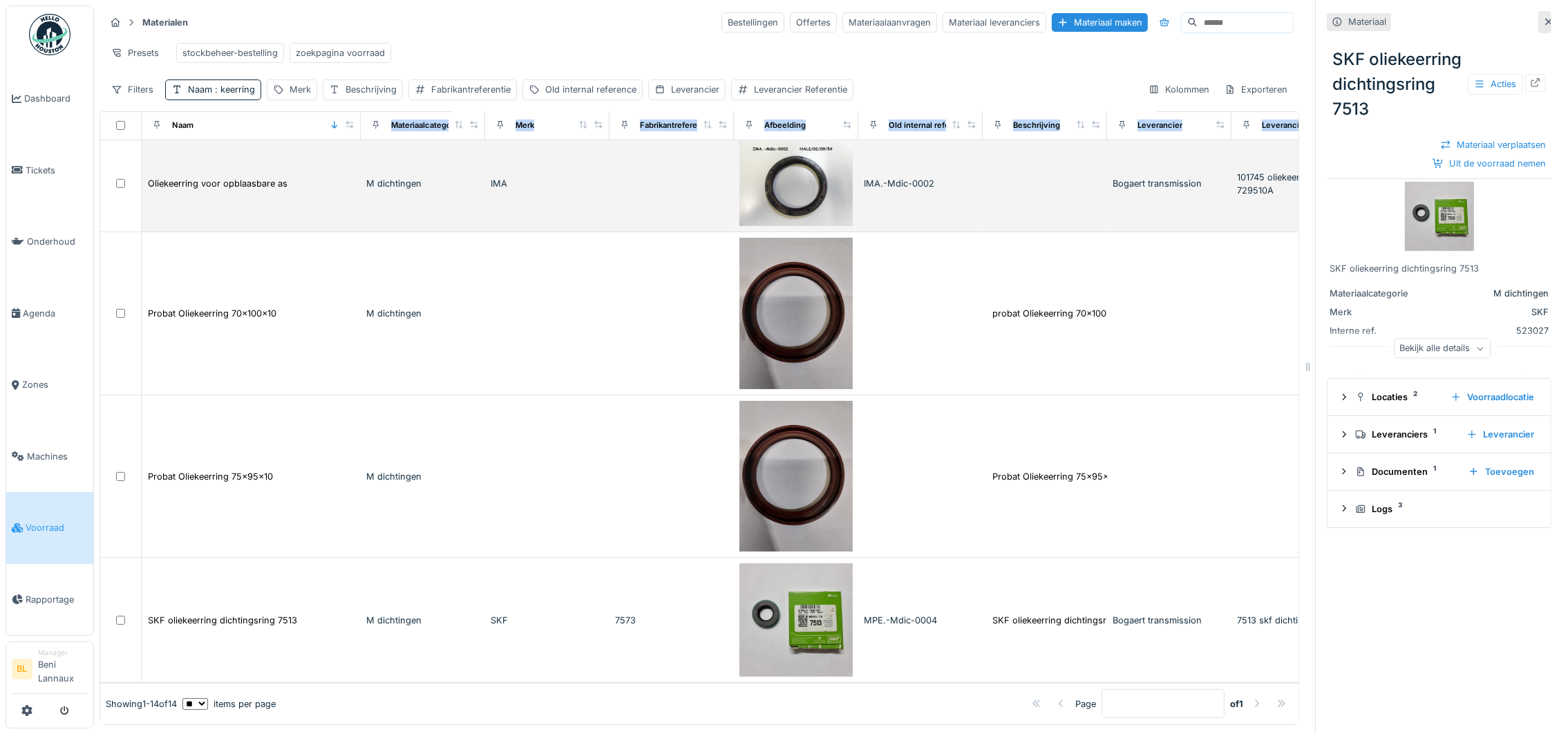
drag, startPoint x: 256, startPoint y: 132, endPoint x: 350, endPoint y: 154, distance: 96.5
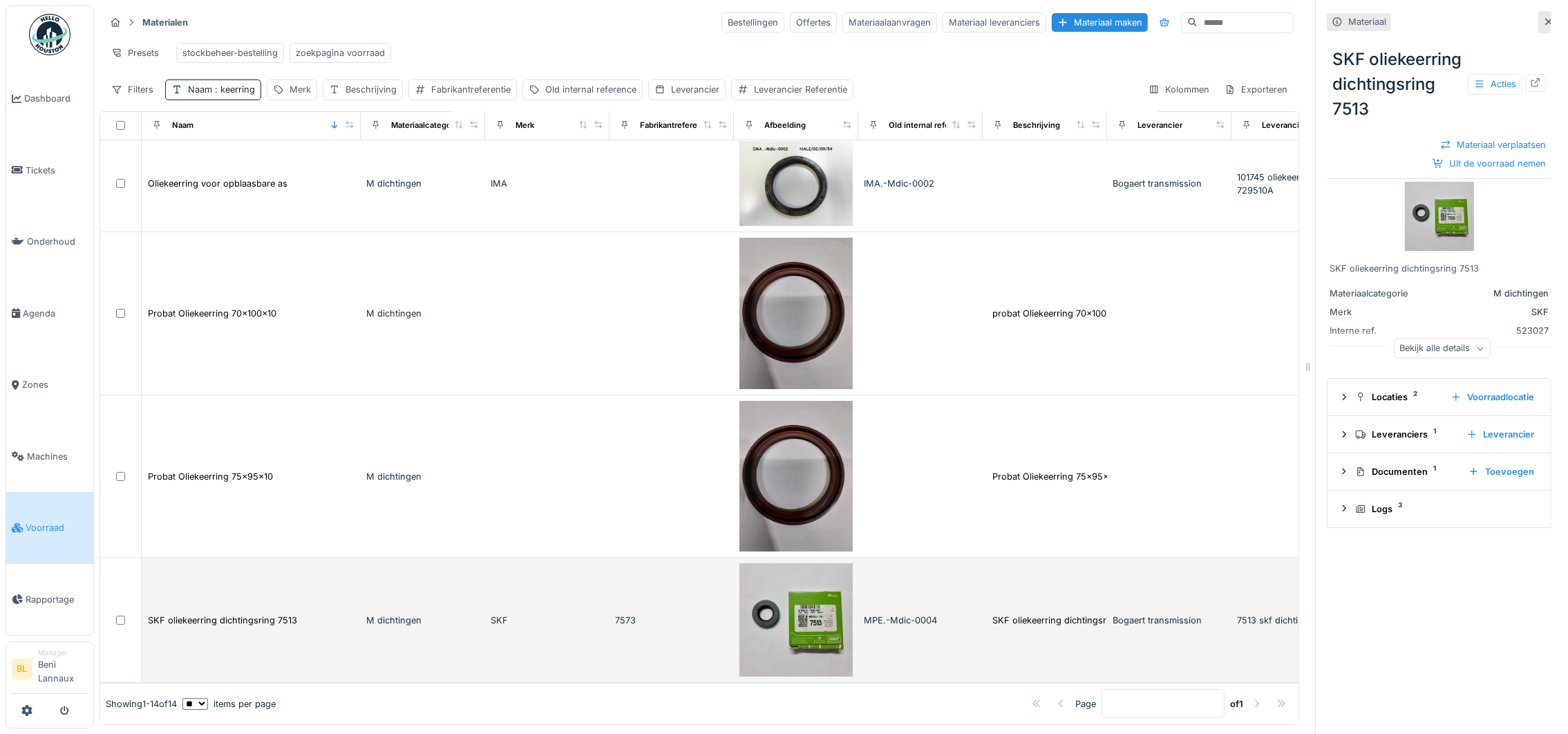
click at [532, 595] on td "SKF" at bounding box center [547, 621] width 124 height 125
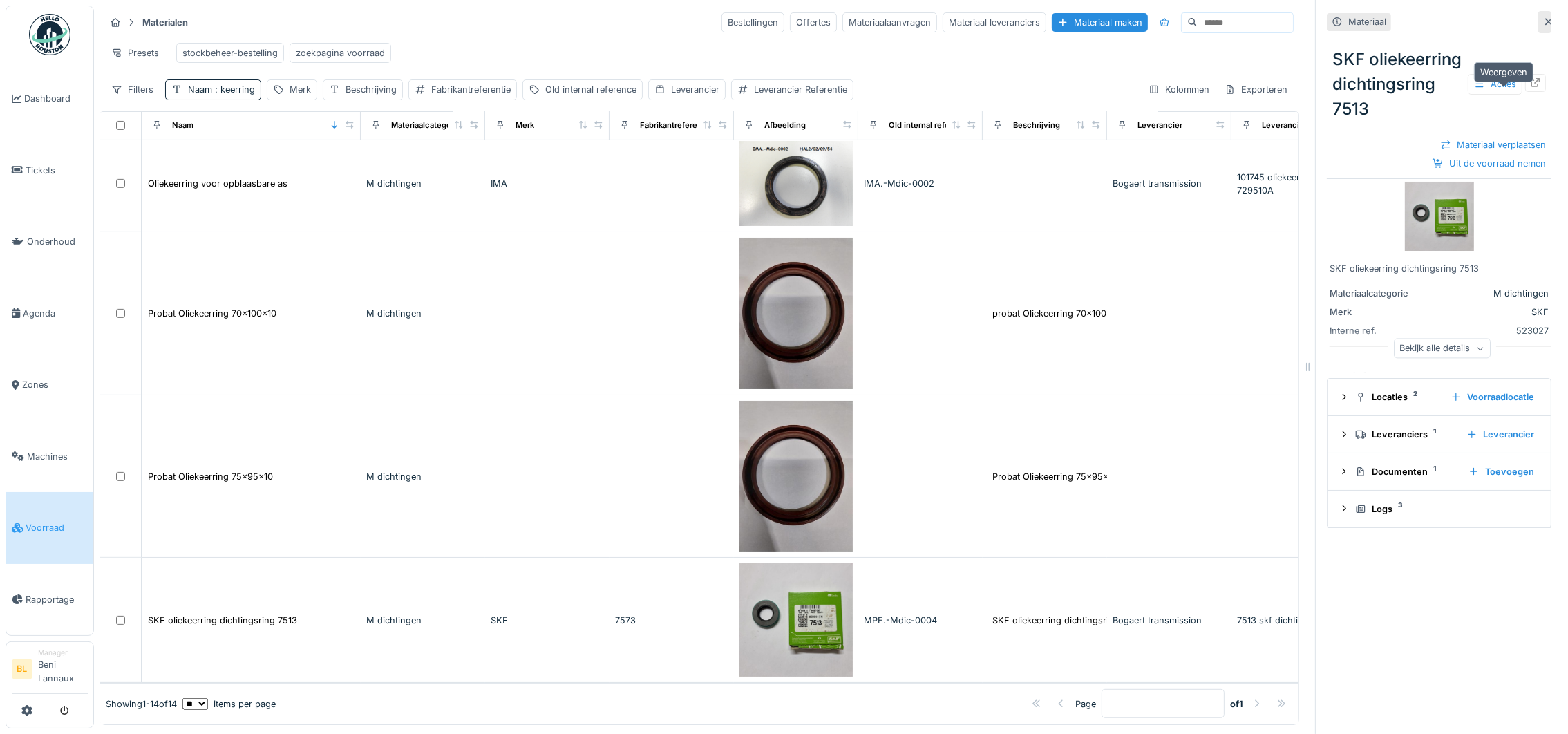
click at [1530, 85] on icon at bounding box center [1535, 83] width 11 height 9
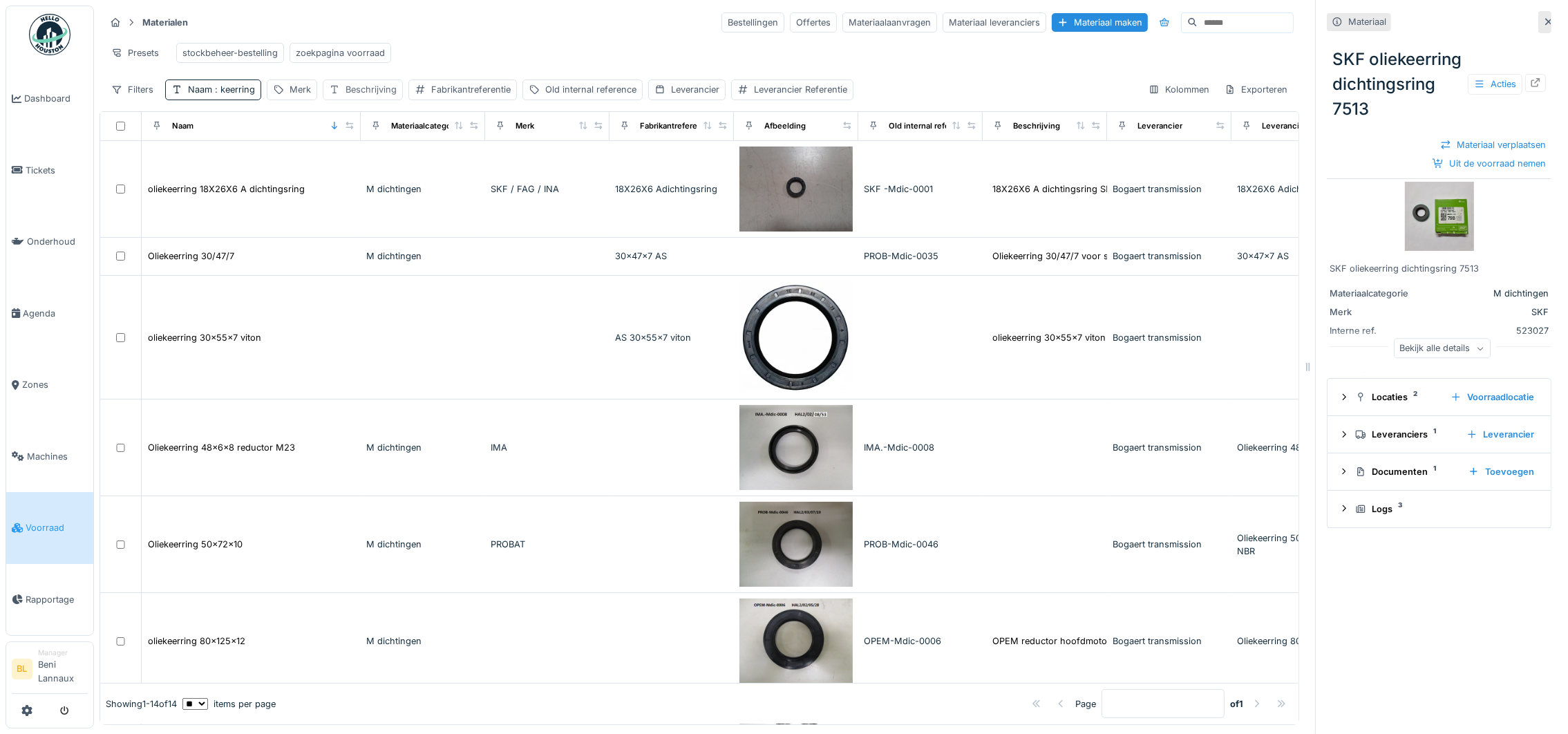
click at [354, 96] on div "Beschrijving" at bounding box center [370, 89] width 51 height 13
click at [391, 179] on label "Beschrijving" at bounding box center [368, 172] width 69 height 17
click at [391, 179] on input "Beschrijving" at bounding box center [414, 172] width 169 height 29
paste input "*******"
type input "*******"
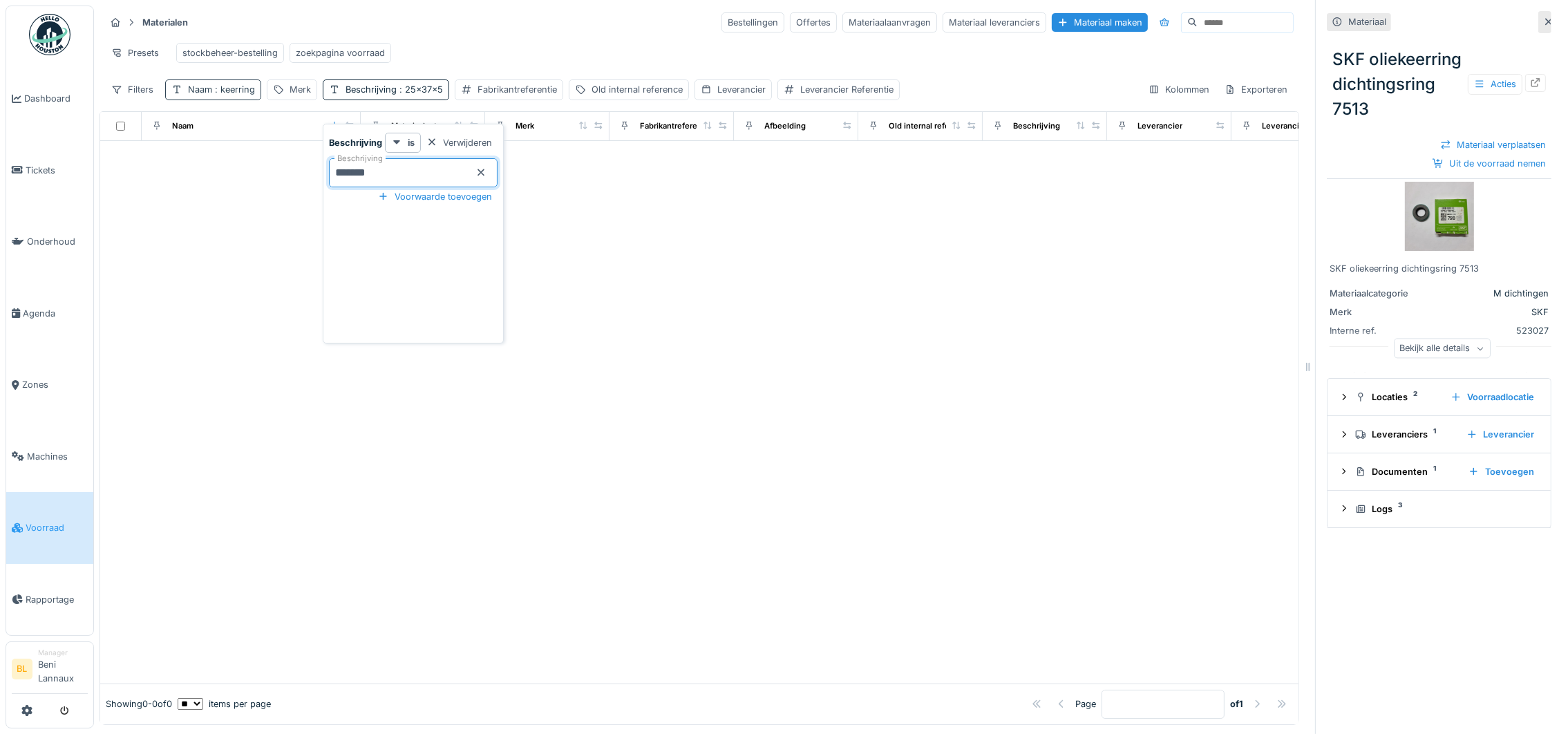
click at [227, 94] on span ": keerring" at bounding box center [233, 90] width 43 height 10
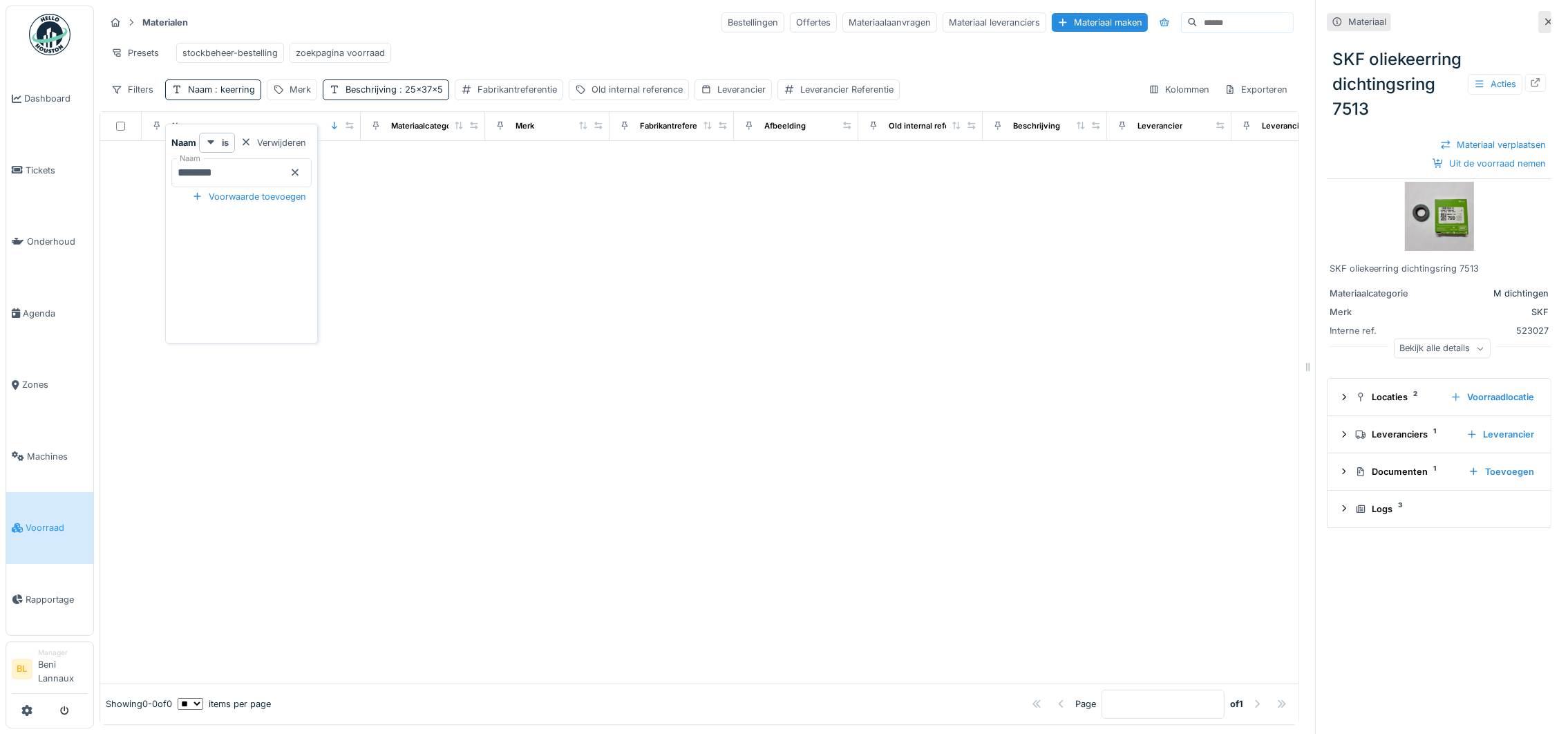
click at [300, 178] on div at bounding box center [294, 172] width 11 height 13
click at [588, 405] on div at bounding box center [699, 413] width 1198 height 543
click at [380, 94] on span ": 25x37x5" at bounding box center [377, 90] width 47 height 10
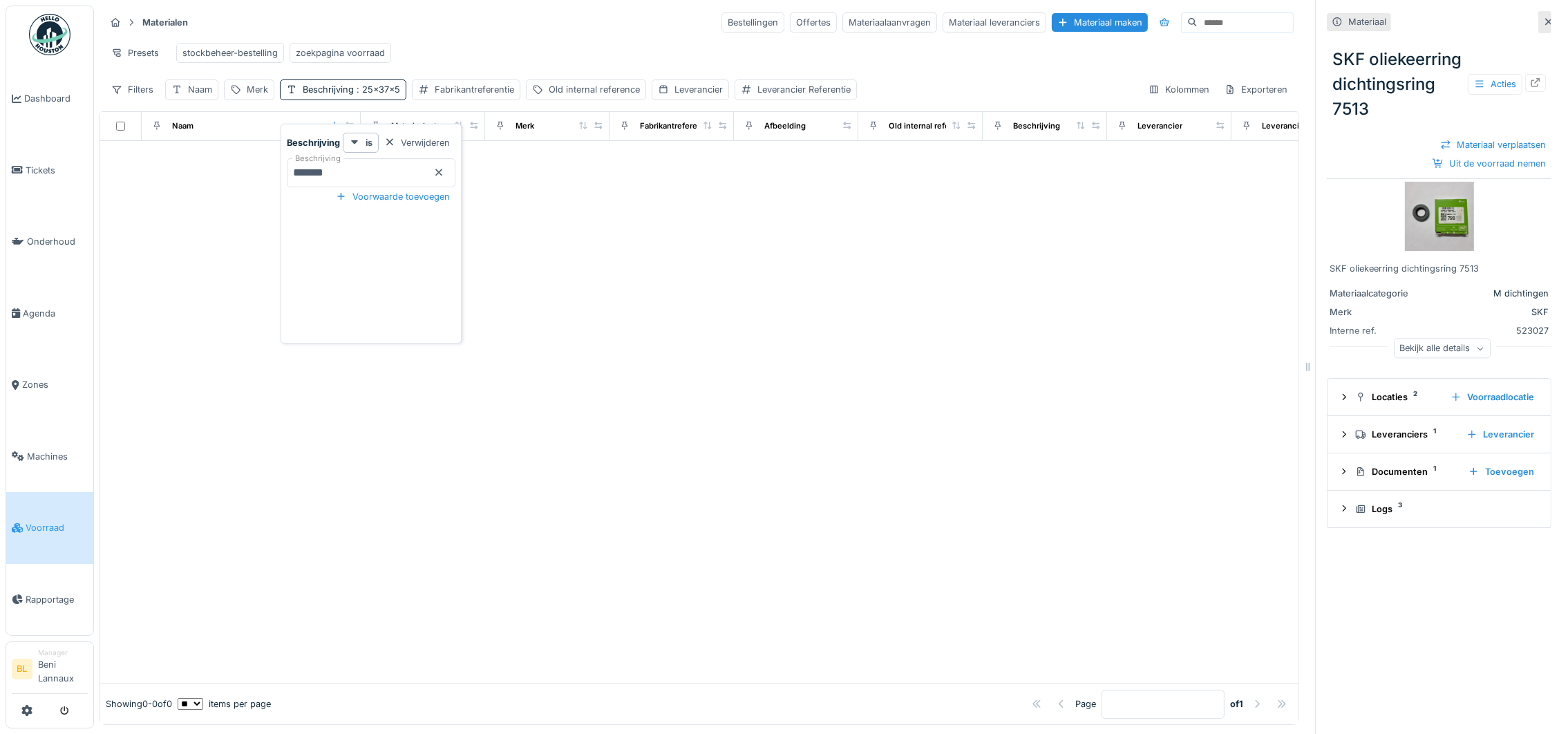
click at [353, 164] on input "*******" at bounding box center [371, 172] width 169 height 29
type input "**"
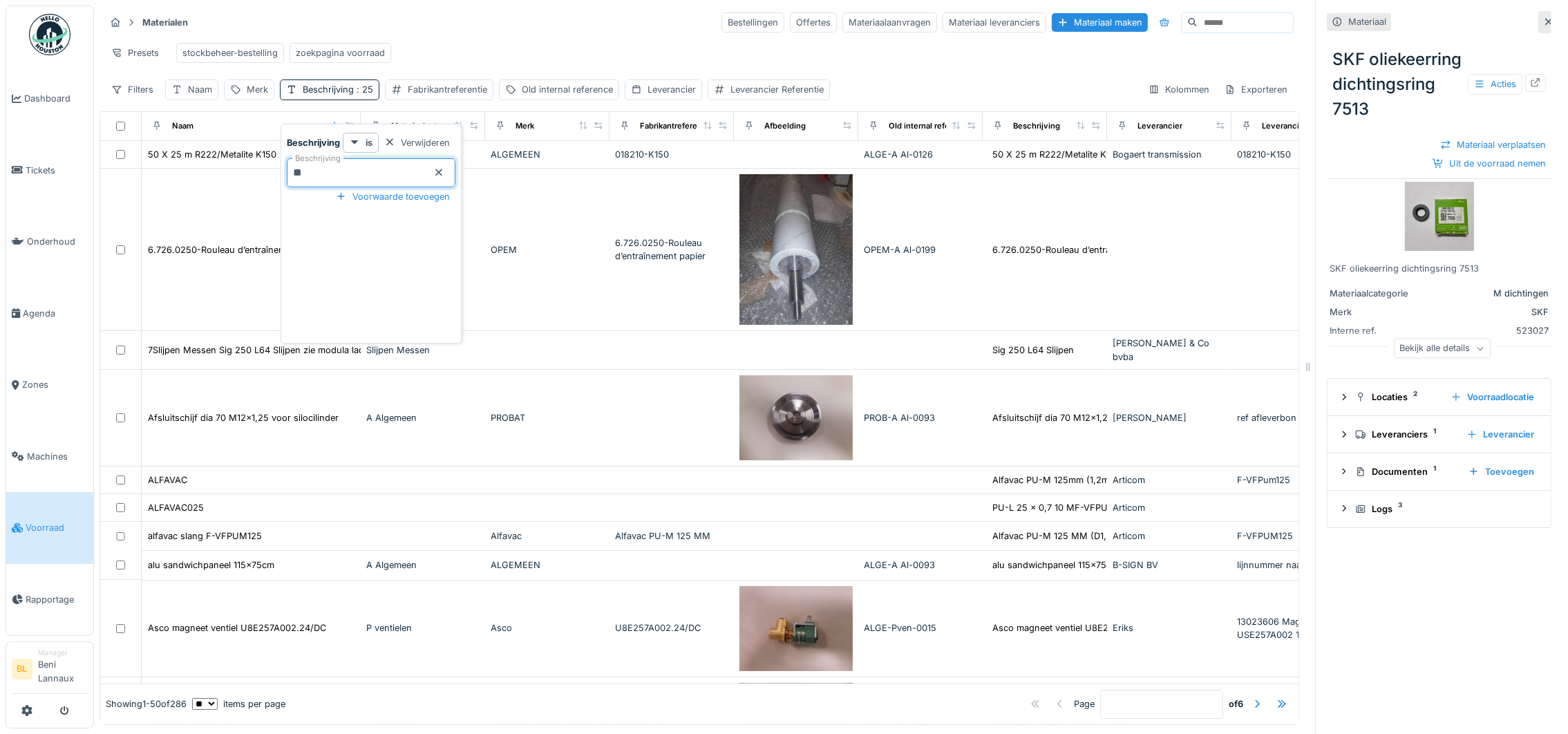
click at [612, 26] on div "Materialen Bestellingen Offertes Materiaalaanvragen Materiaal leveranciers Mate…" at bounding box center [699, 22] width 1188 height 23
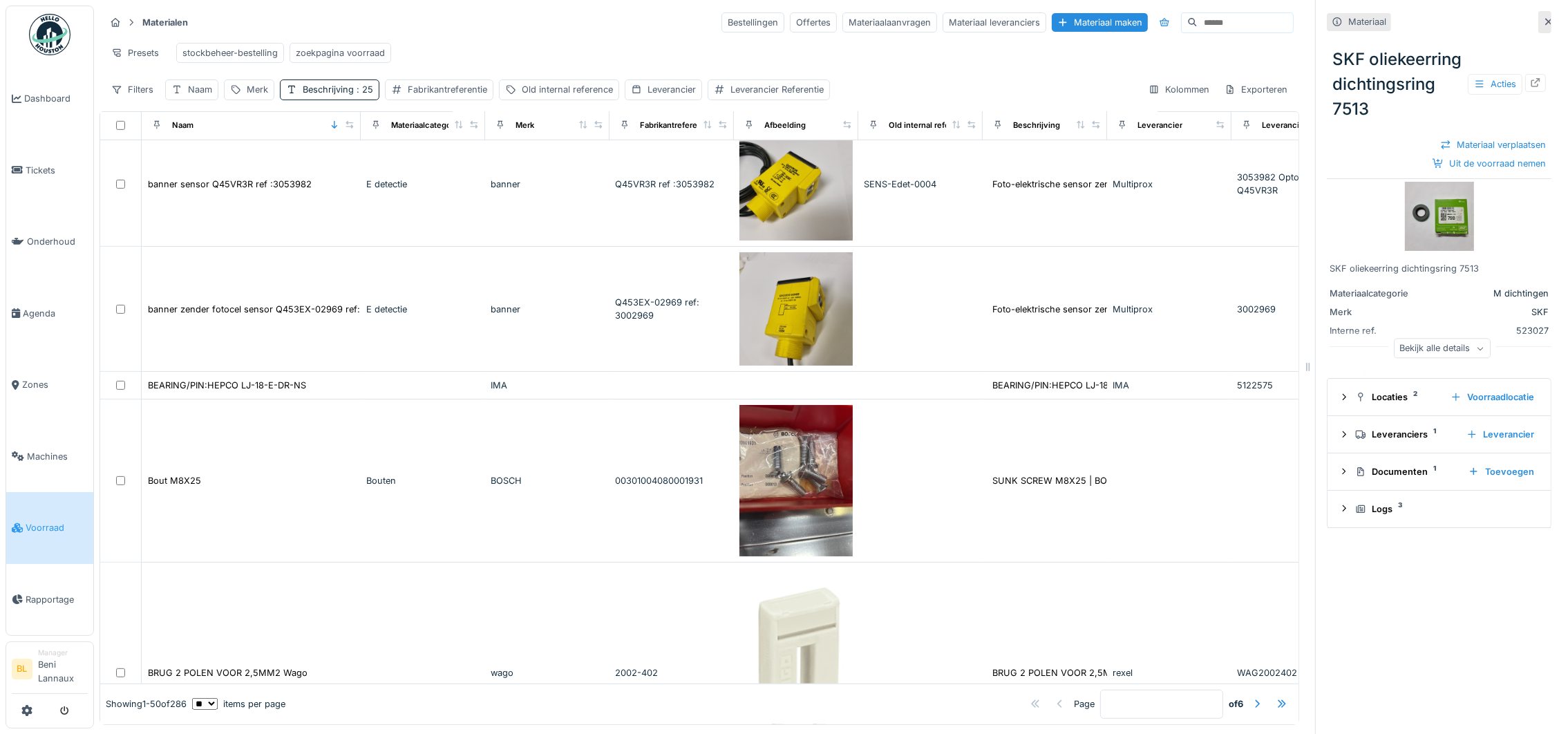
scroll to position [622, 0]
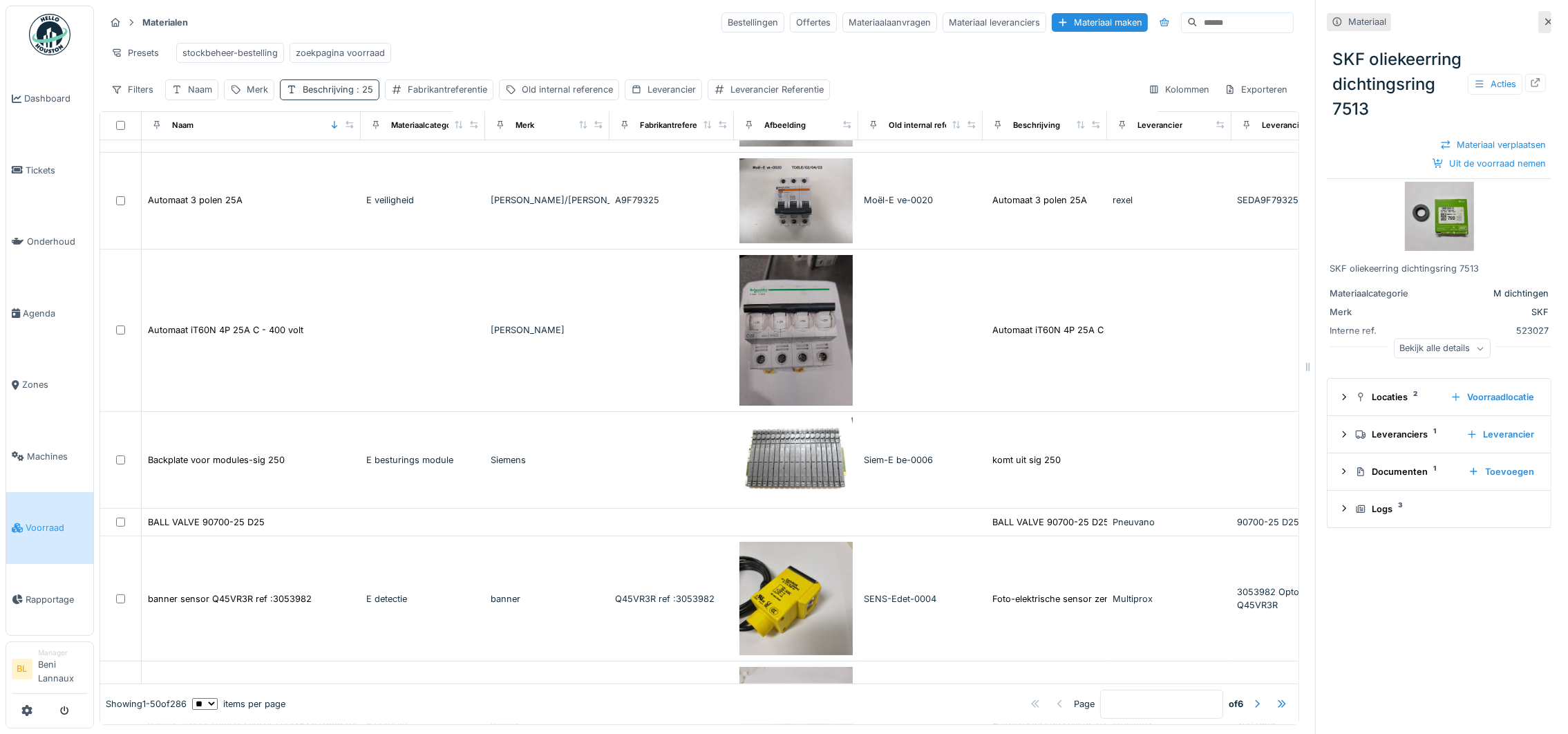
click at [348, 96] on div "Beschrijving : 25" at bounding box center [337, 89] width 71 height 13
drag, startPoint x: 360, startPoint y: 164, endPoint x: 282, endPoint y: 179, distance: 79.4
click at [282, 179] on div "Beschrijving is Verwijderen Beschrijving ** Voorwaarde toevoegen" at bounding box center [371, 233] width 181 height 220
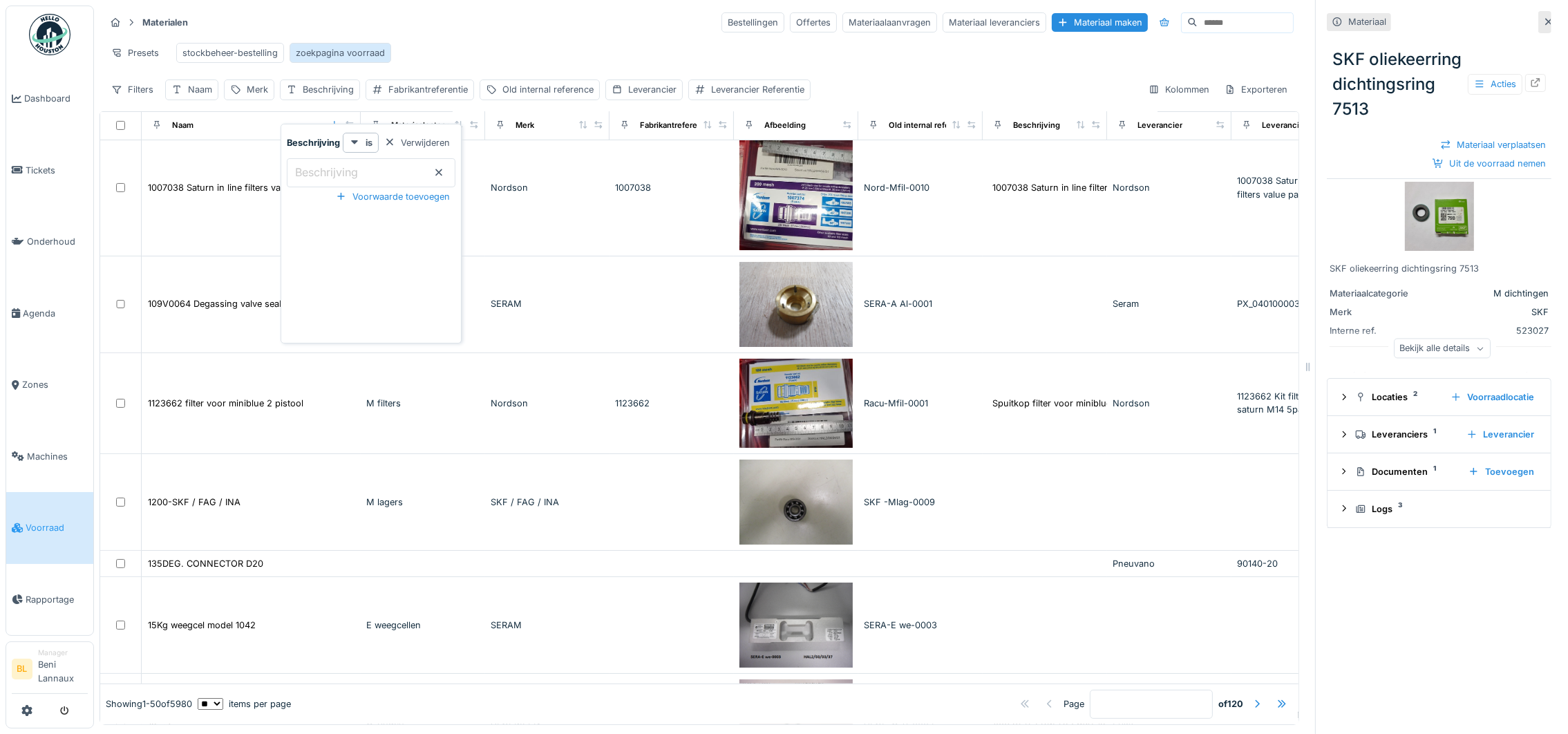
click at [359, 59] on div "zoekpagina voorraad" at bounding box center [340, 53] width 89 height 13
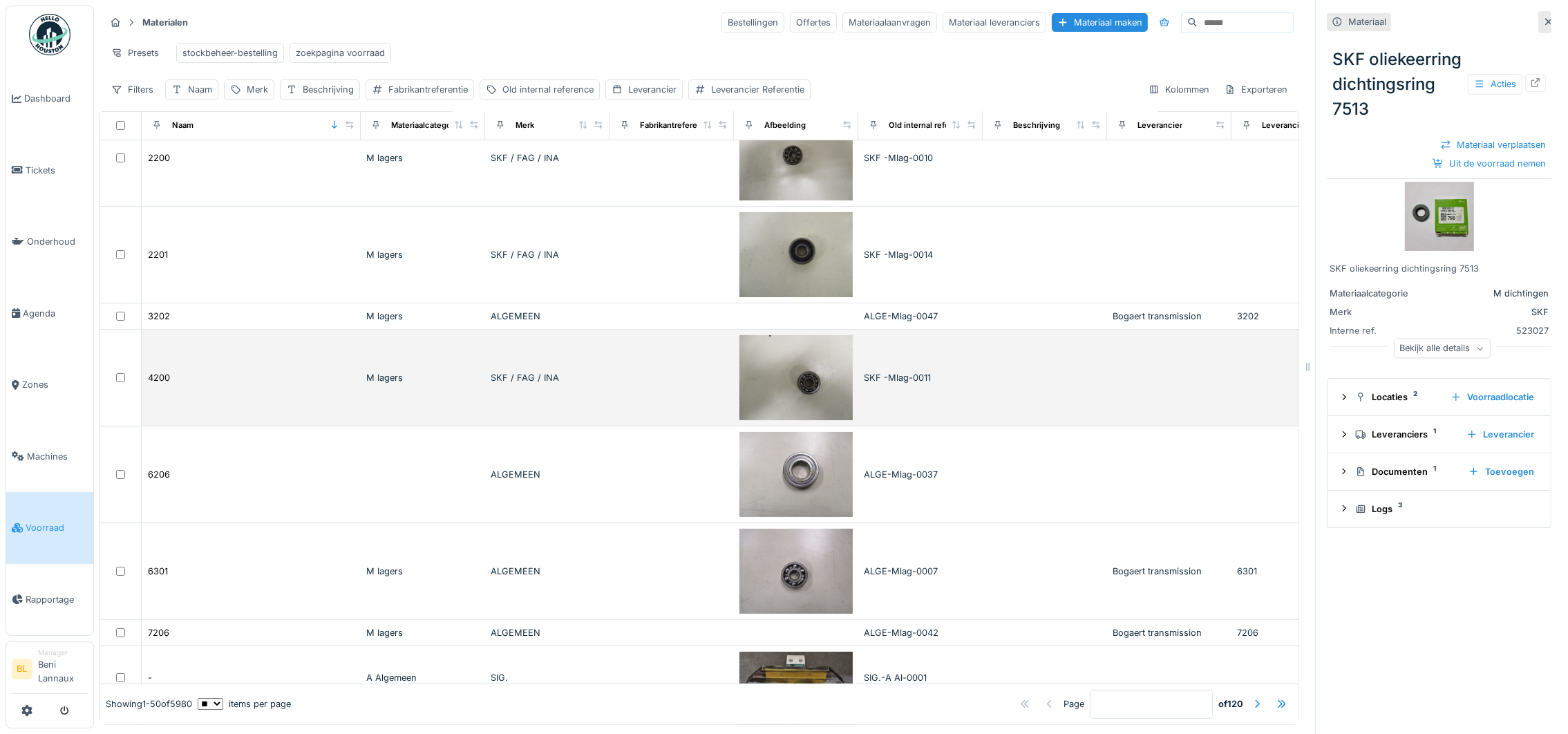
scroll to position [0, 0]
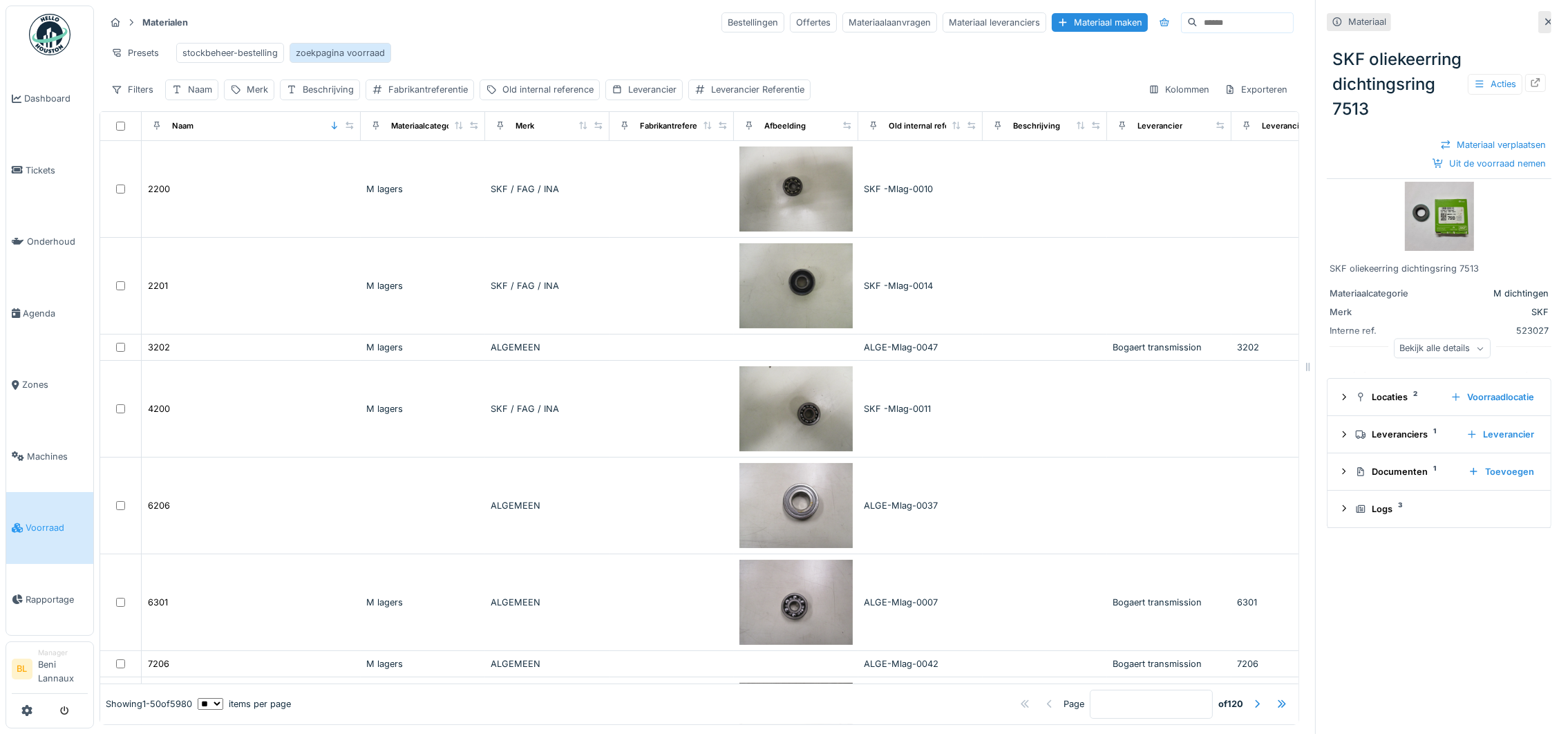
click at [343, 51] on div "zoekpagina voorraad" at bounding box center [340, 53] width 89 height 13
click at [747, 96] on div "Leverancier Referentie" at bounding box center [758, 89] width 93 height 13
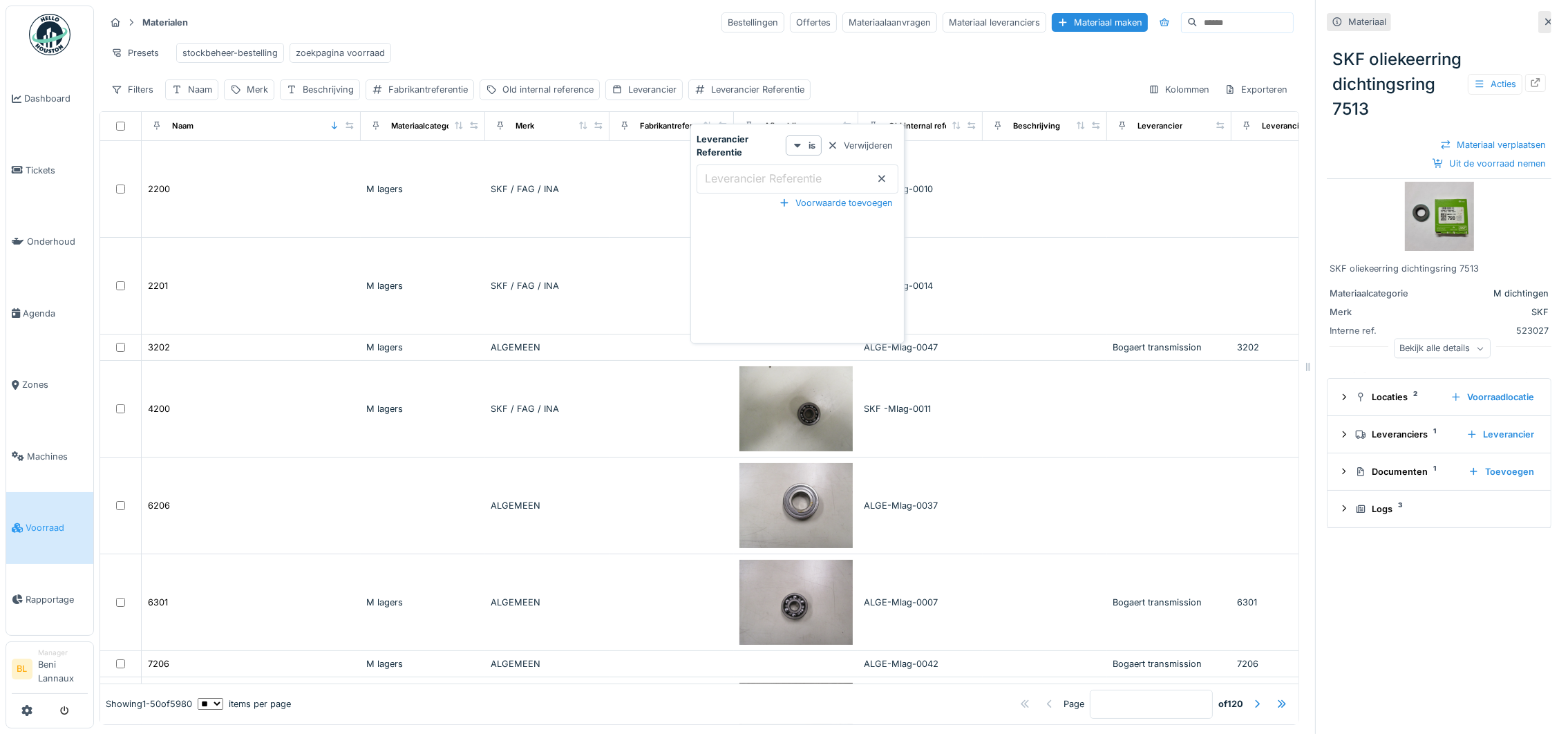
click at [744, 186] on label "Leverancier Referentie" at bounding box center [763, 178] width 122 height 17
click at [744, 186] on Referentie_E0NDk "Leverancier Referentie" at bounding box center [796, 178] width 202 height 29
type Referentie_E0NDk "***"
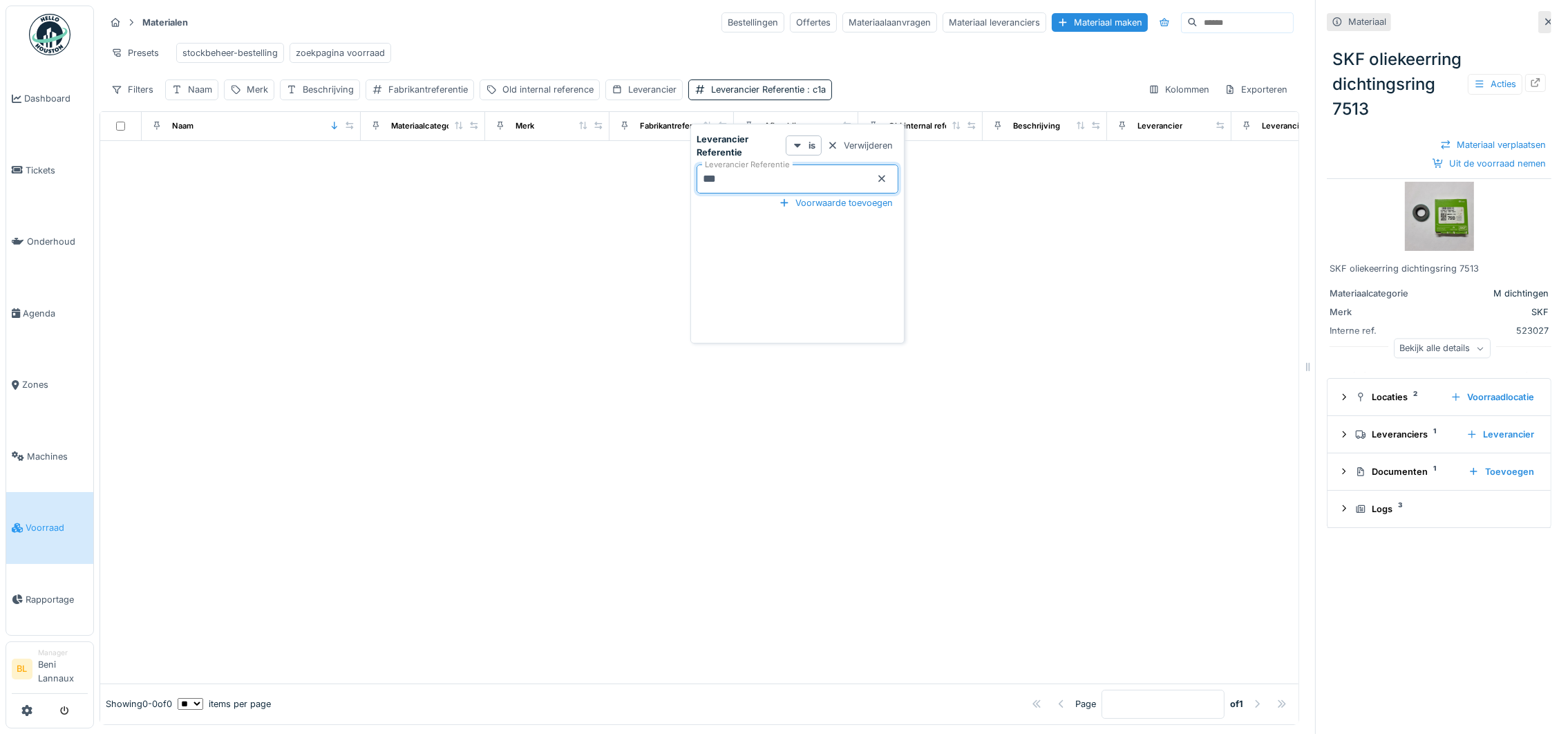
click at [474, 296] on div at bounding box center [699, 413] width 1198 height 543
click at [810, 94] on span ": c1a" at bounding box center [815, 90] width 22 height 10
click at [881, 176] on icon at bounding box center [881, 178] width 11 height 9
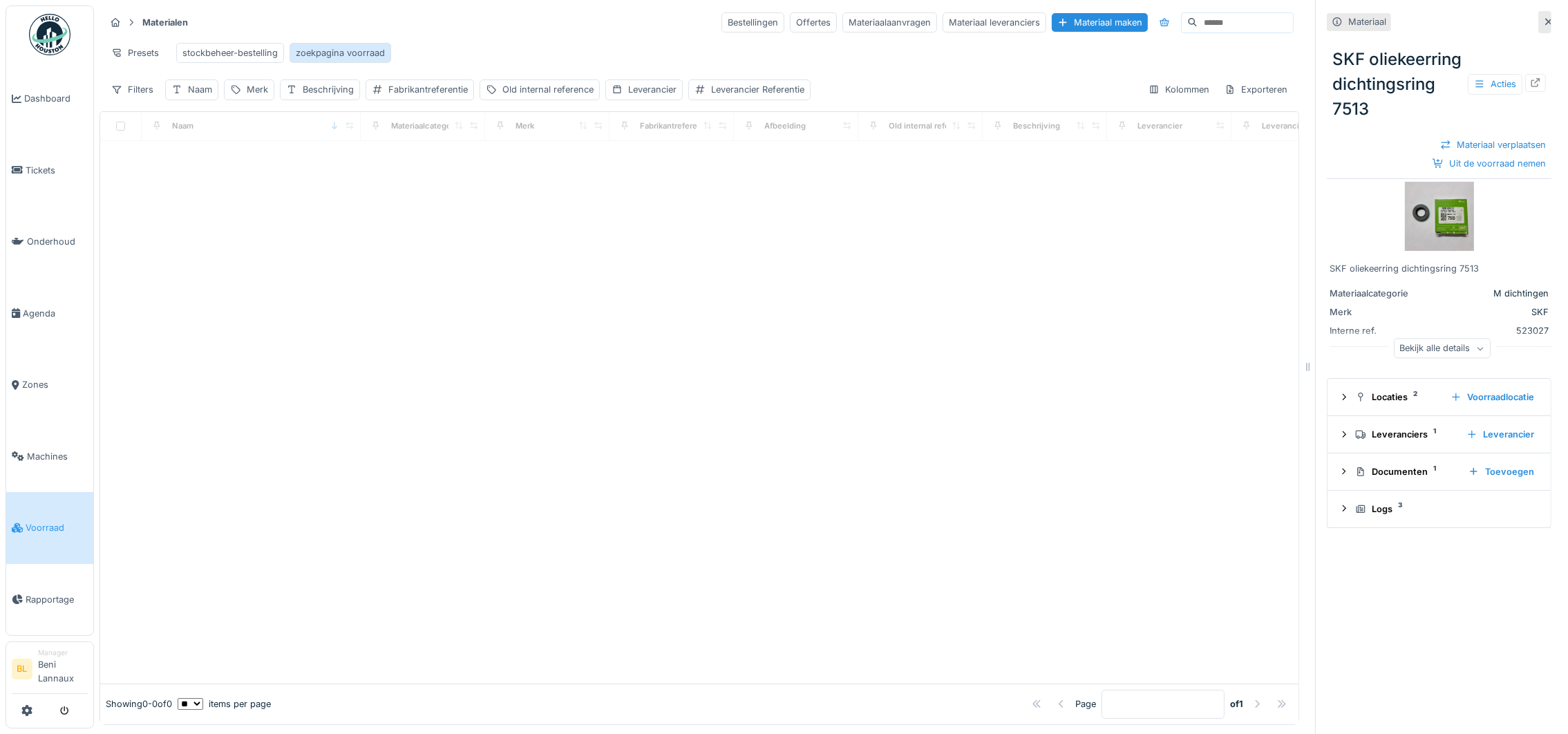
click at [345, 52] on div "zoekpagina voorraad" at bounding box center [340, 53] width 89 height 13
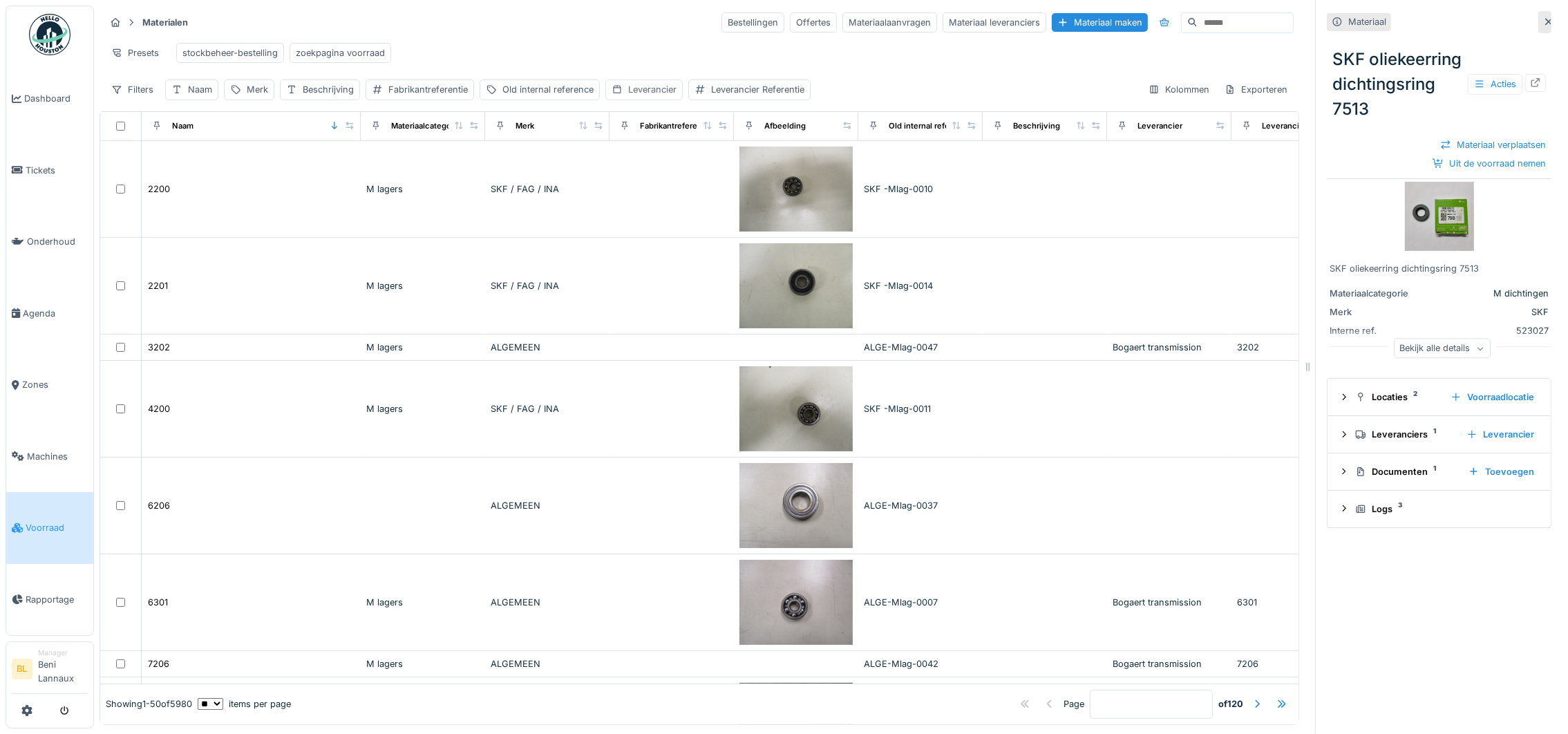
click at [660, 96] on div "Leverancier" at bounding box center [652, 89] width 49 height 13
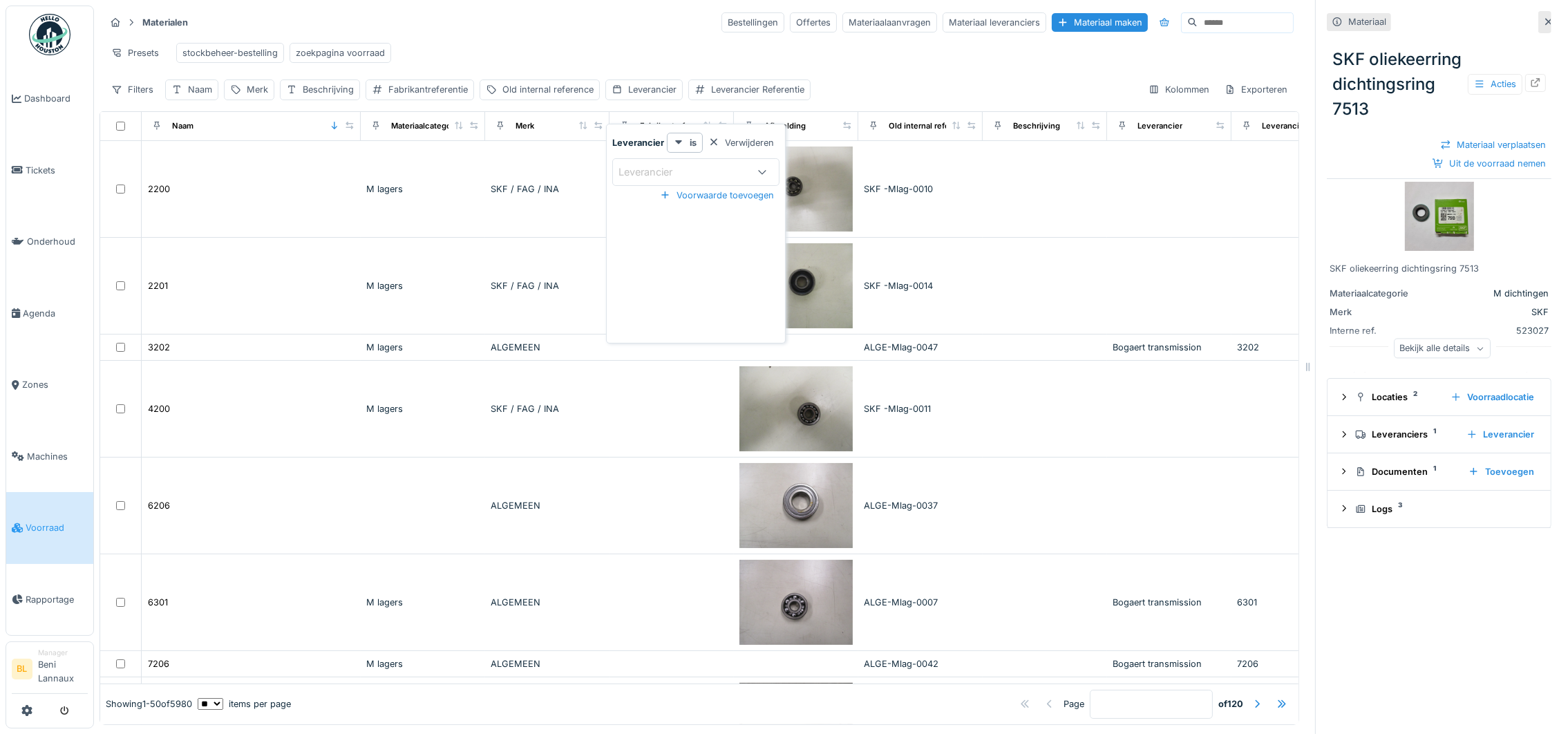
click at [652, 171] on div "Leverancier" at bounding box center [655, 171] width 74 height 15
type input "***"
click at [650, 279] on div "IMA" at bounding box center [696, 277] width 149 height 15
type input "****"
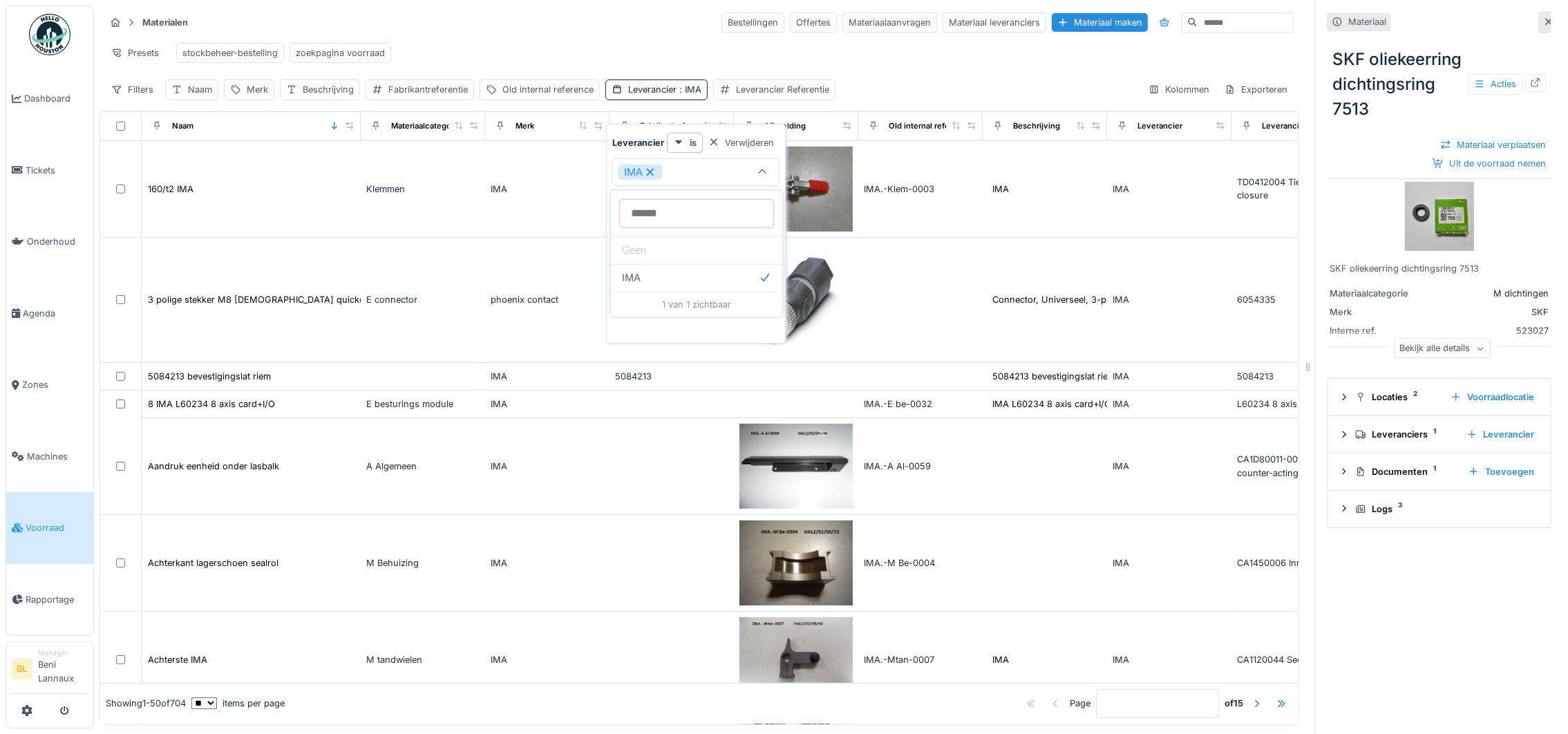
click at [919, 69] on div "Presets stockbeheer-bestelling zoekpagina voorraad" at bounding box center [699, 53] width 1188 height 31
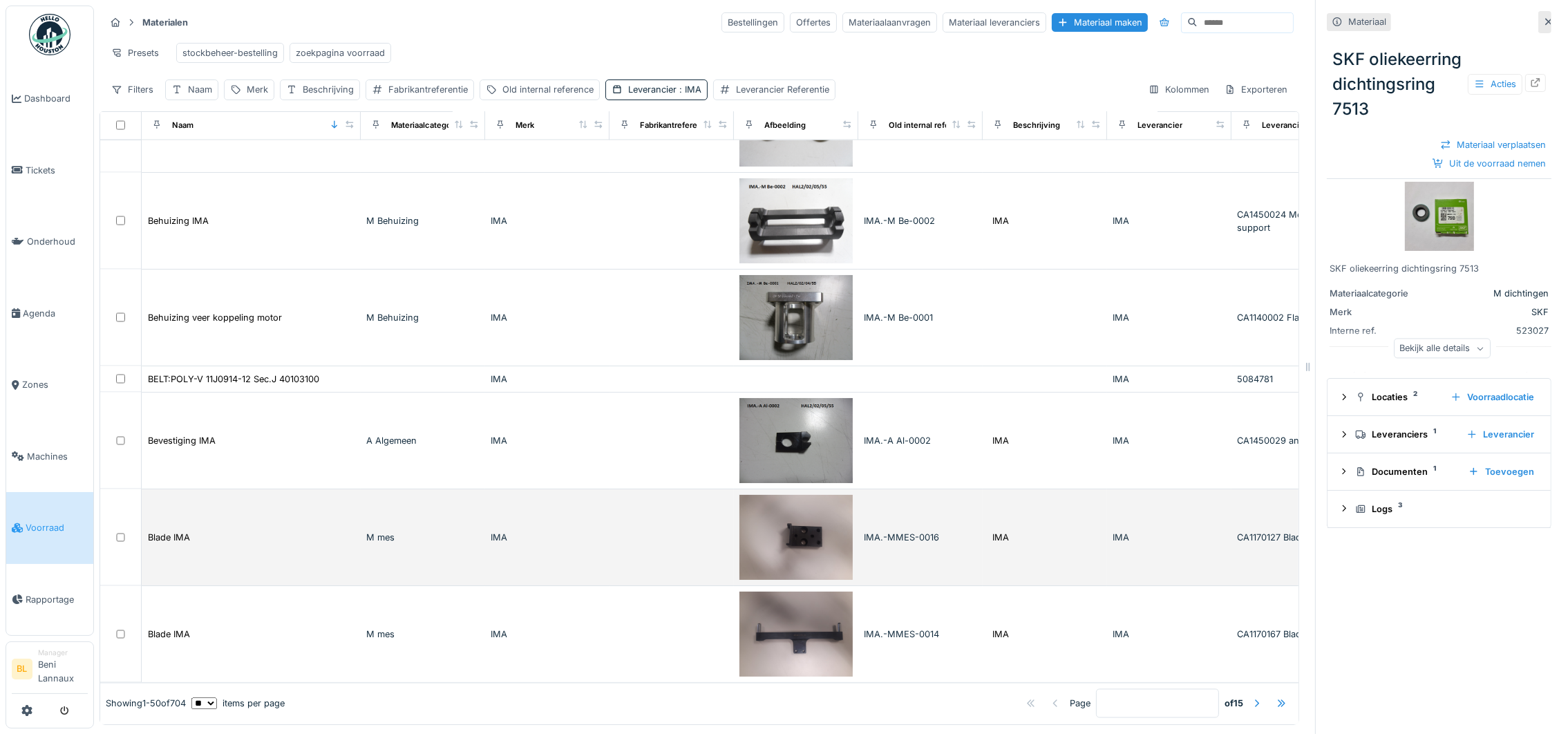
scroll to position [15, 0]
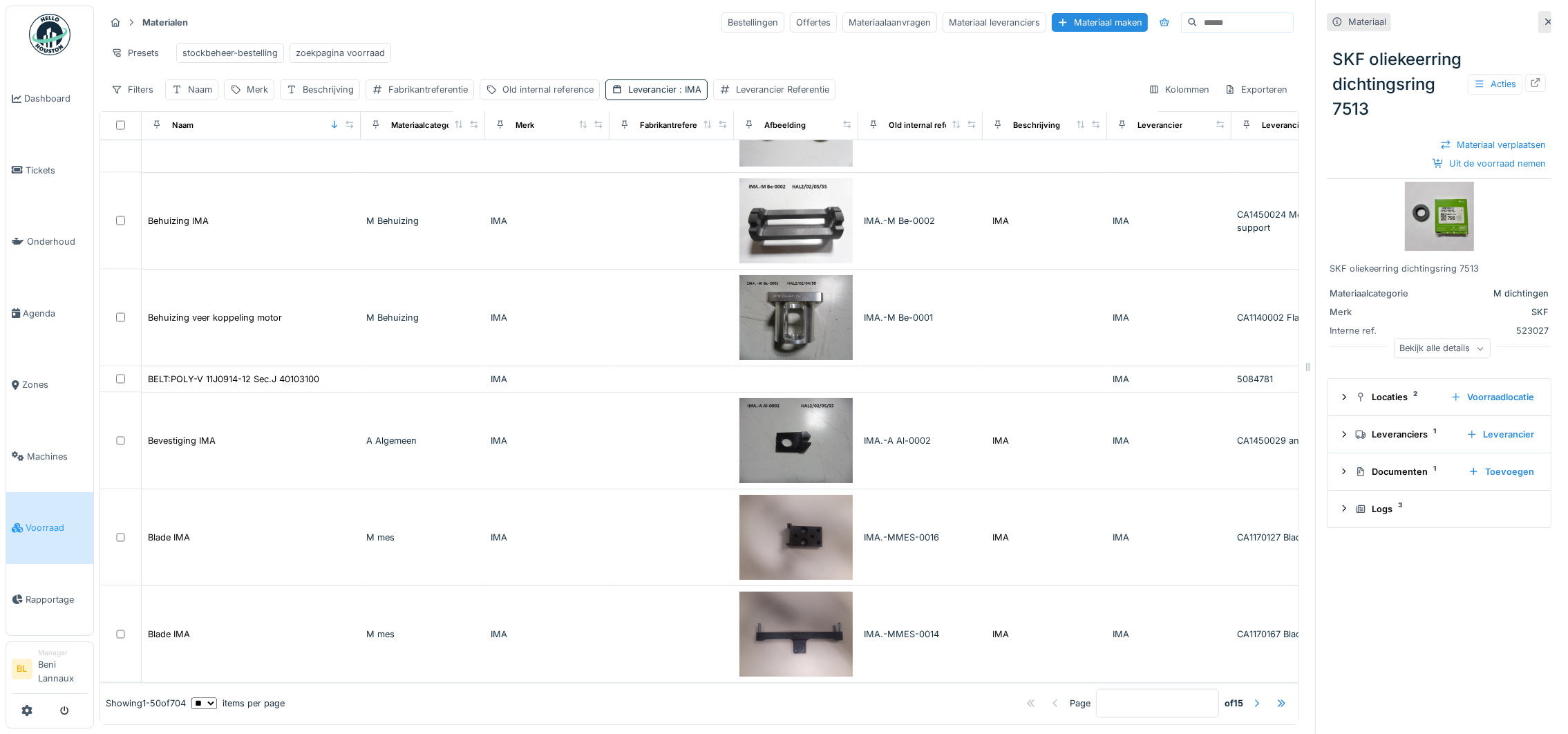
click at [1251, 697] on div at bounding box center [1256, 703] width 11 height 13
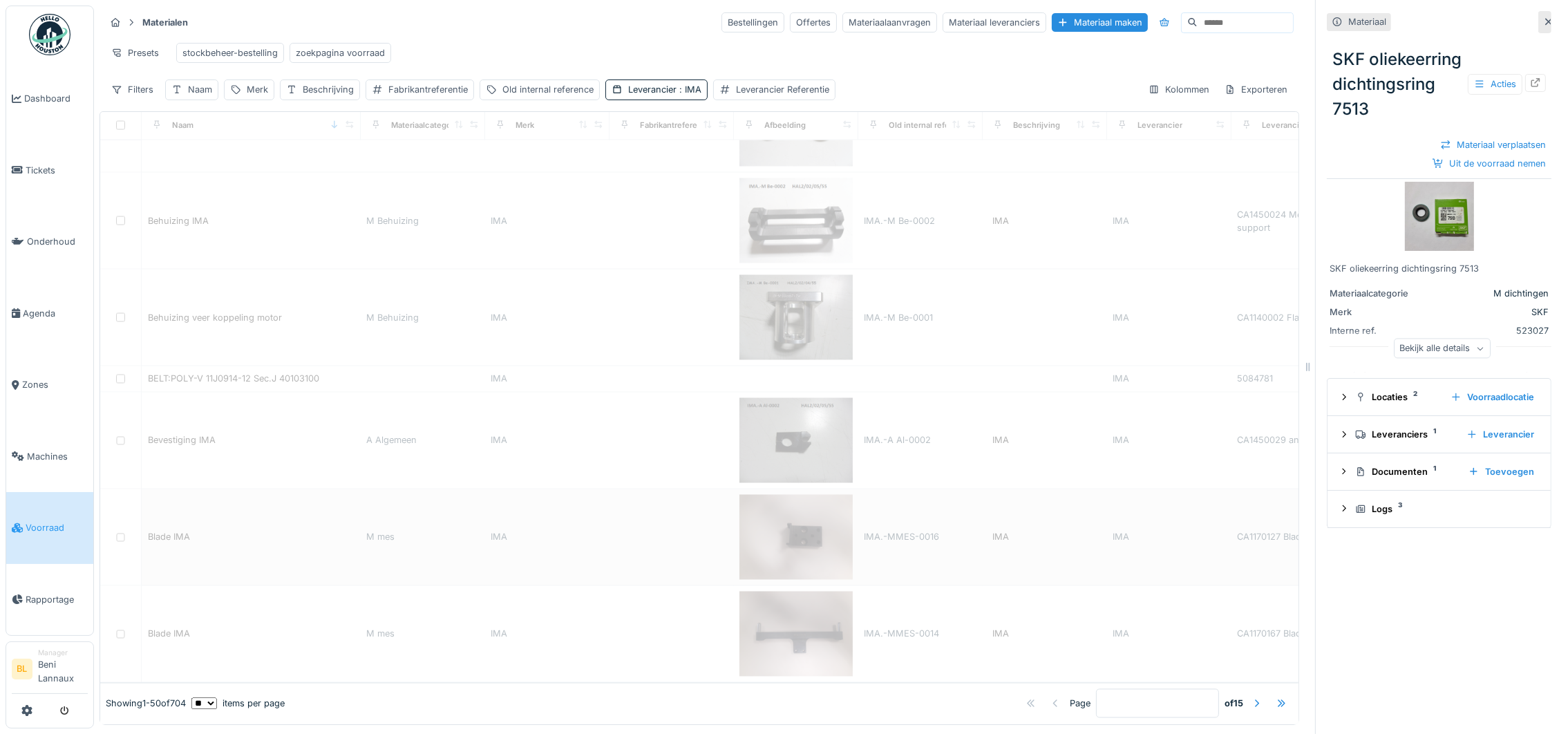
type input "*"
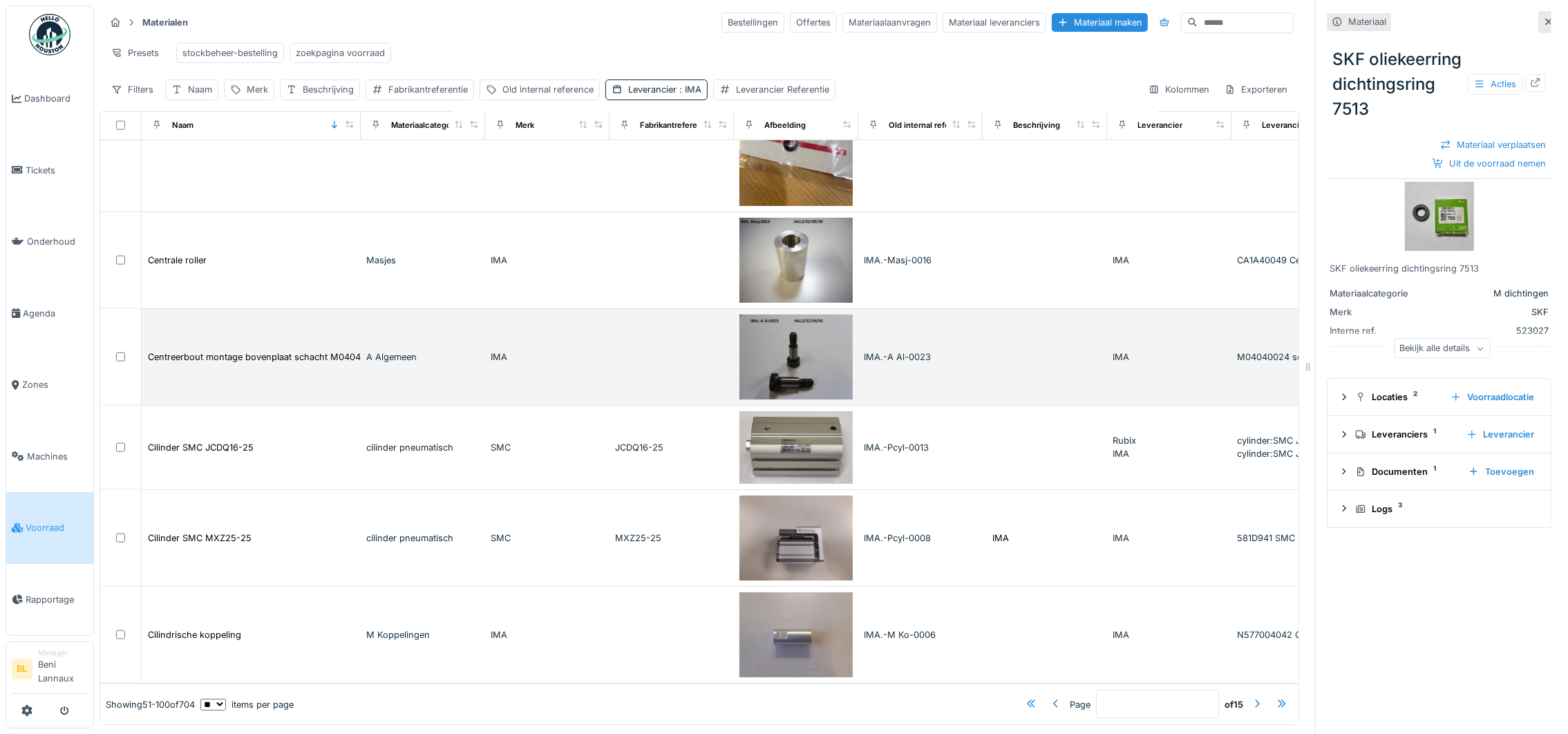
scroll to position [2905, 0]
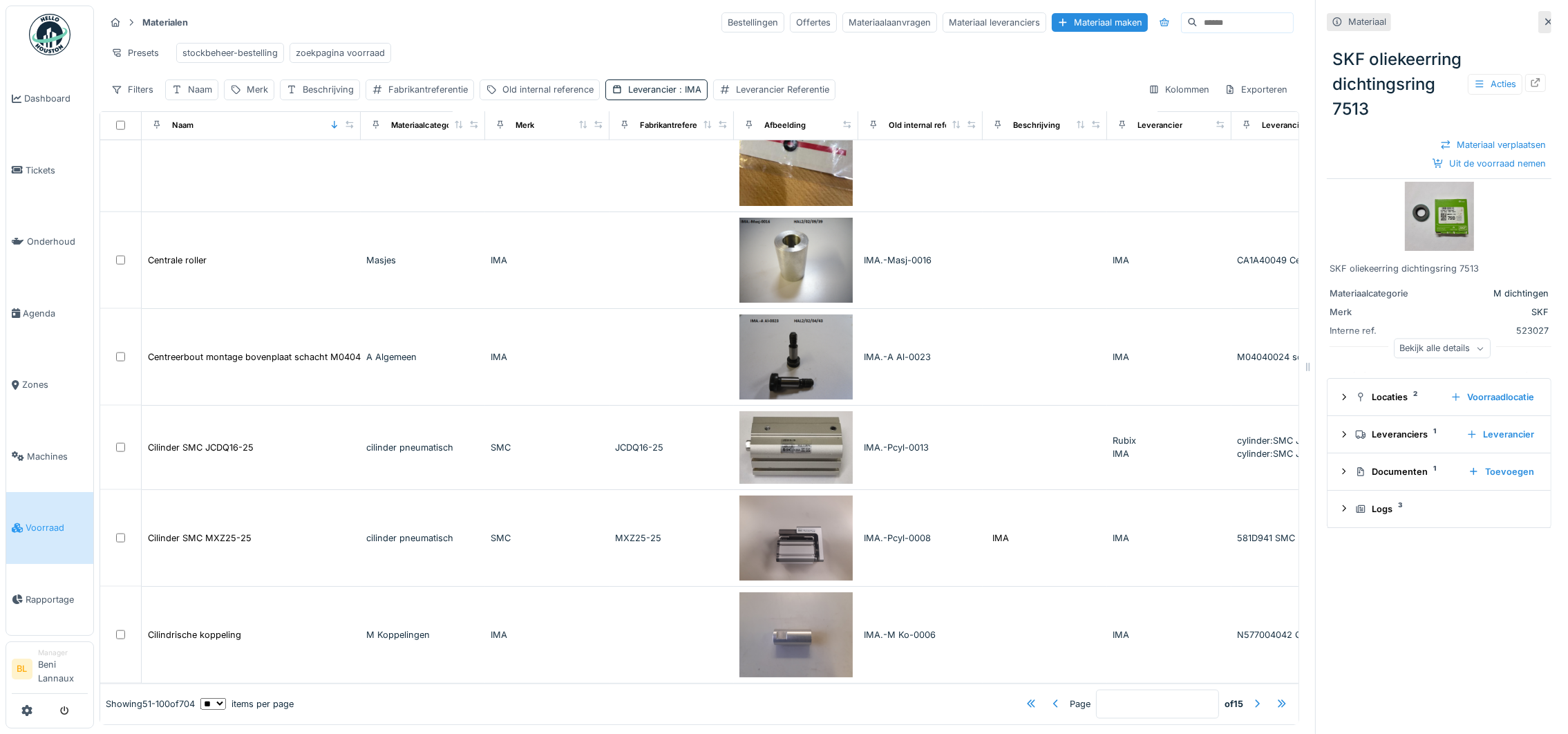
click at [226, 125] on div "Naam" at bounding box center [251, 124] width 207 height 17
click at [194, 92] on div "Naam" at bounding box center [200, 89] width 24 height 13
click at [219, 162] on input "Naam" at bounding box center [241, 172] width 140 height 29
type input "*****"
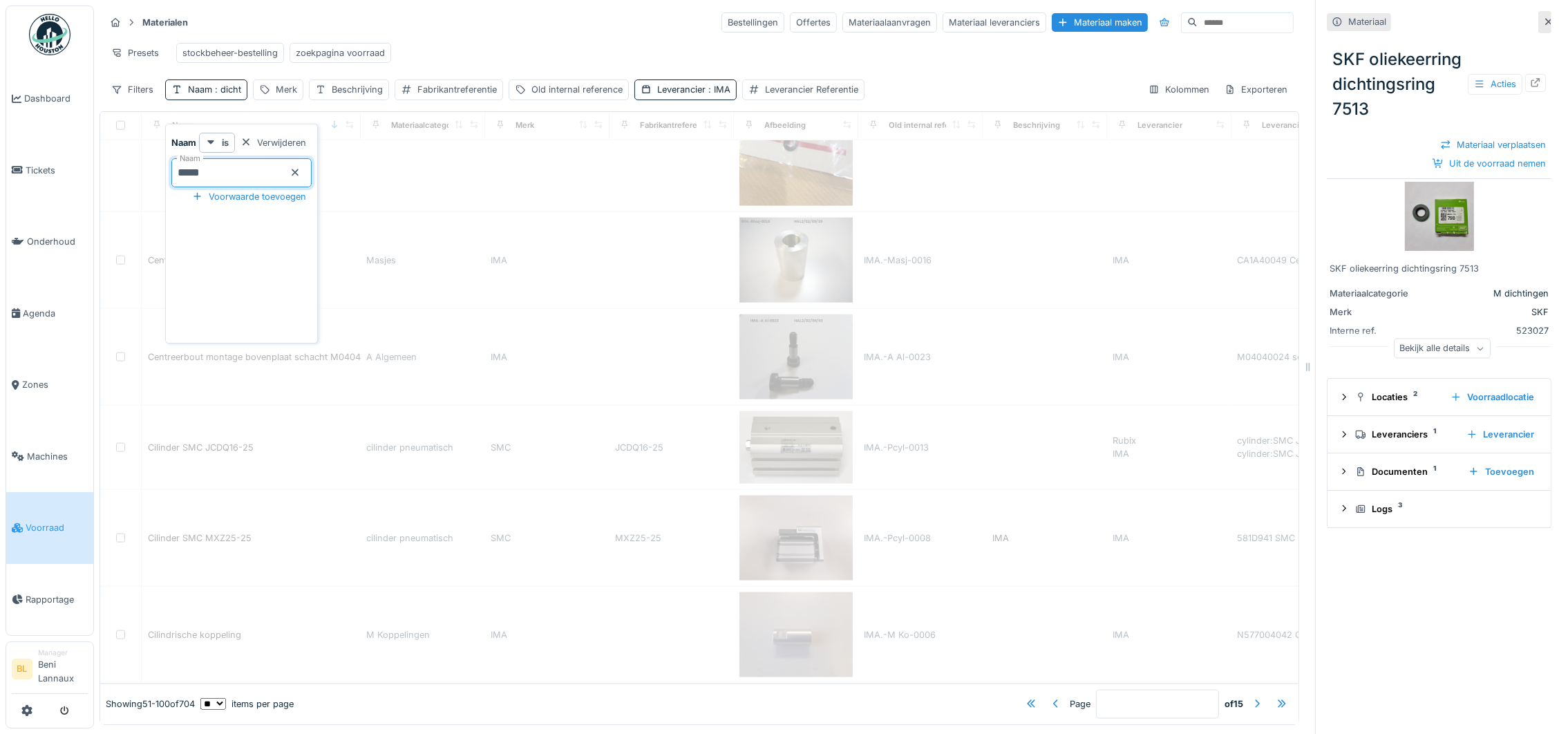
type input "*"
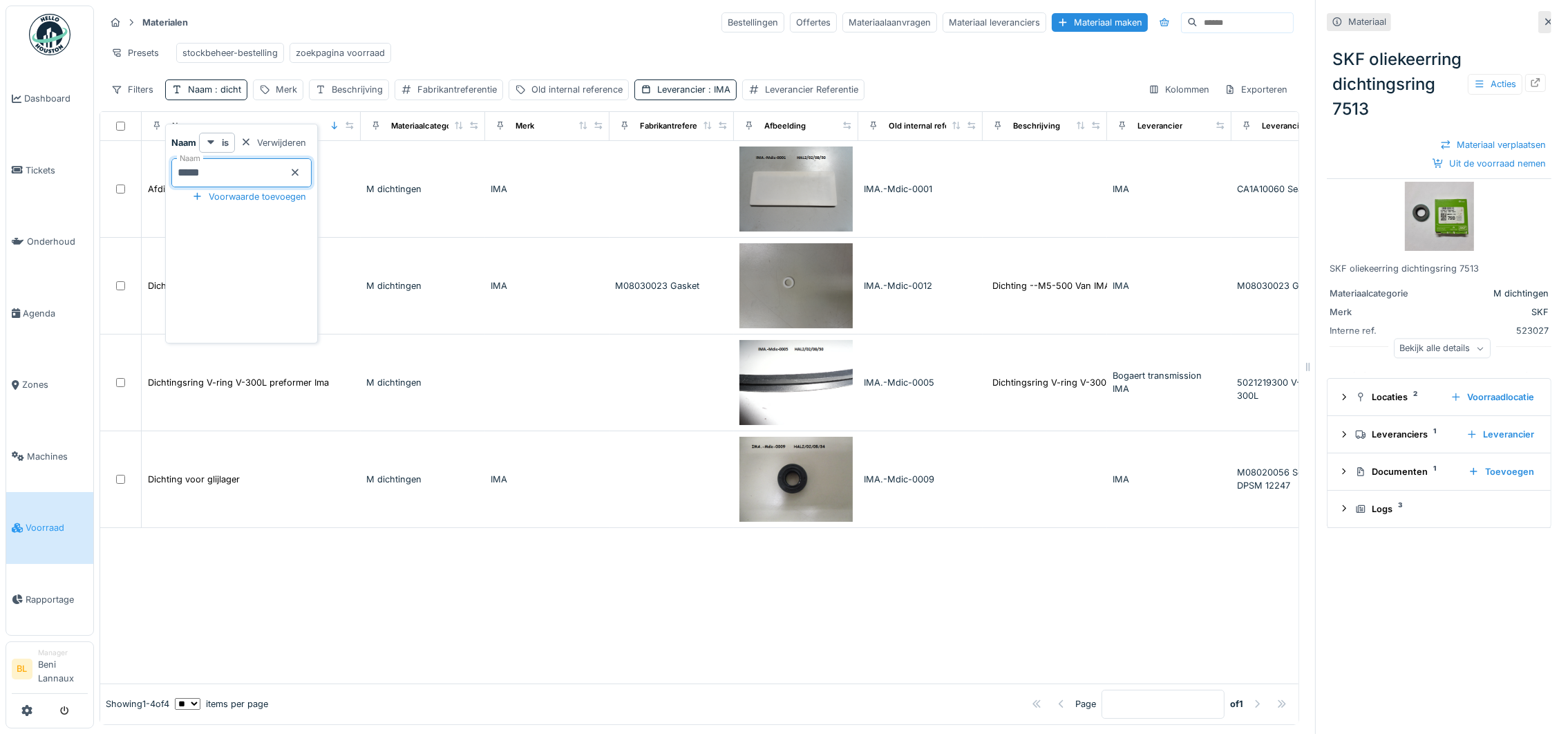
scroll to position [0, 0]
click at [339, 590] on div at bounding box center [699, 606] width 1198 height 155
click at [226, 94] on span ": dicht" at bounding box center [226, 90] width 29 height 10
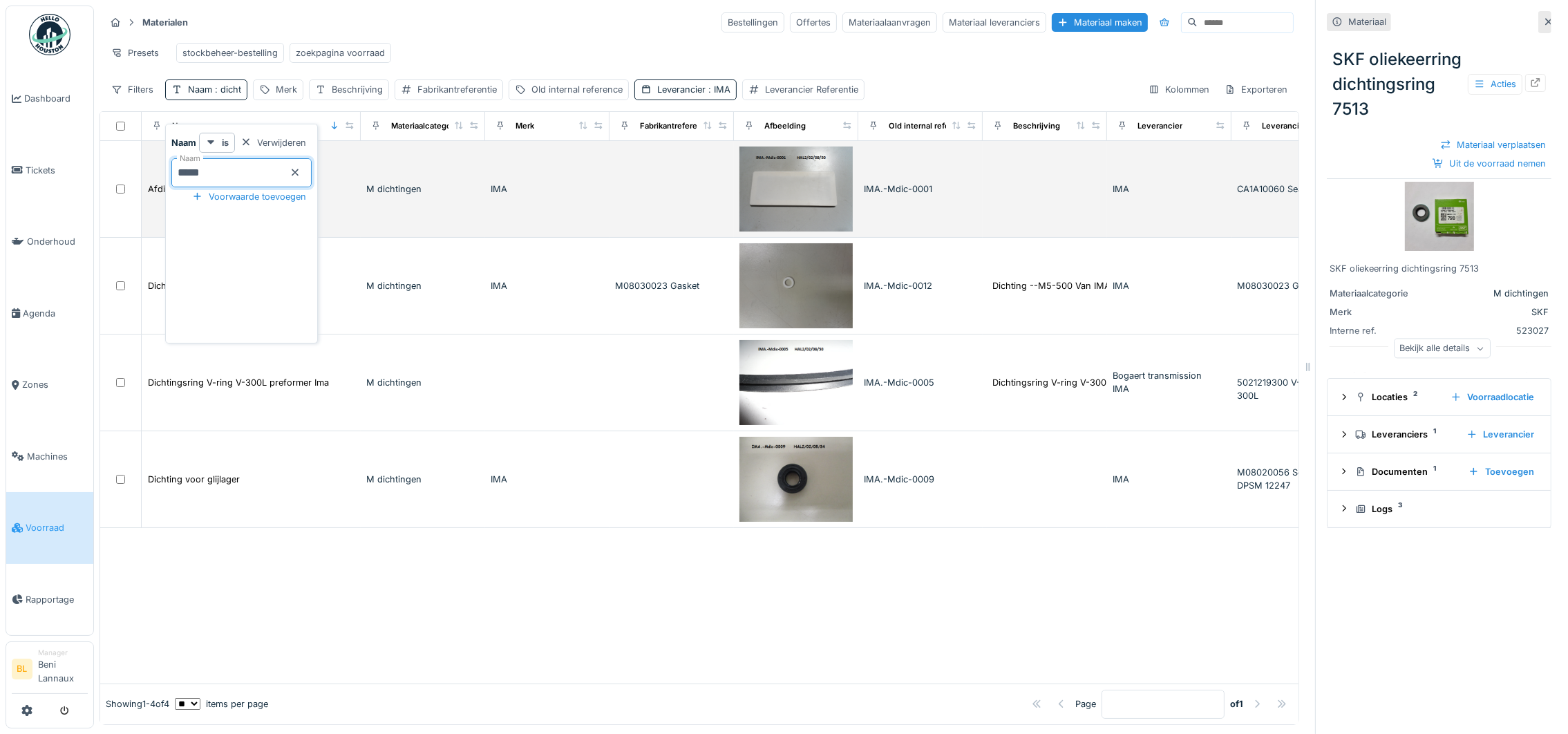
drag, startPoint x: 240, startPoint y: 173, endPoint x: 141, endPoint y: 183, distance: 99.5
click at [141, 183] on body "Dashboard Tickets Onderhoud Agenda Zones Machines Voorraad Rapportage BL Manage…" at bounding box center [784, 367] width 1568 height 734
type input "****"
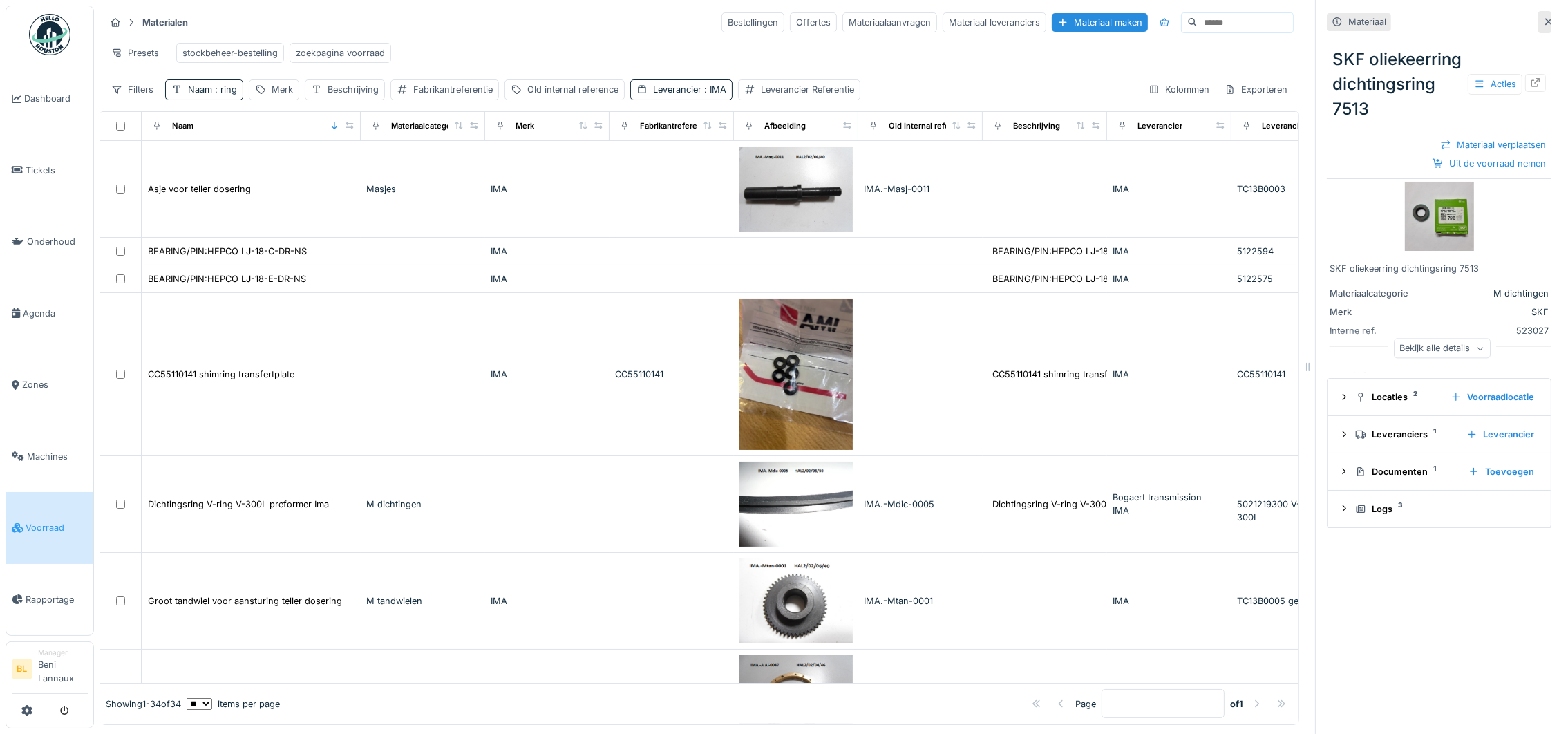
click at [526, 32] on div "Materialen Bestellingen Offertes Materiaalaanvragen Materiaal leveranciers Mate…" at bounding box center [699, 22] width 1188 height 23
click at [221, 90] on span ": ring" at bounding box center [224, 90] width 25 height 10
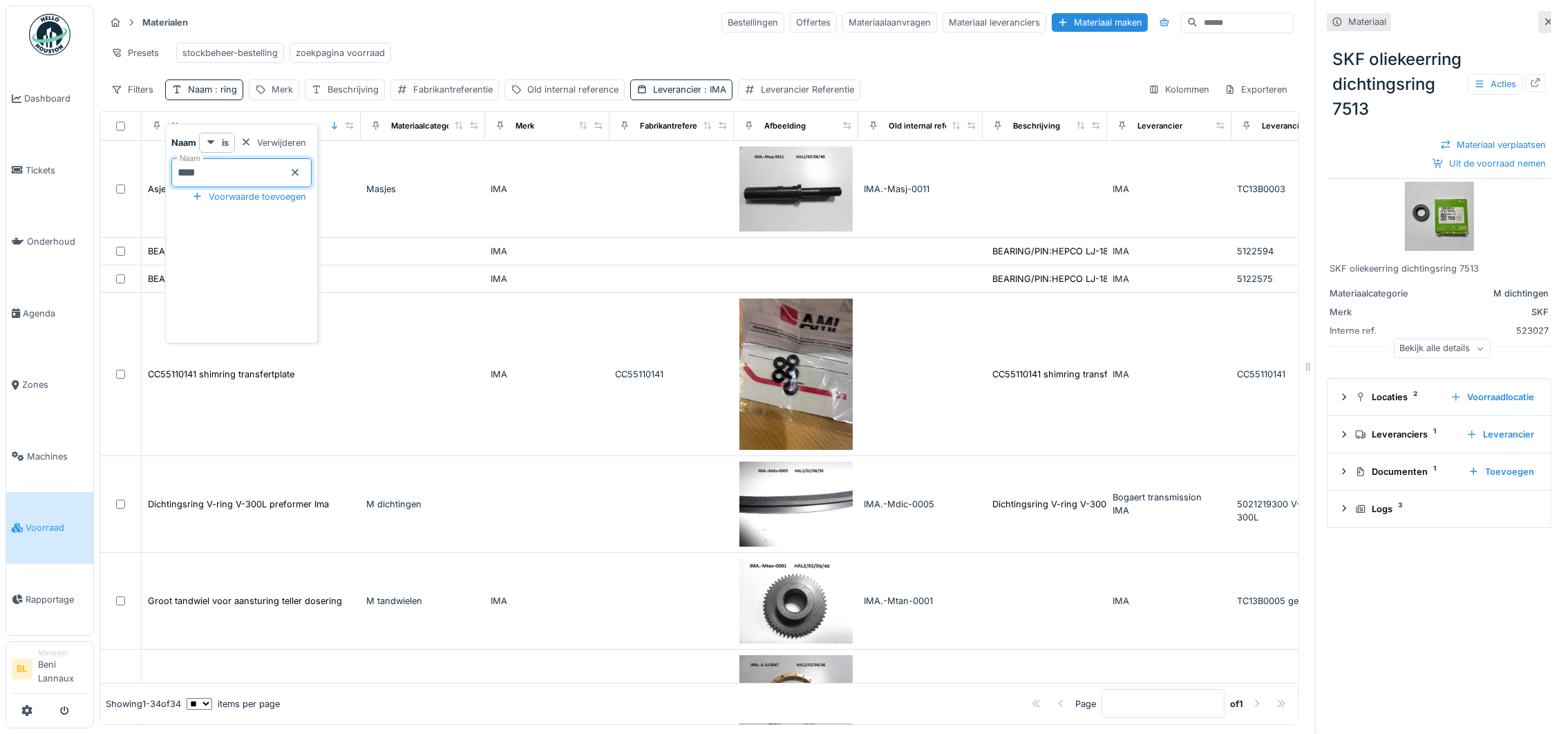
drag, startPoint x: 235, startPoint y: 154, endPoint x: 176, endPoint y: 160, distance: 59.3
click at [176, 160] on input "****" at bounding box center [241, 172] width 140 height 29
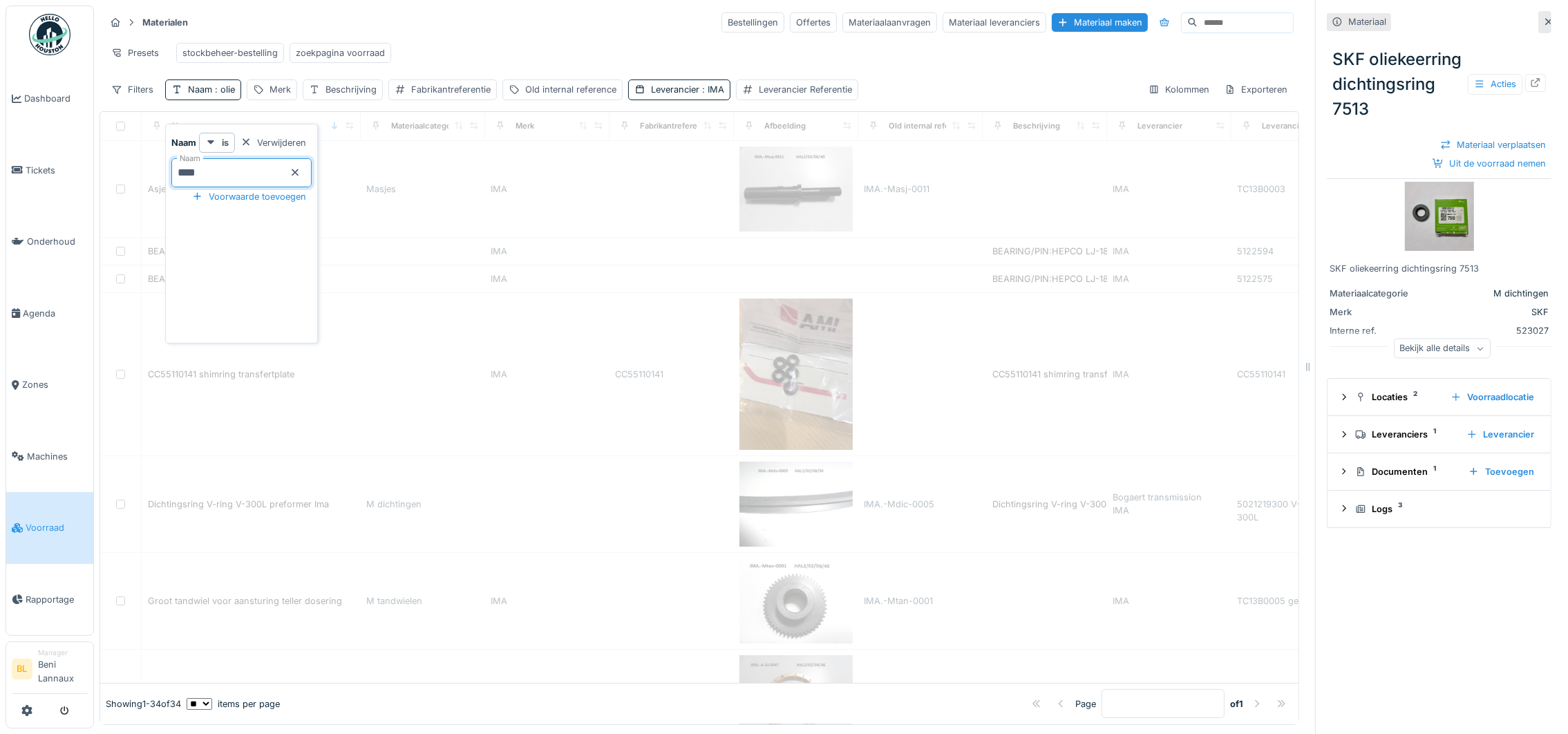
type input "****"
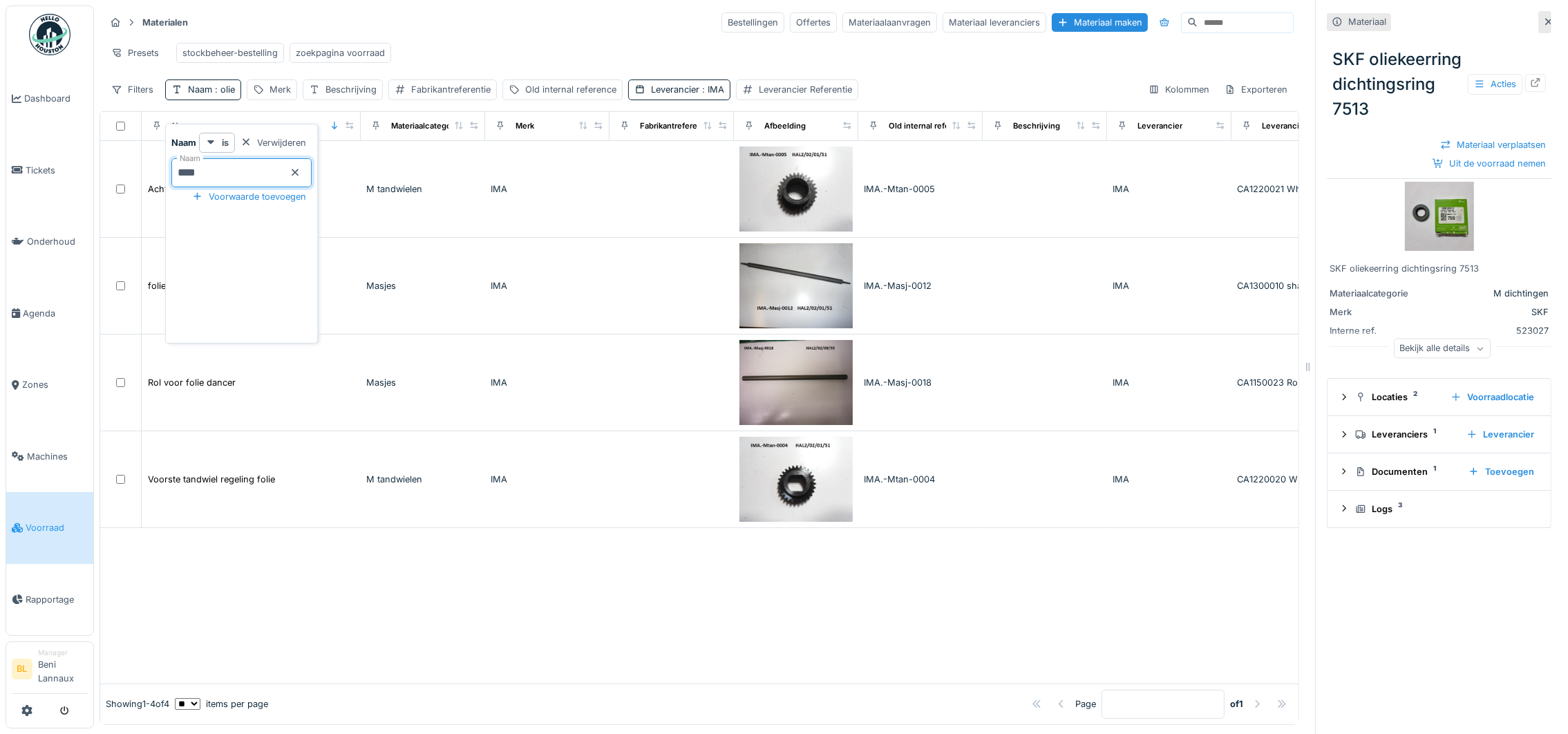
click at [555, 541] on div at bounding box center [699, 606] width 1198 height 155
click at [1197, 23] on input at bounding box center [1245, 22] width 95 height 19
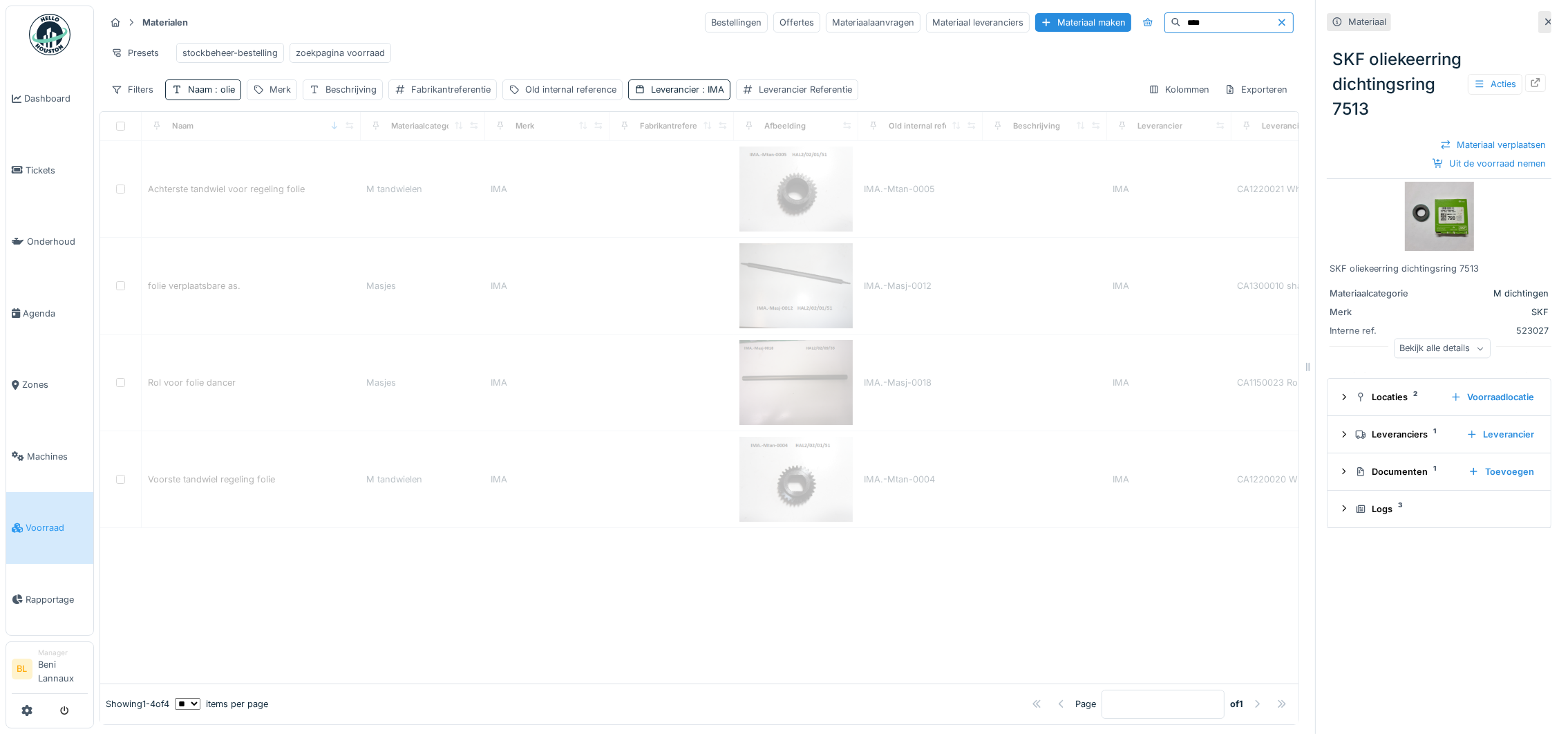
type input "****"
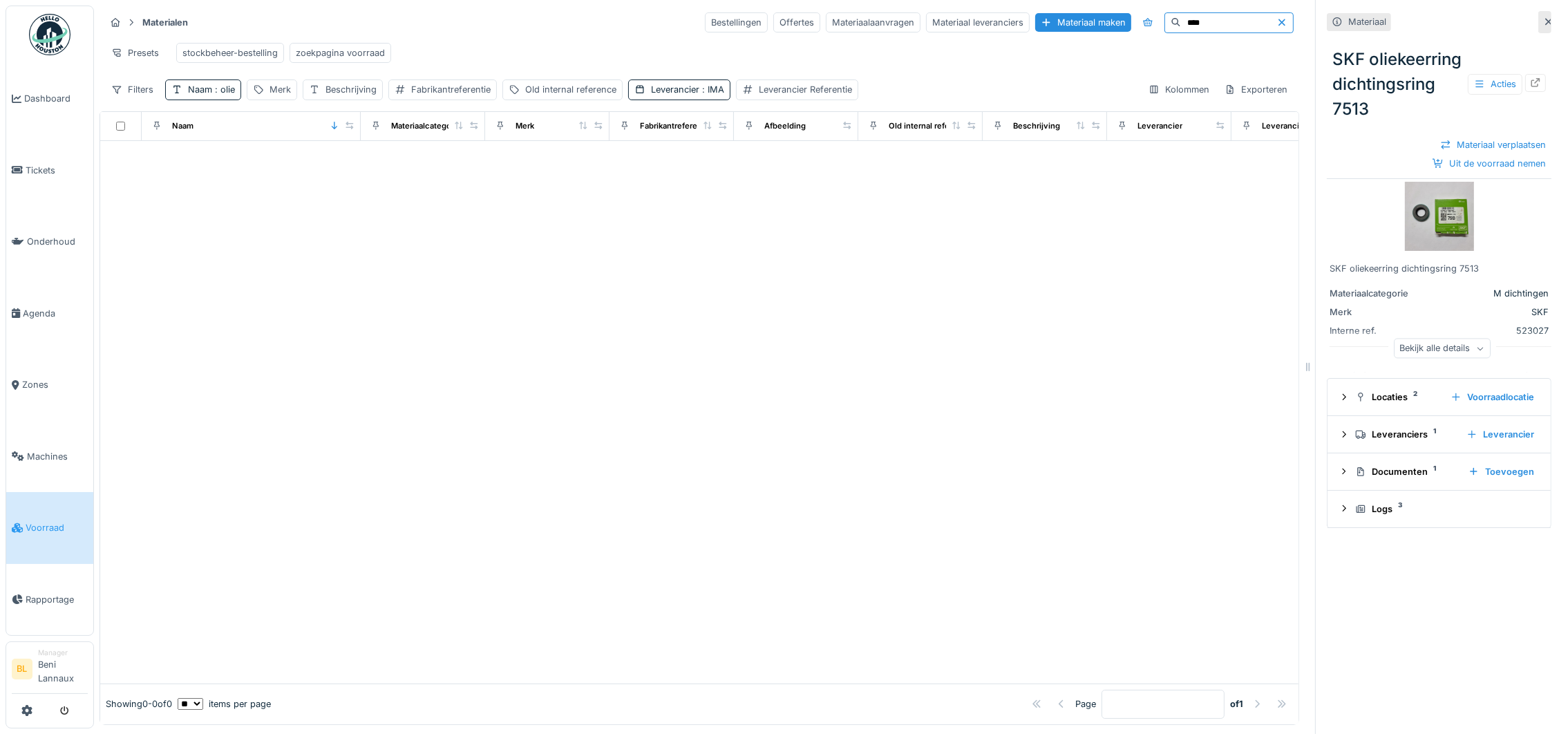
click at [1277, 19] on icon at bounding box center [1282, 22] width 11 height 9
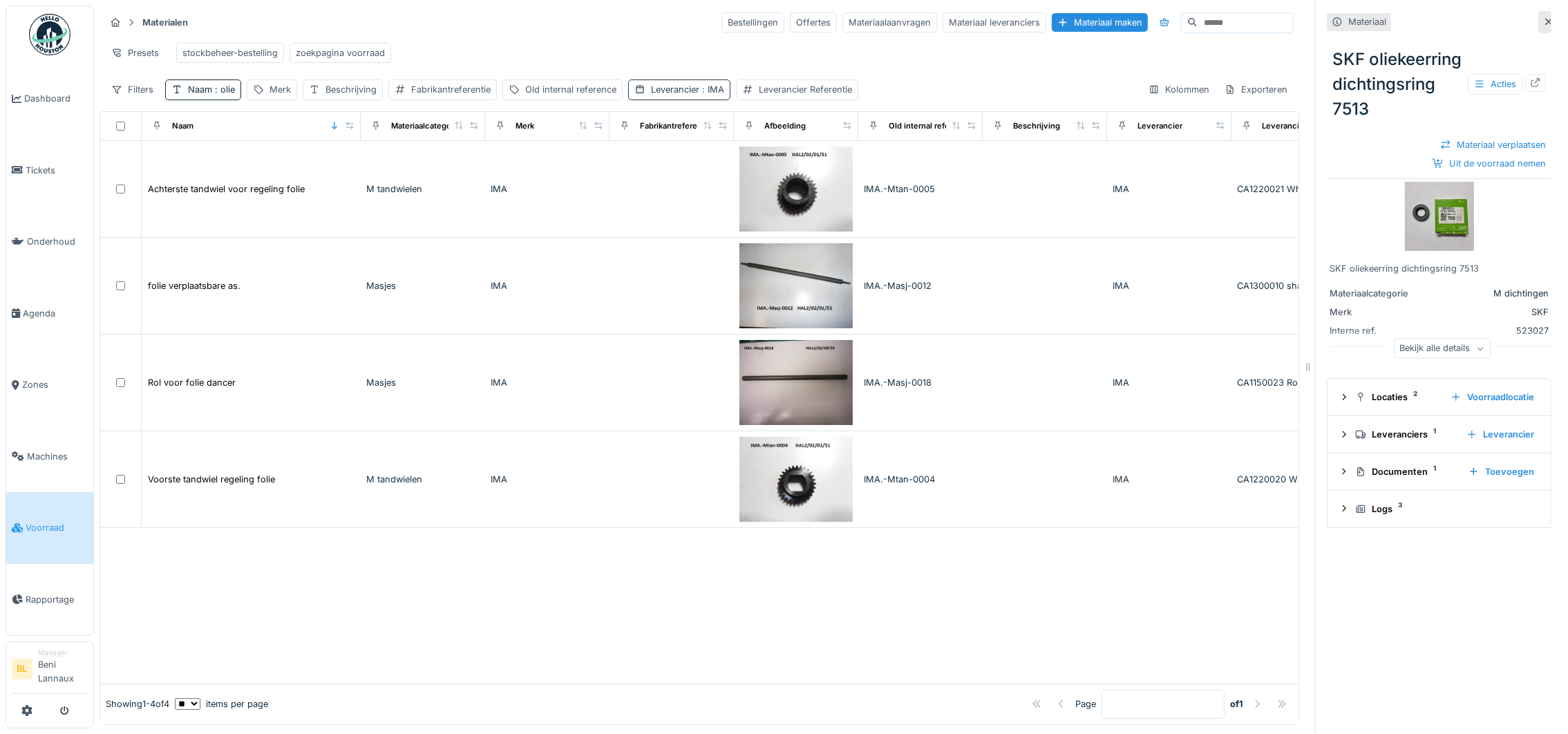
click at [704, 94] on span ": IMA" at bounding box center [711, 90] width 25 height 10
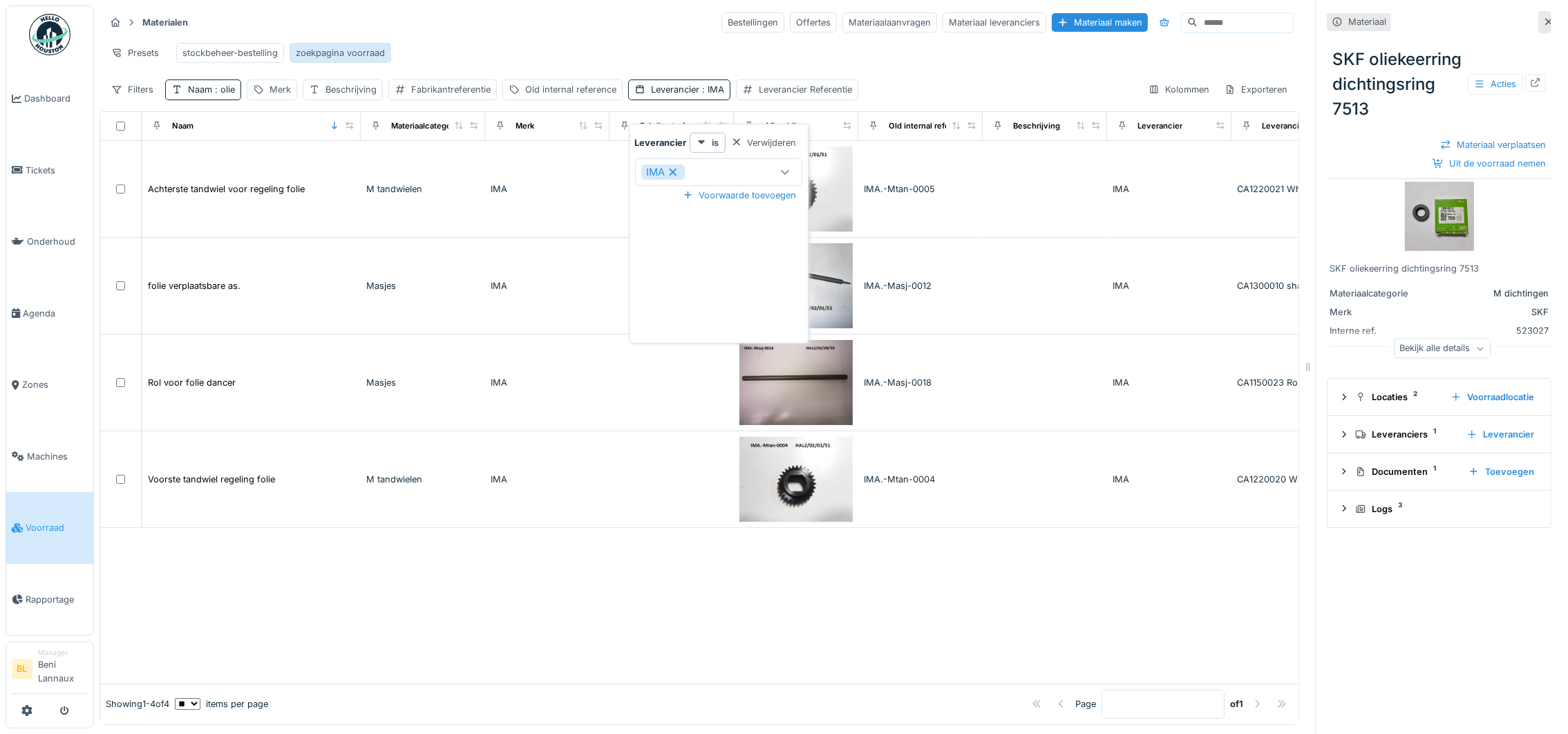
click at [382, 57] on div "zoekpagina voorraad" at bounding box center [340, 53] width 89 height 13
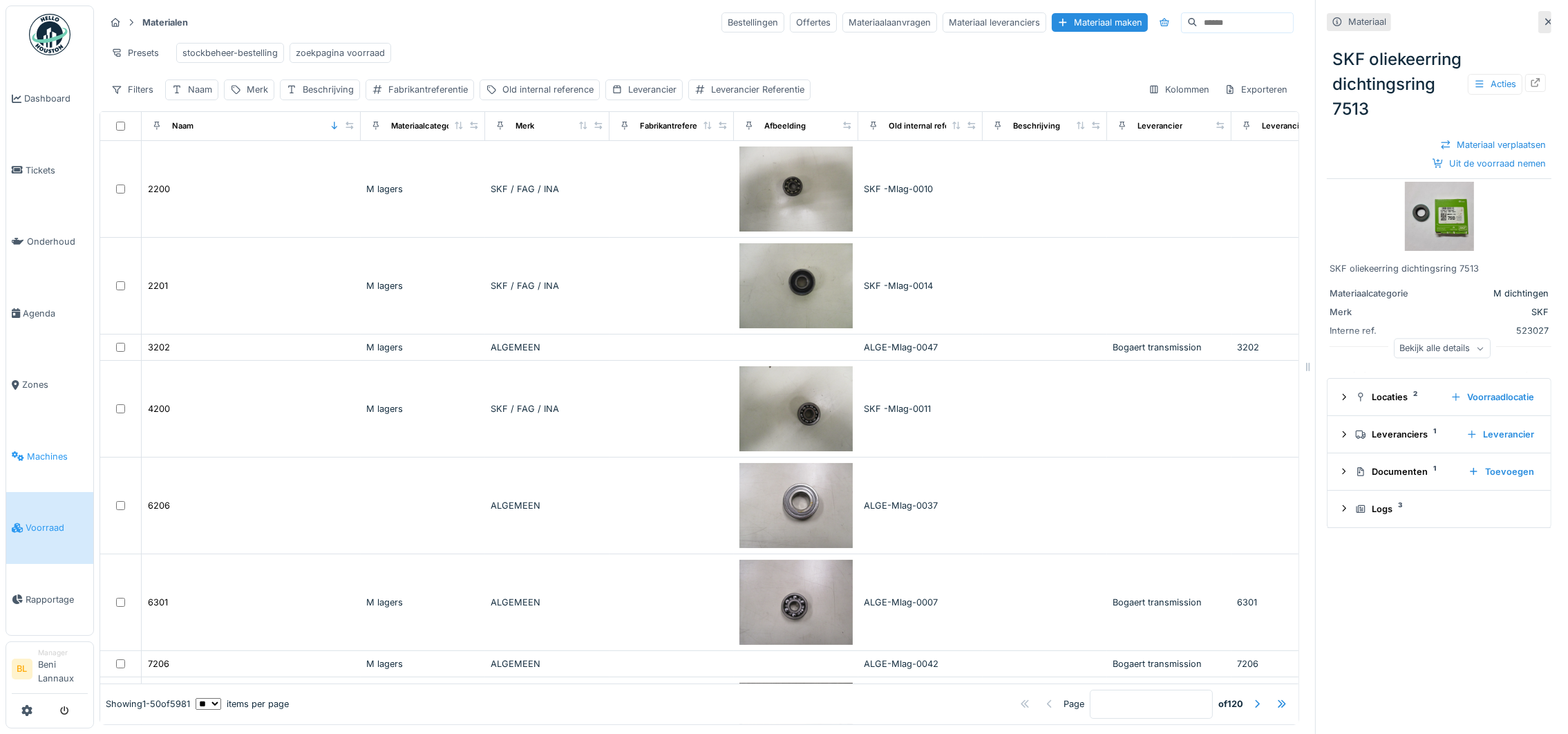
click at [42, 461] on span "Machines" at bounding box center [57, 456] width 61 height 13
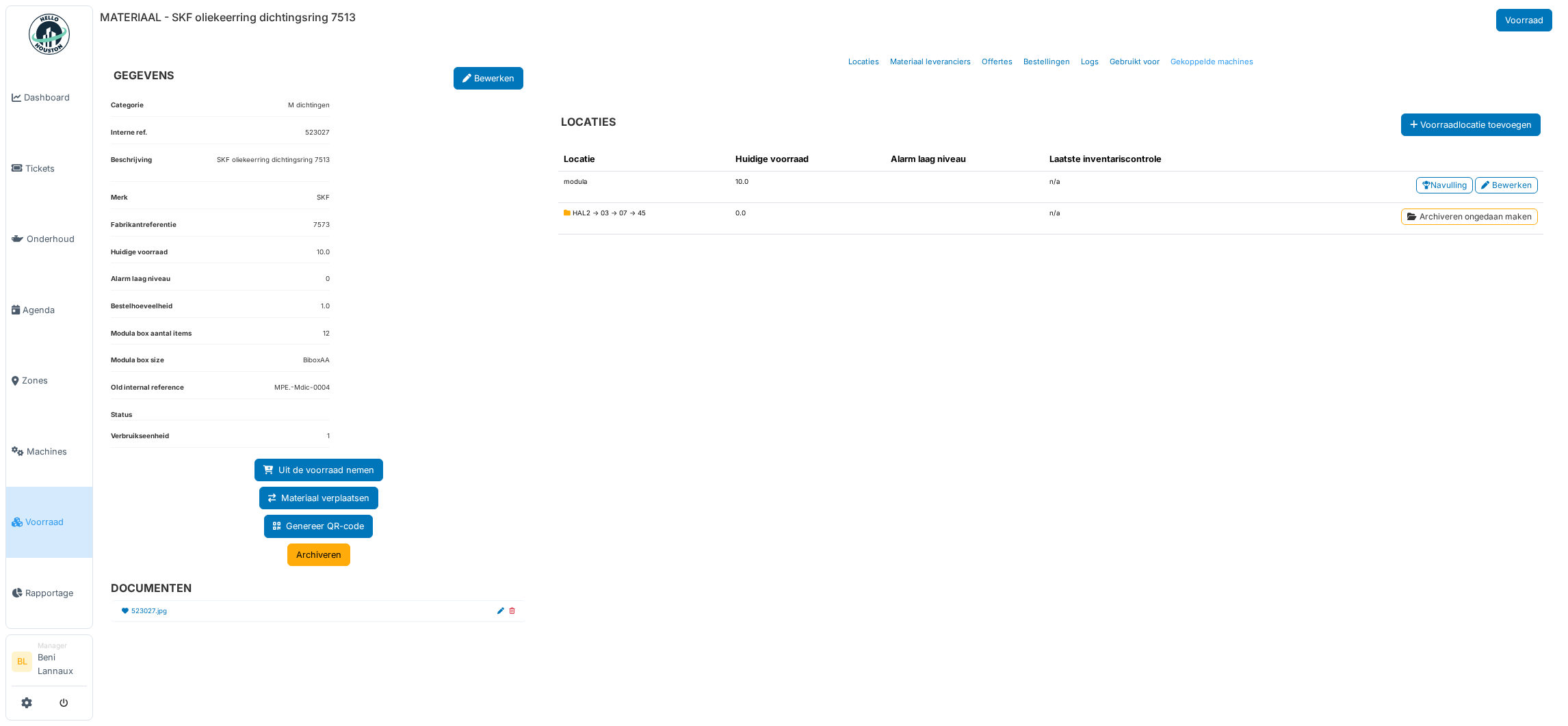
click at [1208, 61] on link "Gekoppelde machines" at bounding box center [1211, 62] width 94 height 32
select select "***"
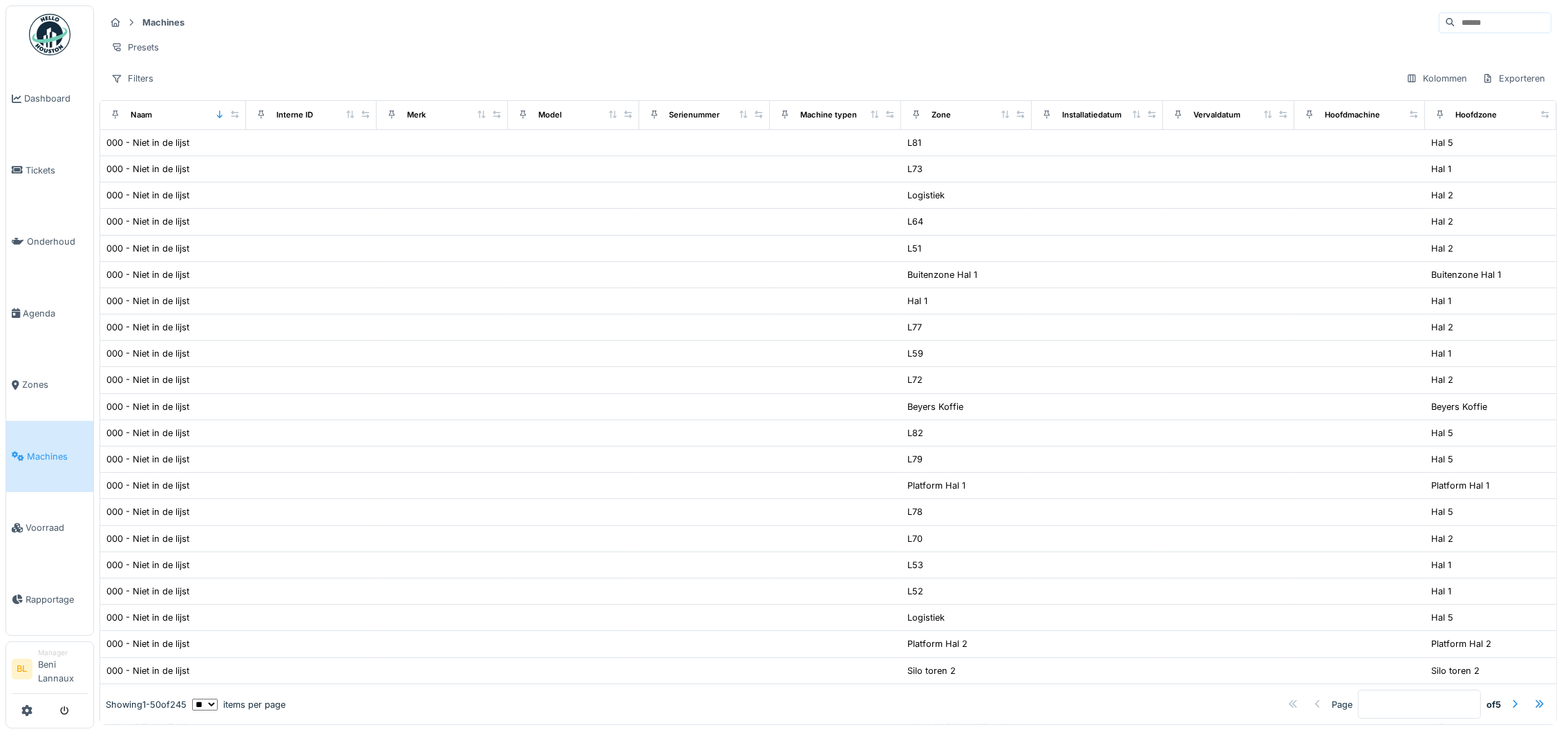
click at [1459, 23] on input at bounding box center [1502, 22] width 95 height 19
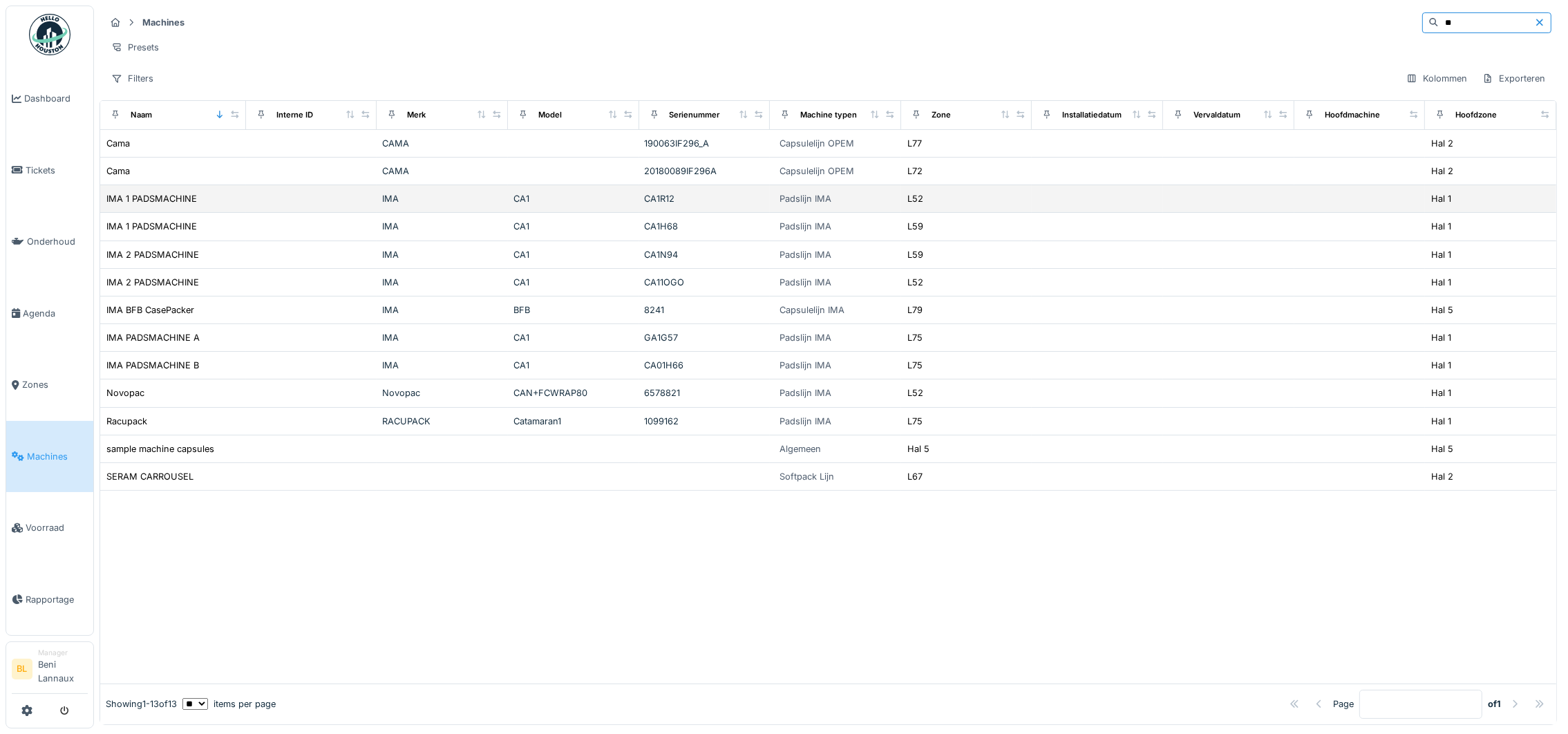
type input "**"
click at [262, 213] on td at bounding box center [311, 199] width 131 height 28
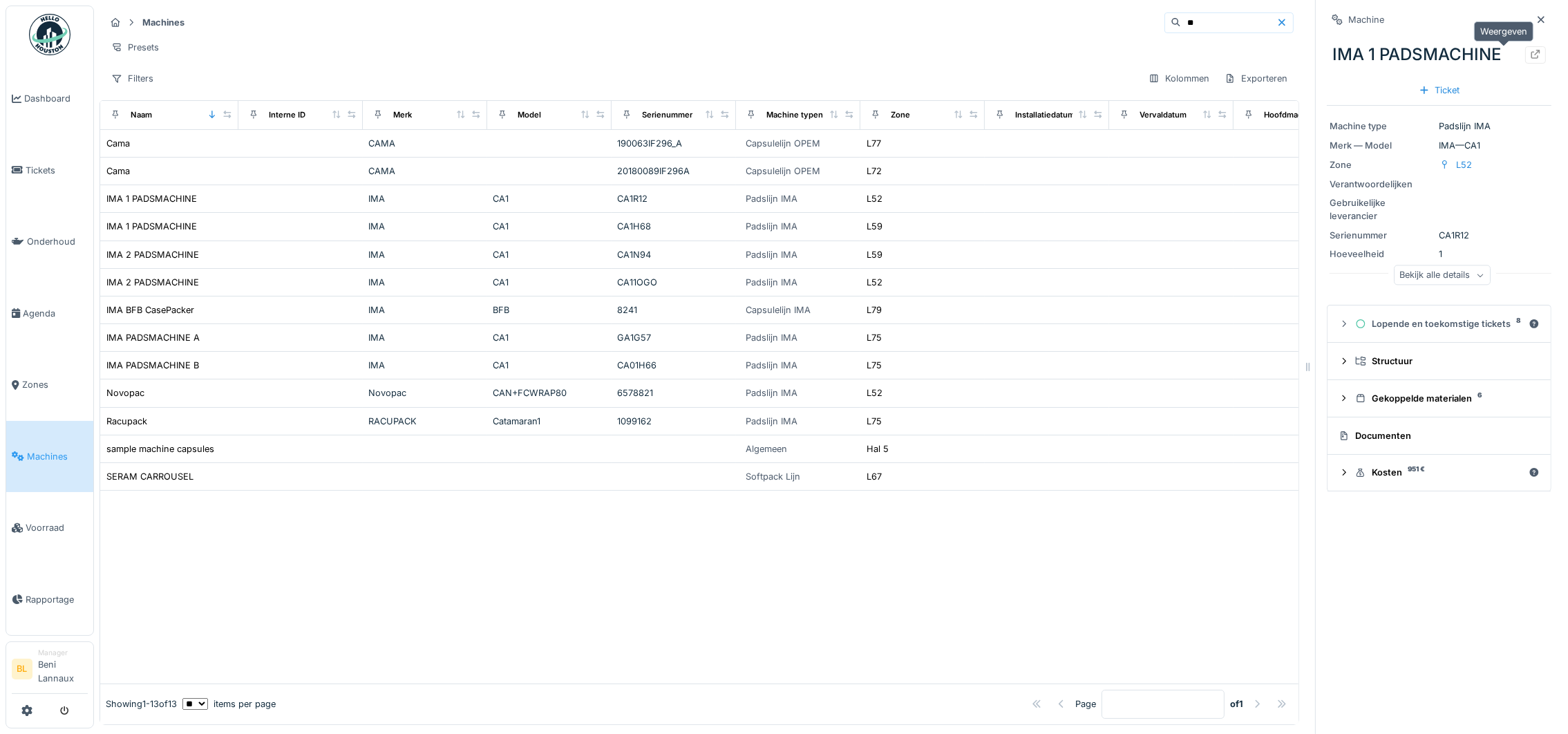
click at [1531, 52] on icon at bounding box center [1535, 54] width 9 height 9
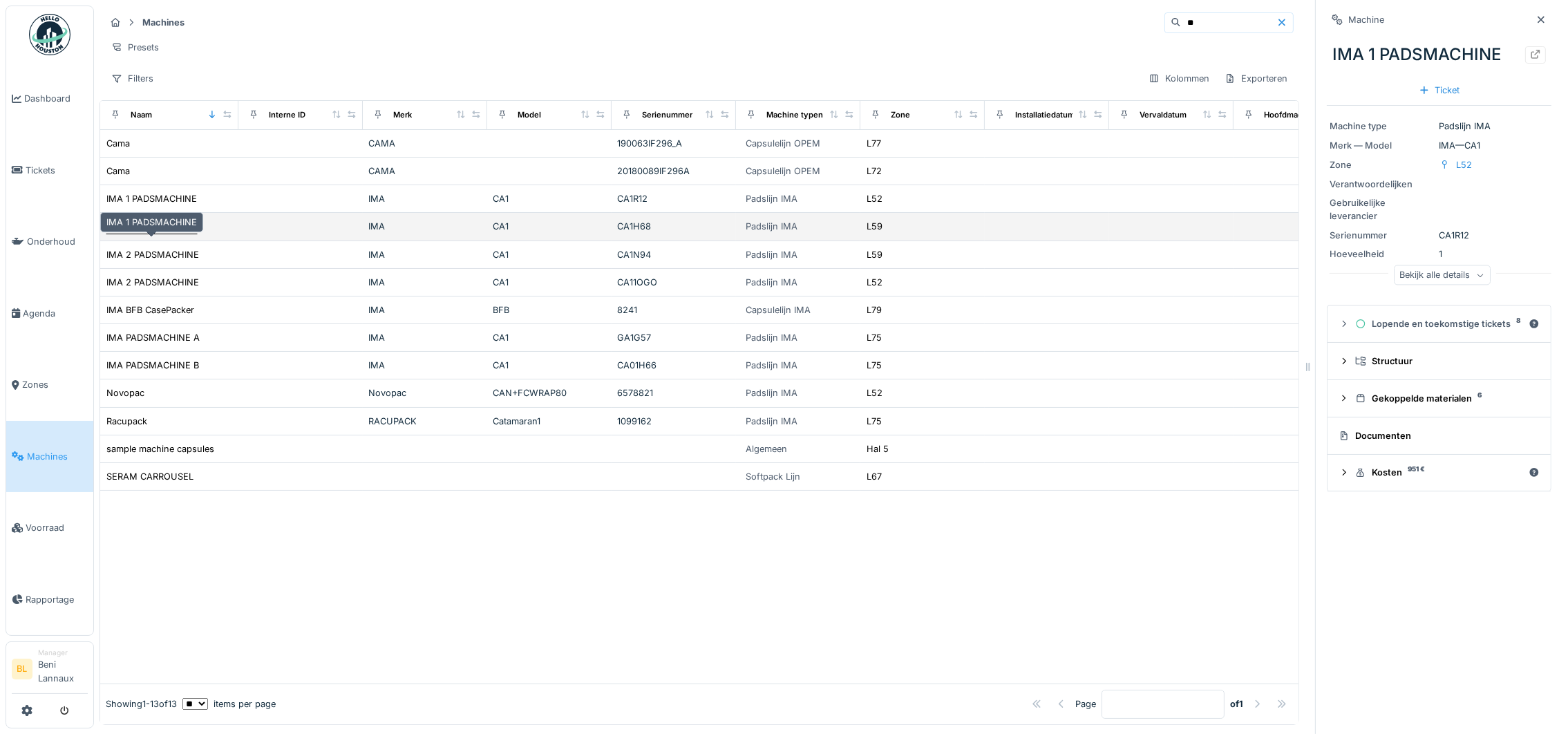
click at [159, 233] on div "IMA 1 PADSMACHINE" at bounding box center [151, 226] width 90 height 13
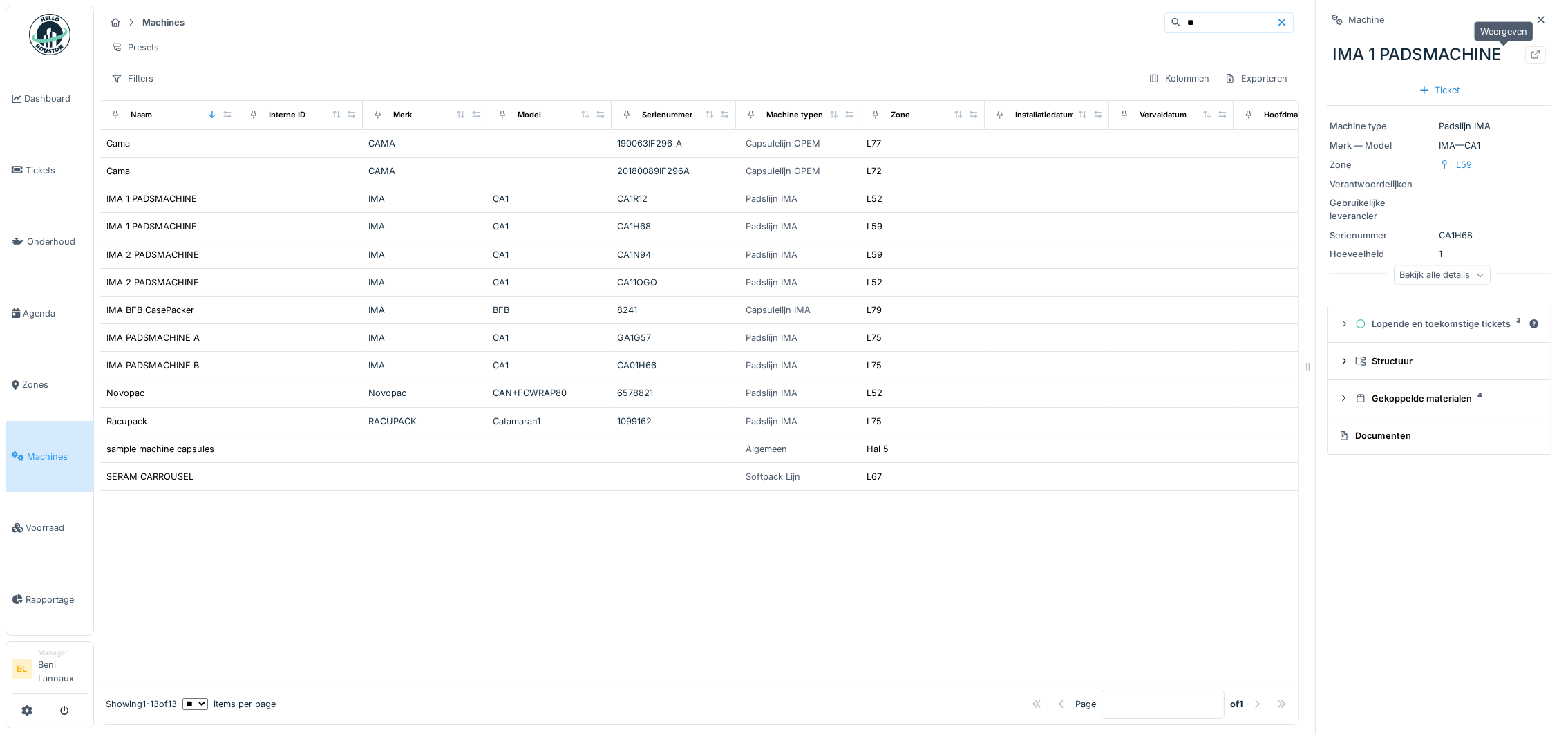
click at [1531, 53] on icon at bounding box center [1535, 54] width 9 height 9
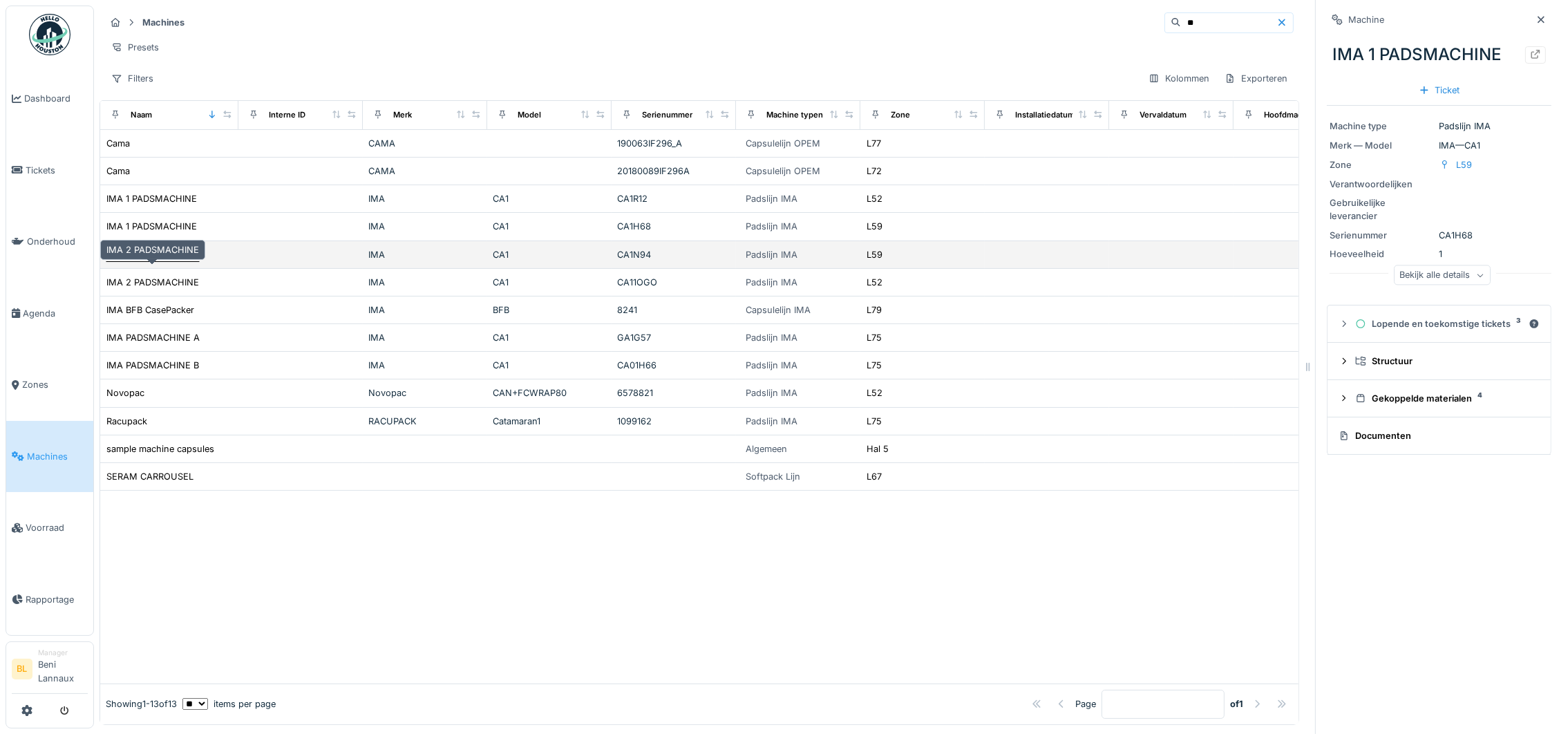
click at [163, 262] on div "IMA 2 PADSMACHINE" at bounding box center [152, 254] width 92 height 13
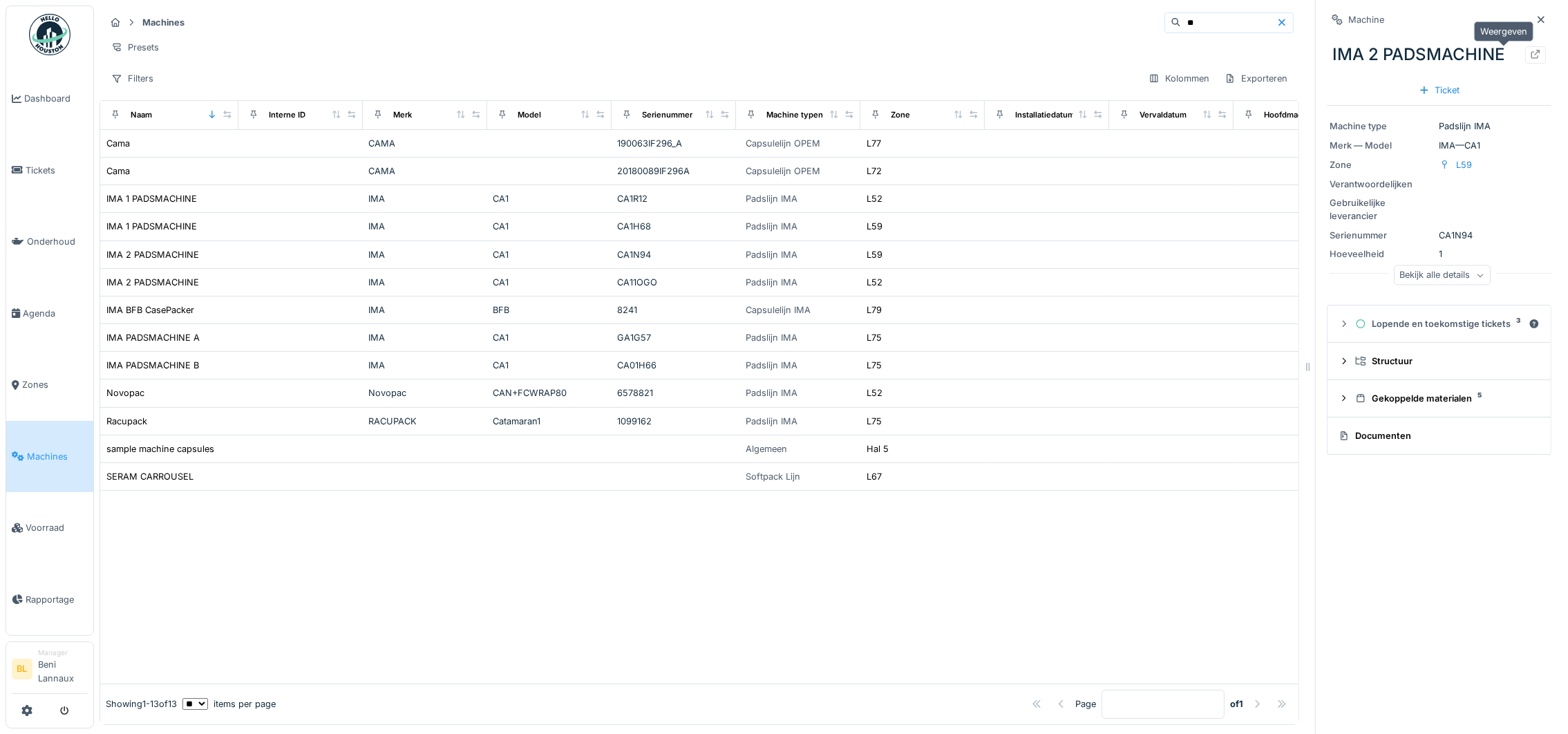
click at [1530, 54] on icon at bounding box center [1535, 54] width 11 height 9
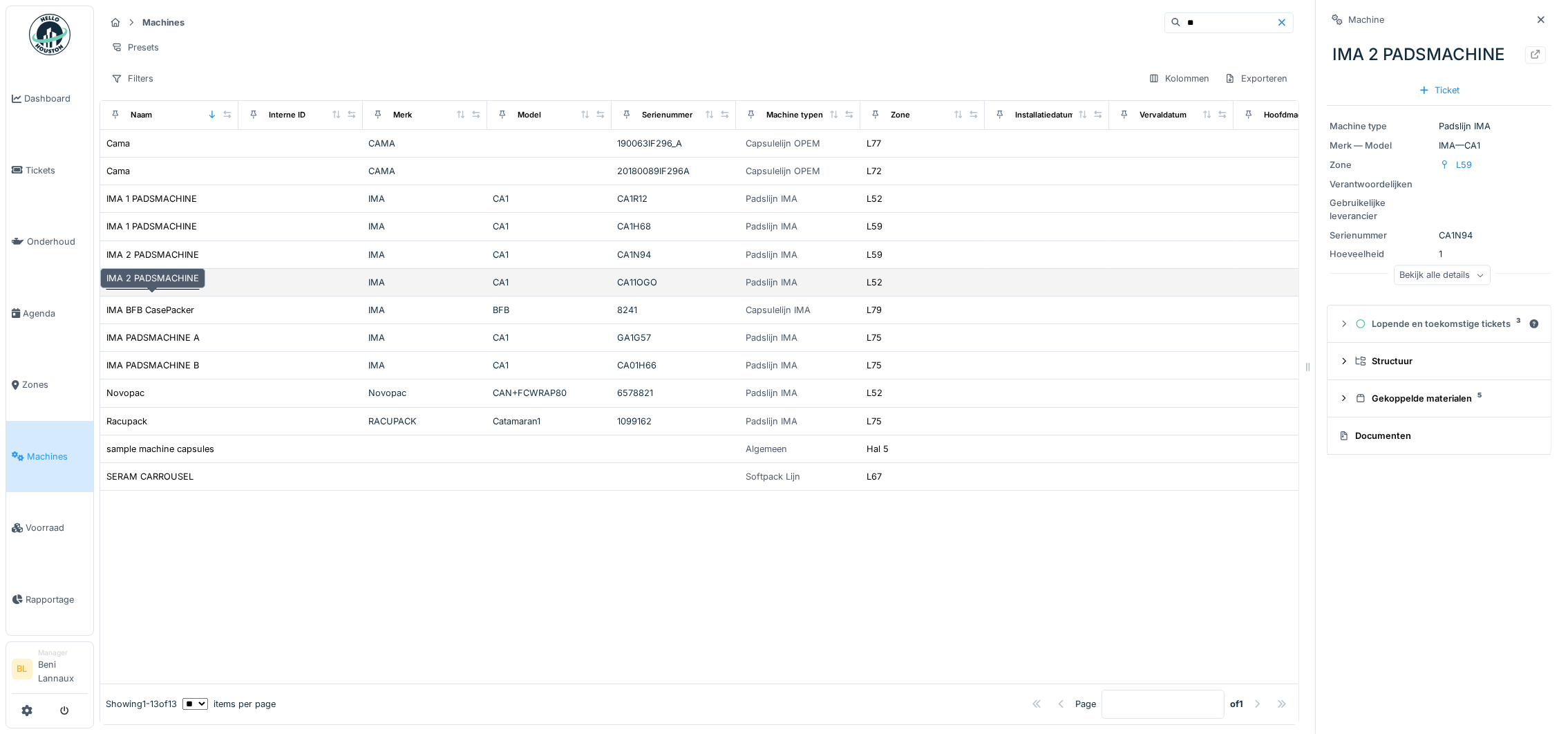
click at [129, 288] on div "IMA 2 PADSMACHINE" at bounding box center [152, 281] width 92 height 13
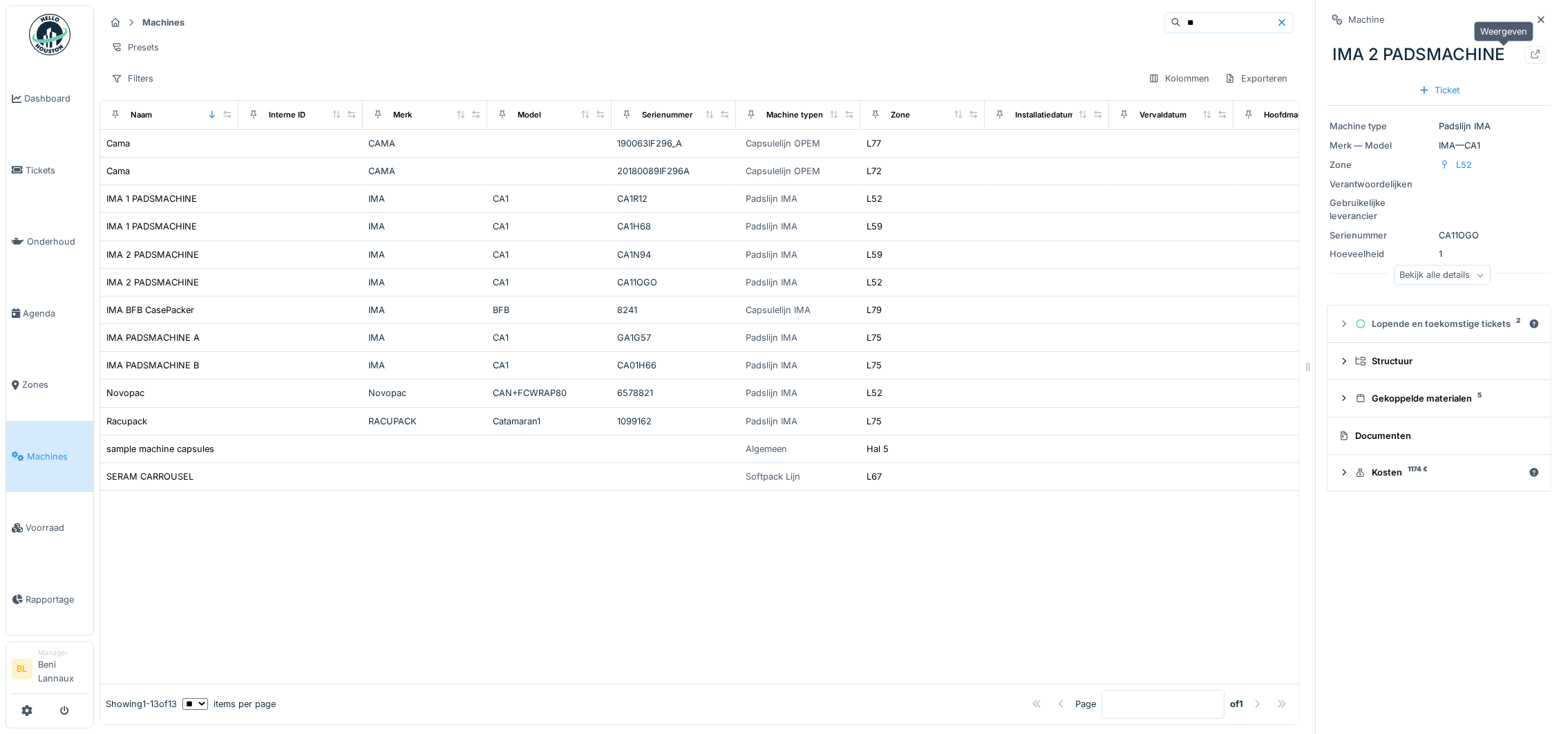
click at [1530, 52] on icon at bounding box center [1535, 54] width 11 height 9
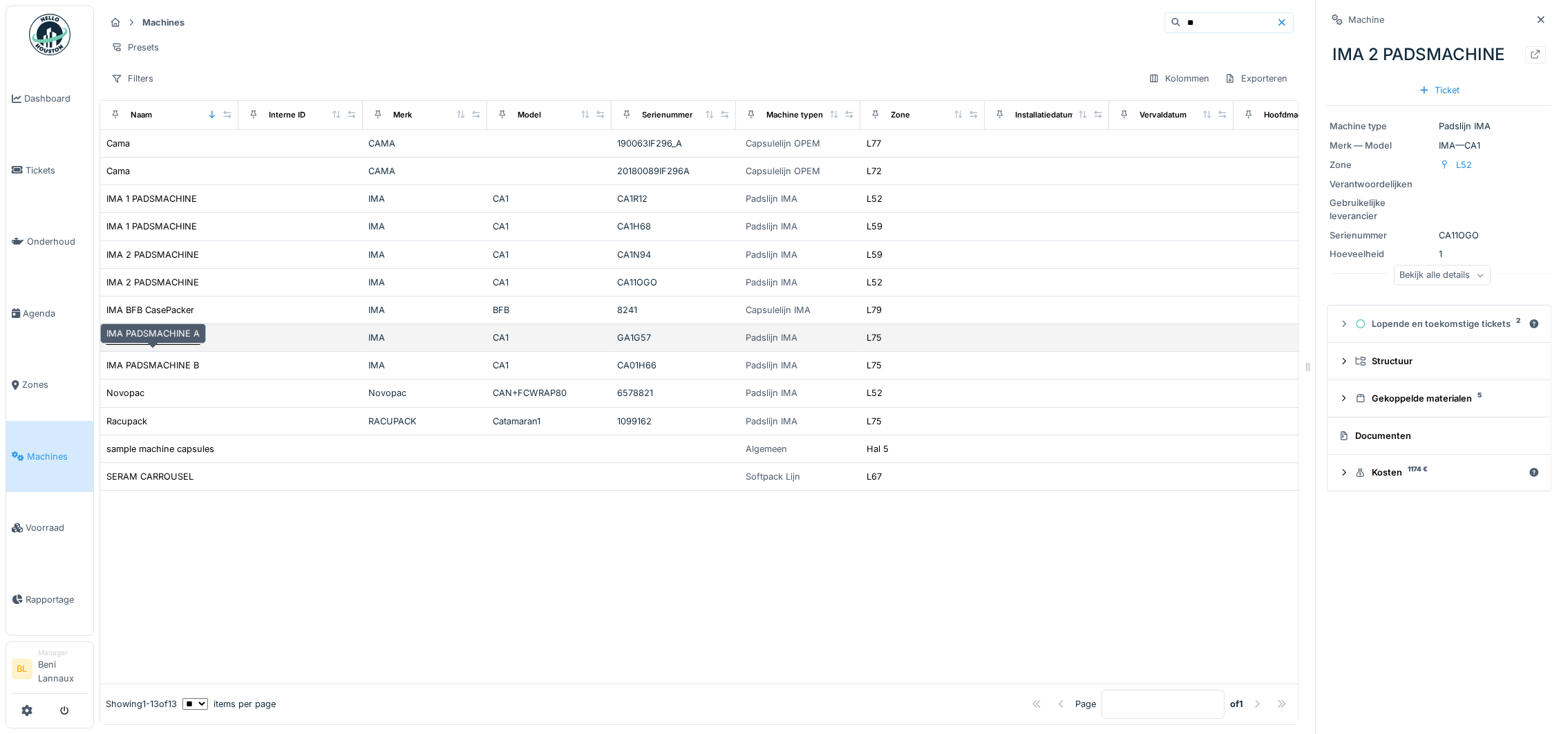
click at [180, 344] on div "IMA PADSMACHINE A" at bounding box center [153, 337] width 93 height 13
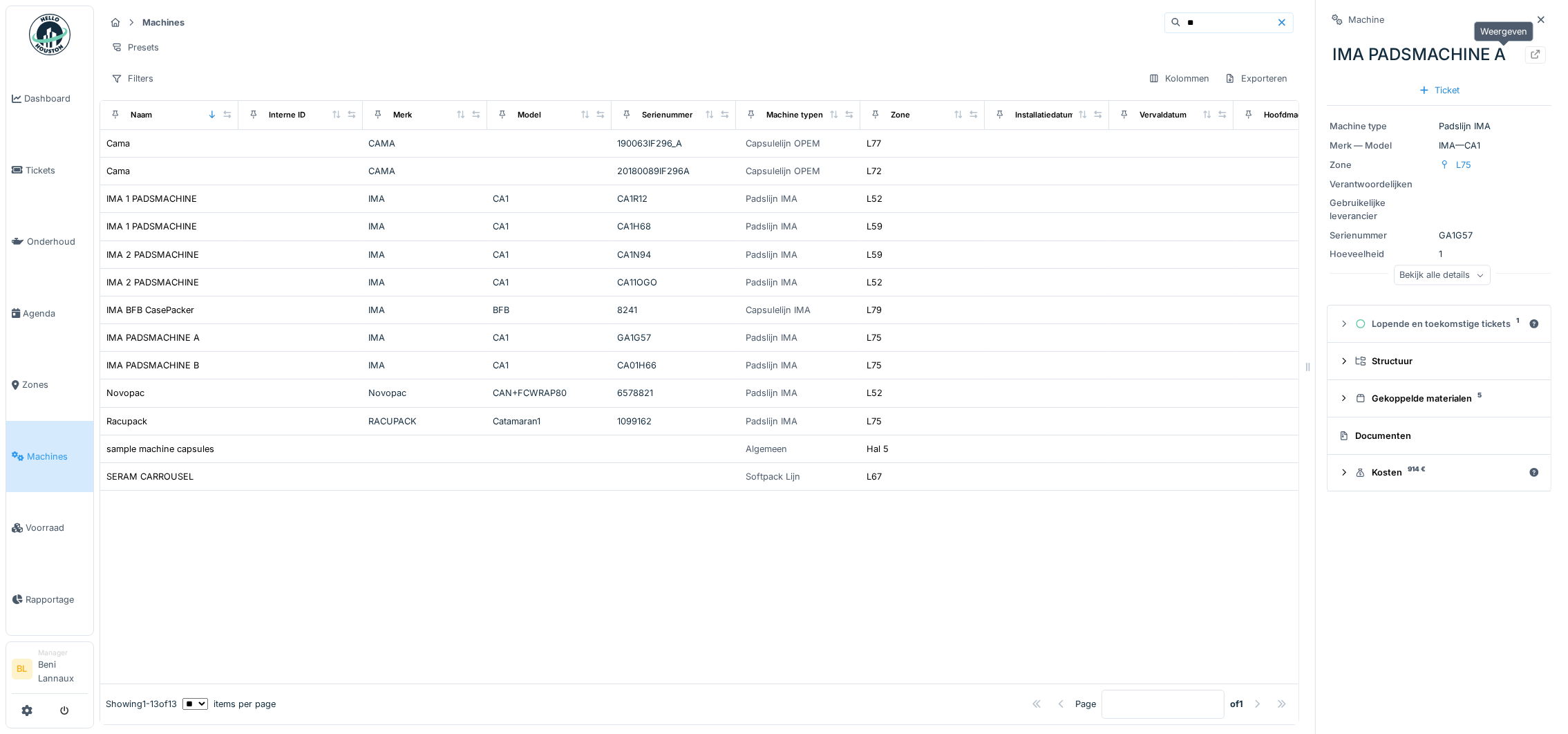
click at [1530, 55] on icon at bounding box center [1535, 54] width 11 height 9
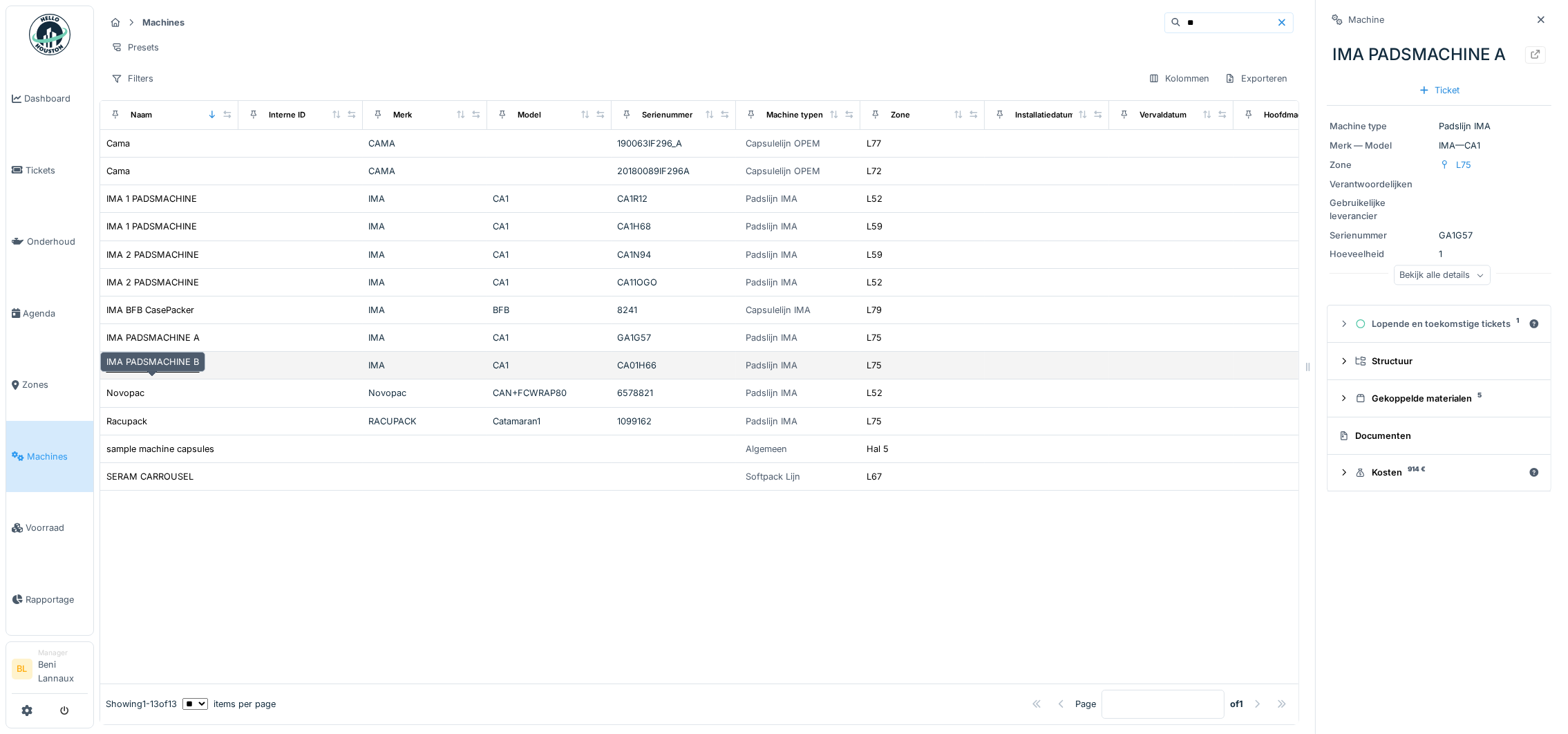
click at [158, 372] on div "IMA PADSMACHINE B" at bounding box center [152, 365] width 92 height 13
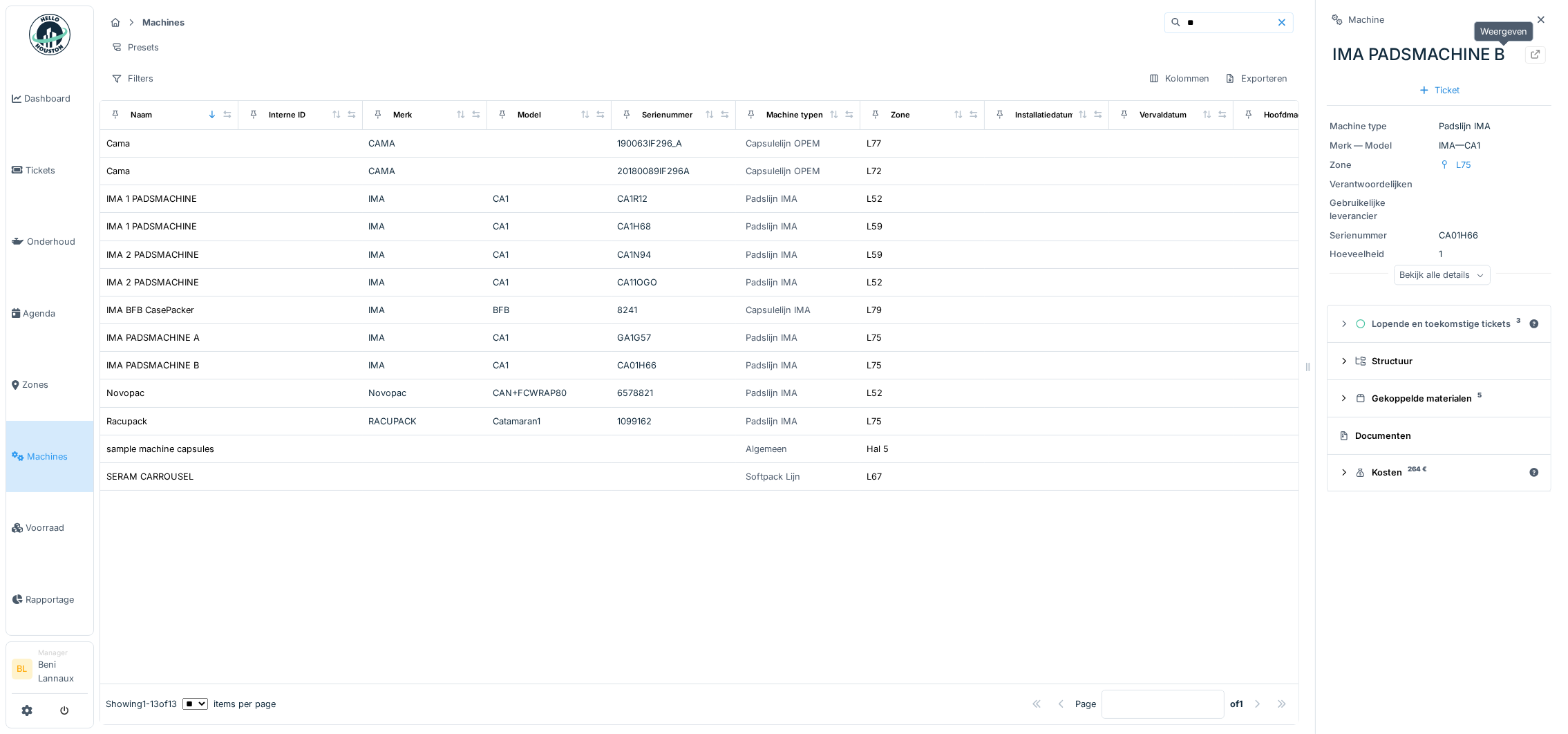
click at [1530, 56] on icon at bounding box center [1535, 54] width 11 height 9
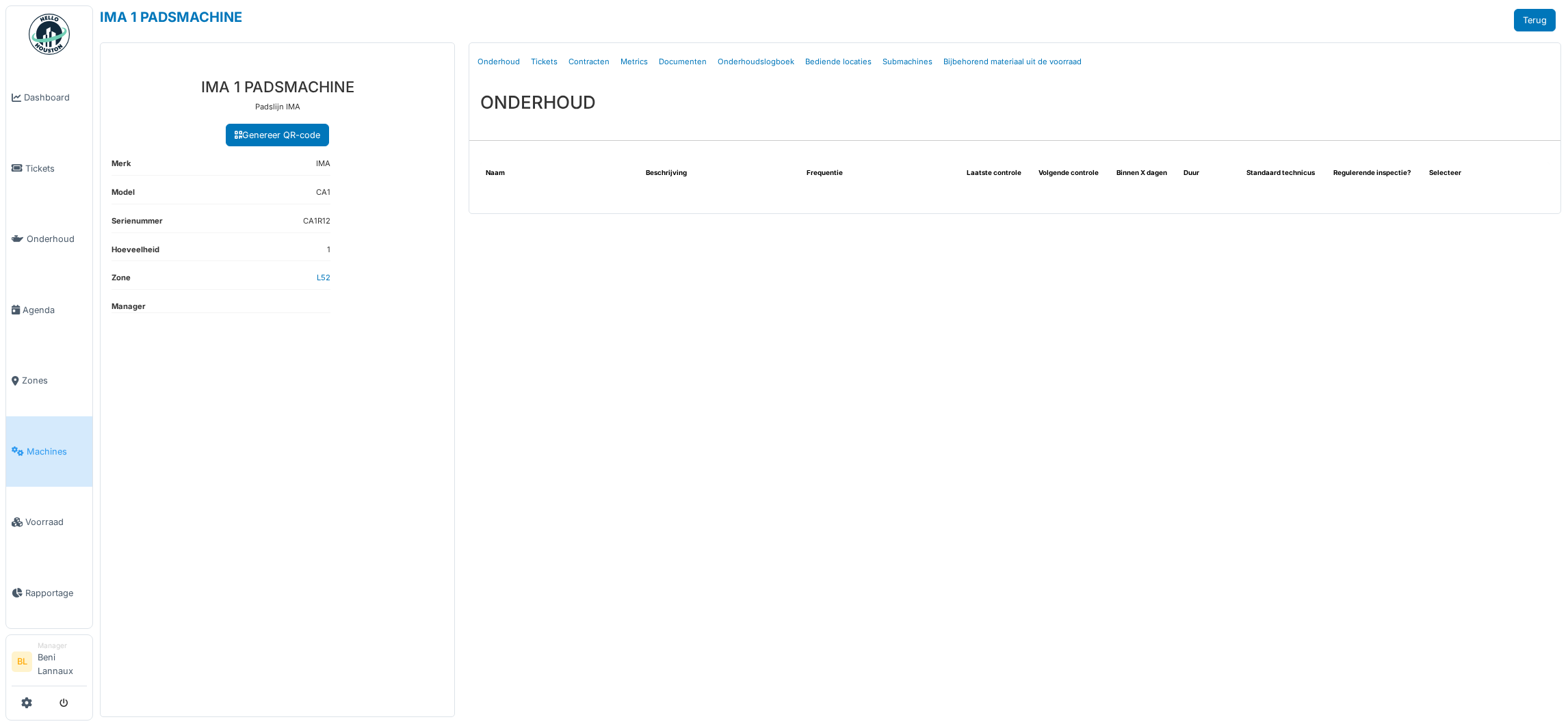
click at [995, 62] on link "Bijbehorend materiaal uit de voorraad" at bounding box center [1012, 62] width 149 height 32
select select "***"
click at [1032, 65] on link "Bijbehorend materiaal uit de voorraad" at bounding box center [1012, 62] width 149 height 32
select select "***"
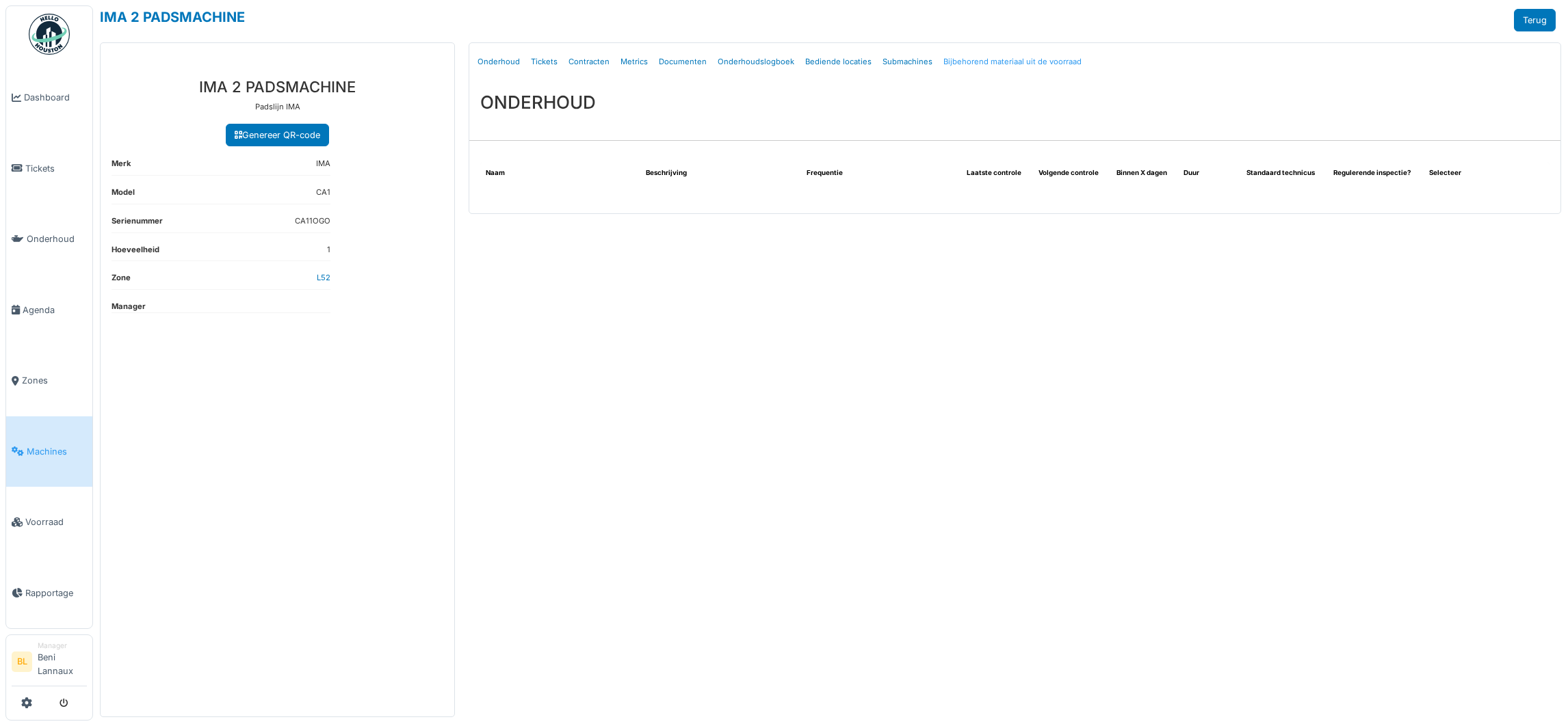
click at [1017, 59] on link "Bijbehorend materiaal uit de voorraad" at bounding box center [1012, 62] width 149 height 32
select select "***"
click at [983, 64] on link "Bijbehorend materiaal uit de voorraad" at bounding box center [1012, 62] width 149 height 32
select select "***"
click at [994, 64] on link "Bijbehorend materiaal uit de voorraad" at bounding box center [1012, 62] width 149 height 32
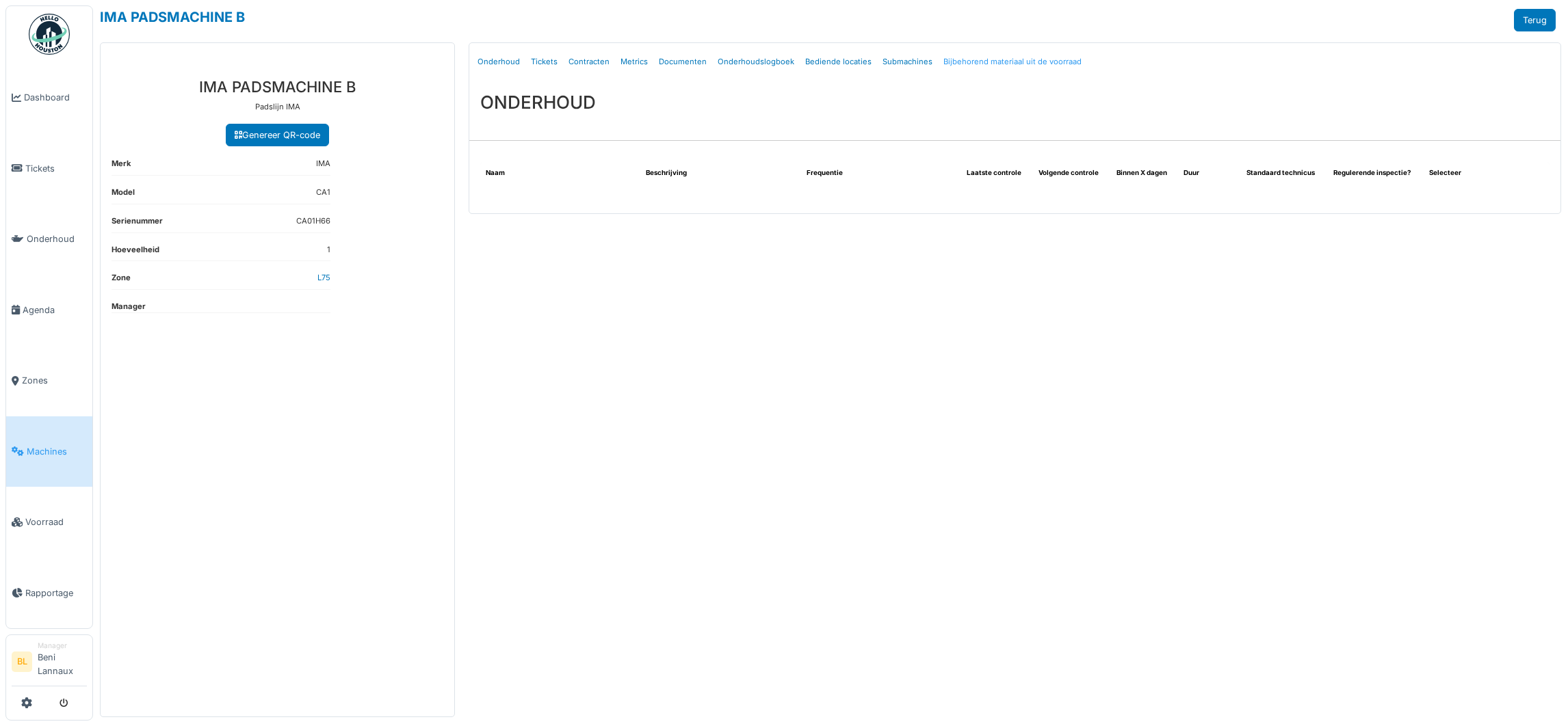
select select "***"
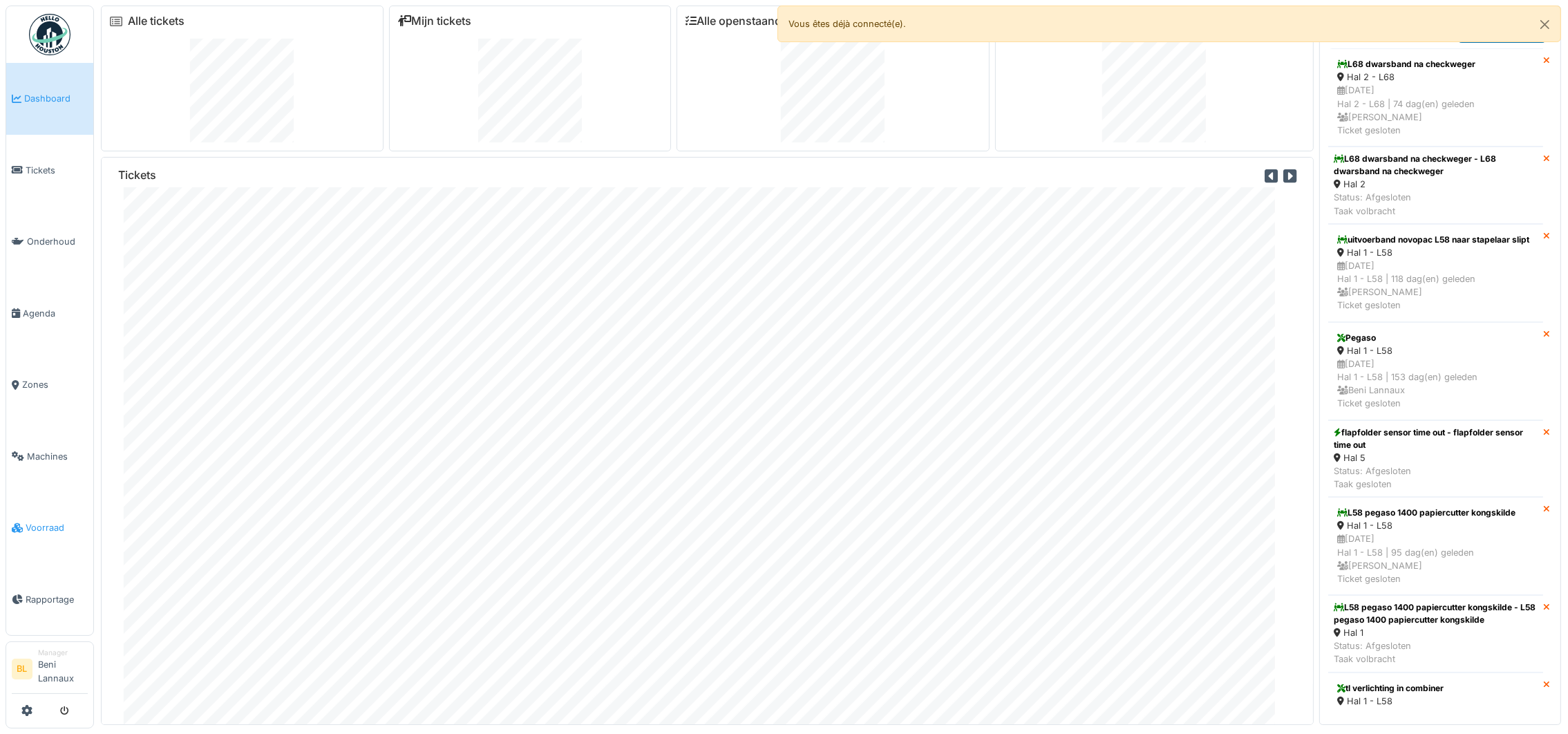
click at [44, 532] on span "Voorraad" at bounding box center [57, 527] width 63 height 13
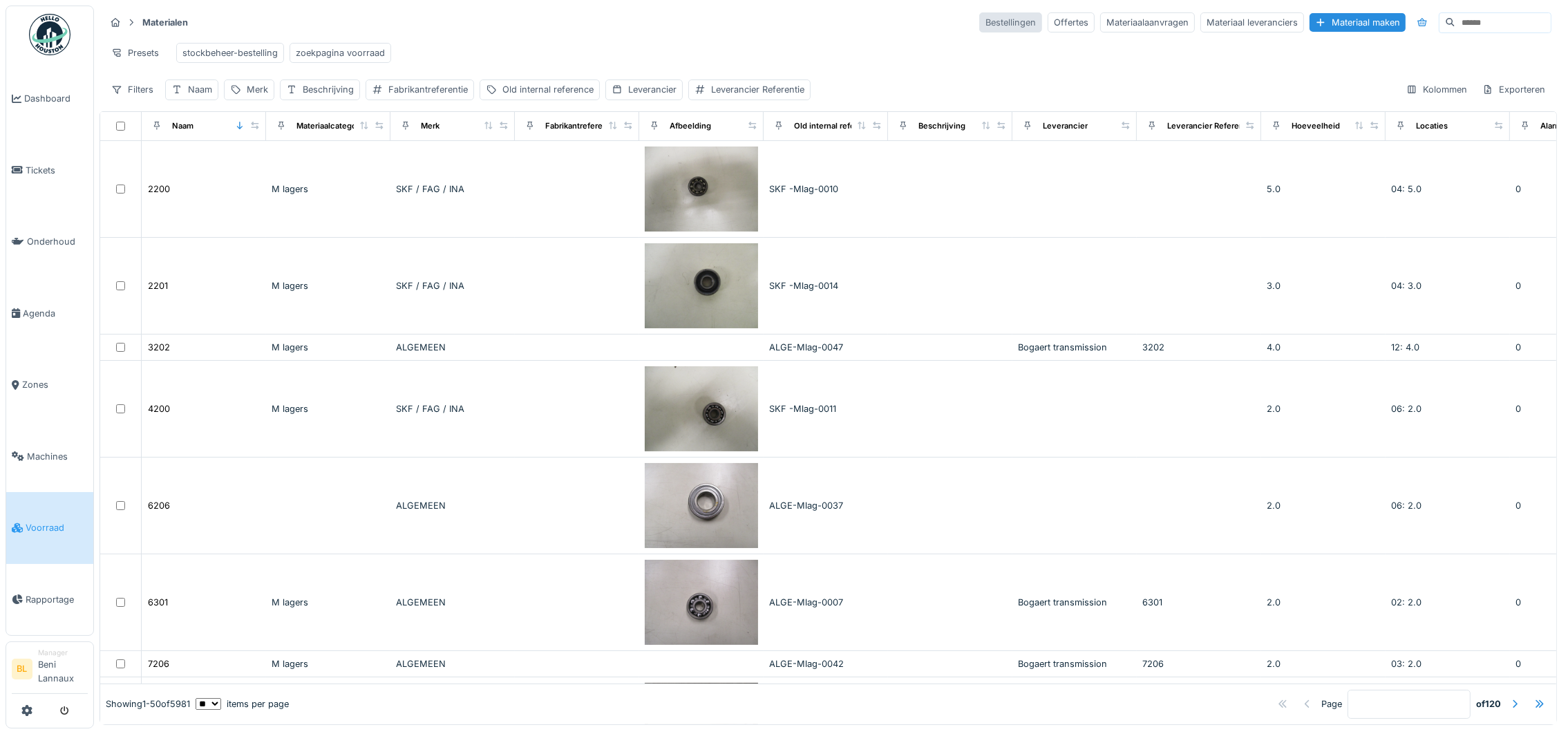
click at [979, 13] on div "Bestellingen" at bounding box center [1010, 23] width 63 height 20
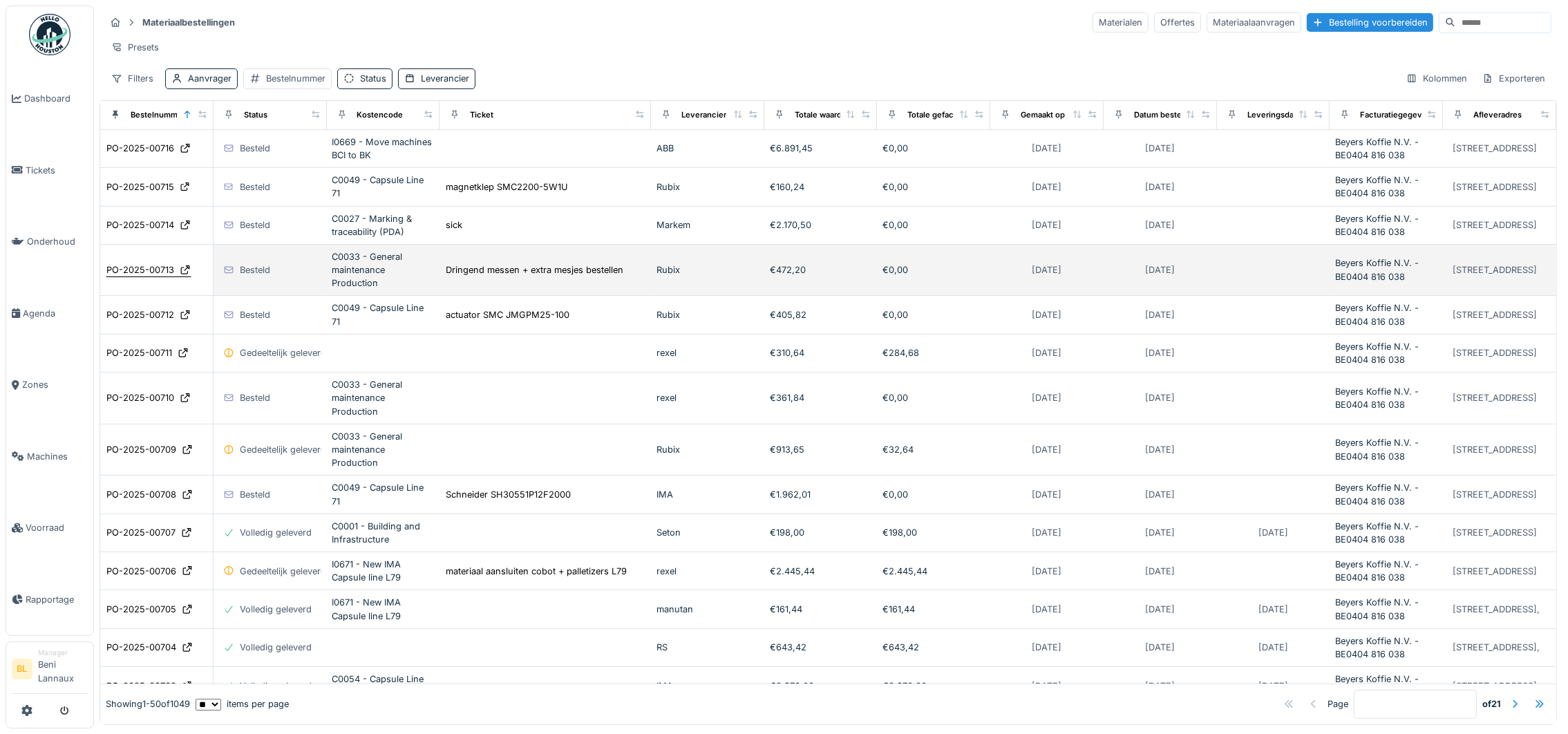
click at [141, 276] on div "PO-2025-00713" at bounding box center [140, 270] width 68 height 13
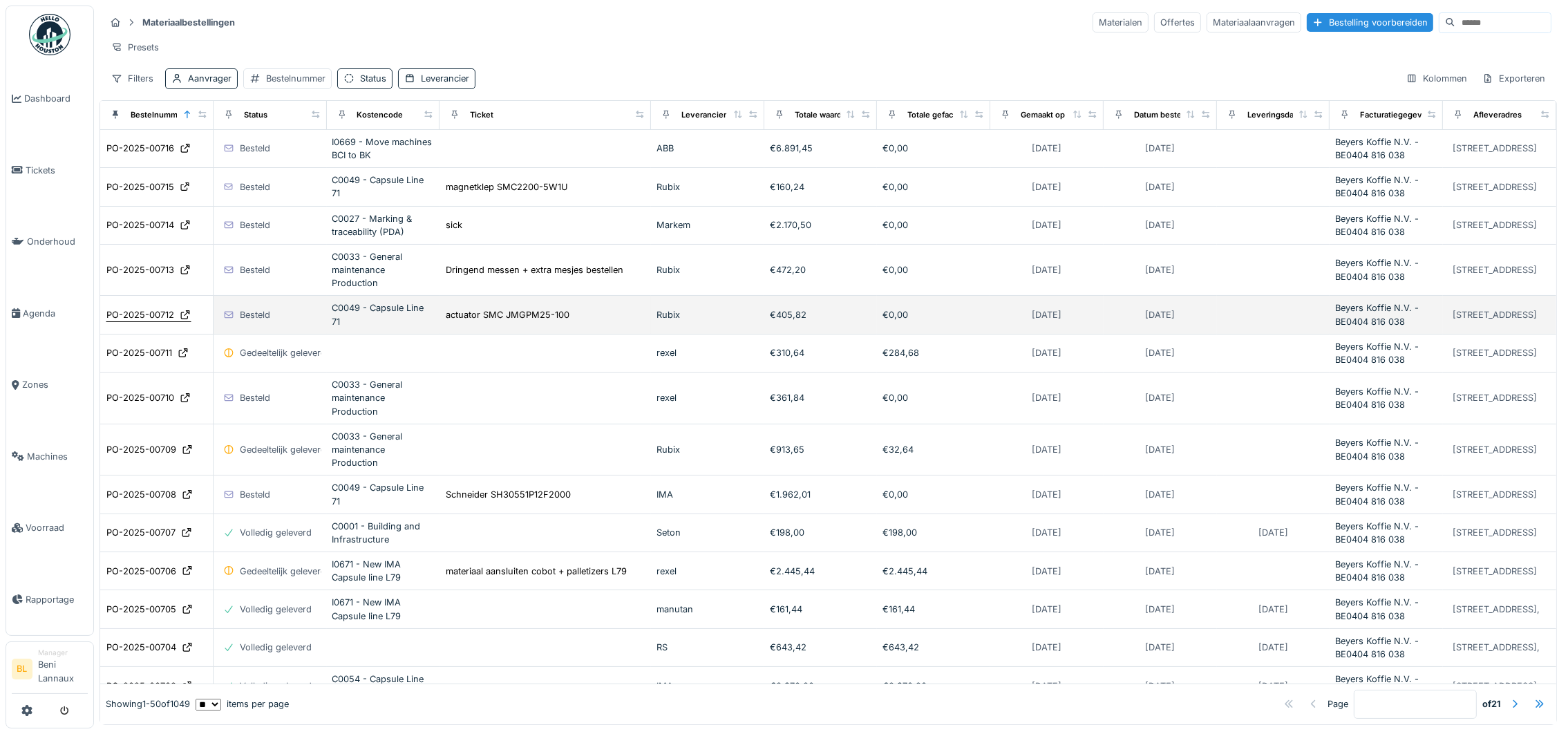
click at [137, 321] on div "PO-2025-00712" at bounding box center [140, 314] width 68 height 13
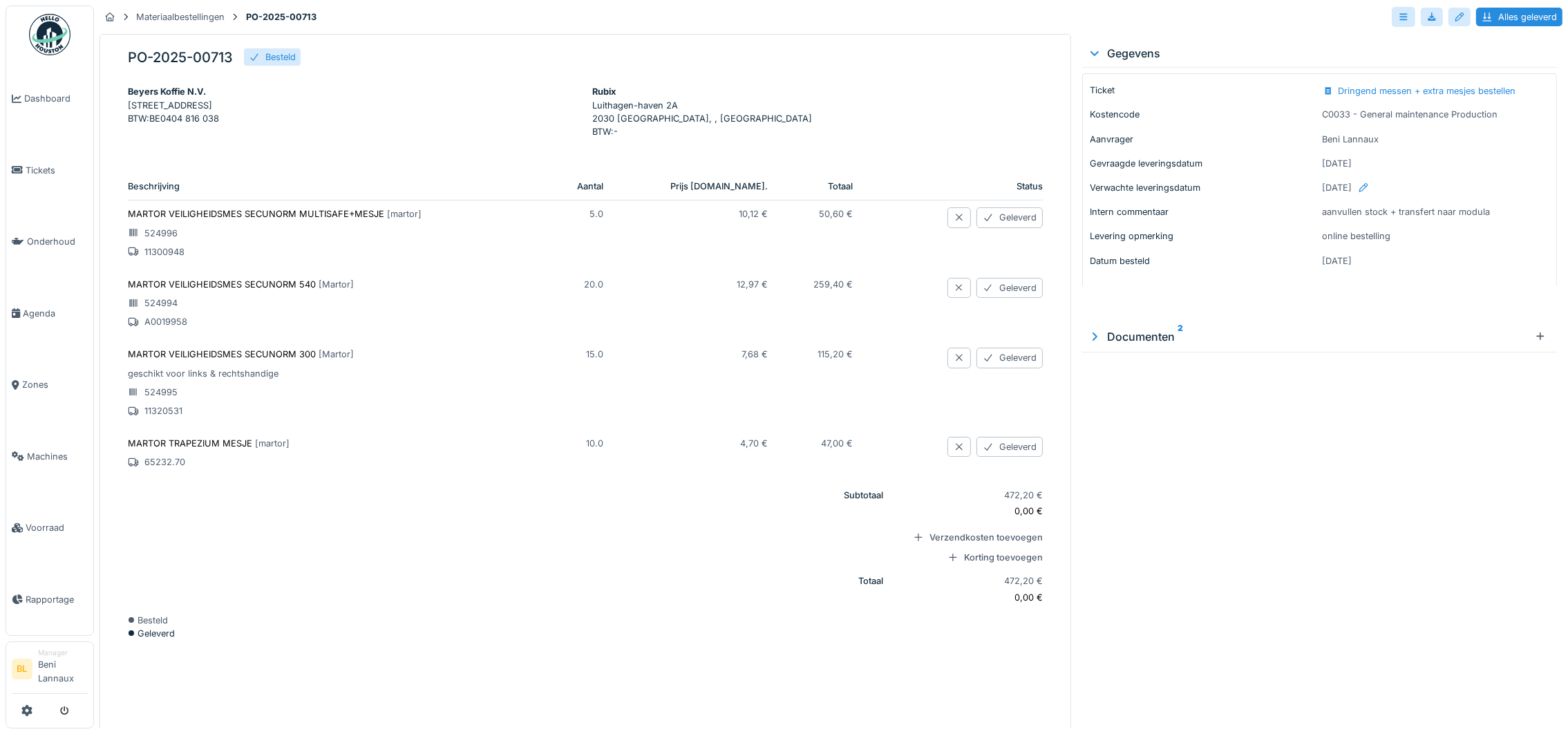
click at [246, 359] on p "MARTOR VEILIGHEIDSMES SECUNORM 300 [ Martor ]" at bounding box center [332, 354] width 409 height 13
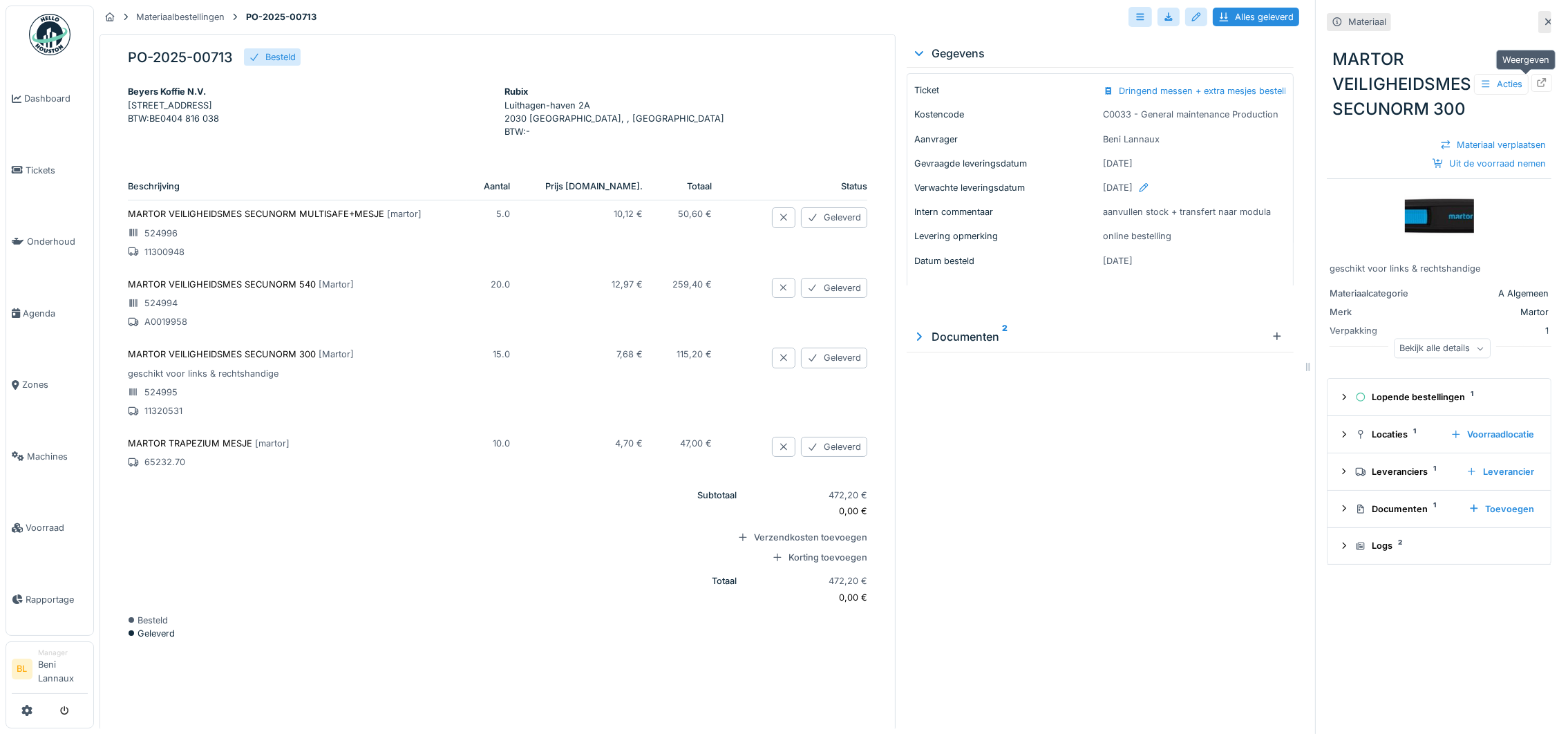
click at [1536, 80] on icon at bounding box center [1541, 83] width 11 height 9
click at [1537, 81] on icon at bounding box center [1541, 83] width 9 height 9
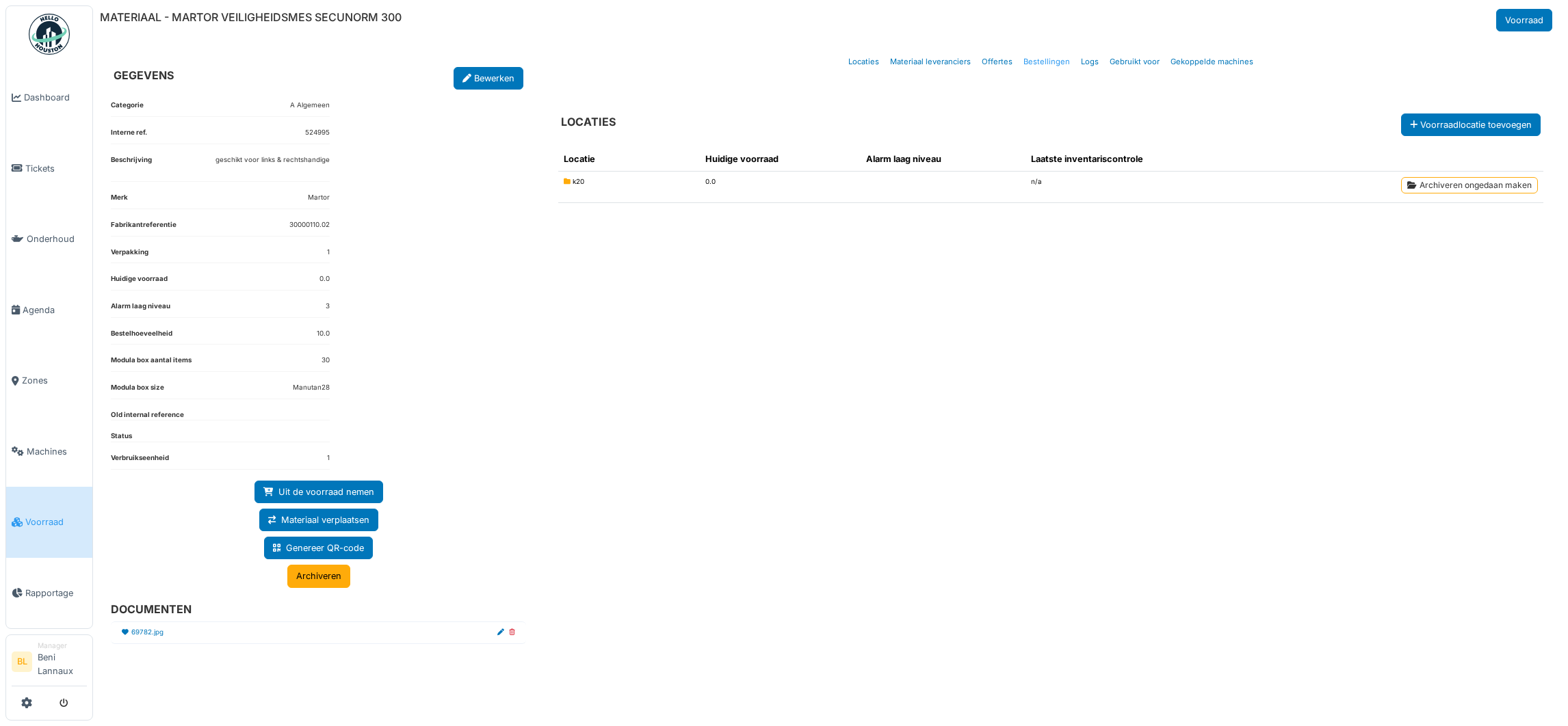
click at [1046, 62] on link "Bestellingen" at bounding box center [1046, 62] width 57 height 32
select select "***"
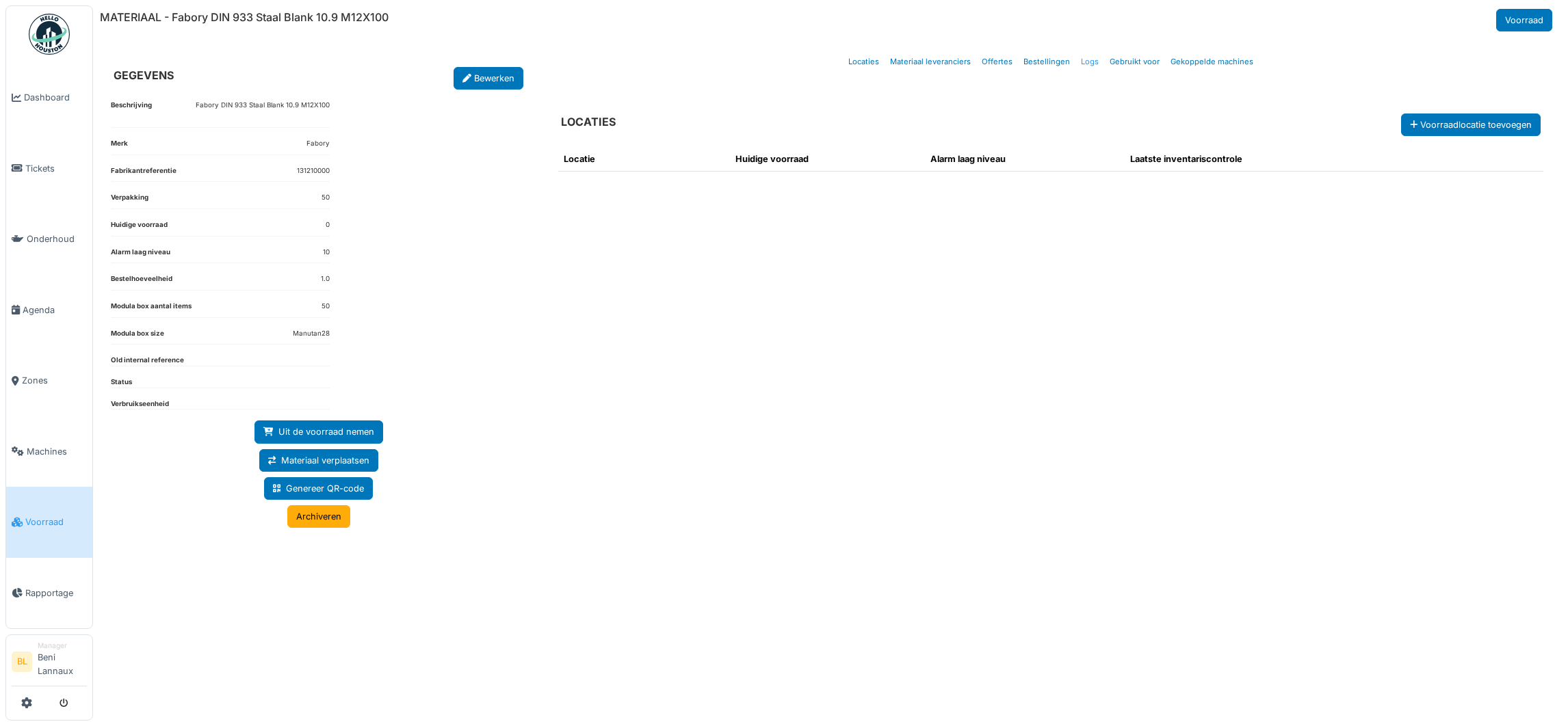
click at [1098, 61] on link "Logs" at bounding box center [1089, 62] width 29 height 32
click at [1093, 64] on link "Logs" at bounding box center [1089, 62] width 29 height 32
click at [863, 55] on link "Locaties" at bounding box center [863, 62] width 41 height 32
click at [937, 61] on link "Materiaal leveranciers" at bounding box center [930, 62] width 92 height 32
